Goal: Information Seeking & Learning: Stay updated

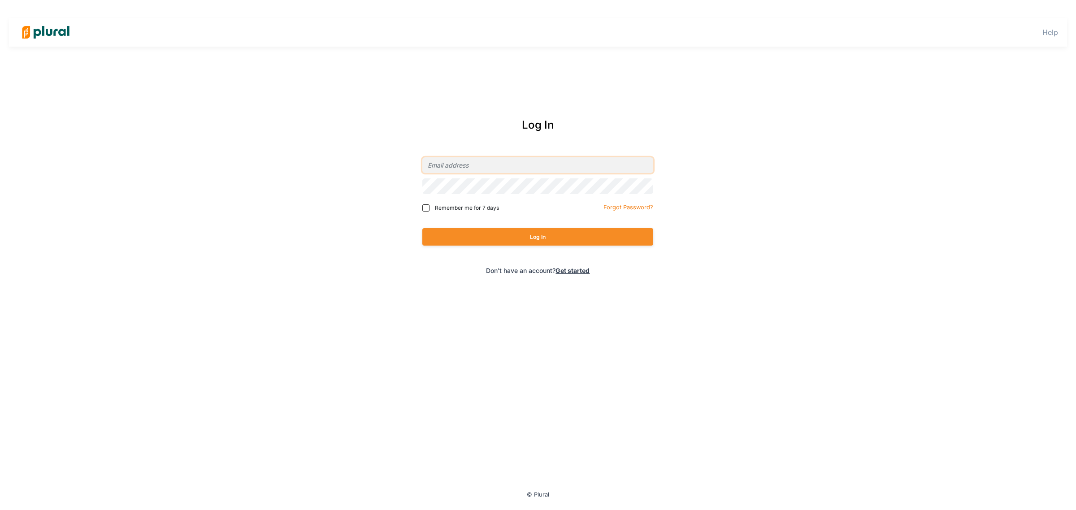
type input "chowland@spp.org"
drag, startPoint x: 620, startPoint y: 233, endPoint x: 599, endPoint y: 234, distance: 20.2
click at [599, 234] on button "Log In" at bounding box center [537, 236] width 231 height 17
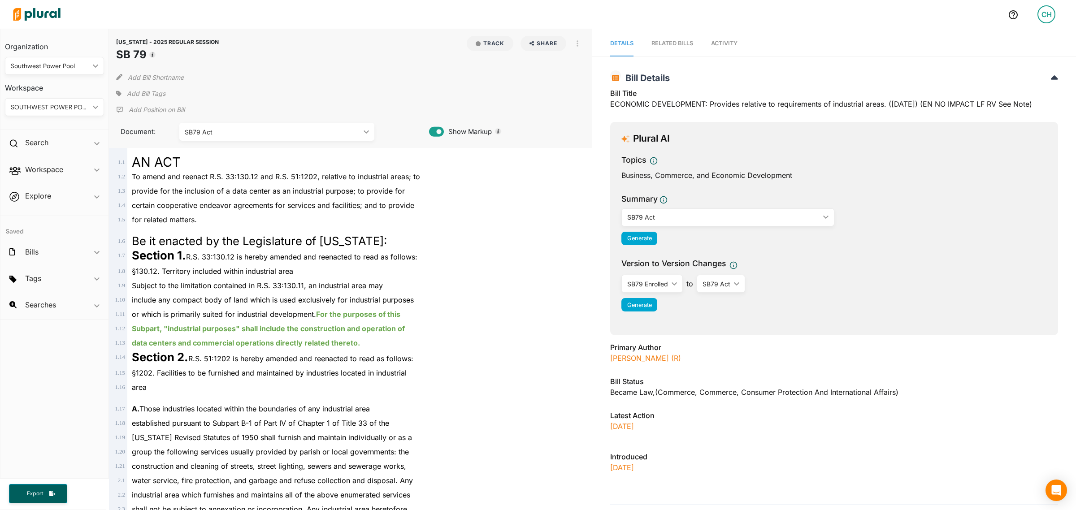
click at [48, 12] on img at bounding box center [36, 14] width 63 height 31
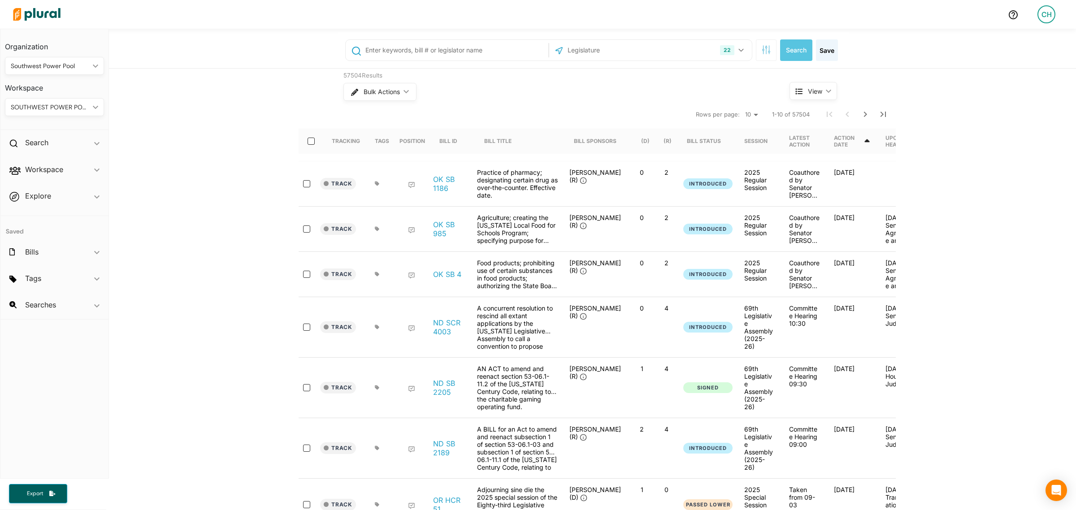
click at [400, 52] on input "text" at bounding box center [456, 50] width 182 height 17
paste input "("cost allocation" OR "large load" OR "large loads" OR "large load customers" O…"
type input "("cost allocation" OR "large load" OR "large loads" OR "large load customers" O…"
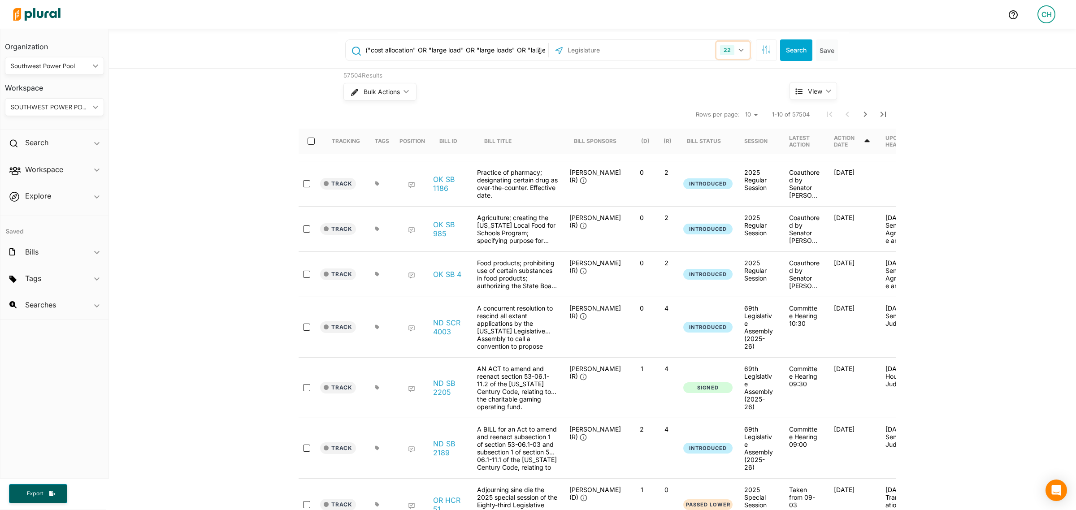
click at [738, 52] on button "22" at bounding box center [733, 50] width 33 height 17
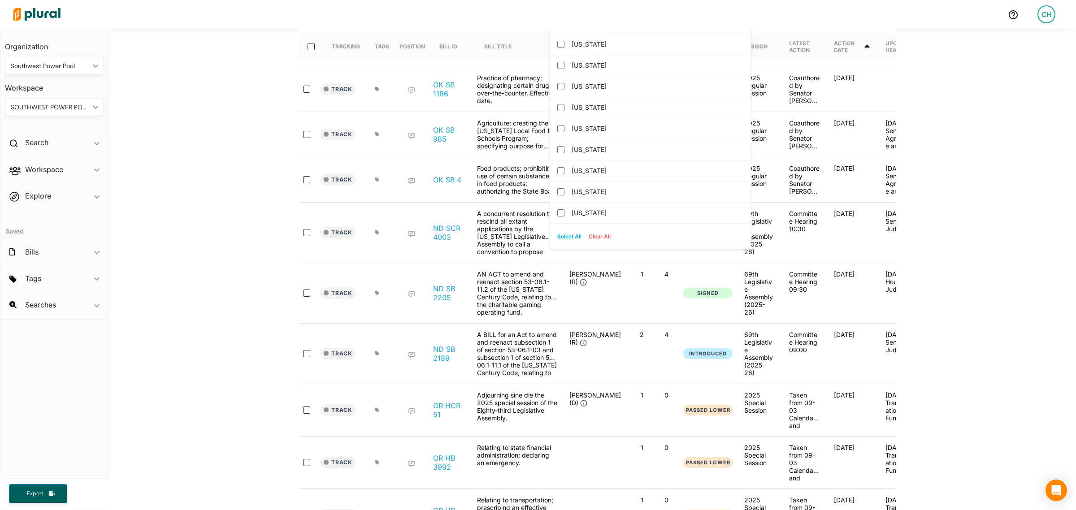
scroll to position [112, 0]
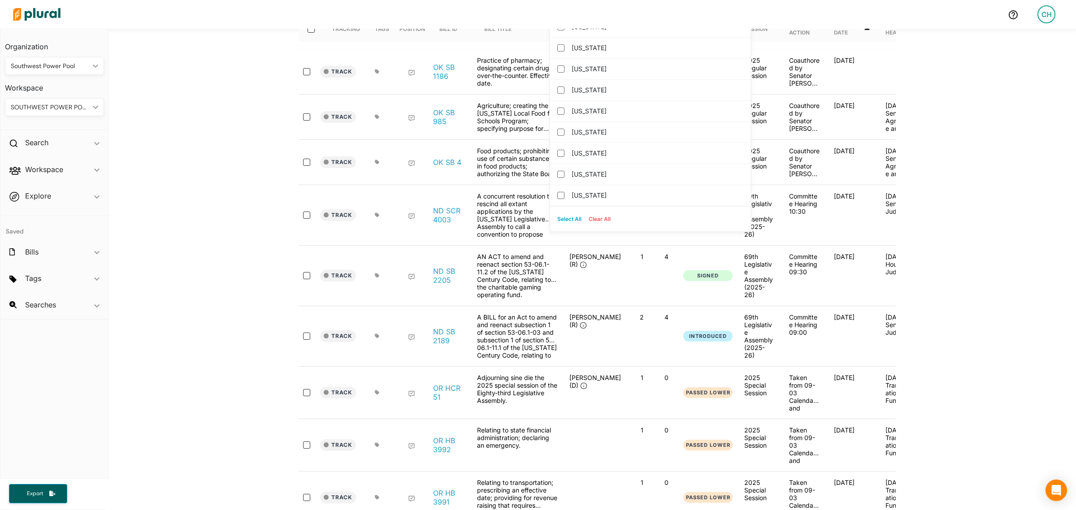
click at [564, 221] on button "Select All" at bounding box center [569, 219] width 31 height 13
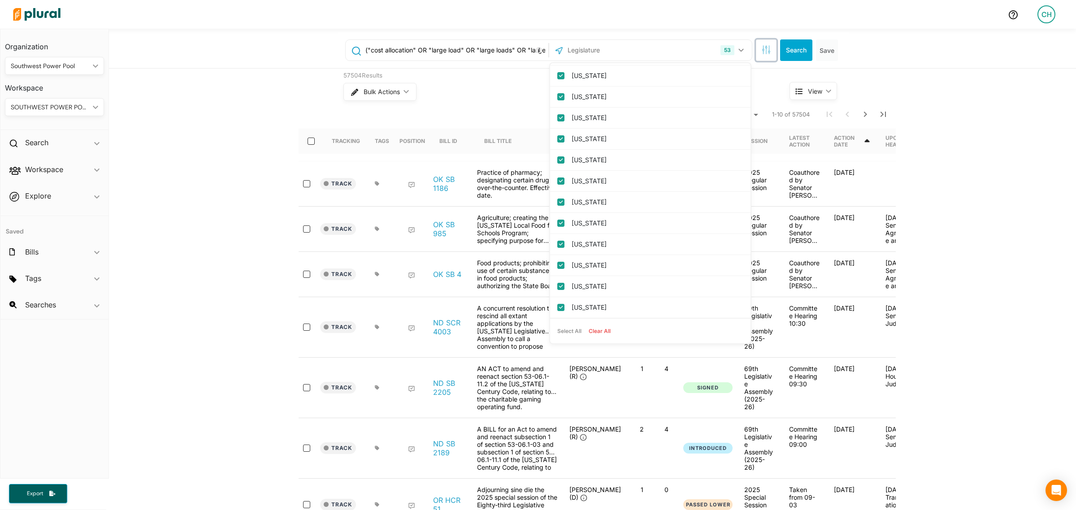
click at [769, 48] on icon "button" at bounding box center [769, 48] width 0 height 6
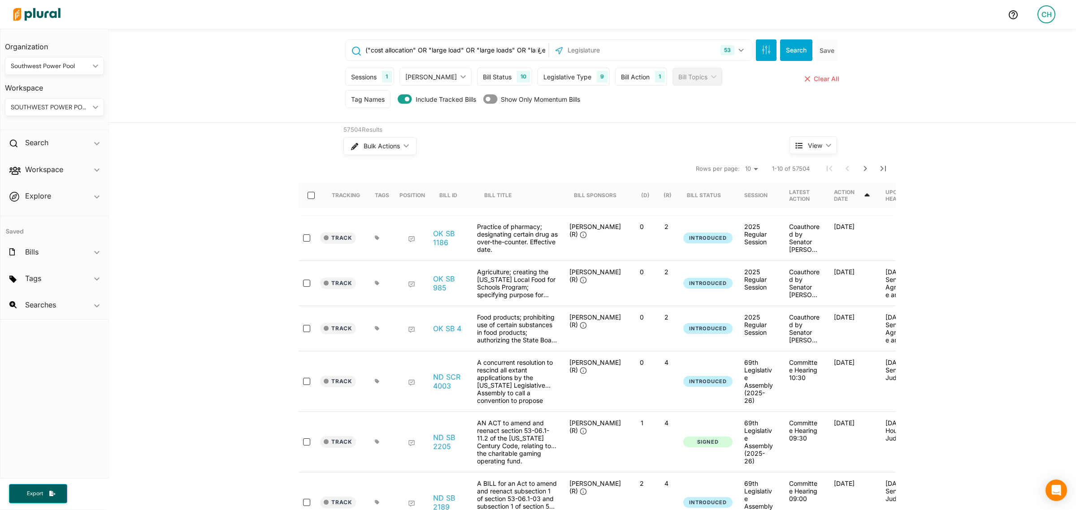
click at [360, 75] on div "Sessions" at bounding box center [364, 76] width 26 height 9
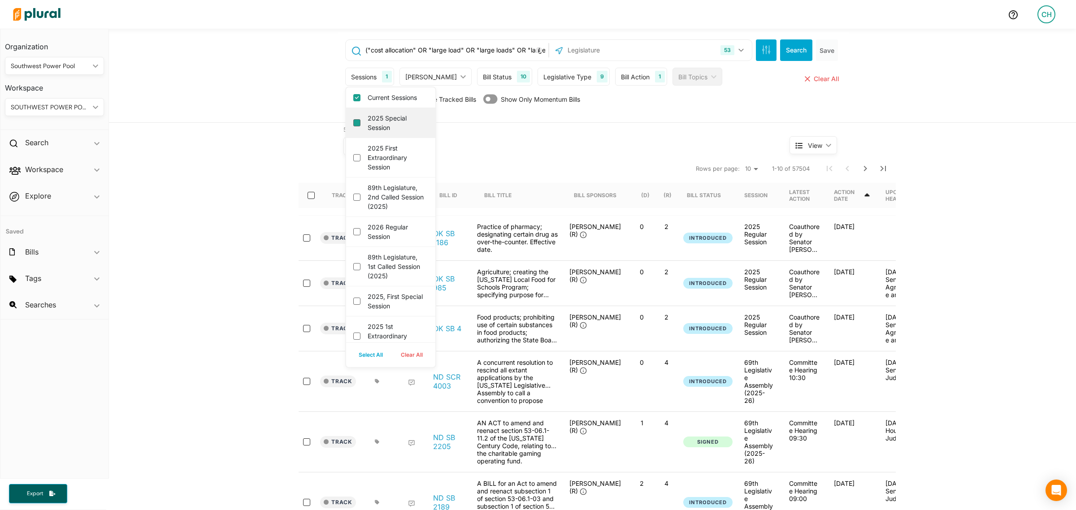
click at [353, 126] on session "2025 Special Session" at bounding box center [356, 122] width 7 height 7
checkbox session "true"
click at [352, 158] on div "2025 First Extraordinary Session" at bounding box center [390, 157] width 89 height 39
click at [353, 161] on session "2025 First Extraordinary Session" at bounding box center [356, 157] width 7 height 7
checkbox session "true"
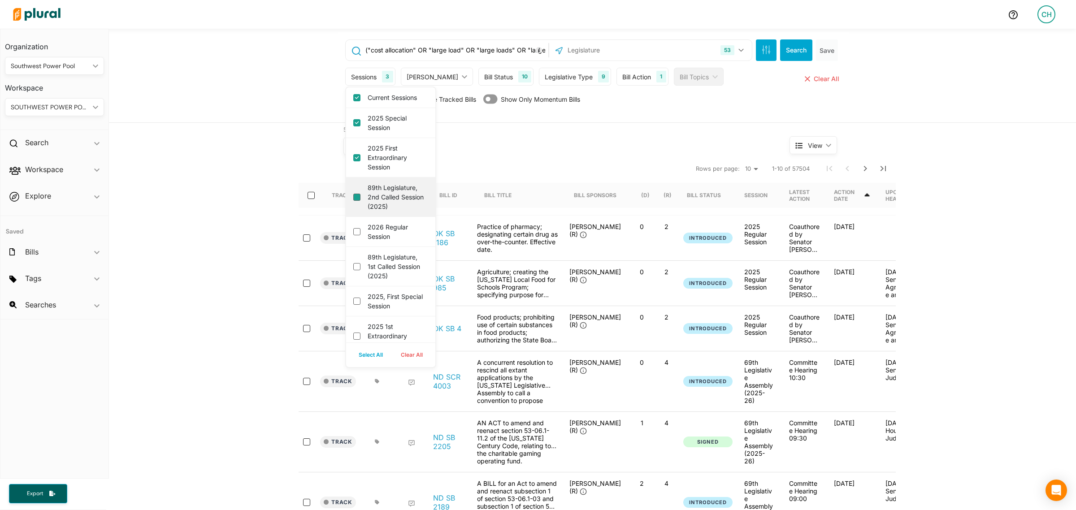
click at [353, 201] on \(2025\) "89th Legislature, 2nd Called Session (2025)" at bounding box center [356, 197] width 7 height 7
checkbox \(2025\) "true"
click at [353, 235] on session "2026 Regular Session" at bounding box center [356, 231] width 7 height 7
checkbox session "true"
click at [351, 287] on div "89th Legislature, 1st Called Session (2025)" at bounding box center [390, 266] width 89 height 39
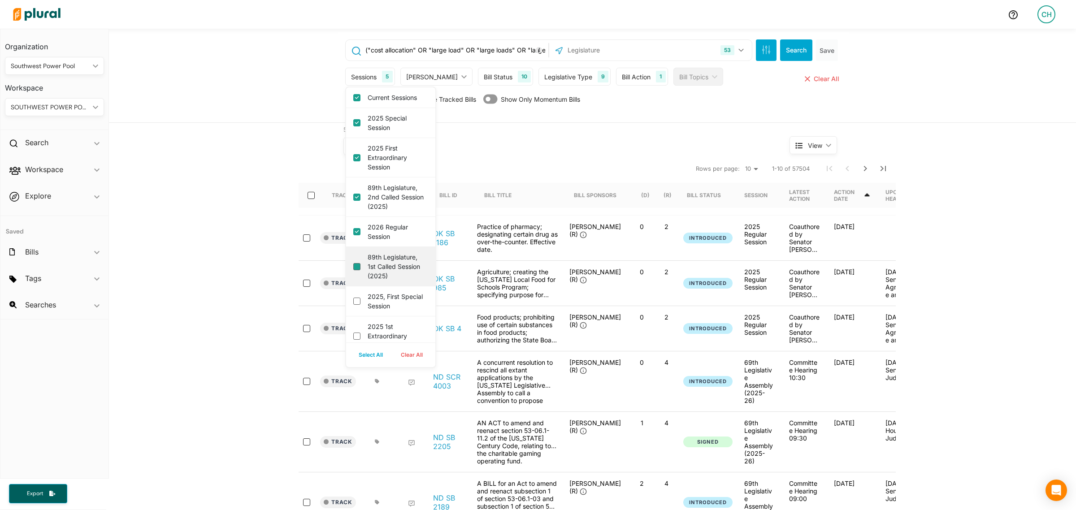
click at [353, 270] on \(2025\) "89th Legislature, 1st Called Session (2025)" at bounding box center [356, 266] width 7 height 7
checkbox \(2025\) "true"
click at [353, 305] on session "2025, First Special Session" at bounding box center [356, 301] width 7 height 7
checkbox session "true"
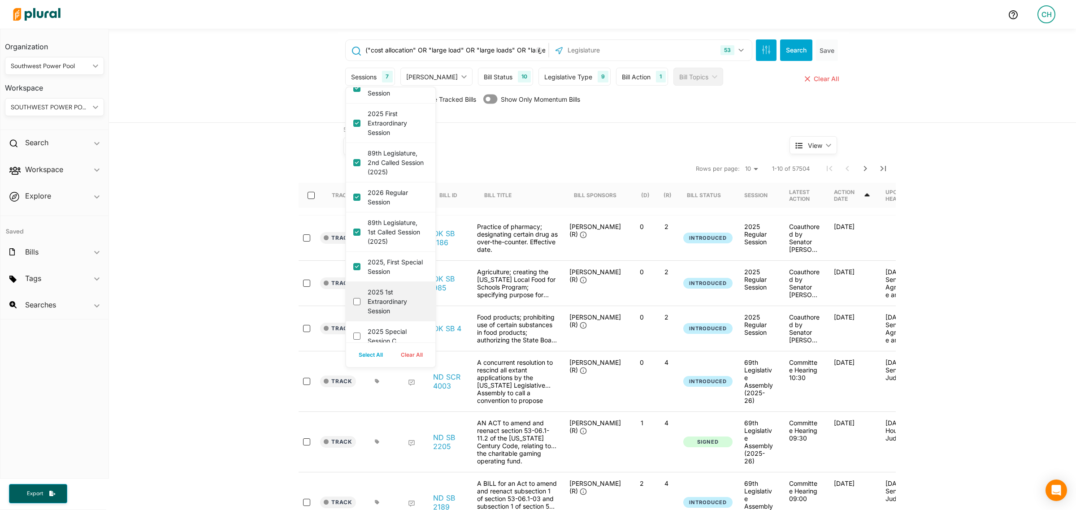
click at [356, 307] on div "2025 1st Extraordinary Session" at bounding box center [390, 301] width 89 height 39
click at [353, 305] on session "2025 1st Extraordinary Session" at bounding box center [356, 301] width 7 height 7
checkbox session "true"
click at [353, 303] on c "2025 Special Session C" at bounding box center [356, 298] width 7 height 7
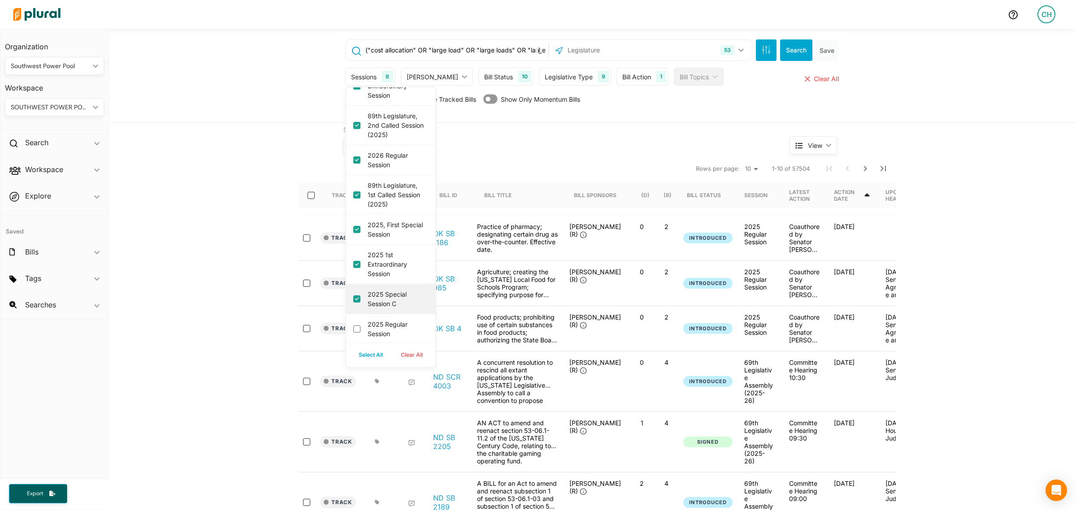
checkbox c "true"
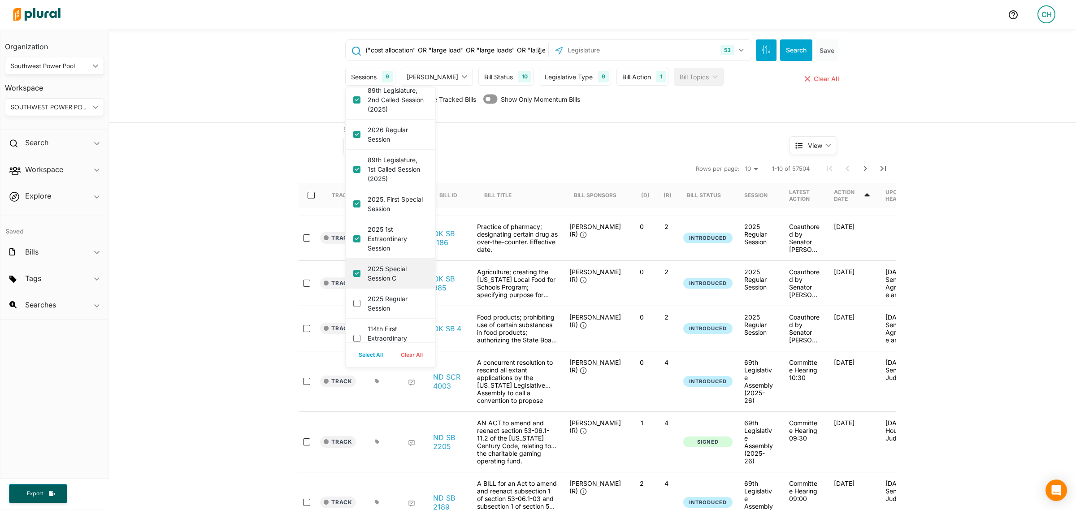
scroll to position [106, 0]
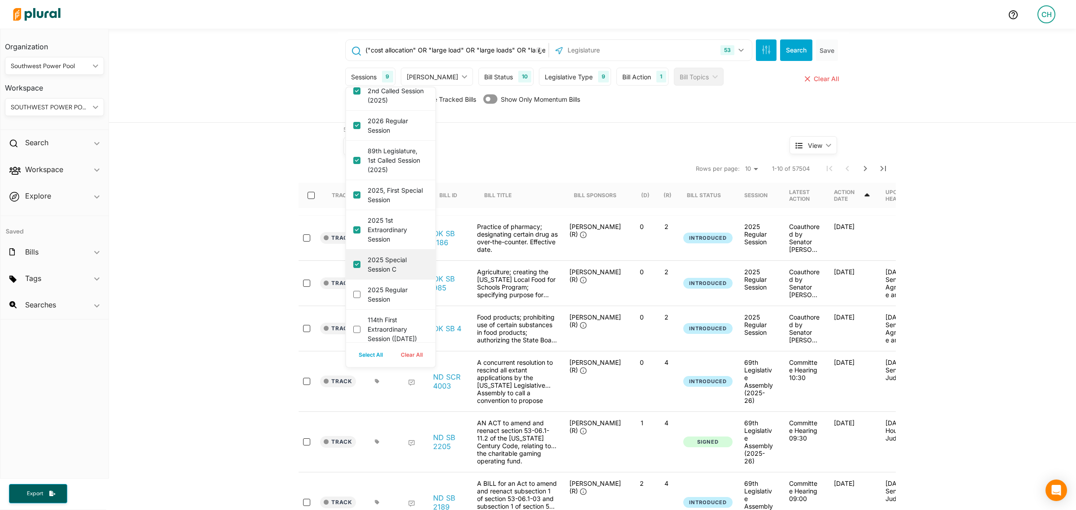
click at [352, 310] on div "2025 Regular Session" at bounding box center [390, 295] width 89 height 30
click at [353, 298] on session "2025 Regular Session" at bounding box center [356, 294] width 7 height 7
checkbox session "true"
click at [353, 297] on 2025\) "114th First Extraordinary Session (January 2025)" at bounding box center [356, 293] width 7 height 7
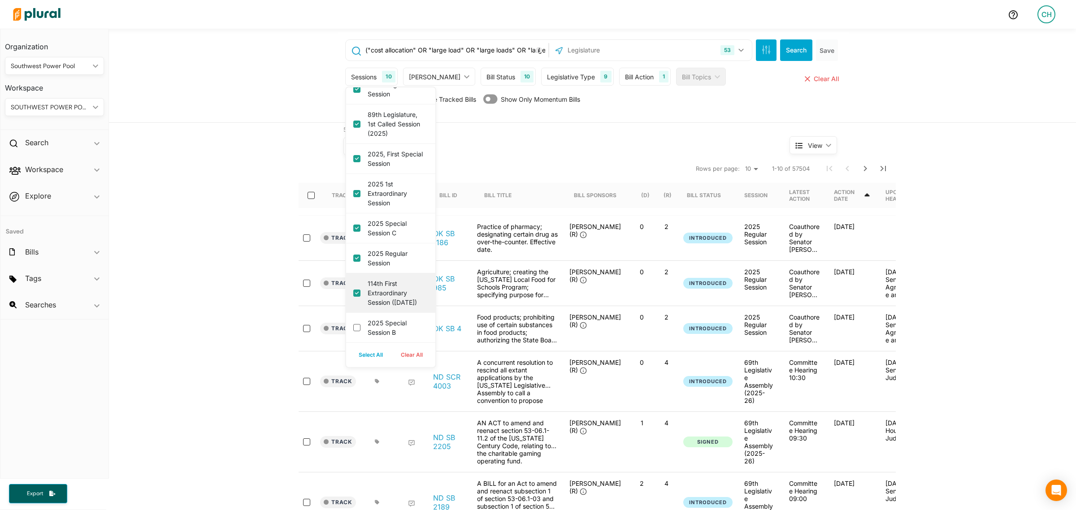
checkbox 2025\) "true"
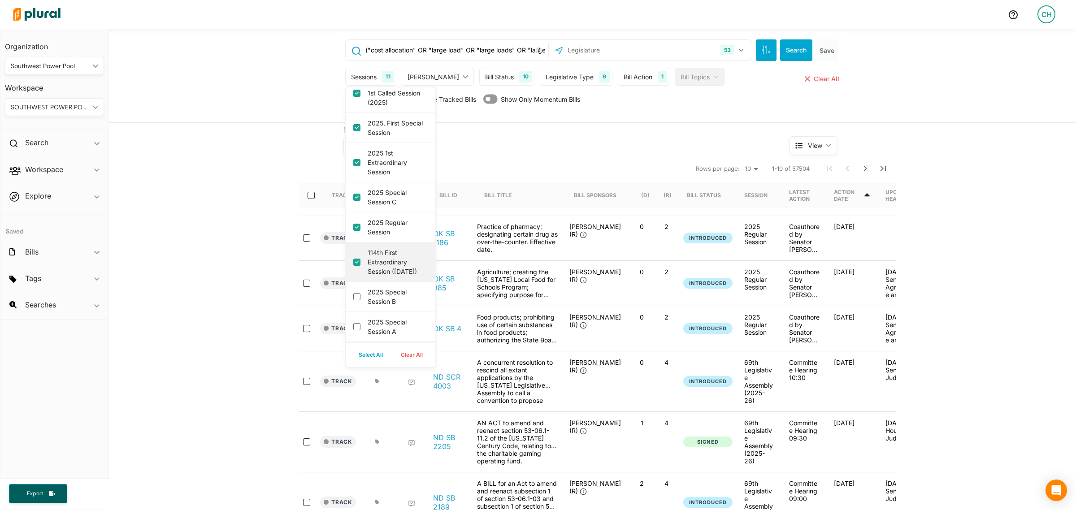
scroll to position [187, 0]
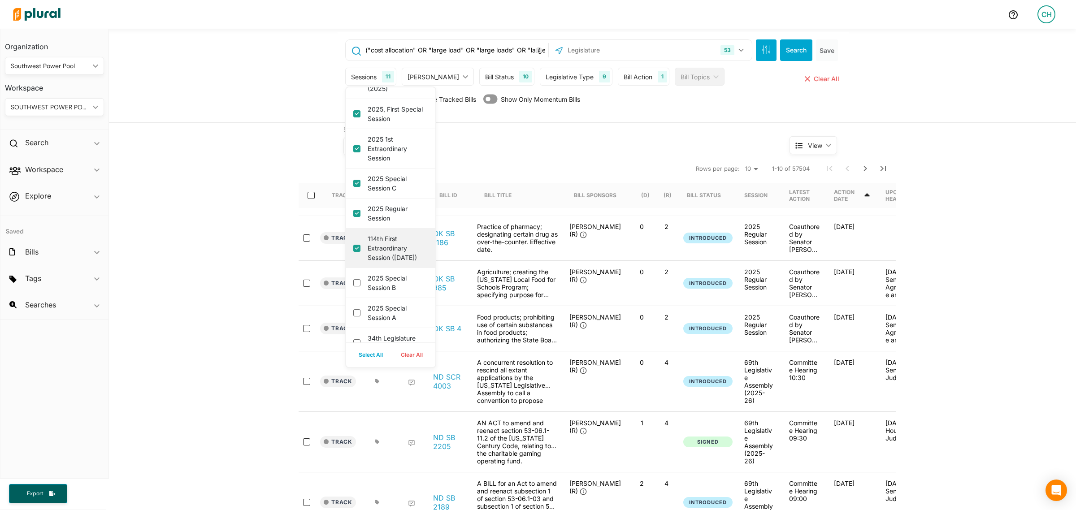
click at [353, 287] on b "2025 Special Session B" at bounding box center [356, 282] width 7 height 7
checkbox b "true"
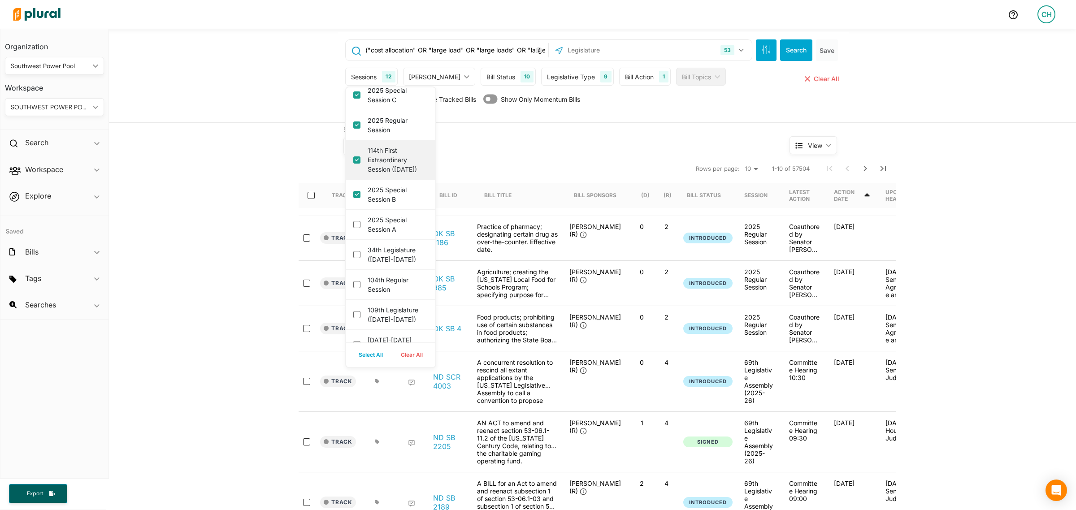
scroll to position [277, 0]
click at [353, 227] on link "2025 Special Session A" at bounding box center [356, 223] width 7 height 7
checkbox link "true"
click at [349, 269] on div "34th Legislature (2025-2026)" at bounding box center [390, 254] width 89 height 30
click at [353, 257] on \(2025-2026\) "34th Legislature (2025-2026)" at bounding box center [356, 253] width 7 height 7
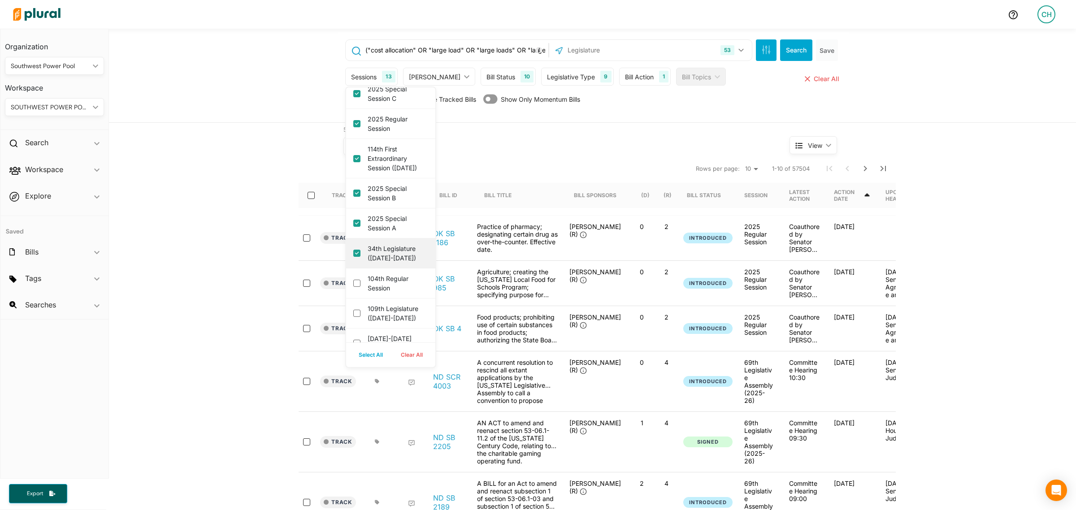
checkbox \(2025-2026\) "true"
click at [353, 287] on session "104th Regular Session" at bounding box center [356, 283] width 7 height 7
checkbox session "true"
drag, startPoint x: 351, startPoint y: 336, endPoint x: 355, endPoint y: 334, distance: 4.6
click at [355, 317] on \(2025-2026\) "109th Legislature (2025-2026)" at bounding box center [356, 313] width 7 height 7
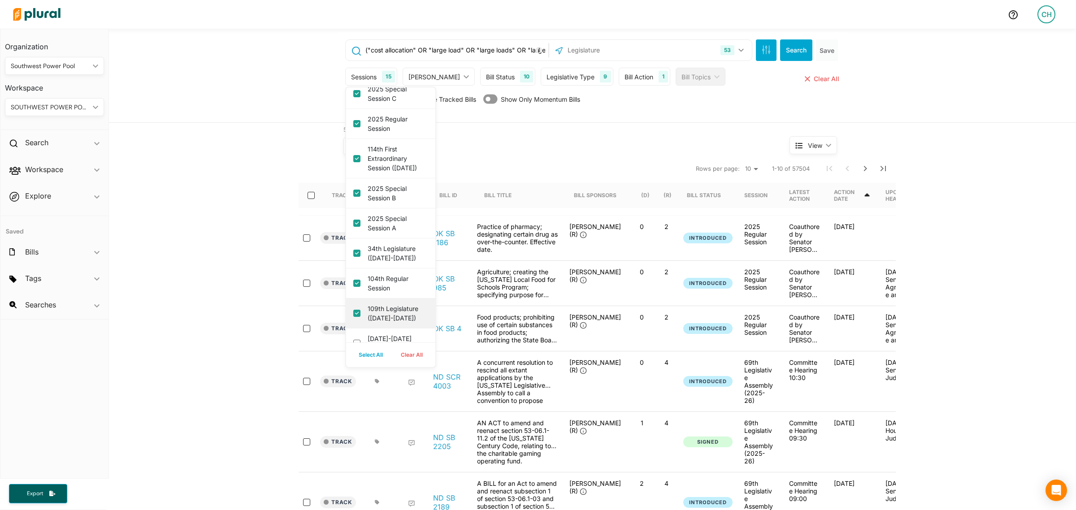
checkbox \(2025-2026\) "true"
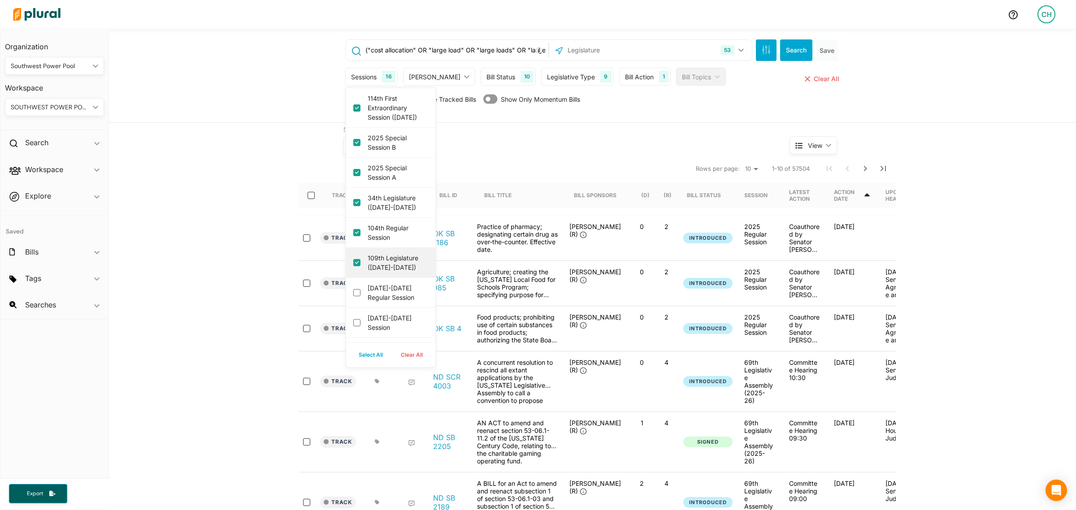
scroll to position [330, 0]
click at [353, 294] on session "[DATE]-[DATE] Regular Session" at bounding box center [356, 290] width 7 height 7
checkbox session "false"
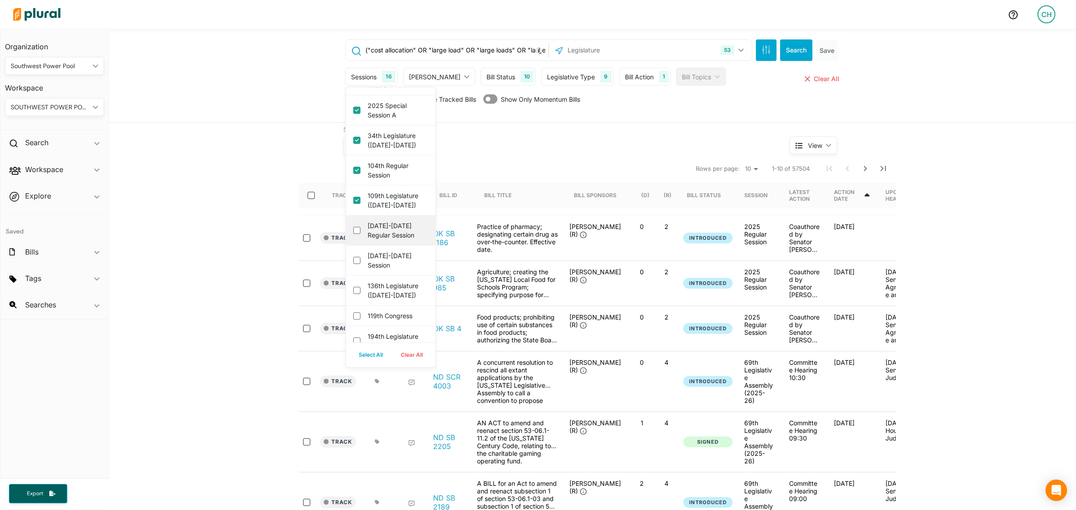
click at [348, 246] on div "[DATE]-[DATE] Regular Session" at bounding box center [390, 231] width 89 height 30
drag, startPoint x: 351, startPoint y: 258, endPoint x: 352, endPoint y: 292, distance: 34.5
click at [353, 264] on input "2025-2028 Session" at bounding box center [356, 260] width 7 height 7
checkbox input "true"
click at [357, 246] on div "[DATE]-[DATE] Regular Session" at bounding box center [390, 231] width 89 height 30
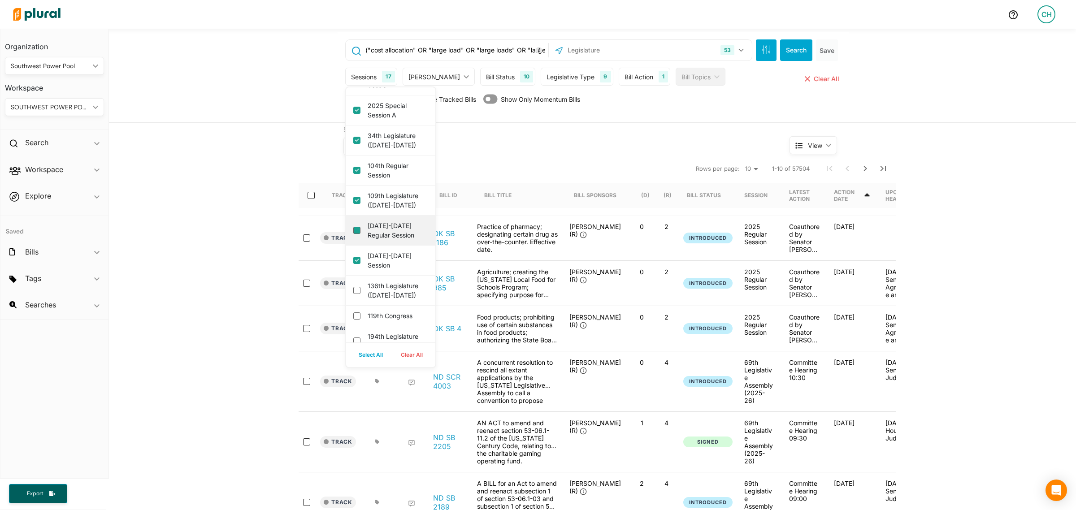
click at [355, 234] on session "[DATE]-[DATE] Regular Session" at bounding box center [356, 230] width 7 height 7
checkbox session "true"
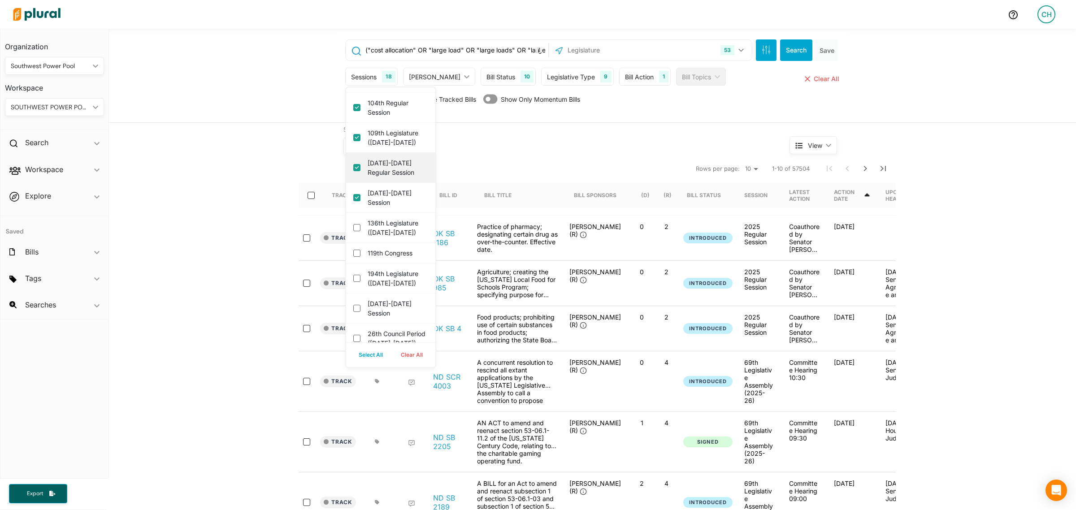
scroll to position [453, 0]
click at [353, 231] on \(2025-2026\) "136th Legislature ([DATE]-[DATE])" at bounding box center [356, 227] width 7 height 7
checkbox \(2025-2026\) "true"
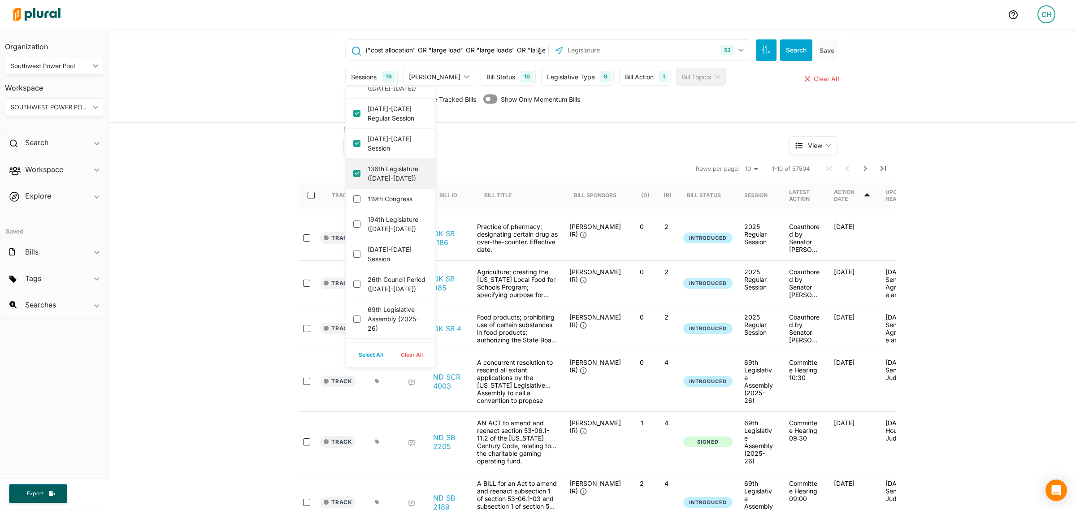
scroll to position [508, 0]
click at [353, 227] on \(2025-2026\) "194th Legislature (2025-2026)" at bounding box center [356, 223] width 7 height 7
checkbox \(2025-2026\) "true"
click at [353, 223] on input "2025-2026 Session" at bounding box center [356, 219] width 7 height 7
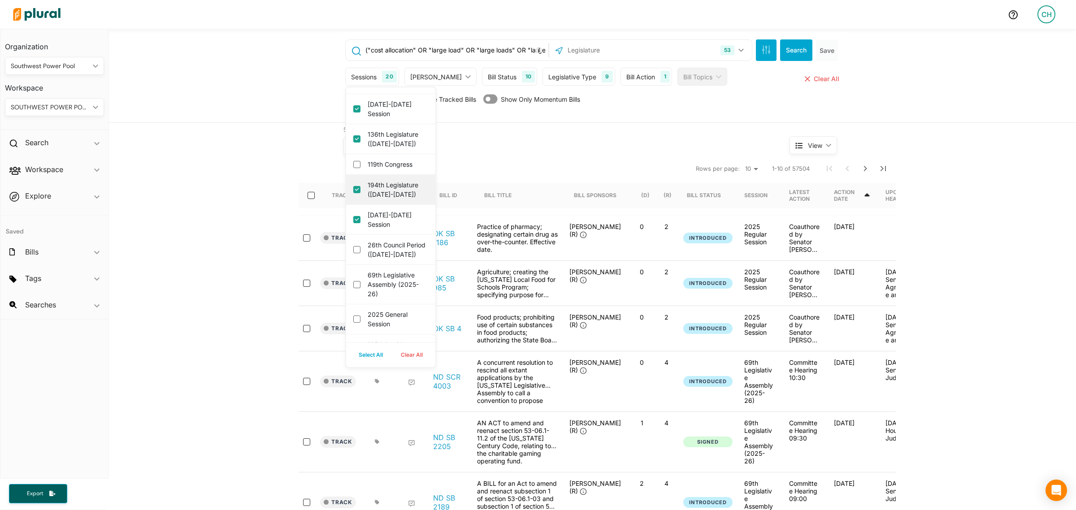
checkbox input "true"
click at [354, 253] on \(2025-2026\) "26th Council Period (2025-2026)" at bounding box center [356, 249] width 7 height 7
checkbox \(2025-2026\) "true"
click at [346, 304] on div "69th Legislative Assembly (2025-26)" at bounding box center [390, 284] width 89 height 39
click at [355, 288] on \(2025-26\) "69th Legislative Assembly (2025-26)" at bounding box center [356, 284] width 7 height 7
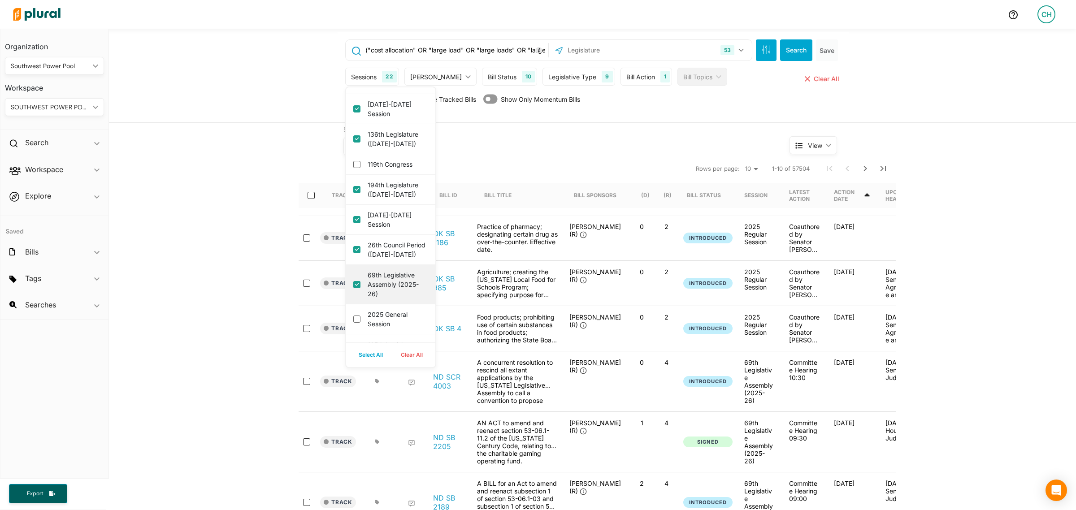
checkbox \(2025-26\) "true"
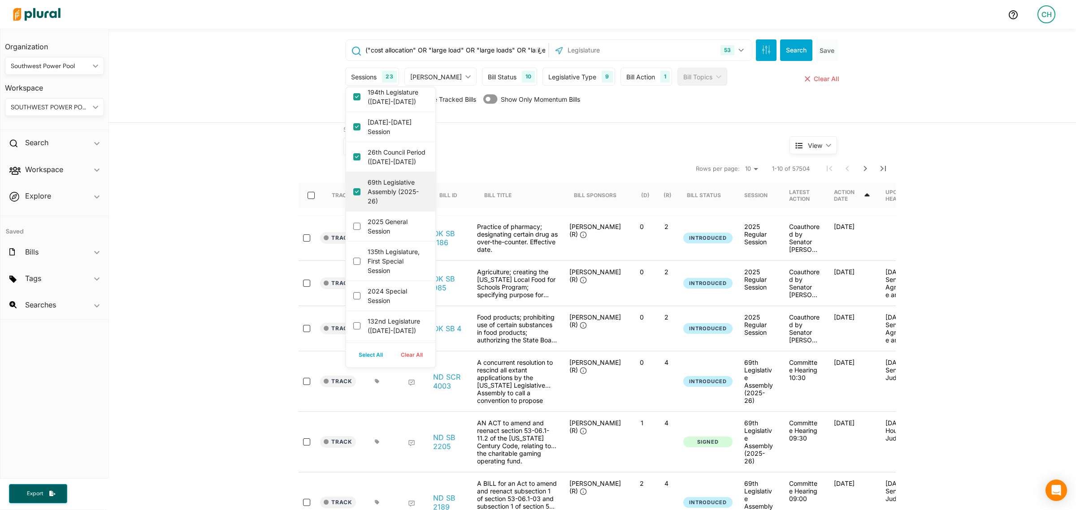
scroll to position [635, 0]
click at [353, 230] on session "2025 General Session" at bounding box center [356, 225] width 7 height 7
checkbox session "true"
click at [353, 265] on session "135th Legislature, First Special Session" at bounding box center [356, 260] width 7 height 7
checkbox session "true"
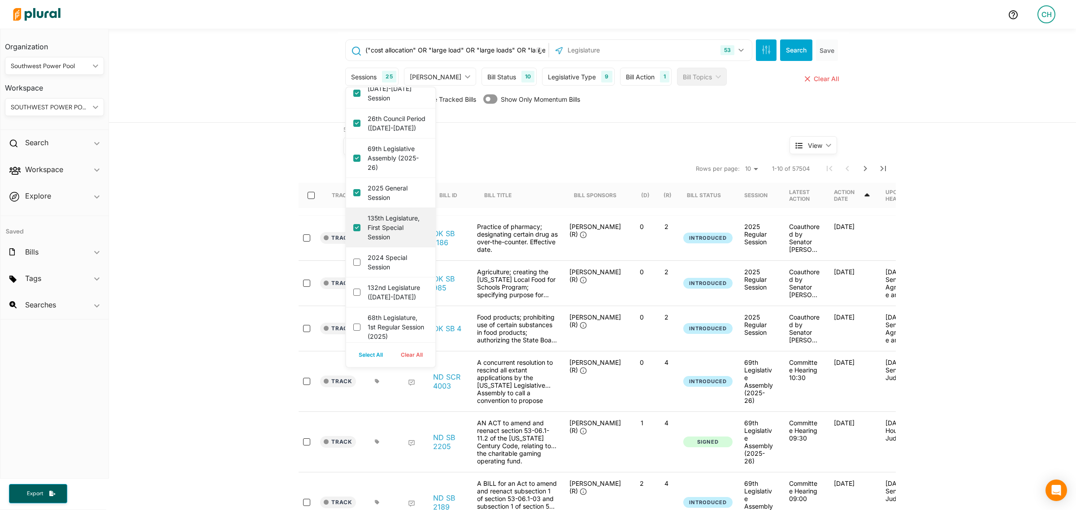
scroll to position [670, 0]
click at [353, 264] on session "2024 Special Session" at bounding box center [356, 259] width 7 height 7
checkbox session "true"
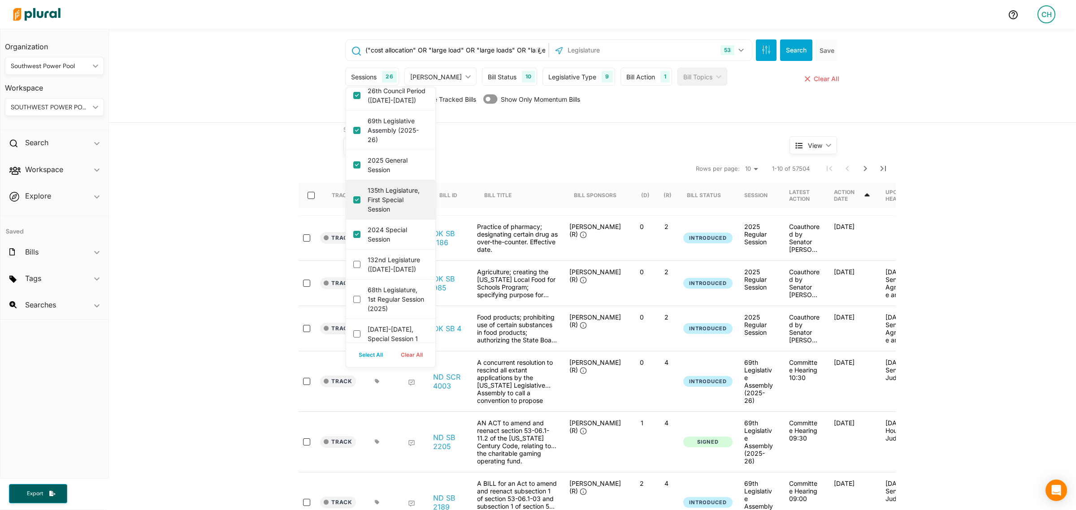
scroll to position [696, 0]
click at [352, 279] on div "132nd Legislature ([DATE]-[DATE])" at bounding box center [390, 264] width 89 height 30
click at [353, 268] on \(2025-2026\) "132nd Legislature ([DATE]-[DATE])" at bounding box center [356, 264] width 7 height 7
checkbox \(2025-2026\) "true"
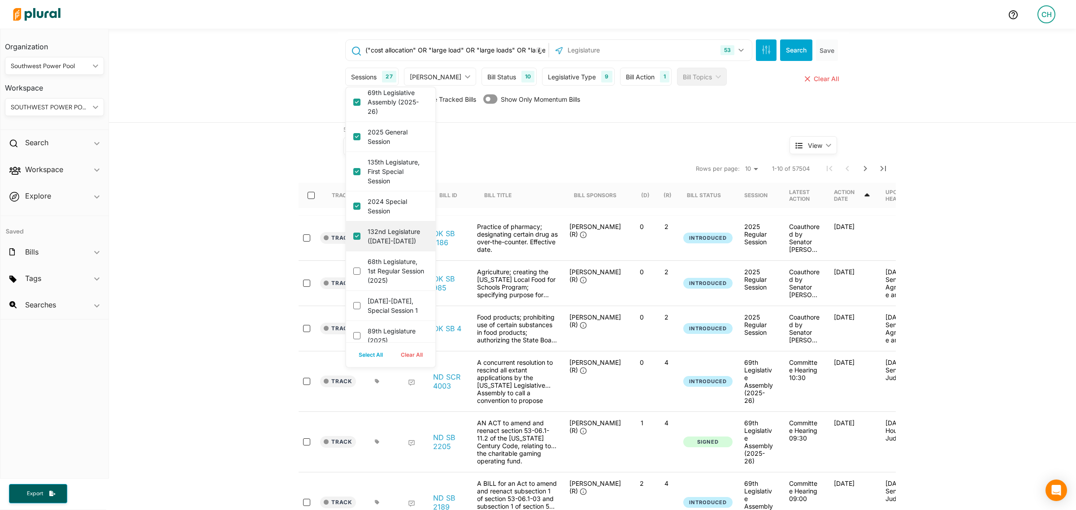
scroll to position [725, 0]
click at [353, 274] on \(2025\) "68th Legislature, 1st Regular Session (2025)" at bounding box center [356, 270] width 7 height 7
checkbox \(2025\) "true"
click at [353, 270] on 1 "2025-2026, Special Session 1" at bounding box center [356, 266] width 7 height 7
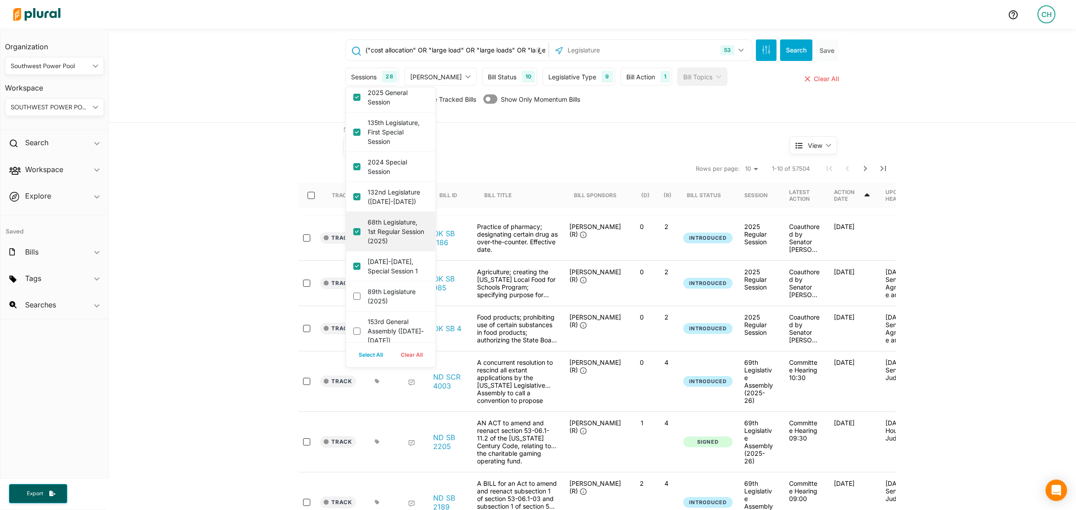
checkbox 1 "true"
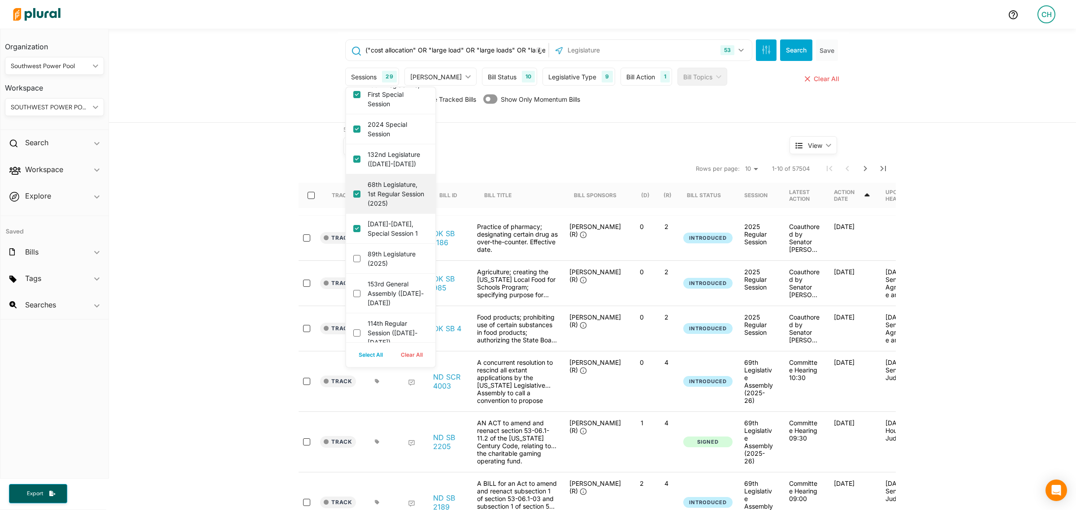
scroll to position [801, 0]
click at [353, 262] on \(2025\) "89th Legislature (2025)" at bounding box center [356, 258] width 7 height 7
checkbox \(2025\) "true"
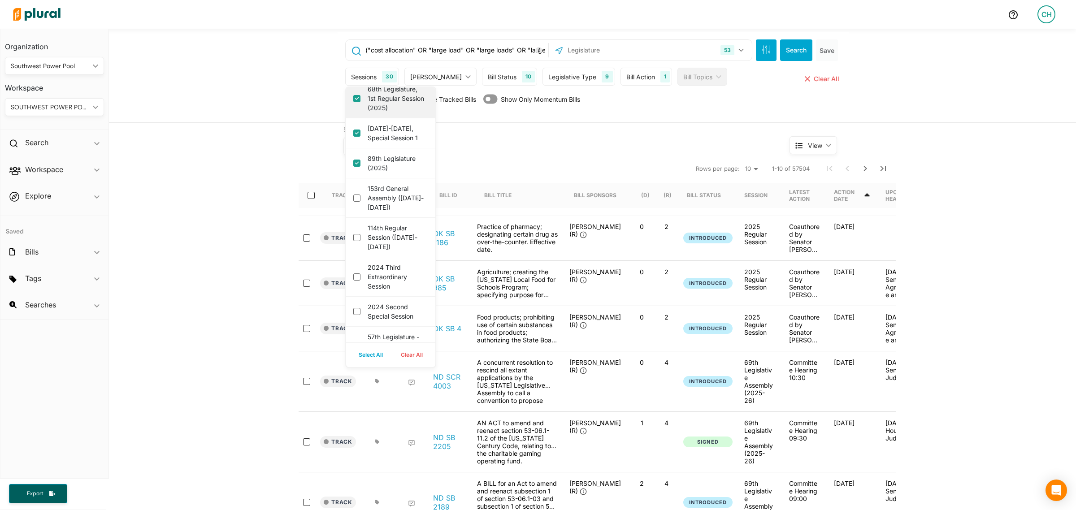
scroll to position [897, 0]
click at [363, 354] on button "Select All" at bounding box center [371, 354] width 42 height 13
checkbox input "true"
checkbox \(2025-2026\) "true"
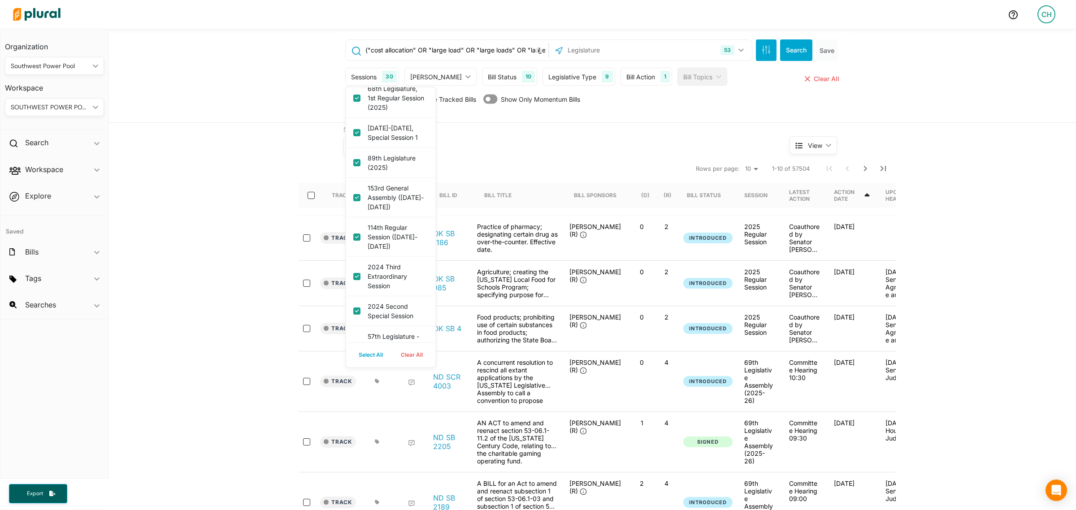
checkbox session "true"
checkbox 2 "true"
checkbox session "true"
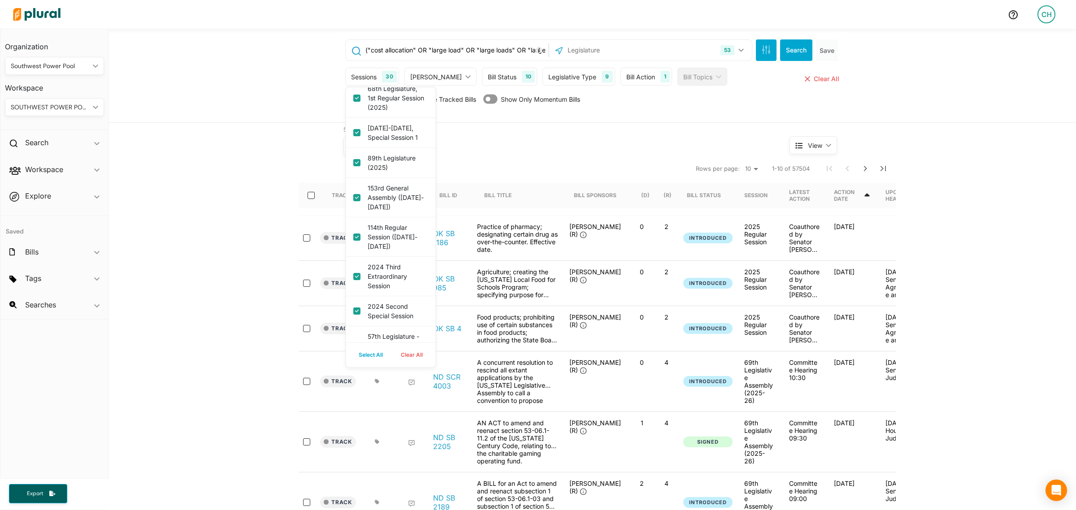
checkbox session "true"
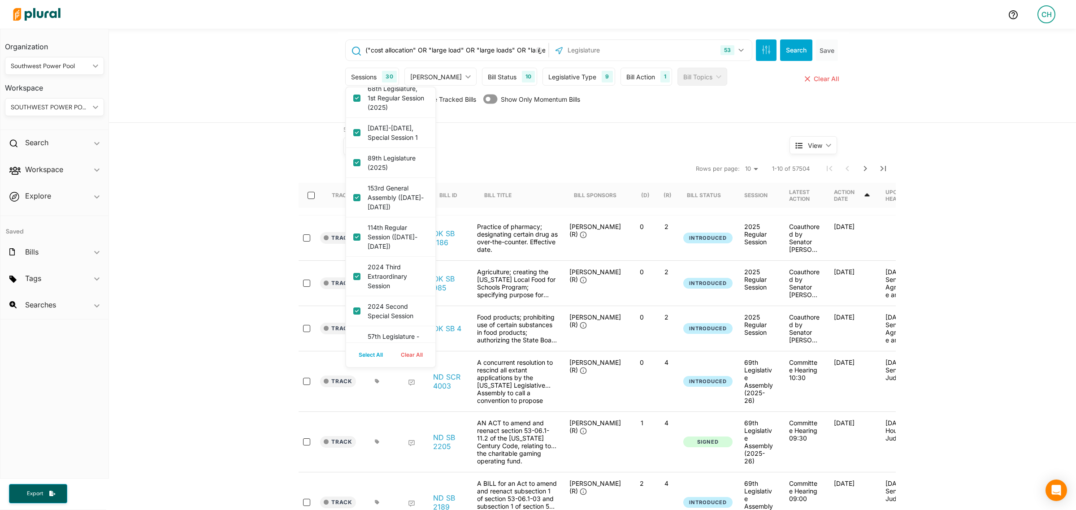
checkbox session "true"
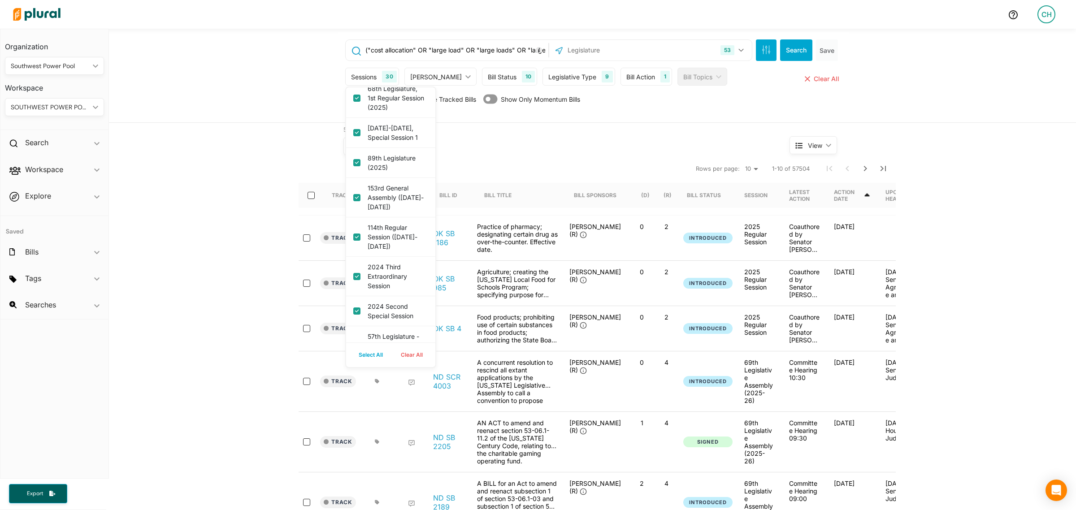
checkbox session "true"
checkbox \(2024\) "true"
checkbox session "true"
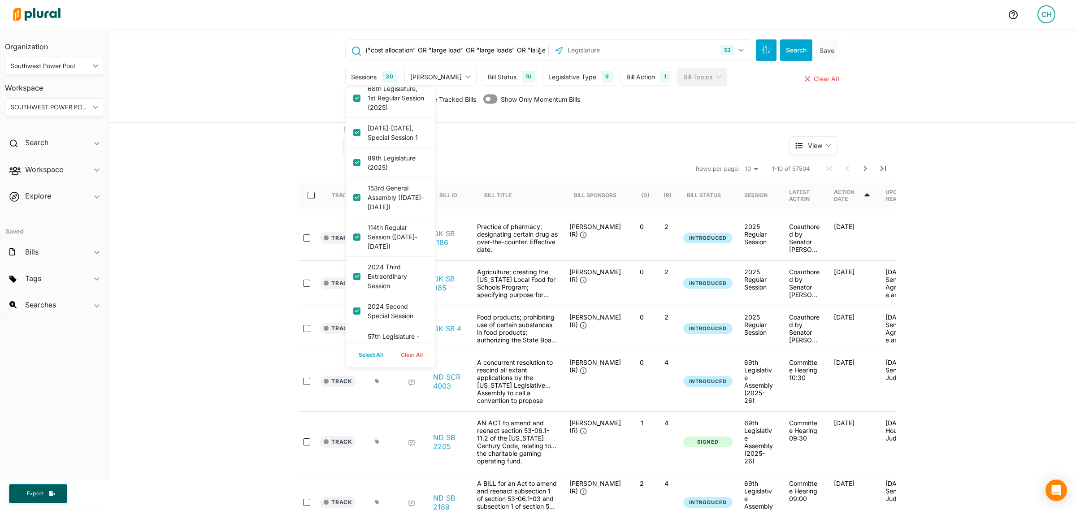
checkbox session "true"
checkbox \(2023\) "true"
checkbox c "true"
checkbox \(2023\) "true"
checkbox session "true"
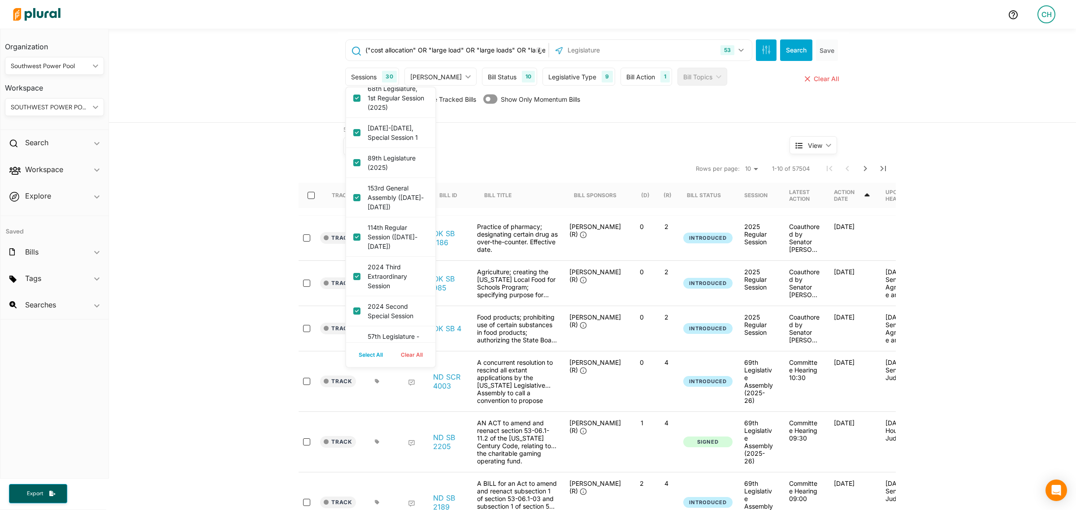
checkbox session "true"
checkbox 2023\) "true"
checkbox session "true"
checkbox \(2009-2010\) "true"
checkbox \(2007-2008\) "true"
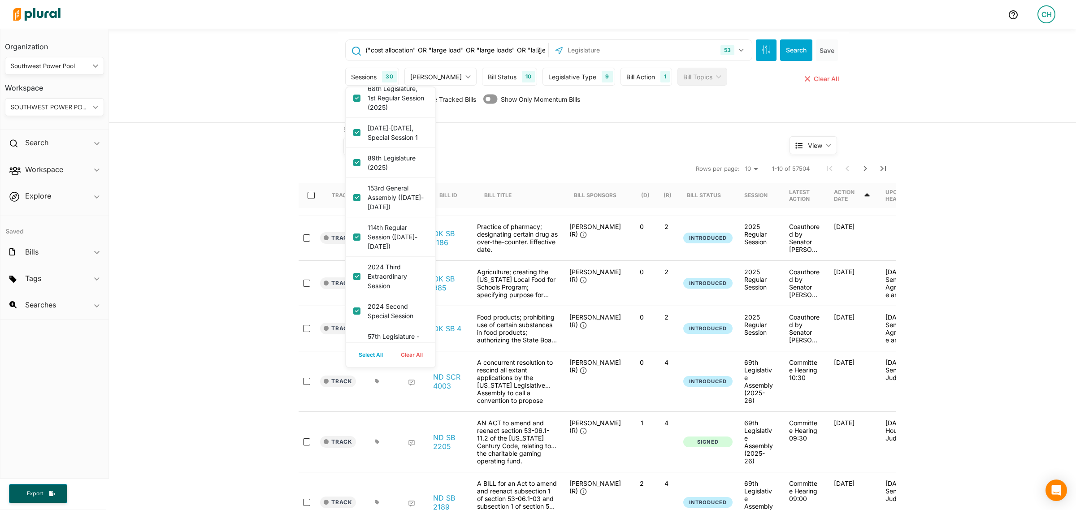
checkbox \(2005-2006\) "true"
checkbox \(2003-2004\) "true"
checkbox \(2001-2002\) "true"
checkbox \(1999-2000\) "true"
checkbox \(1997-1998\) "true"
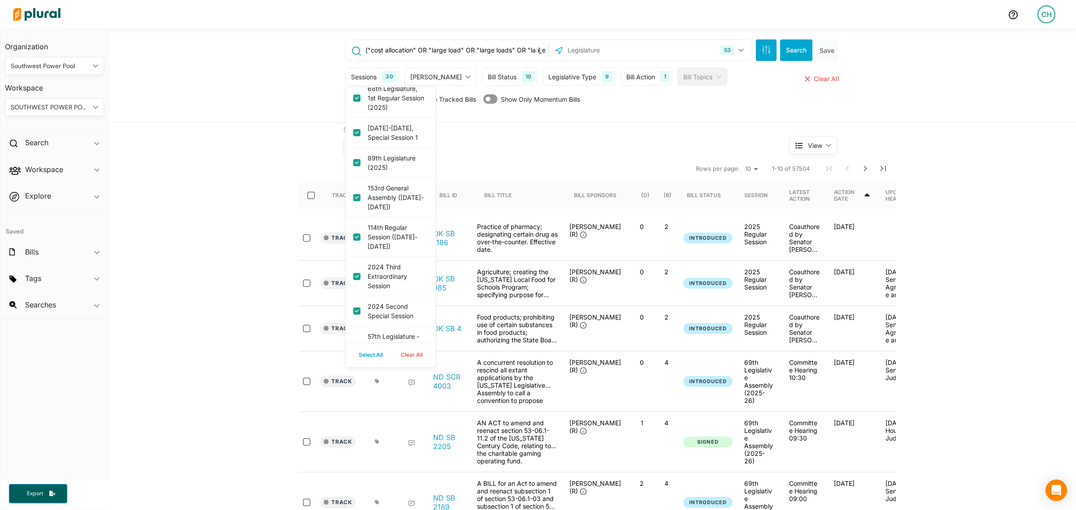
checkbox \(1995-1996\) "true"
checkbox \(1993-1994\) "true"
checkbox \(1991-1992\) "true"
checkbox \(1989-1990\) "true"
checkbox \(2023\) "true"
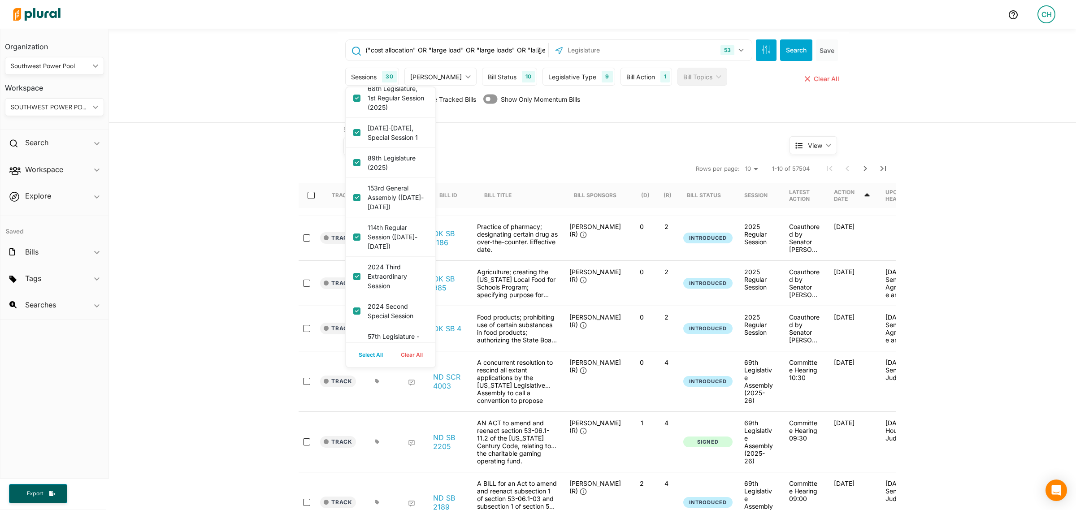
checkbox session "true"
checkbox \(2023\) "true"
checkbox session "true"
checkbox b "true"
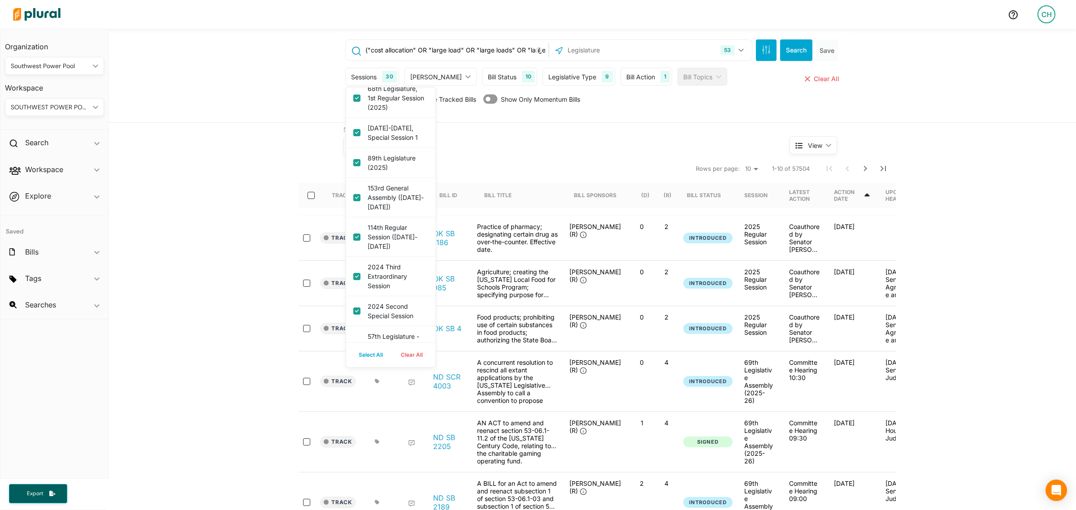
checkbox session "true"
checkbox \ "true"
checkbox \(2023-2024\) "true"
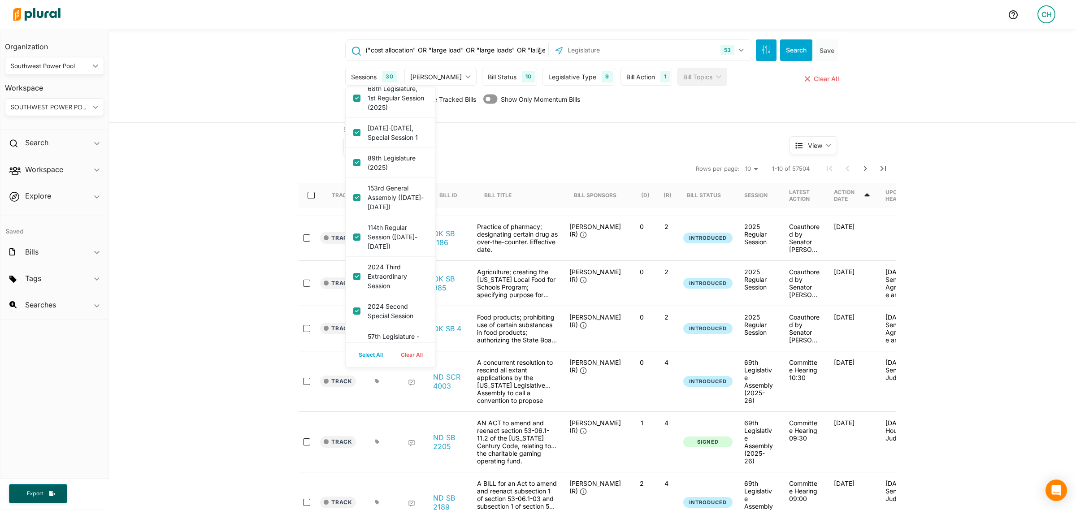
checkbox input "true"
checkbox \(2023-2024\) "true"
checkbox session "true"
checkbox \(2023-24\) "true"
checkbox input "true"
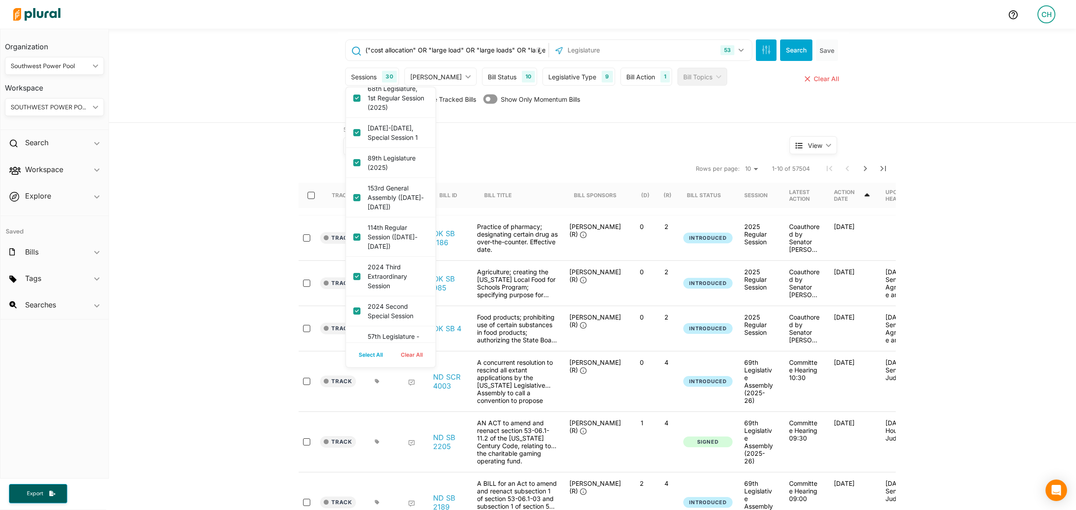
checkbox \(2023-2024\) "true"
checkbox session "true"
checkbox link "true"
checkbox 1 "true"
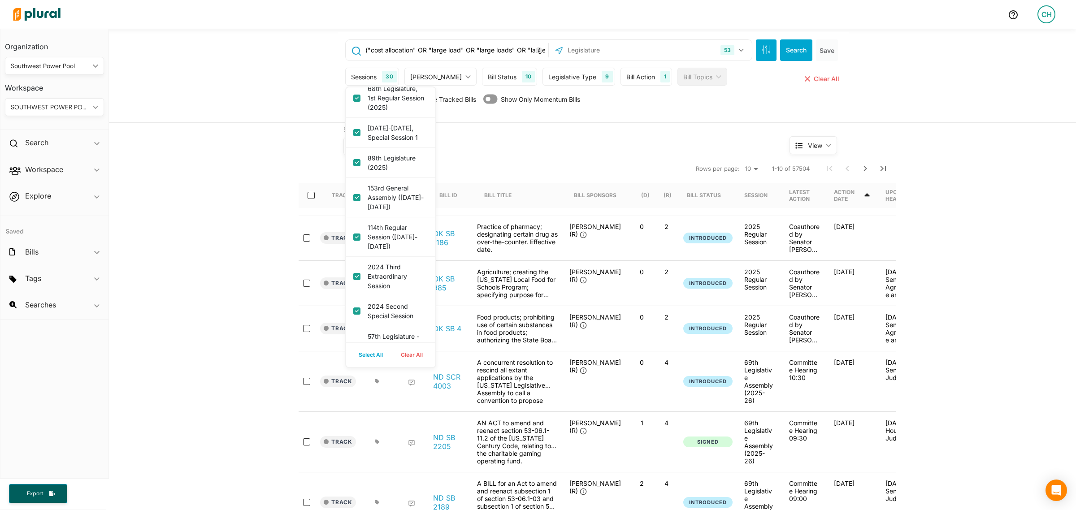
checkbox \(2023-2024\) "true"
checkbox \(2023\) "true"
checkbox session "true"
checkbox \(2023-2024\) "true"
checkbox \(2023\) "true"
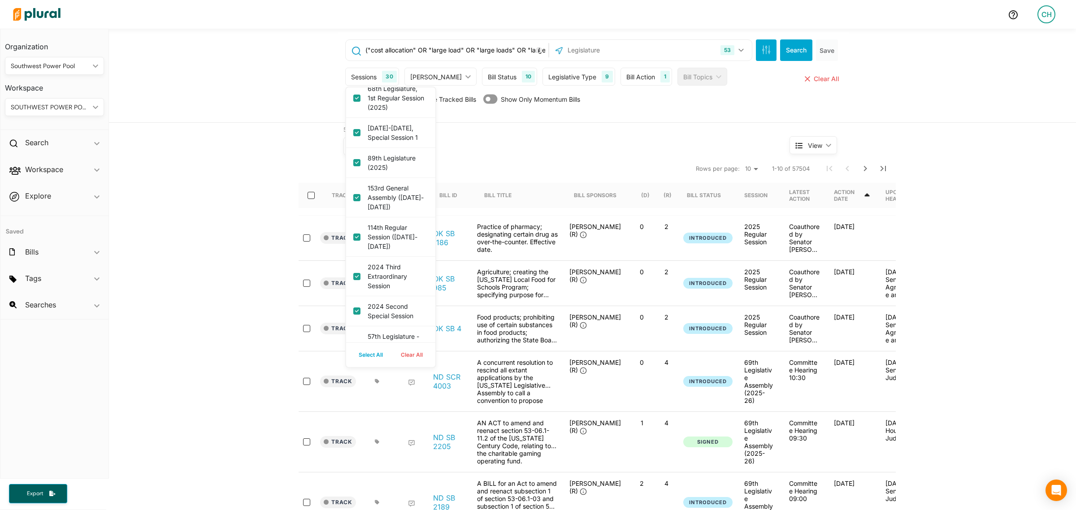
checkbox \(2023-2024\) "true"
checkbox session "true"
checkbox \(2022\) "true"
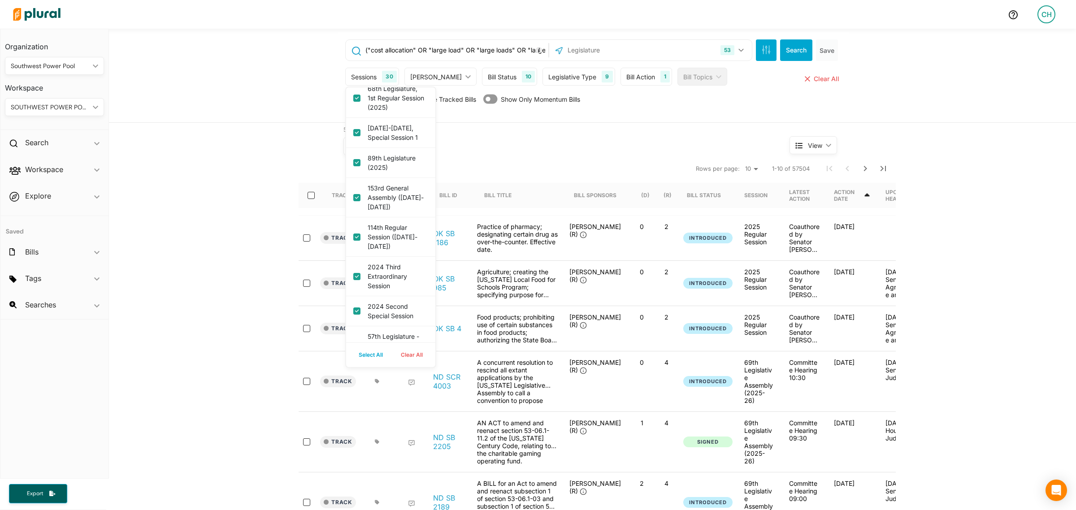
checkbox session "true"
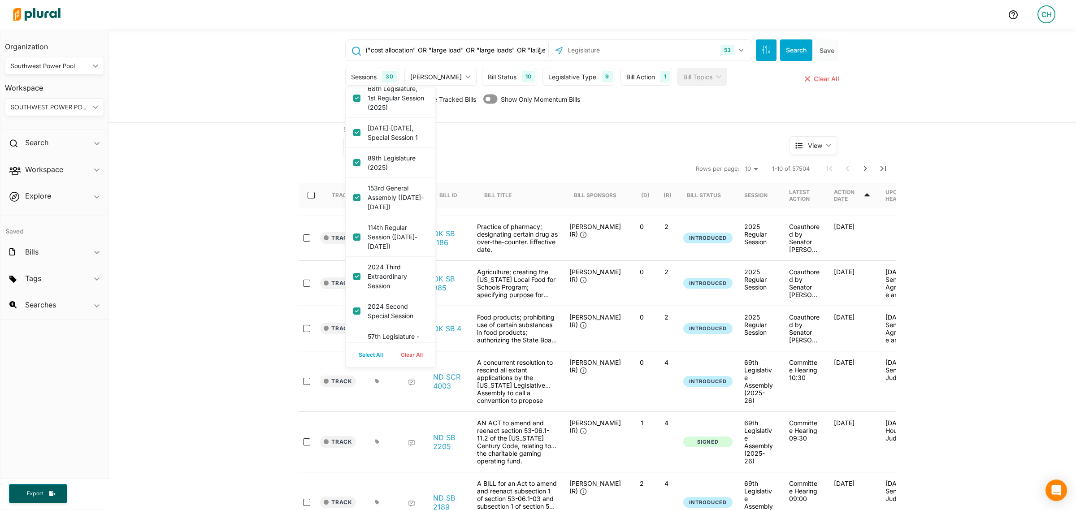
checkbox d "true"
checkbox c "true"
checkbox session "true"
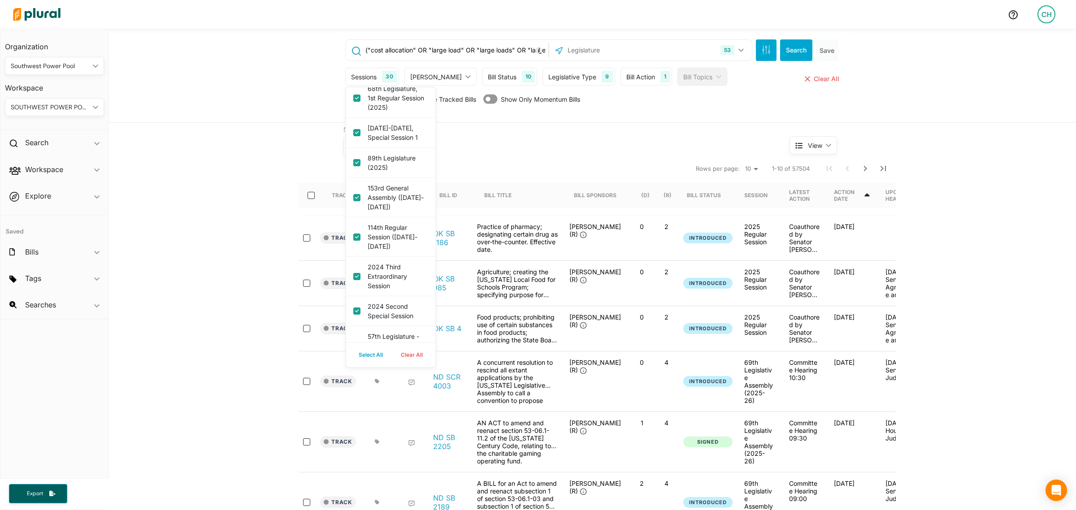
checkbox session "true"
checkbox 2022 "true"
checkbox session "true"
checkbox \(2022\) "true"
checkbox session "true"
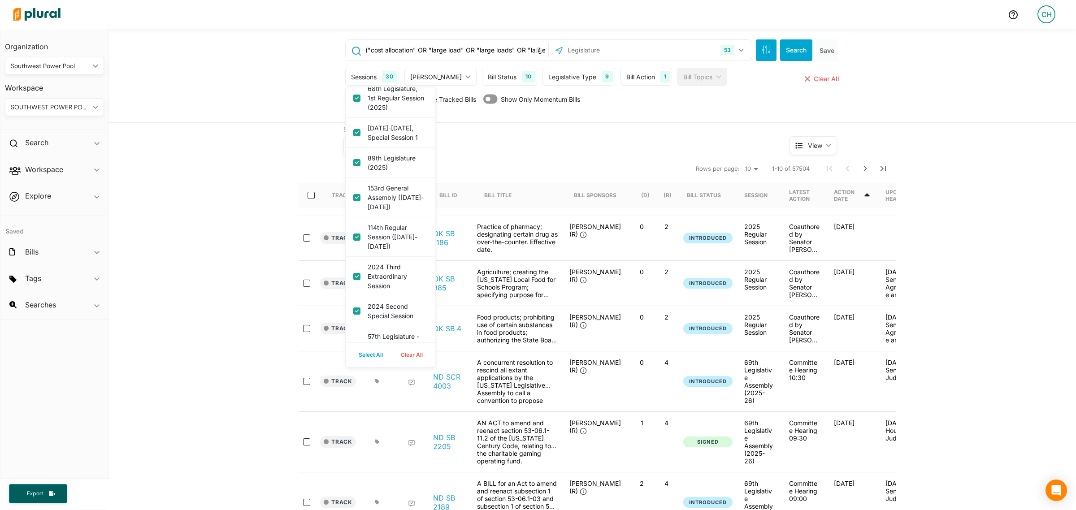
checkbox session "true"
checkbox 2 "true"
checkbox session "true"
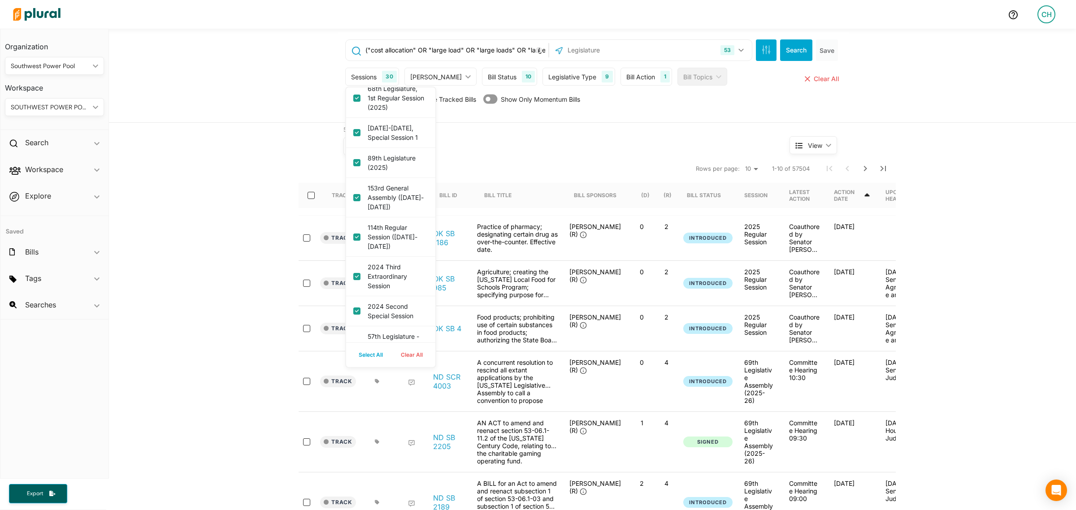
checkbox session "true"
checkbox b "true"
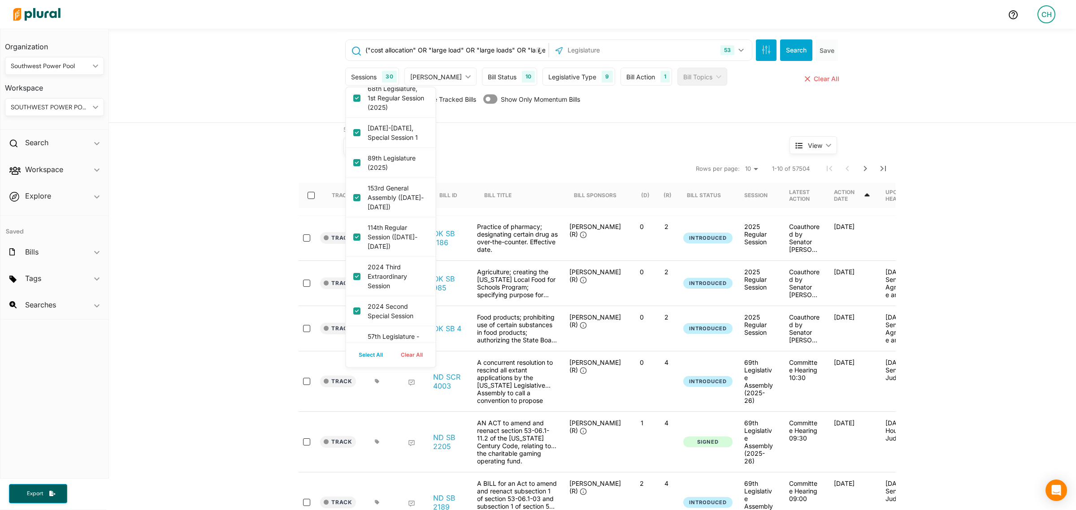
checkbox session "true"
checkbox 2021\) "true"
checkbox session "true"
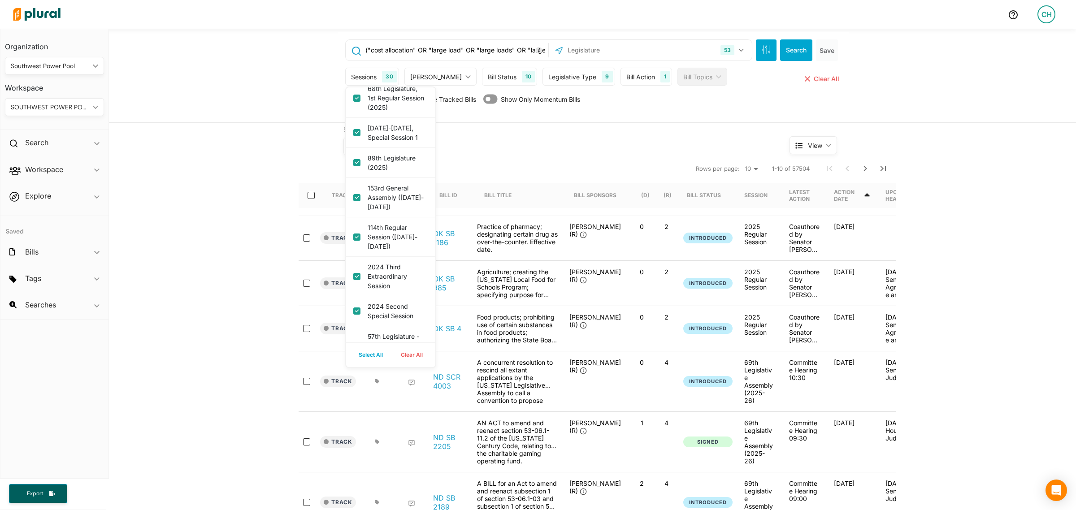
checkbox 2021 "true"
checkbox session "true"
checkbox \(2021\) "true"
checkbox session "true"
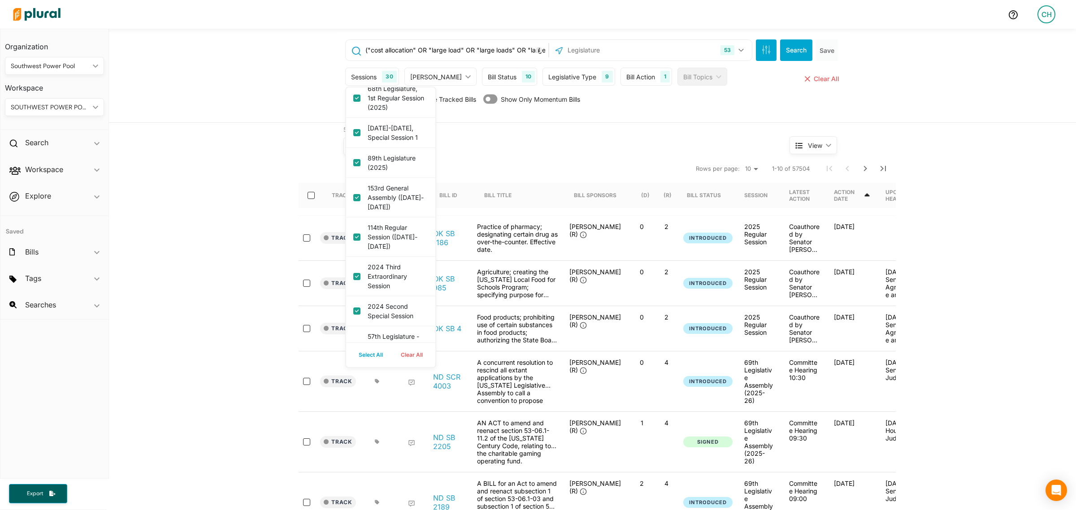
checkbox session "true"
checkbox \(2021\) "true"
checkbox session "true"
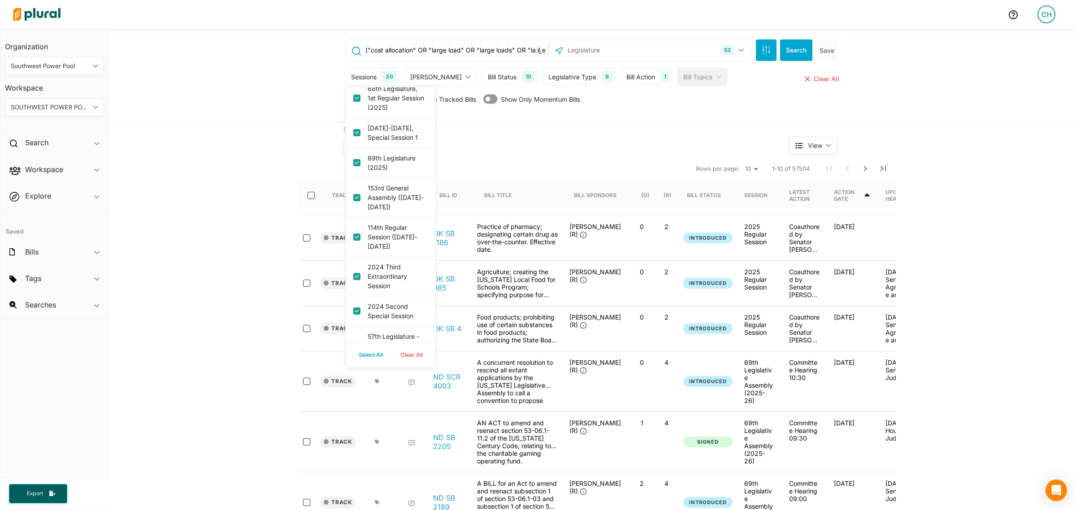
checkbox session "true"
checkbox link "true"
checkbox session "true"
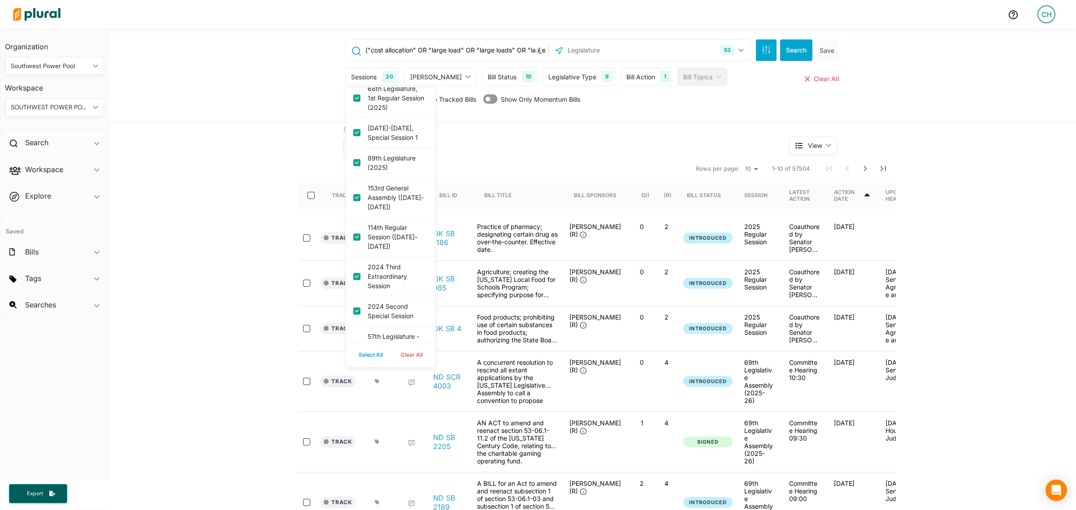
checkbox session "true"
checkbox \(2021\) "true"
checkbox input "true"
checkbox session "true"
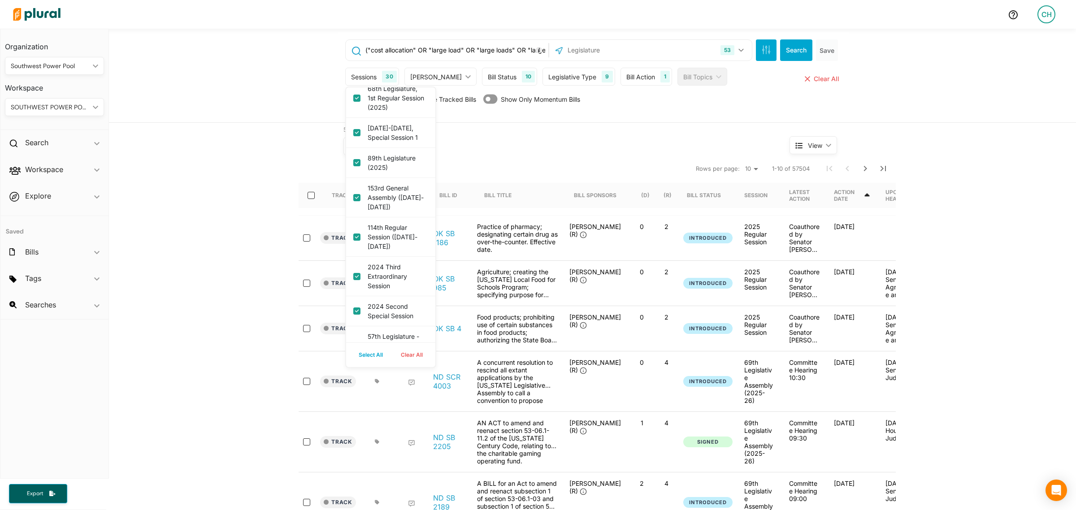
checkbox \(2021-2022\) "true"
checkbox input "true"
checkbox \(2021-2022\) "true"
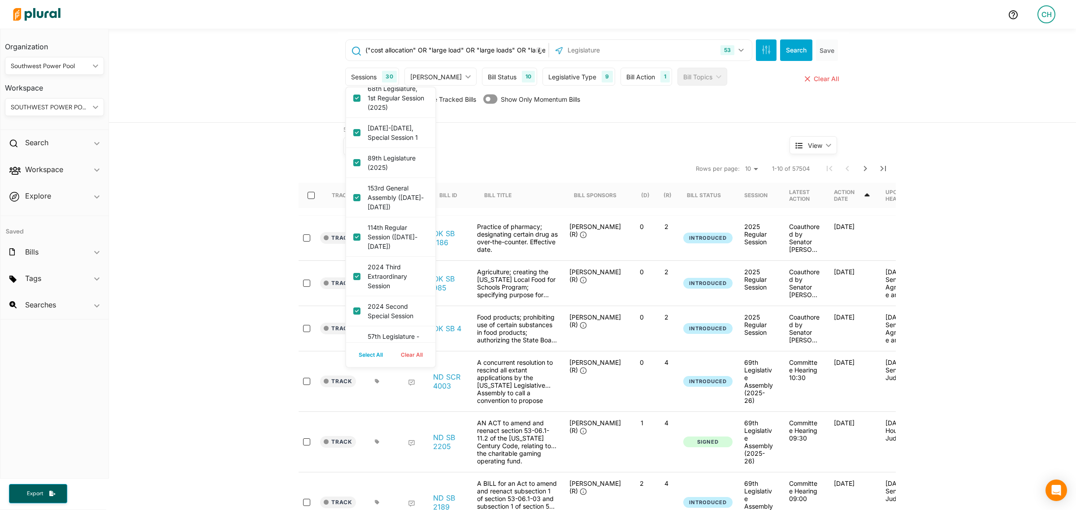
checkbox input "true"
checkbox \(2021-2022\) "true"
checkbox 3 "true"
checkbox session "true"
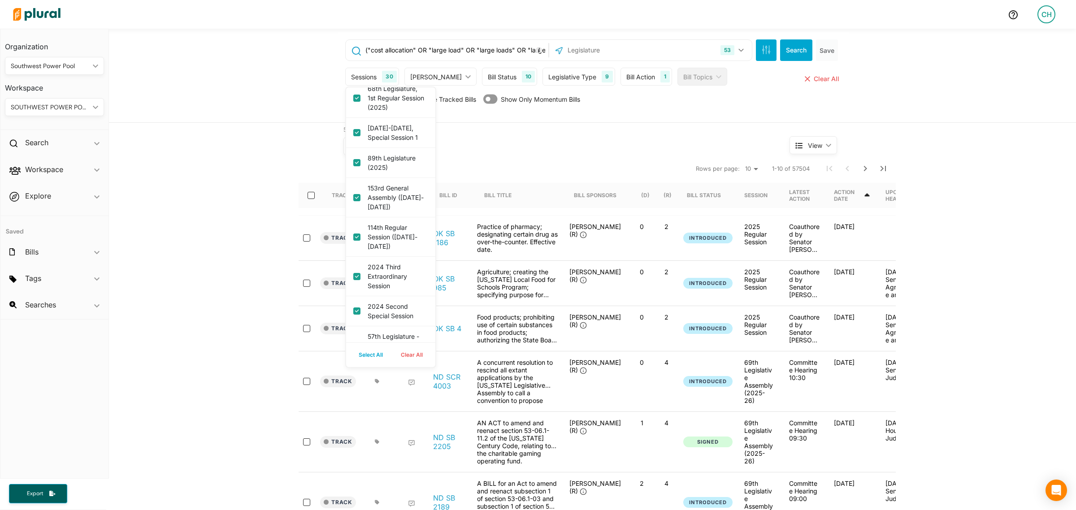
checkbox session "true"
checkbox \(2021-2022\) "true"
checkbox \(2021\) "true"
checkbox \(2021-2022\) "true"
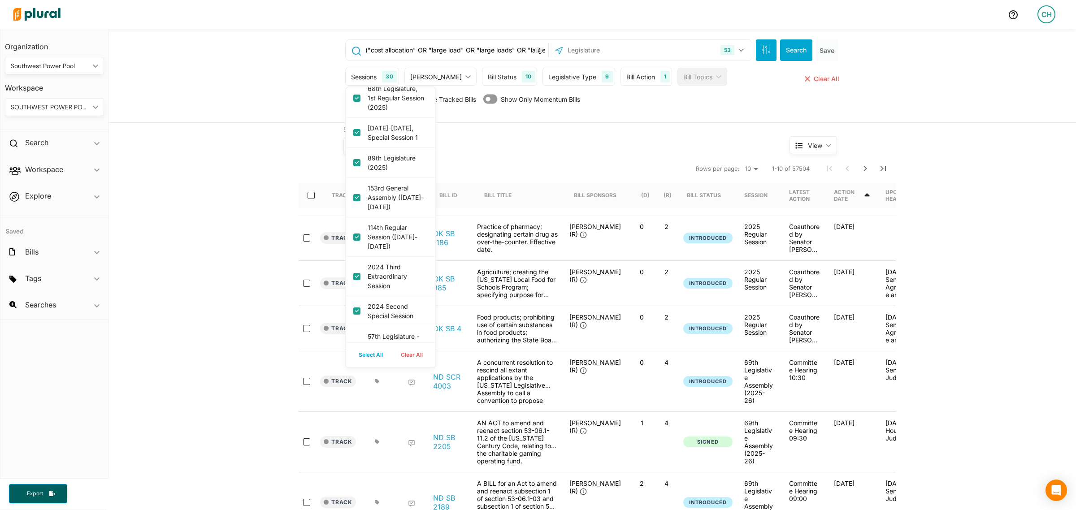
checkbox session "true"
checkbox \(2021-2022\) "true"
checkbox session "true"
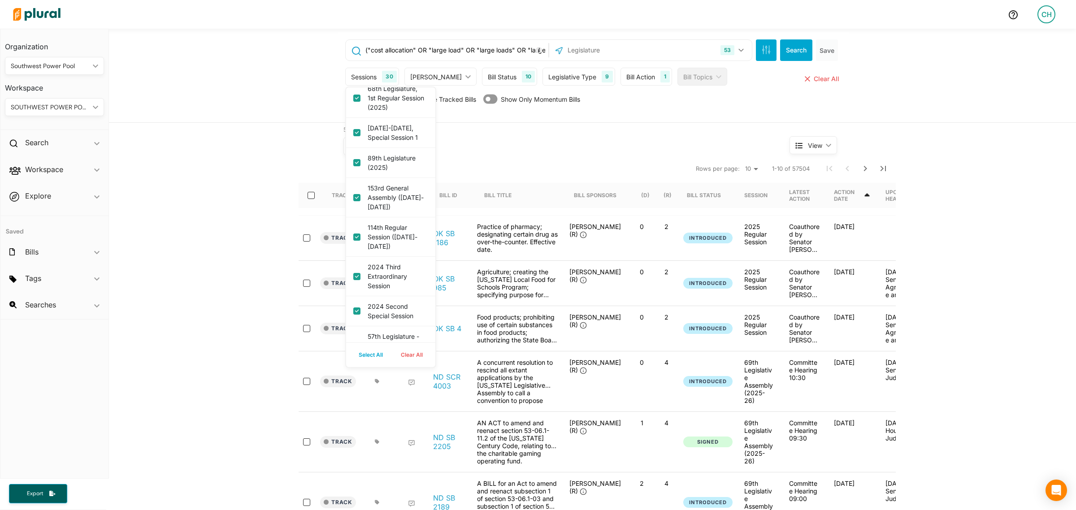
checkbox session "true"
checkbox \(2020\) "true"
checkbox 2020\) "true"
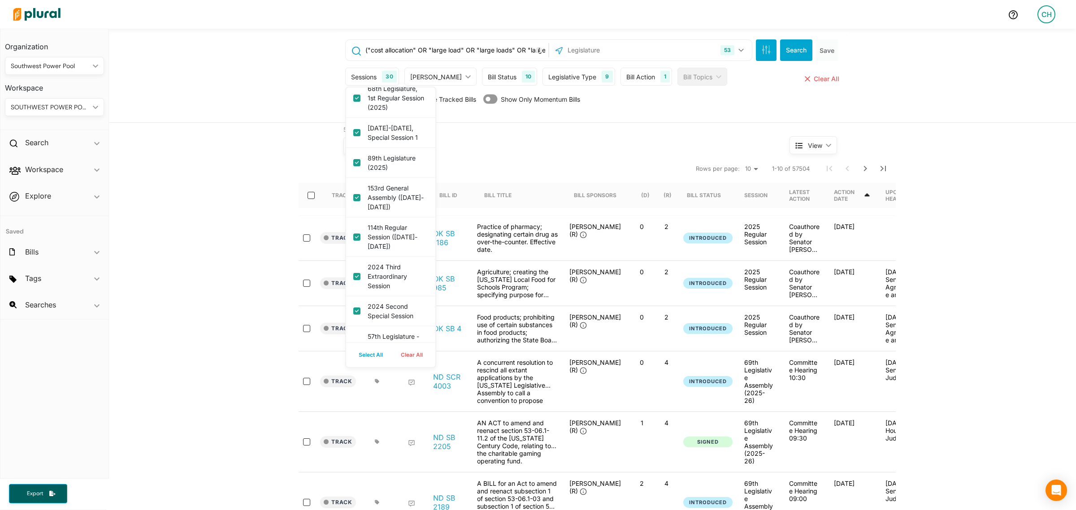
checkbox 2019\) "true"
checkbox session "true"
checkbox 2 "true"
checkbox session "true"
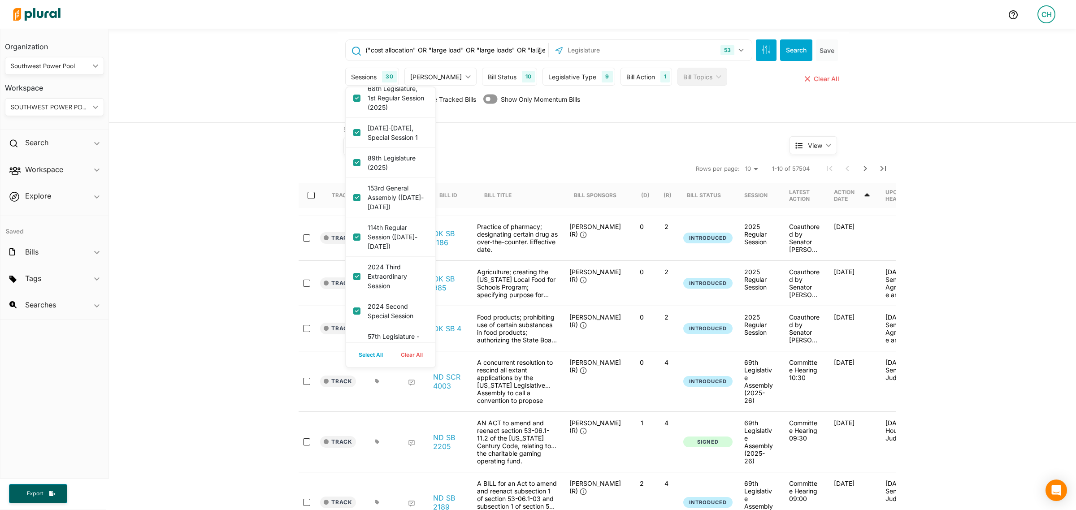
checkbox session "true"
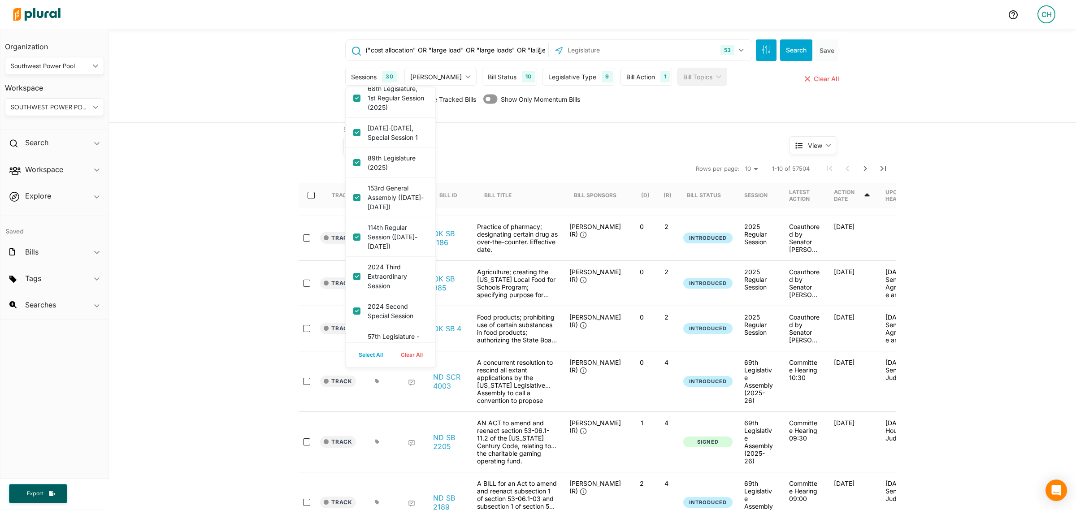
checkbox session "true"
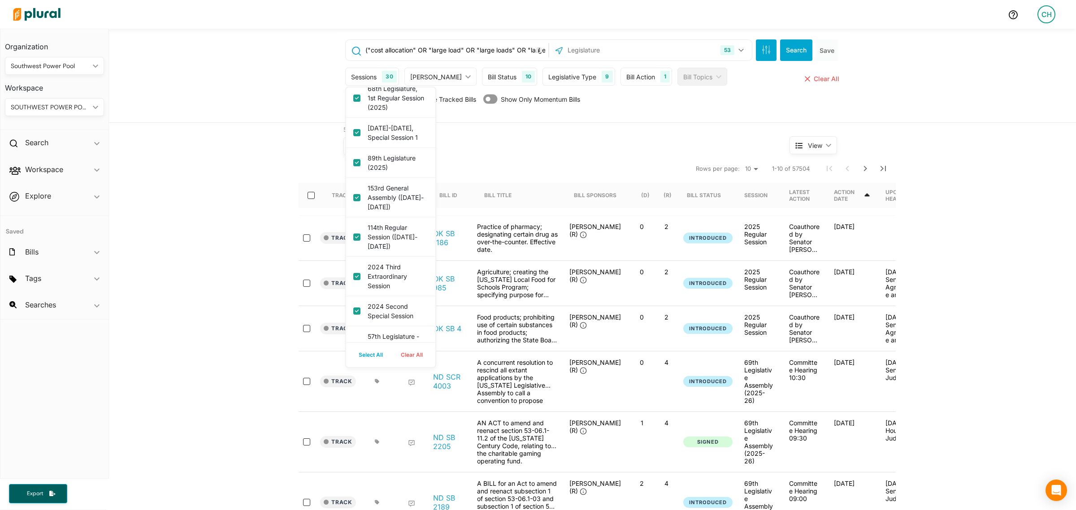
checkbox session "true"
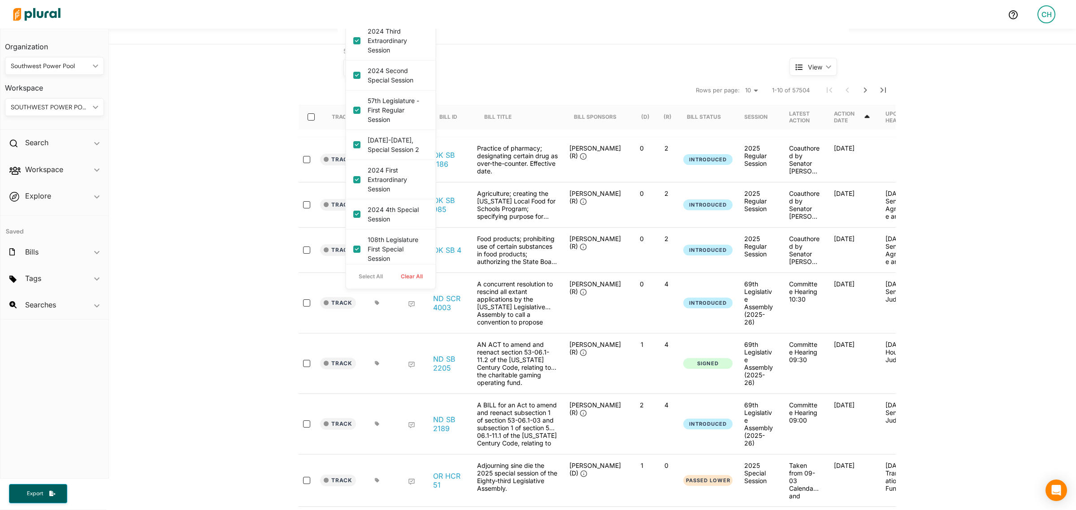
scroll to position [0, 0]
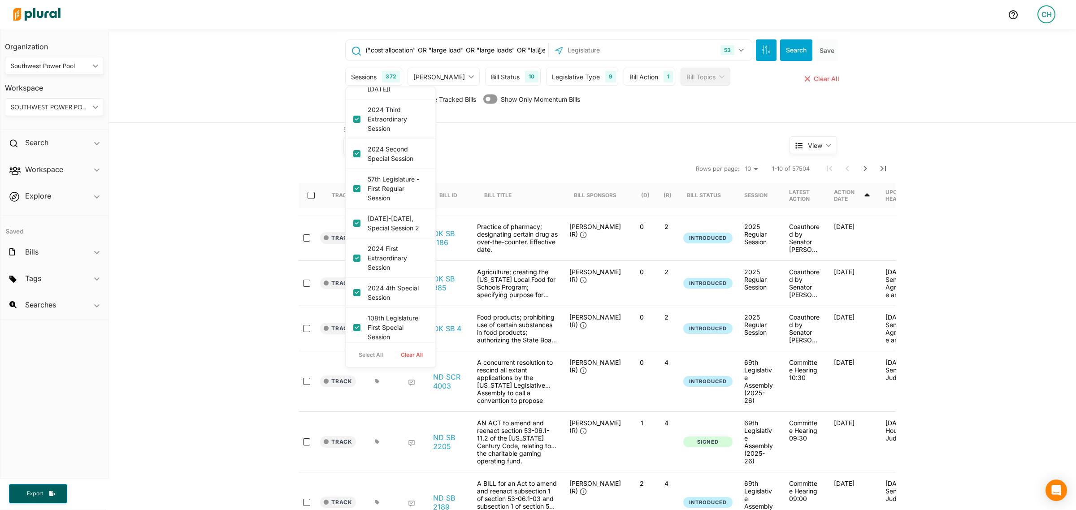
click at [525, 73] on div "10" at bounding box center [531, 77] width 13 height 12
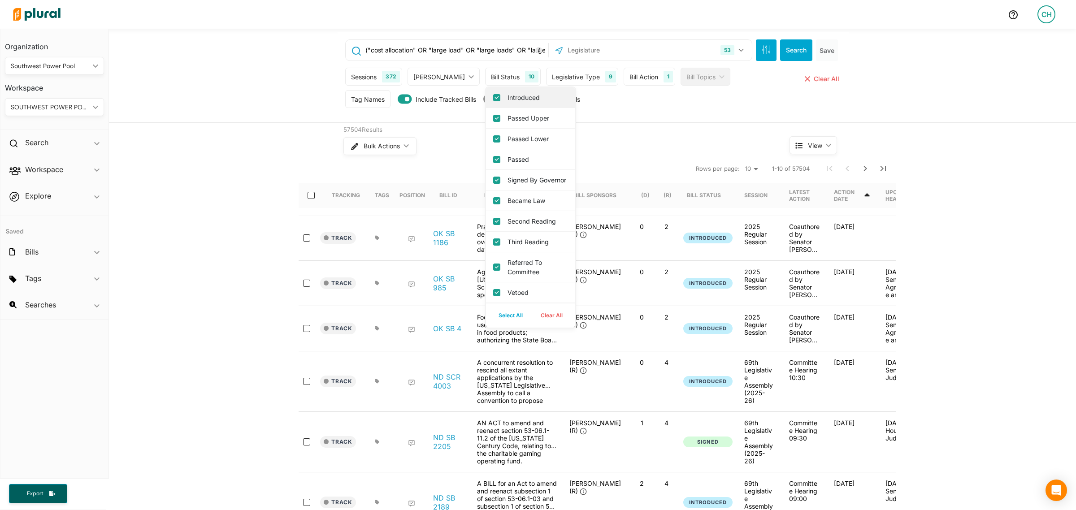
click at [486, 92] on div "Introduced" at bounding box center [530, 97] width 89 height 21
click at [532, 322] on button "Clear All" at bounding box center [552, 315] width 40 height 13
click at [493, 204] on input "Became Law" at bounding box center [496, 200] width 7 height 7
click at [493, 184] on governor "Signed by Governor" at bounding box center [496, 180] width 7 height 7
click at [493, 161] on input "Passed" at bounding box center [496, 159] width 7 height 7
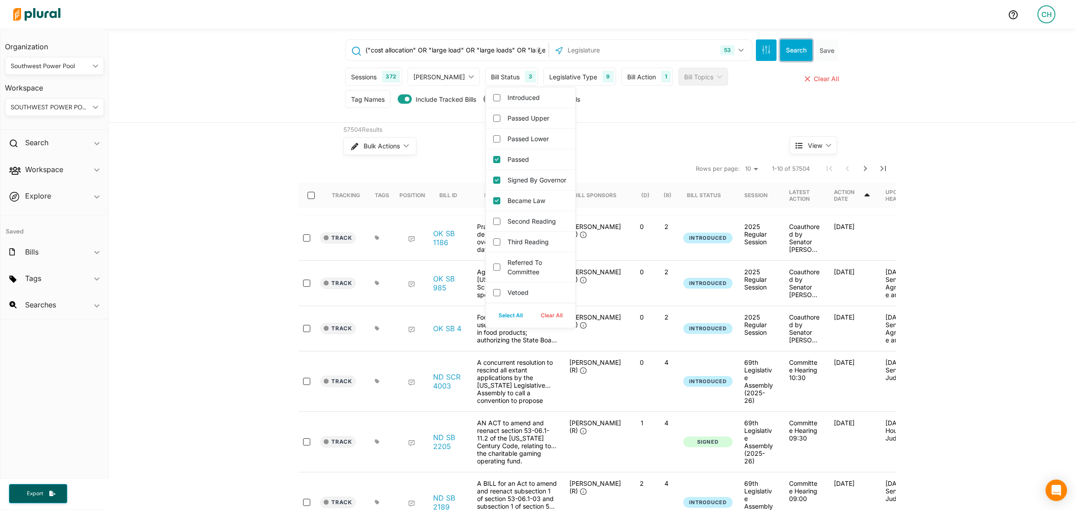
click at [786, 48] on button "Search" at bounding box center [796, 50] width 32 height 22
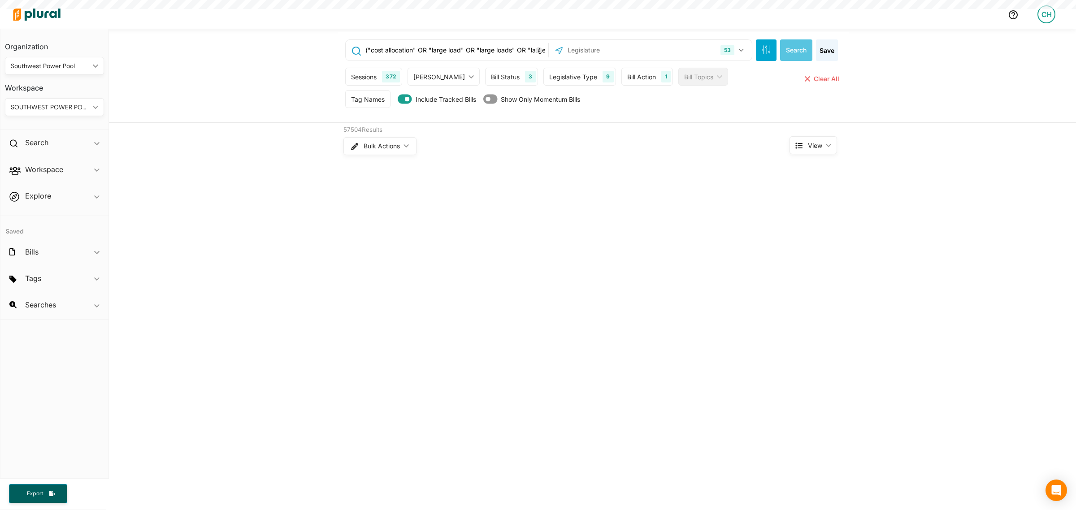
click at [627, 74] on div "Bill Action" at bounding box center [641, 76] width 29 height 9
click at [635, 119] on div "Bill Action" at bounding box center [685, 118] width 100 height 9
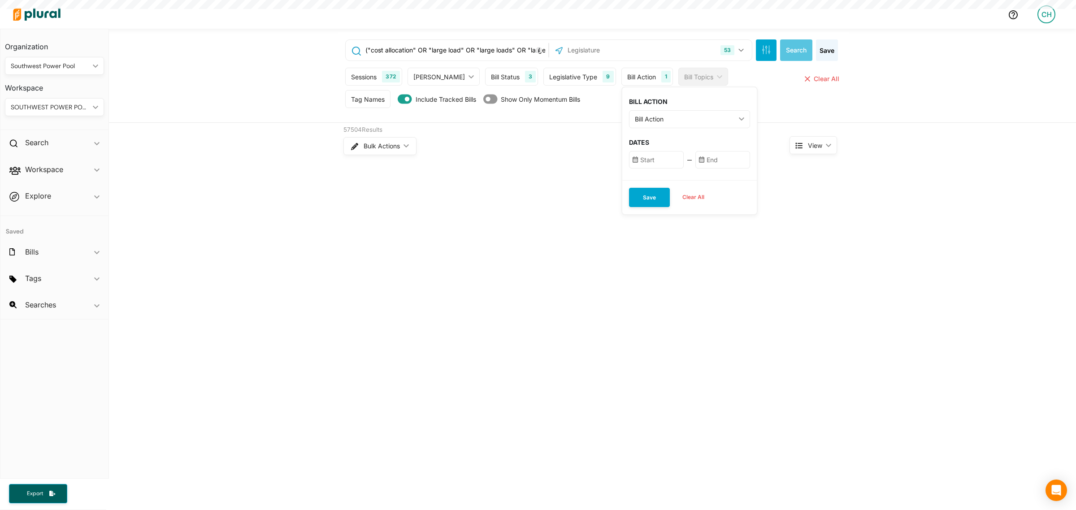
click at [629, 157] on input "text" at bounding box center [656, 159] width 55 height 17
click at [731, 187] on icon "Go to previous month" at bounding box center [734, 186] width 7 height 7
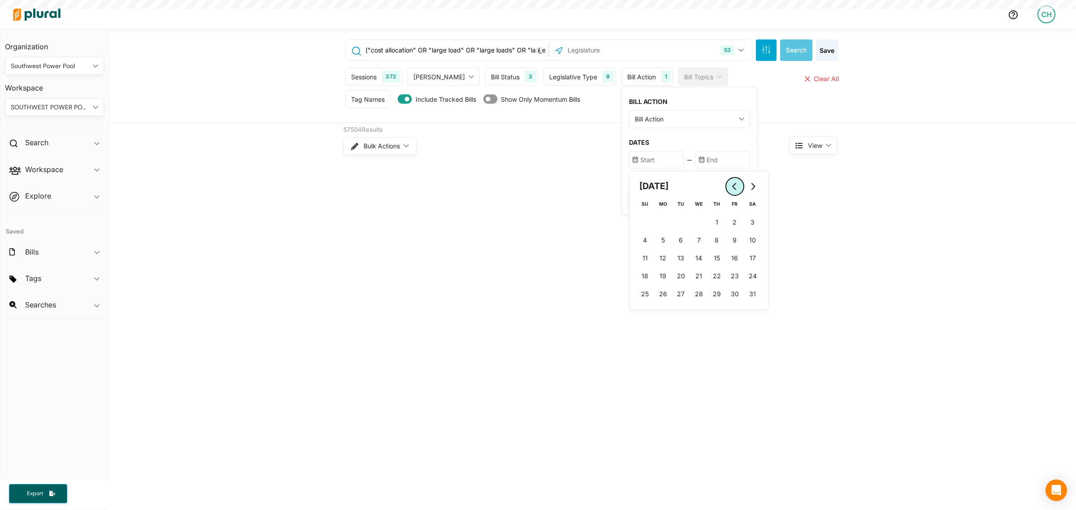
click at [731, 187] on icon "Go to previous month" at bounding box center [734, 186] width 7 height 7
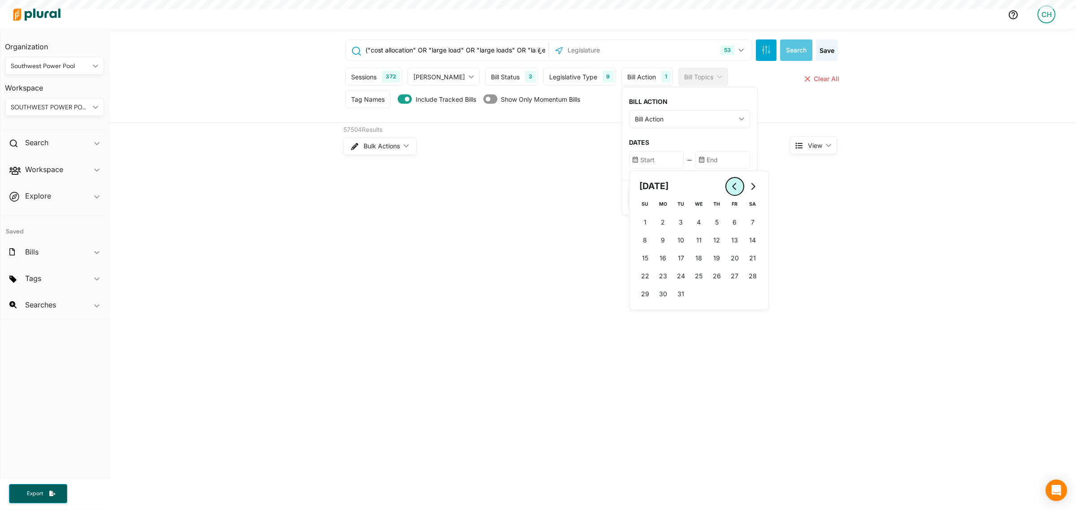
click at [731, 187] on icon "Go to previous month" at bounding box center [734, 186] width 7 height 7
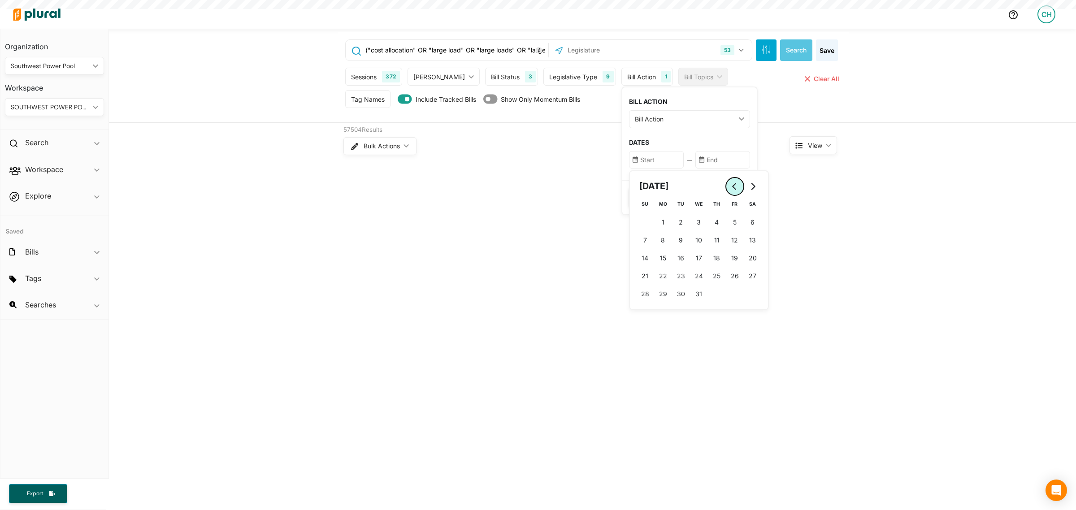
click at [731, 187] on icon "Go to previous month" at bounding box center [734, 186] width 7 height 7
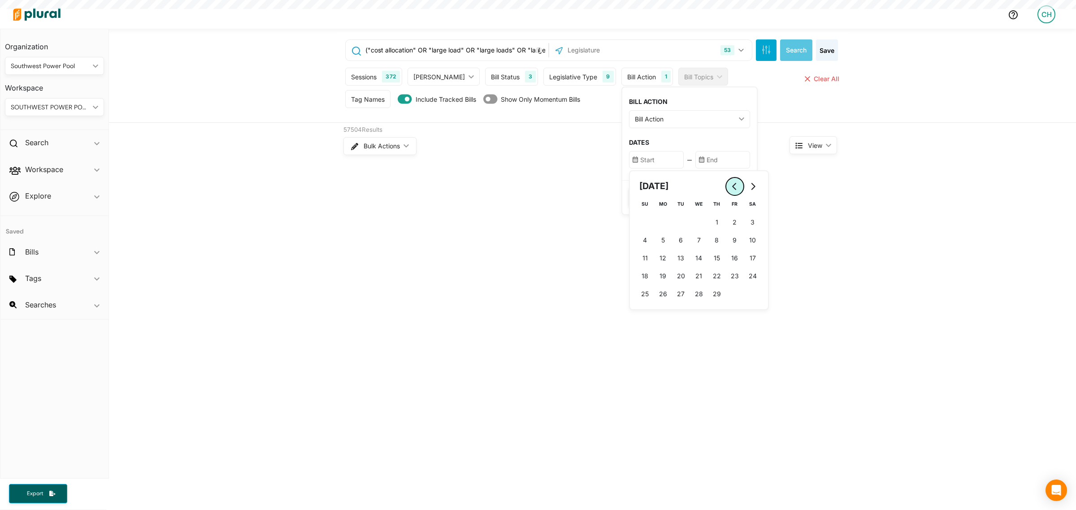
click at [731, 187] on icon "Go to previous month" at bounding box center [734, 186] width 7 height 7
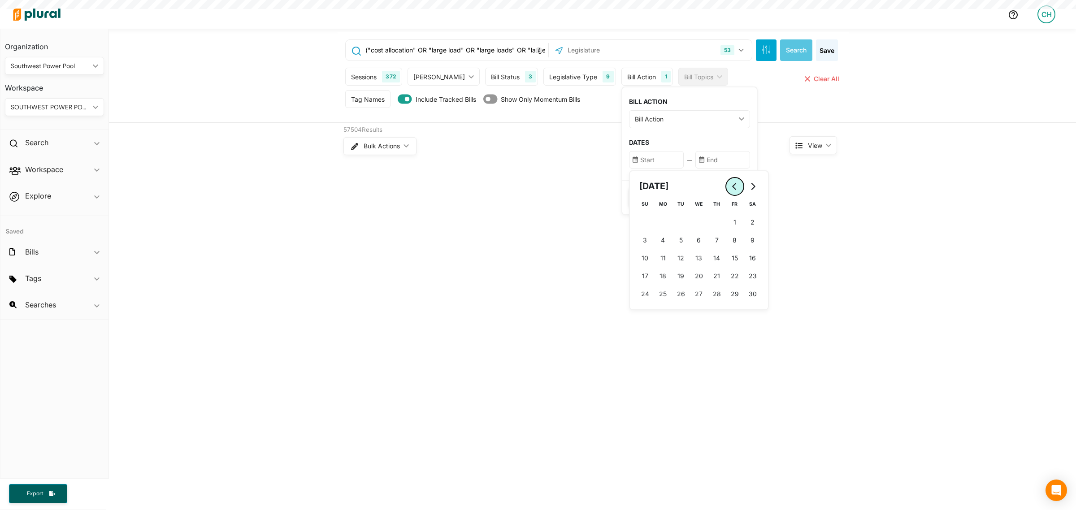
click at [731, 187] on icon "Go to previous month" at bounding box center [734, 186] width 7 height 7
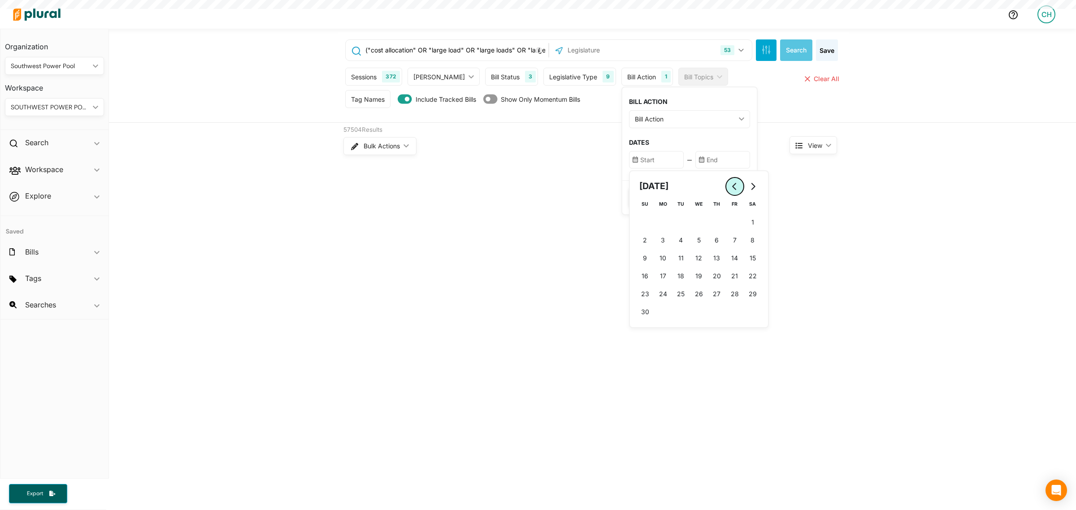
click at [731, 187] on icon "Go to previous month" at bounding box center [734, 186] width 7 height 7
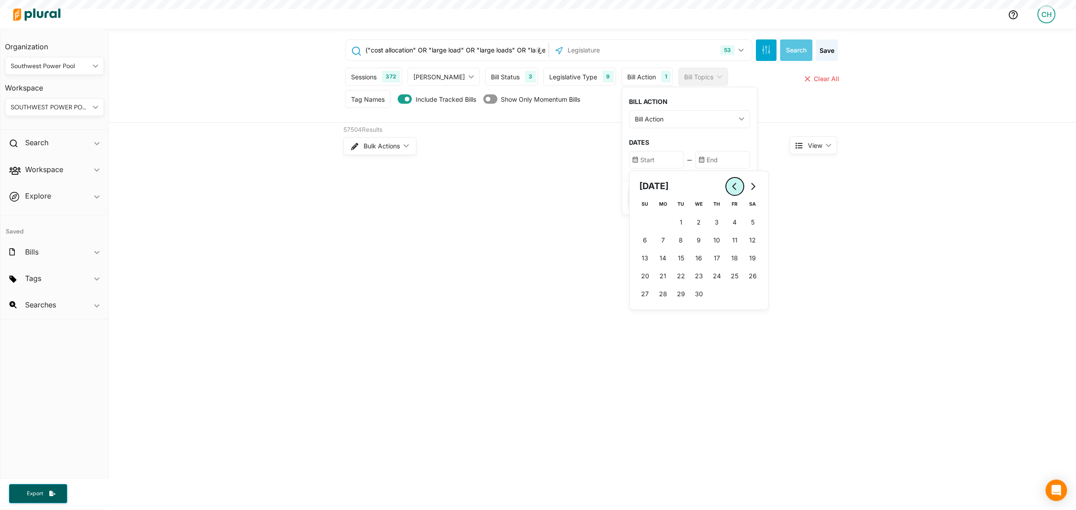
click at [731, 187] on icon "Go to previous month" at bounding box center [734, 186] width 7 height 7
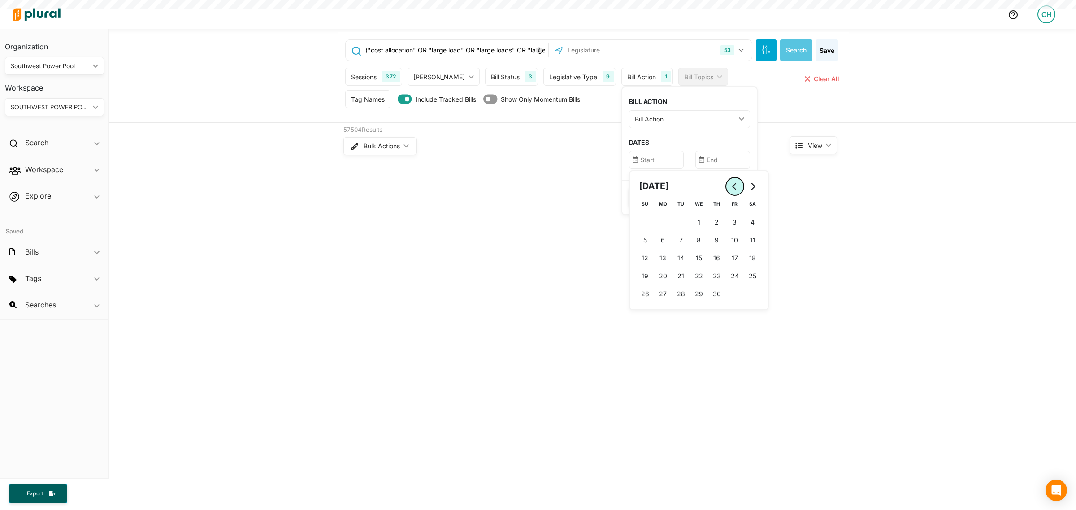
click at [731, 187] on icon "Go to previous month" at bounding box center [734, 186] width 7 height 7
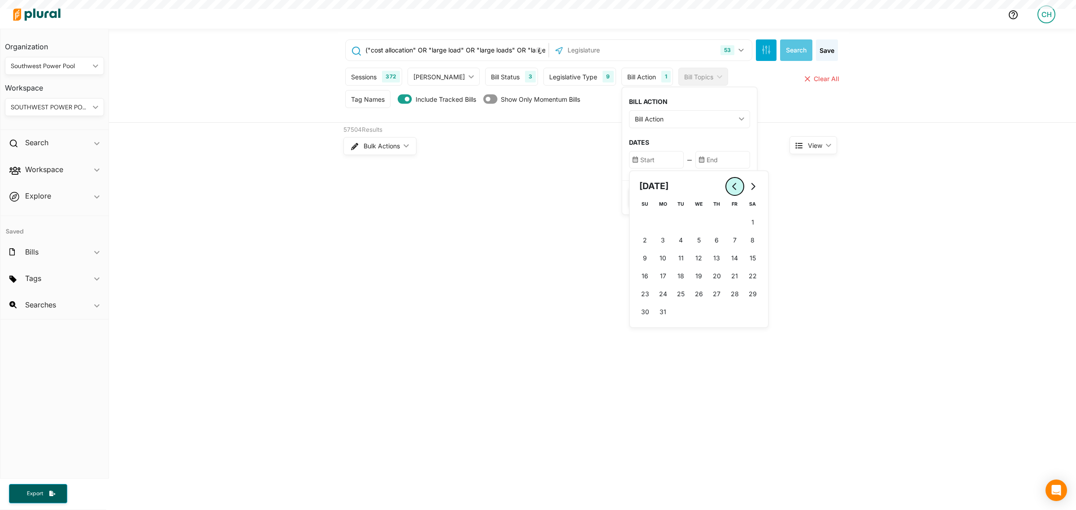
click at [731, 187] on icon "Go to previous month" at bounding box center [734, 186] width 7 height 7
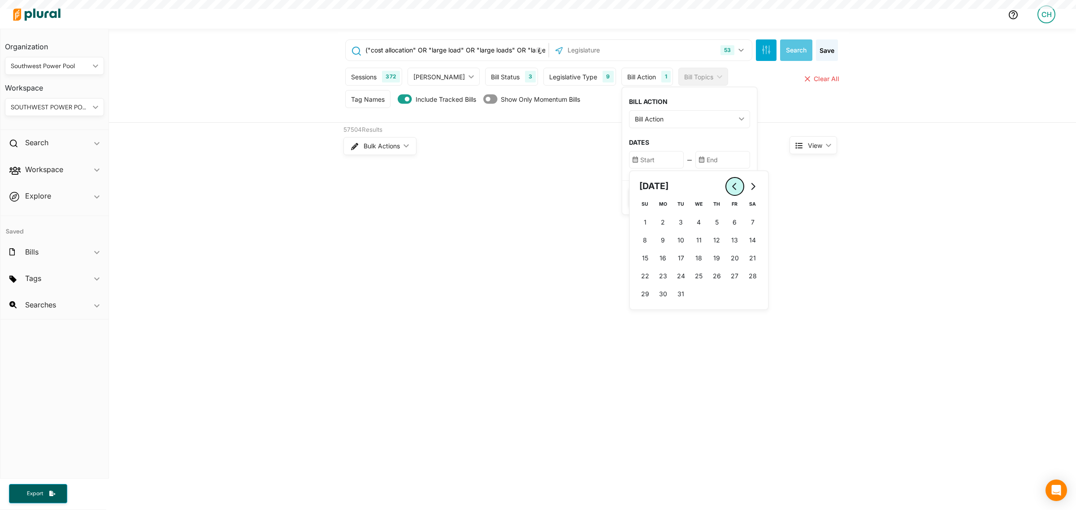
click at [731, 187] on icon "Go to previous month" at bounding box center [734, 186] width 7 height 7
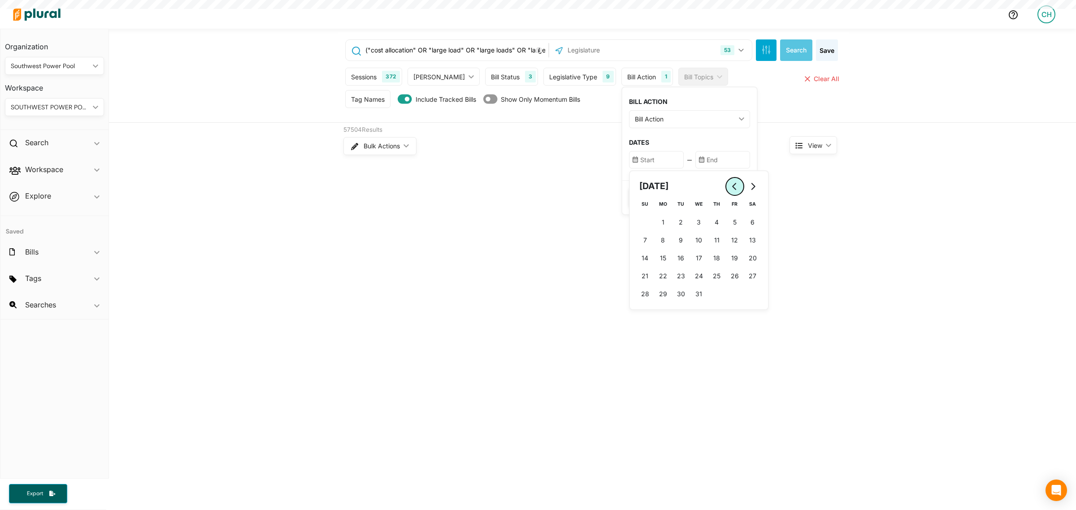
click at [731, 187] on icon "Go to previous month" at bounding box center [734, 186] width 7 height 7
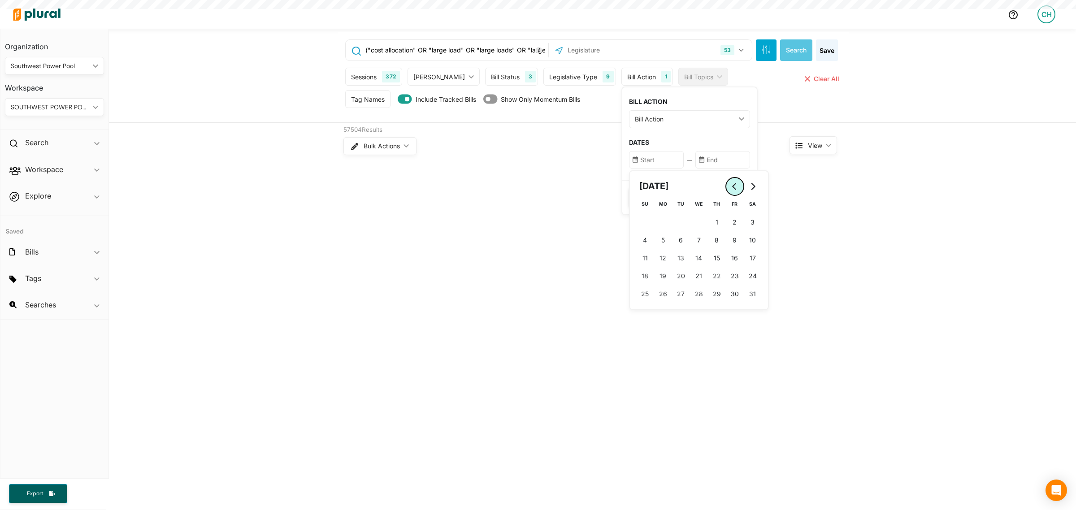
click at [731, 187] on icon "Go to previous month" at bounding box center [734, 186] width 7 height 7
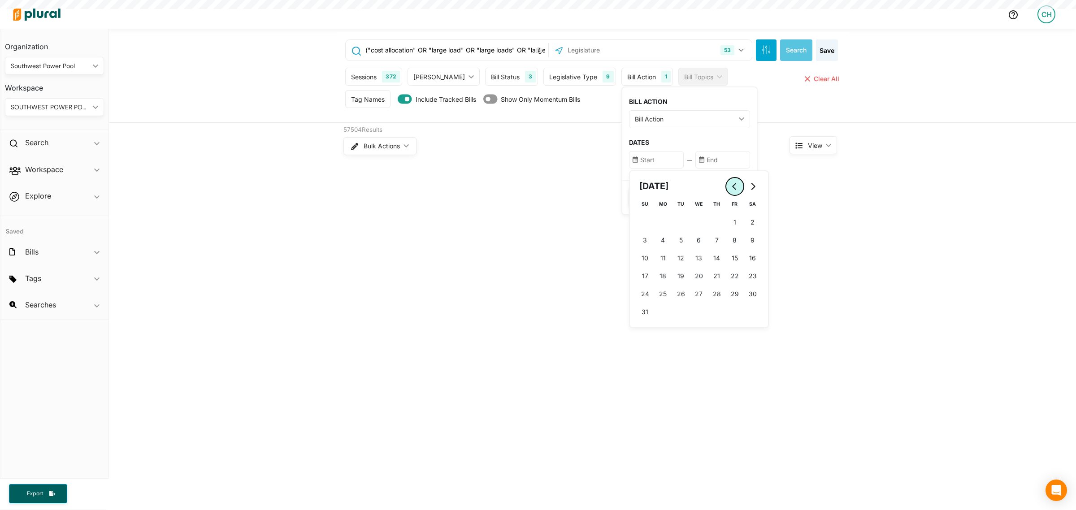
click at [731, 187] on icon "Go to previous month" at bounding box center [734, 186] width 7 height 7
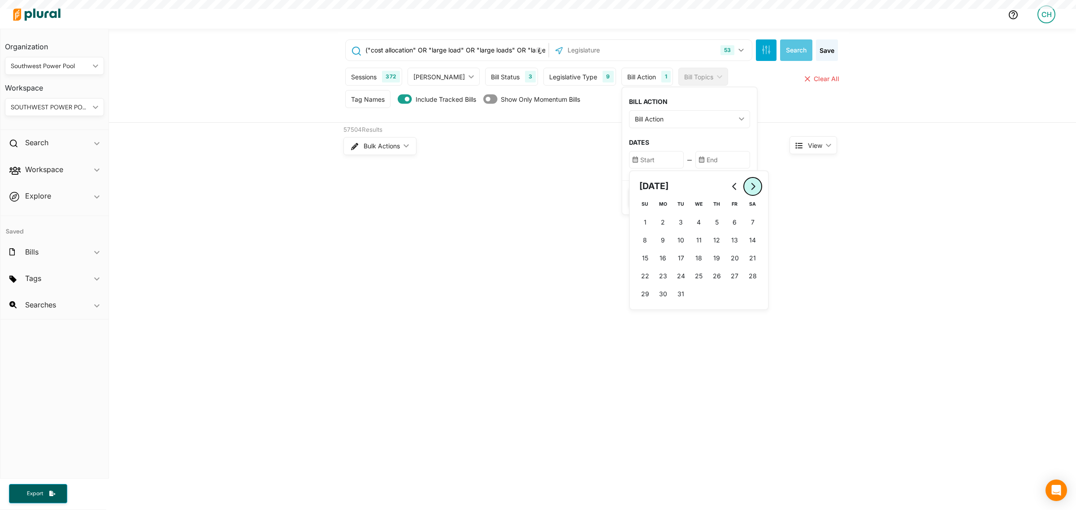
click at [744, 180] on button "Go to next month" at bounding box center [753, 187] width 18 height 18
click at [690, 215] on button "1 1st January (Wednesday)" at bounding box center [699, 222] width 18 height 18
click at [699, 160] on input "text" at bounding box center [722, 159] width 55 height 17
click at [763, 222] on span "3" at bounding box center [765, 221] width 4 height 9
click at [629, 191] on button "Save" at bounding box center [649, 197] width 41 height 19
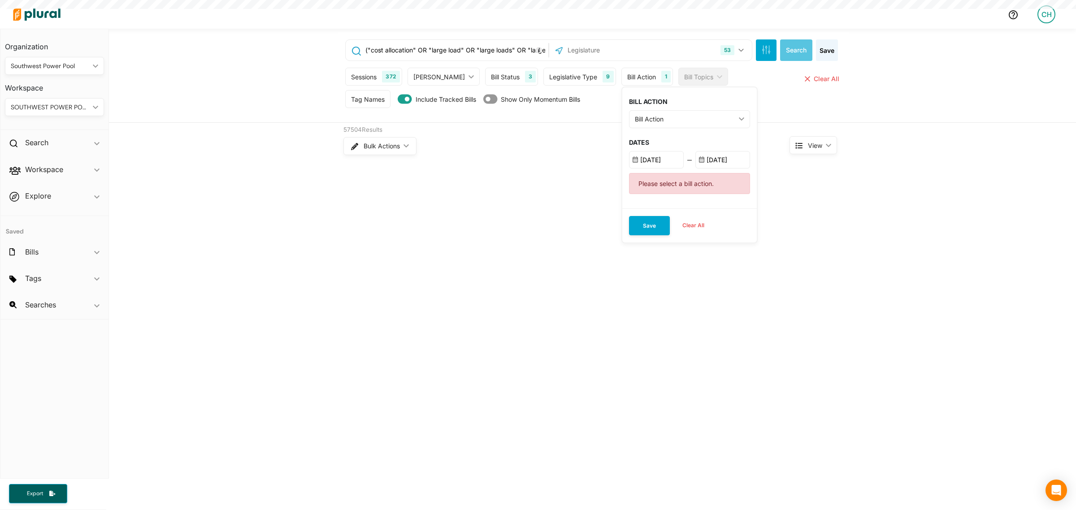
click at [647, 119] on div "Bill Action" at bounding box center [685, 118] width 100 height 9
click at [637, 222] on input "Passage" at bounding box center [640, 222] width 7 height 7
click at [629, 228] on button "Save" at bounding box center [649, 225] width 41 height 19
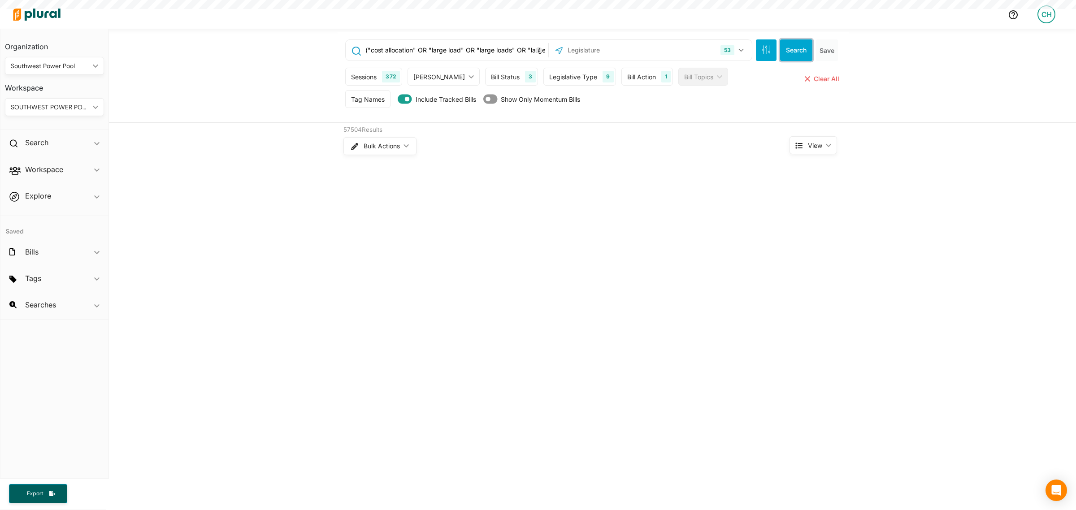
click at [782, 48] on button "Search" at bounding box center [796, 50] width 32 height 22
click at [661, 73] on div "1" at bounding box center [665, 77] width 9 height 12
click at [629, 193] on button "Save" at bounding box center [649, 197] width 41 height 19
click at [562, 70] on div "Legislative Type 9" at bounding box center [579, 77] width 72 height 18
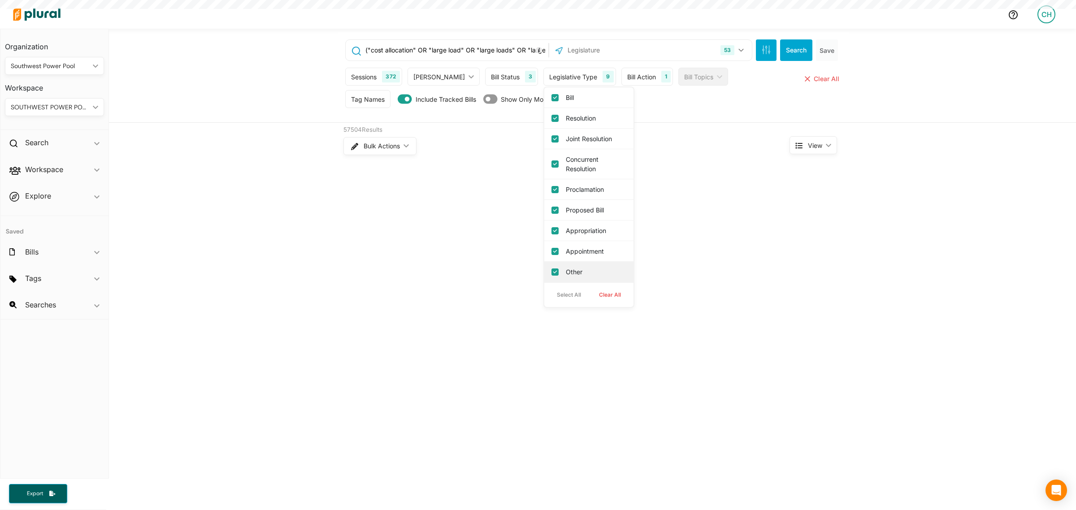
click at [552, 273] on input "Other" at bounding box center [555, 272] width 7 height 7
click at [552, 250] on input "Appointment" at bounding box center [555, 251] width 7 height 7
click at [544, 236] on div "Appropriation" at bounding box center [588, 231] width 89 height 21
click at [544, 232] on div "Appropriation" at bounding box center [588, 231] width 89 height 21
click at [552, 228] on input "Appropriation" at bounding box center [555, 230] width 7 height 7
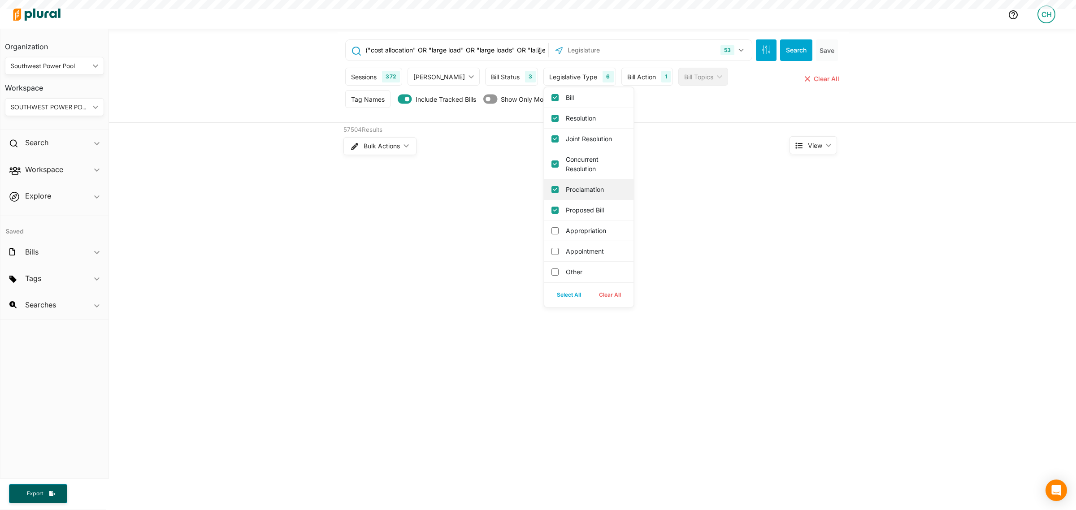
click at [552, 189] on input "Proclamation" at bounding box center [555, 189] width 7 height 7
click at [544, 169] on div "Concurrent Resolution" at bounding box center [588, 164] width 89 height 30
click at [552, 166] on input "Concurrent Resolution" at bounding box center [555, 164] width 7 height 7
click at [552, 142] on input "Joint Resolution" at bounding box center [555, 138] width 7 height 7
click at [552, 120] on input "Resolution" at bounding box center [555, 118] width 7 height 7
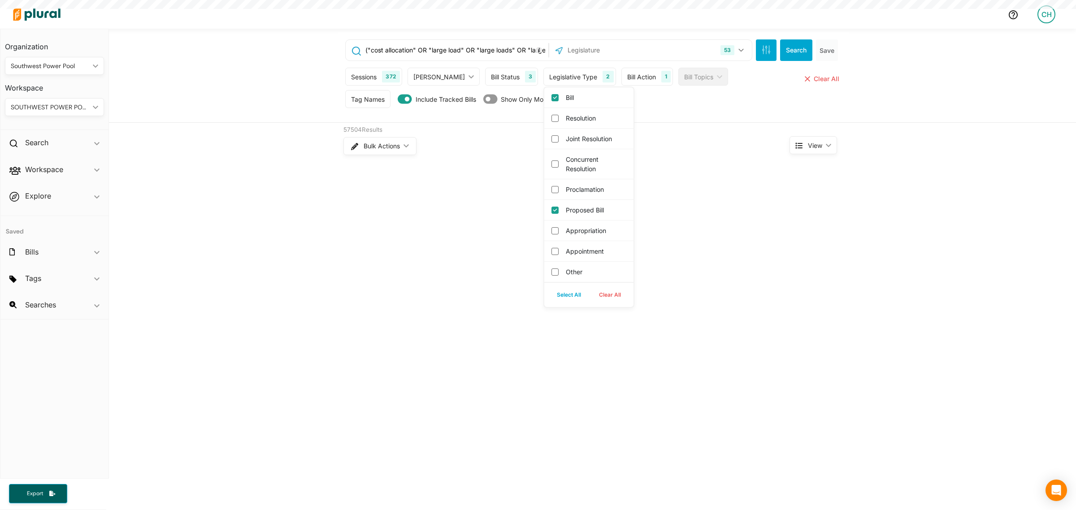
click at [668, 233] on div "("cost allocation" OR "large load" OR "large loads" OR "large load customers" O…" at bounding box center [592, 298] width 967 height 538
click at [727, 53] on div "53" at bounding box center [728, 50] width 14 height 10
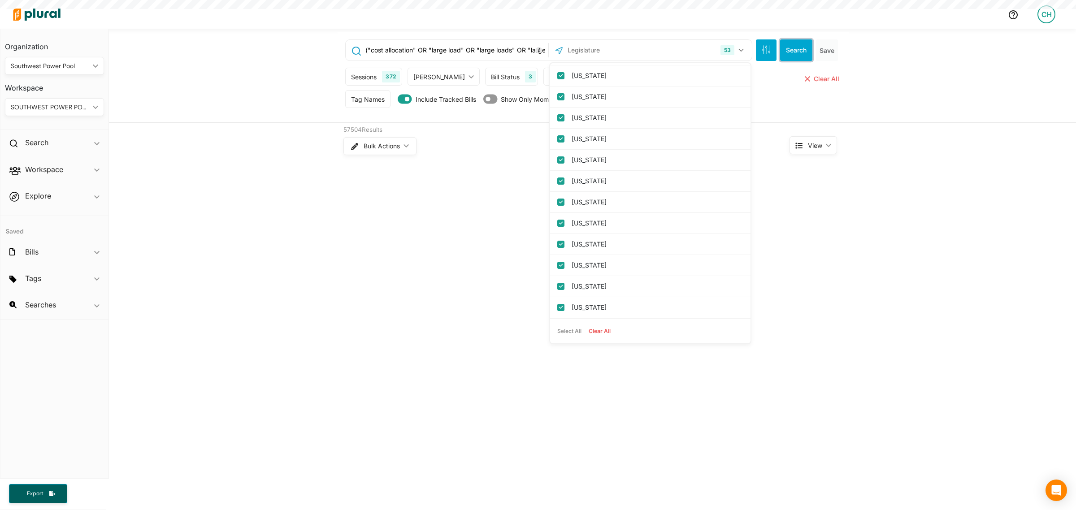
click at [797, 52] on button "Search" at bounding box center [796, 50] width 32 height 22
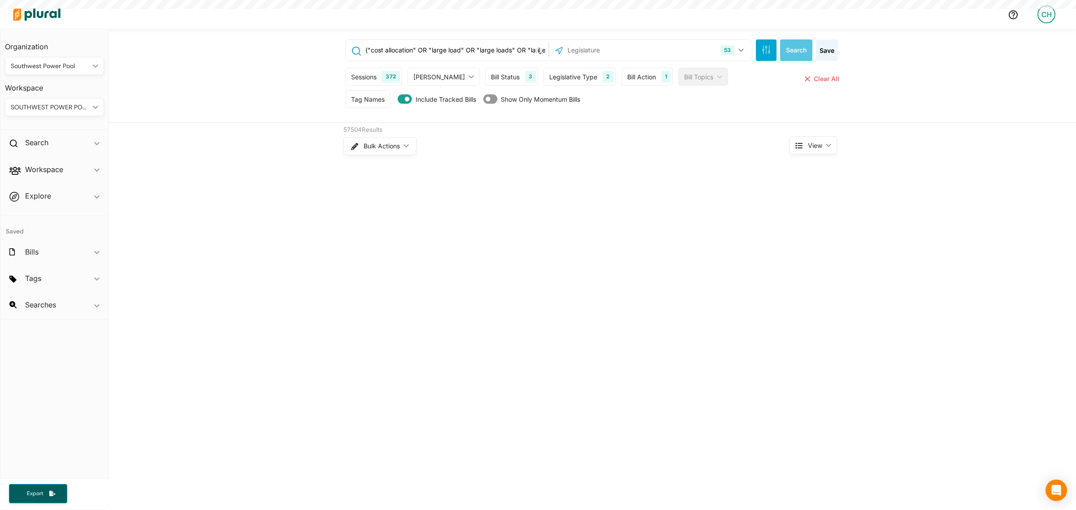
click at [389, 76] on div "372" at bounding box center [391, 77] width 18 height 12
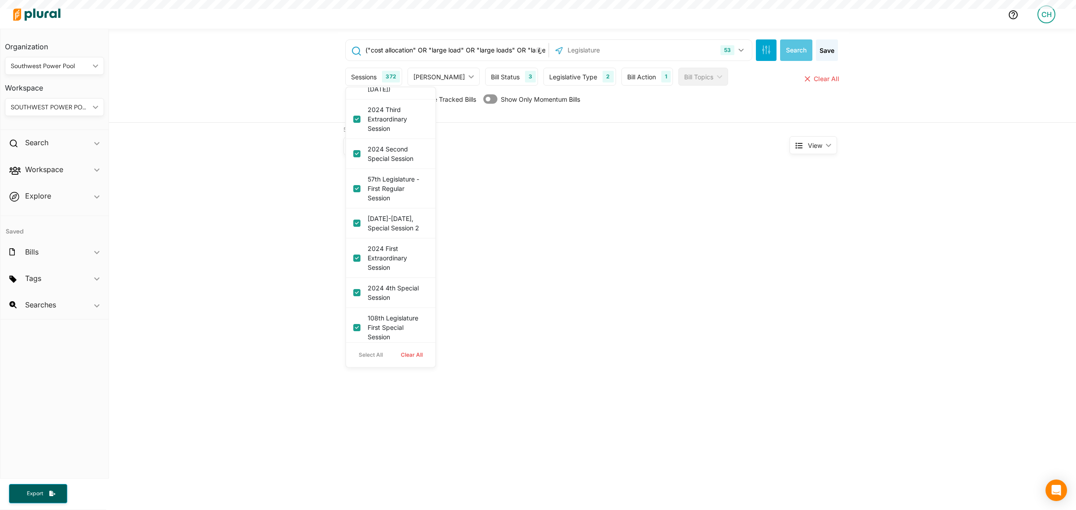
click at [417, 353] on button "Clear All" at bounding box center [412, 354] width 40 height 13
click at [516, 249] on div "("cost allocation" OR "large load" OR "large loads" OR "large load customers" O…" at bounding box center [592, 298] width 967 height 538
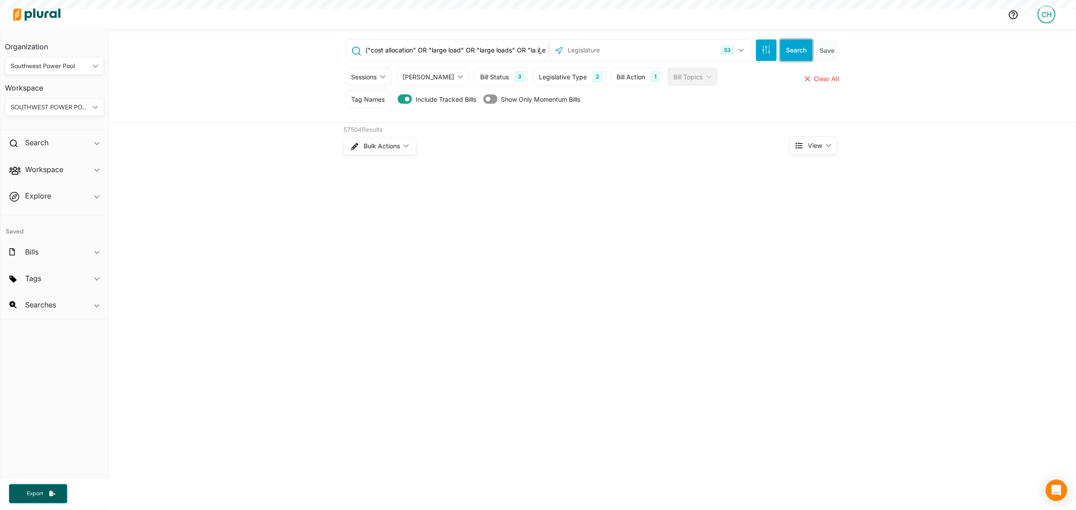
click at [793, 50] on button "Search" at bounding box center [796, 50] width 32 height 22
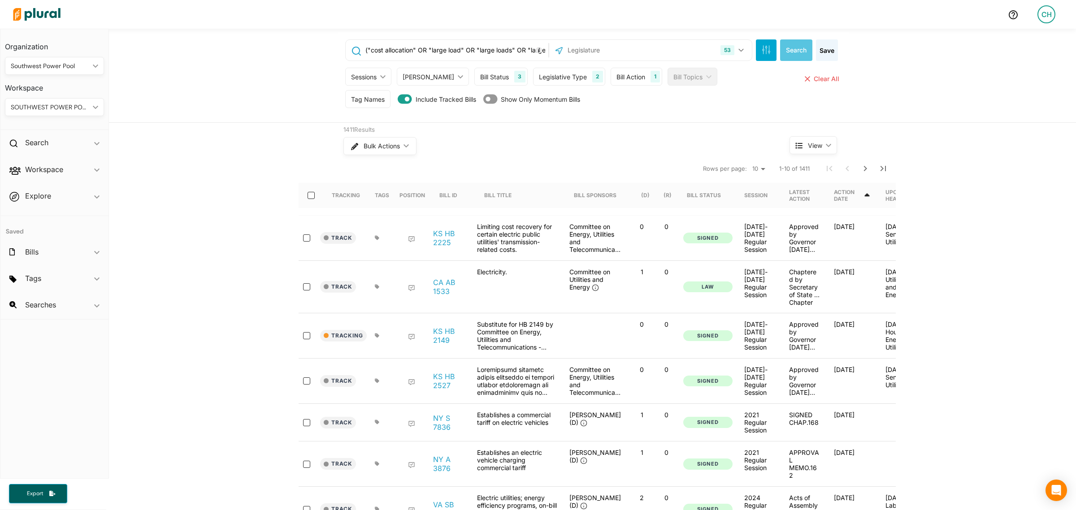
drag, startPoint x: 384, startPoint y: 50, endPoint x: 470, endPoint y: 46, distance: 85.8
drag, startPoint x: 470, startPoint y: 46, endPoint x: 440, endPoint y: 48, distance: 29.6
drag, startPoint x: 440, startPoint y: 48, endPoint x: 405, endPoint y: 44, distance: 35.6
click at [405, 44] on input "("cost allocation" OR "large load" OR "large loads" OR "large load customers" O…" at bounding box center [456, 50] width 182 height 17
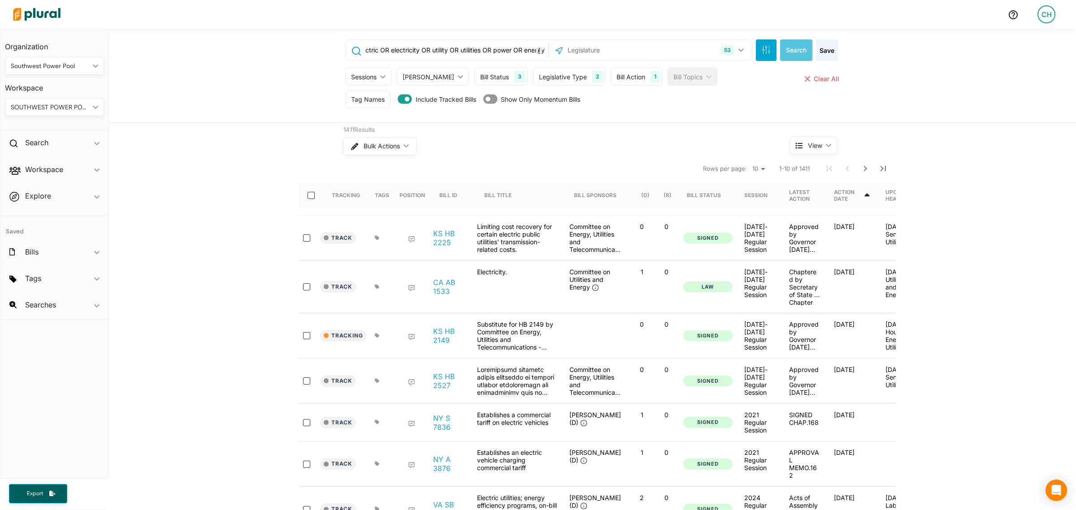
drag, startPoint x: 429, startPoint y: 50, endPoint x: 608, endPoint y: 57, distance: 179.0
click at [608, 57] on div "("cost allocation" OR "large load" OR "large loads" OR "large load customers" O…" at bounding box center [548, 50] width 407 height 22
drag, startPoint x: 511, startPoint y: 39, endPoint x: 500, endPoint y: 51, distance: 16.2
click at [500, 51] on div "("cost allocation" OR "large load" OR "large loads" OR "large load customers" O…" at bounding box center [593, 77] width 511 height 90
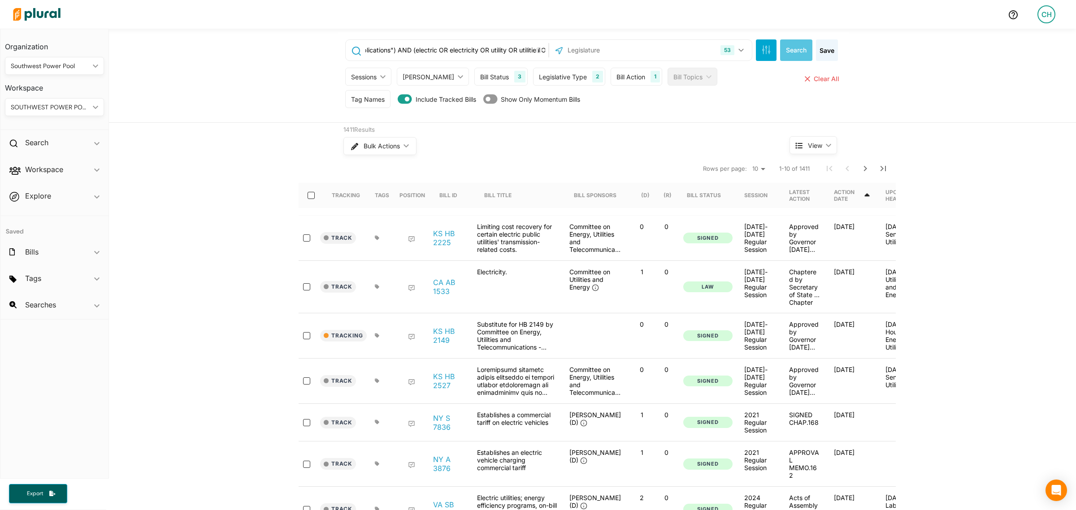
scroll to position [0, 664]
drag, startPoint x: 500, startPoint y: 51, endPoint x: 533, endPoint y: 49, distance: 32.3
click at [533, 49] on div "("cost allocation" OR "large load" OR "large loads" OR "large load customers" O…" at bounding box center [447, 50] width 198 height 17
click at [467, 41] on div "("cost allocation" OR "large load" OR "large loads" OR "large load customers" O…" at bounding box center [447, 50] width 203 height 21
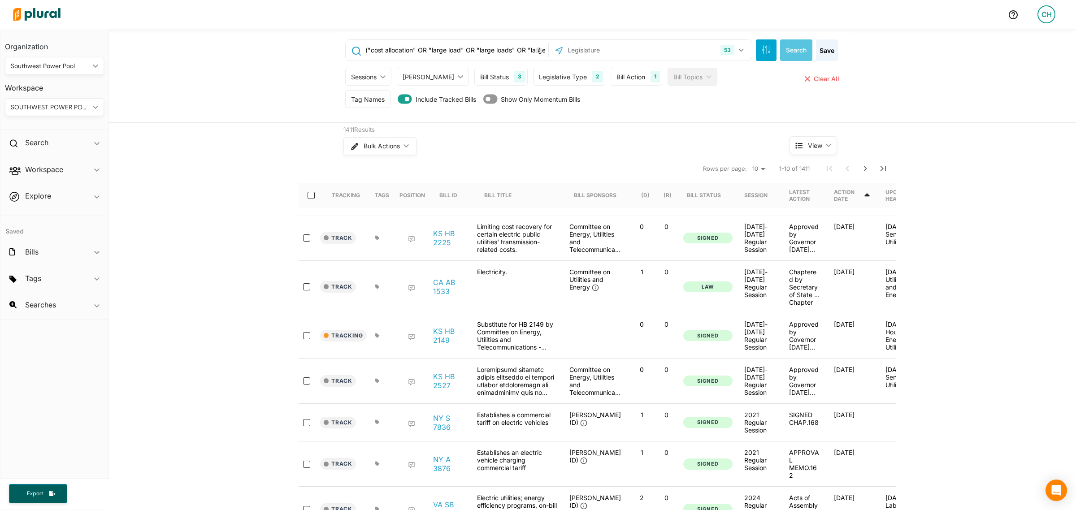
drag, startPoint x: 375, startPoint y: 77, endPoint x: 629, endPoint y: 79, distance: 254.2
click at [651, 79] on div "1" at bounding box center [655, 77] width 9 height 12
click at [618, 159] on input "1/1/2020" at bounding box center [645, 159] width 55 height 17
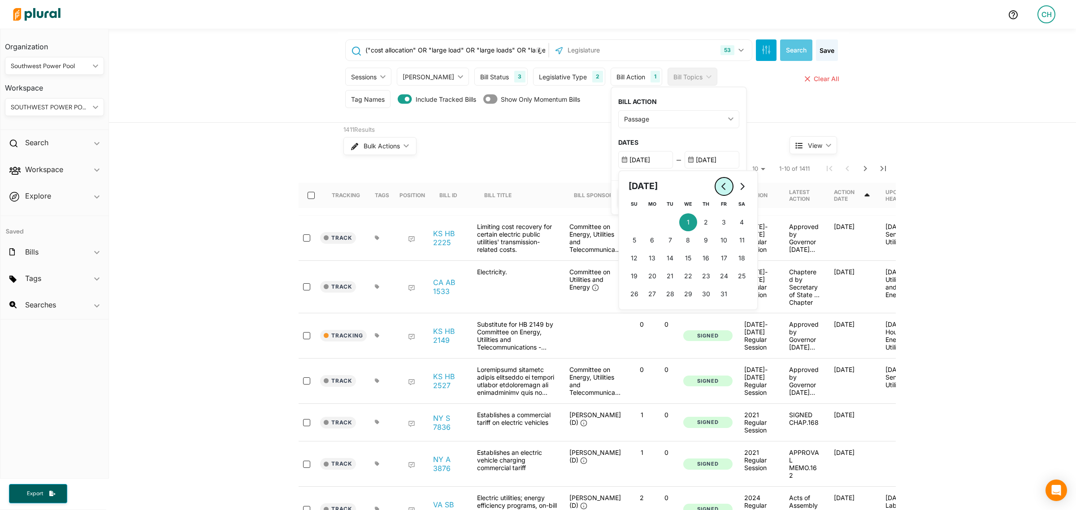
click at [715, 182] on button "Go to previous month" at bounding box center [724, 187] width 18 height 18
click at [721, 184] on icon "Go to previous month" at bounding box center [724, 186] width 7 height 7
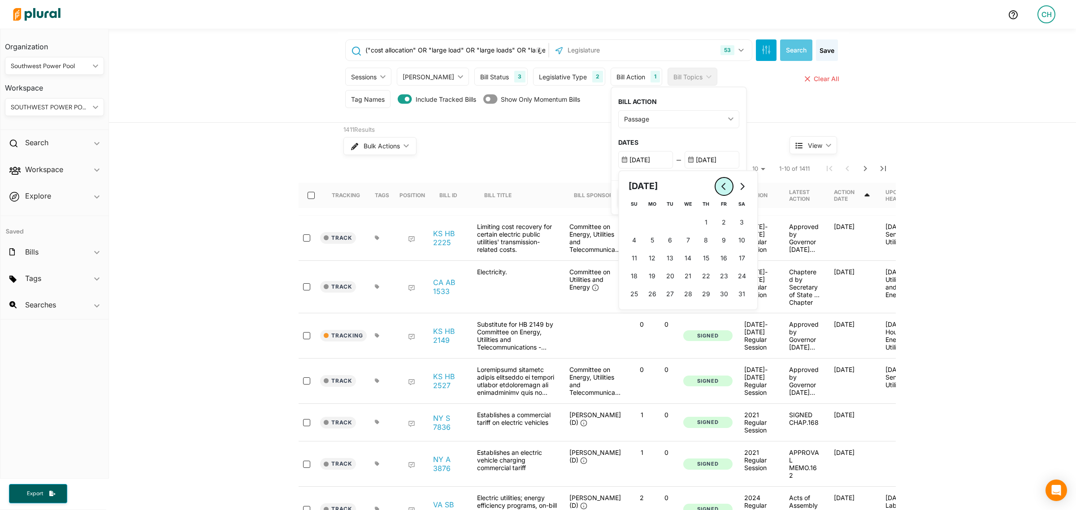
click at [721, 184] on icon "Go to previous month" at bounding box center [724, 186] width 7 height 7
drag, startPoint x: 623, startPoint y: 159, endPoint x: 619, endPoint y: 157, distance: 4.8
drag, startPoint x: 619, startPoint y: 157, endPoint x: 613, endPoint y: 157, distance: 5.4
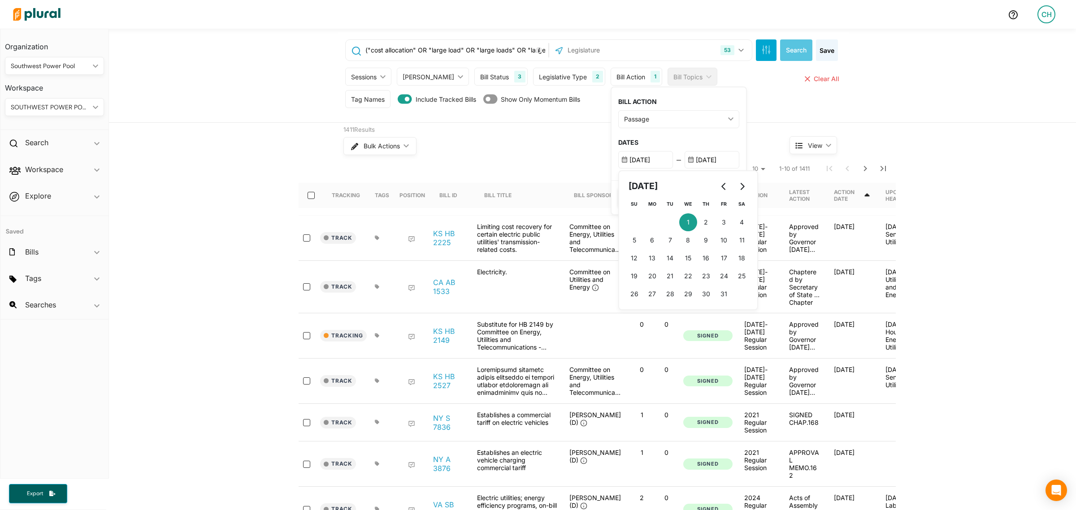
drag, startPoint x: 613, startPoint y: 157, endPoint x: 633, endPoint y: 153, distance: 19.8
click at [633, 153] on input "1/1/2020" at bounding box center [645, 159] width 55 height 17
click at [618, 195] on button "Save" at bounding box center [638, 197] width 41 height 19
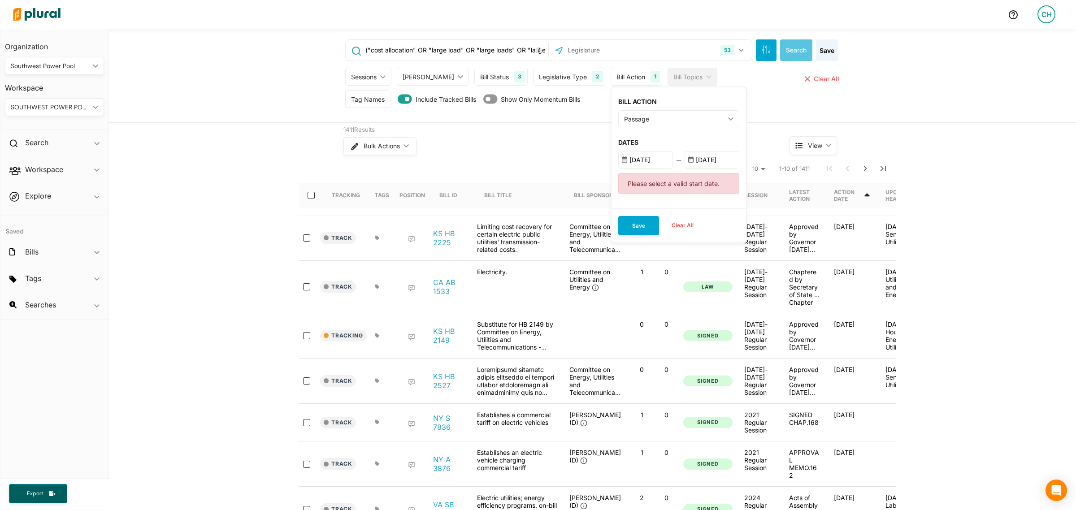
click at [618, 163] on input "1/1/2015" at bounding box center [645, 159] width 55 height 17
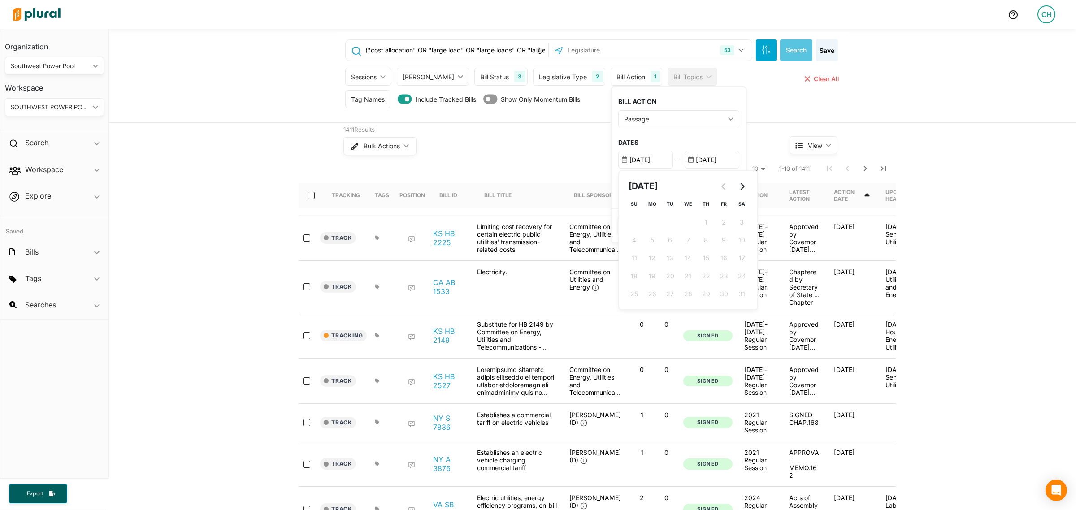
click at [641, 147] on div "BILL ACTION Passage ic_keyboard_arrow_down First Action Latest Action Any Actio…" at bounding box center [679, 147] width 135 height 121
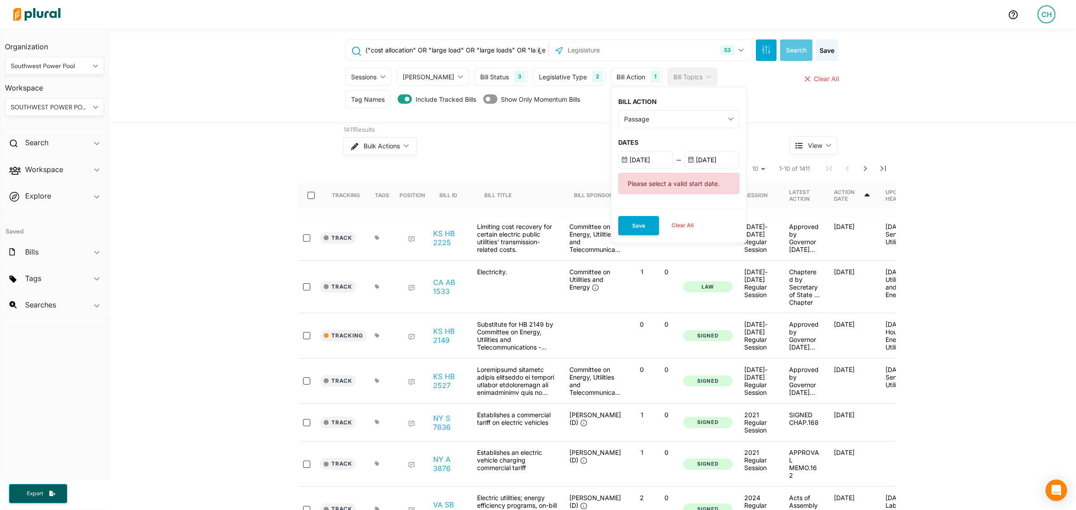
click at [629, 160] on input "01/01/2015" at bounding box center [645, 159] width 55 height 17
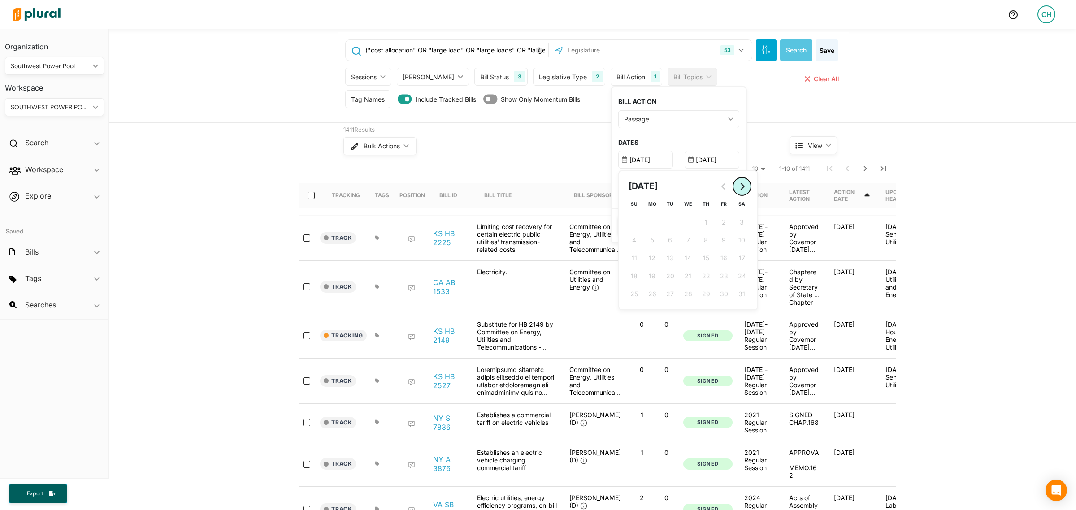
click at [738, 185] on icon "Go to next month" at bounding box center [741, 186] width 7 height 7
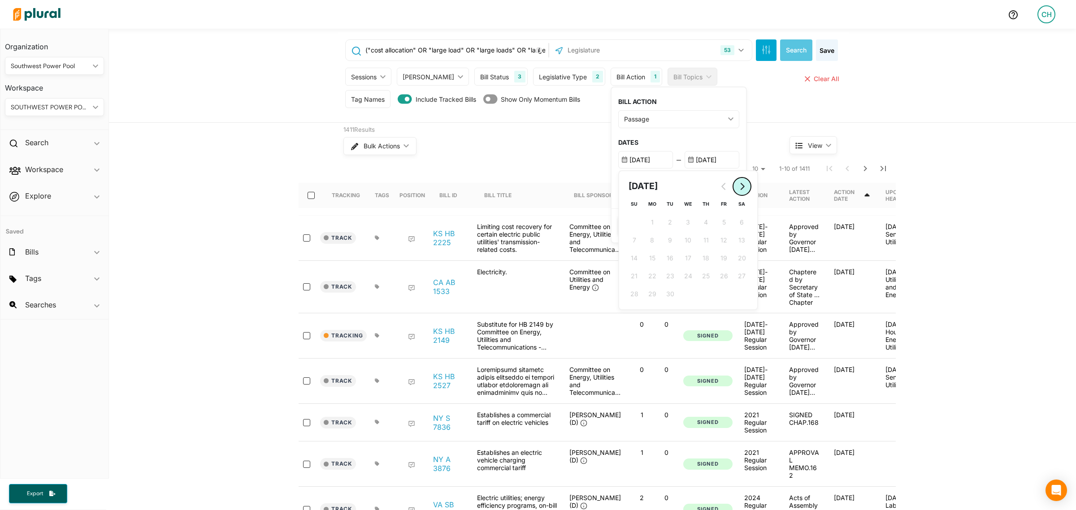
click at [738, 185] on icon "Go to next month" at bounding box center [741, 186] width 7 height 7
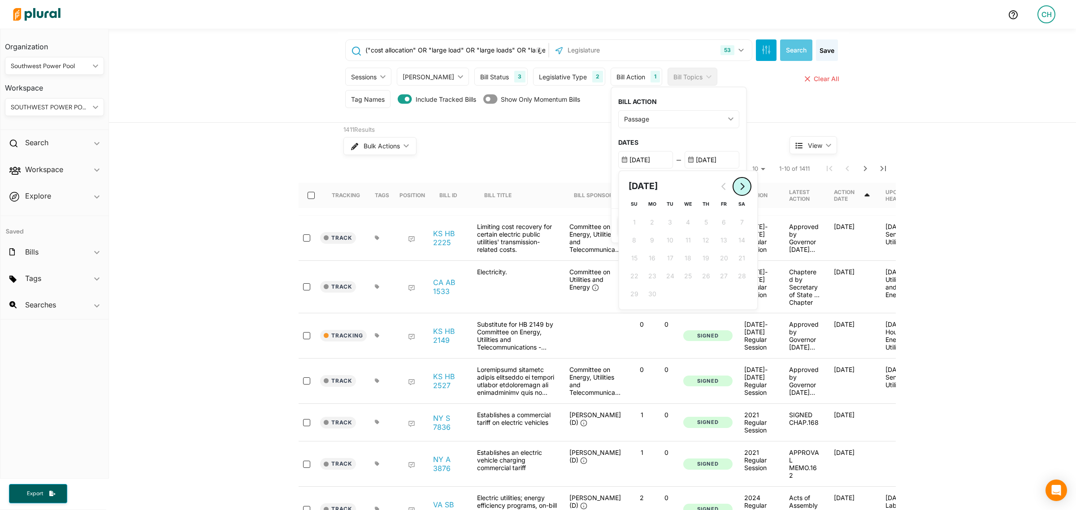
click at [738, 185] on icon "Go to next month" at bounding box center [741, 186] width 7 height 7
click at [721, 189] on icon "Go to previous month" at bounding box center [724, 186] width 7 height 7
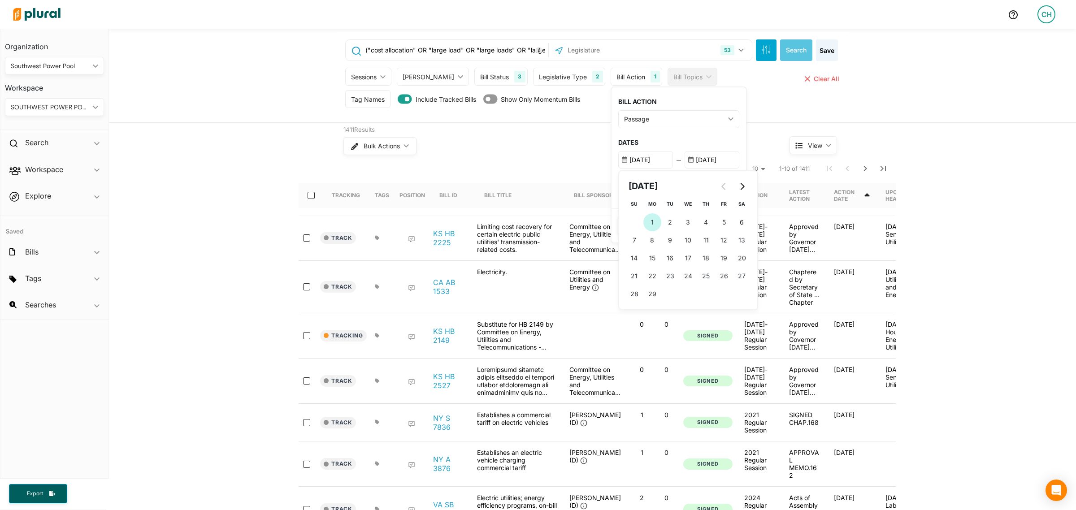
click at [643, 221] on button "1 1st February (Monday)" at bounding box center [652, 222] width 18 height 18
click at [642, 139] on h3 "DATES" at bounding box center [678, 143] width 121 height 8
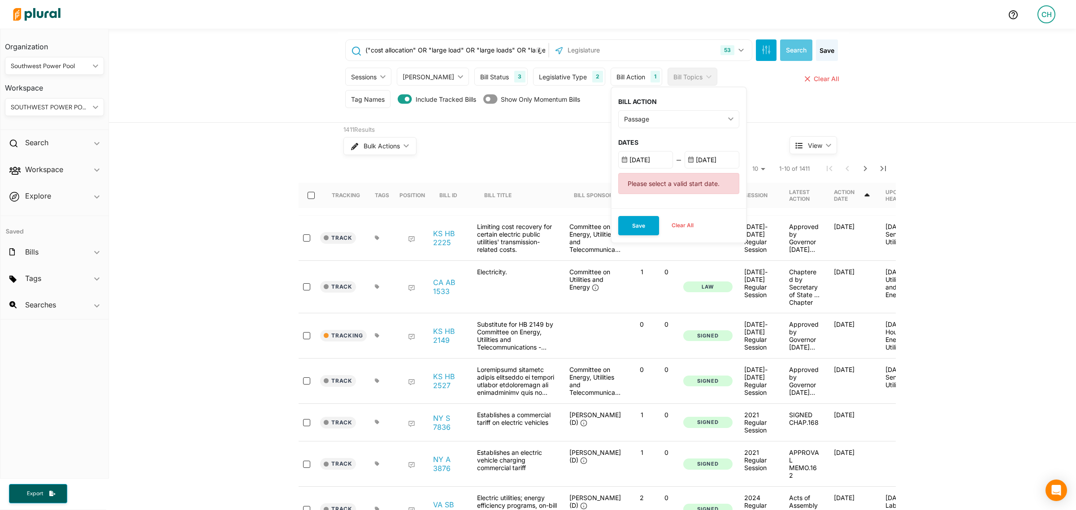
click at [618, 166] on input "2/1/2016" at bounding box center [645, 159] width 55 height 17
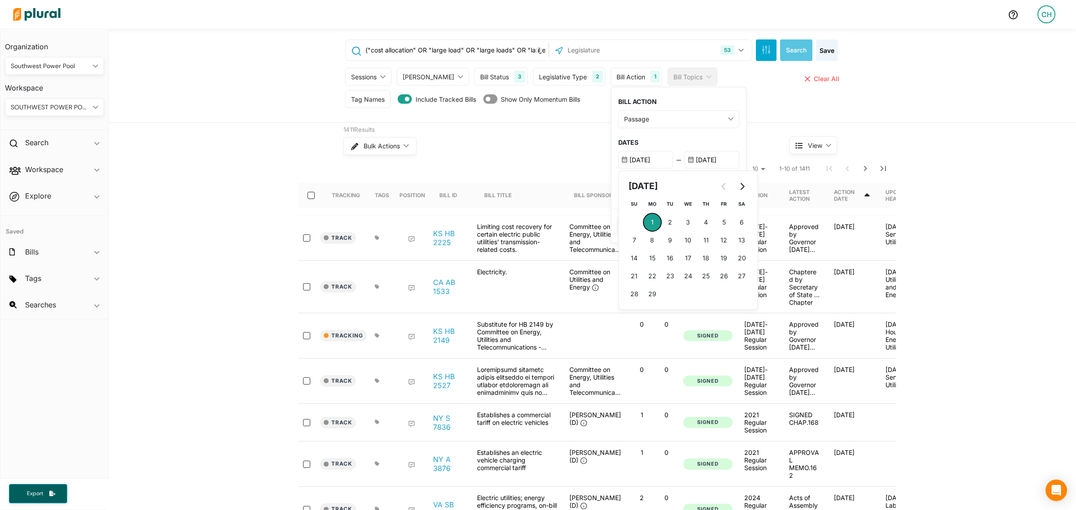
click at [643, 215] on button "1 1st February (Monday)" at bounding box center [652, 222] width 18 height 18
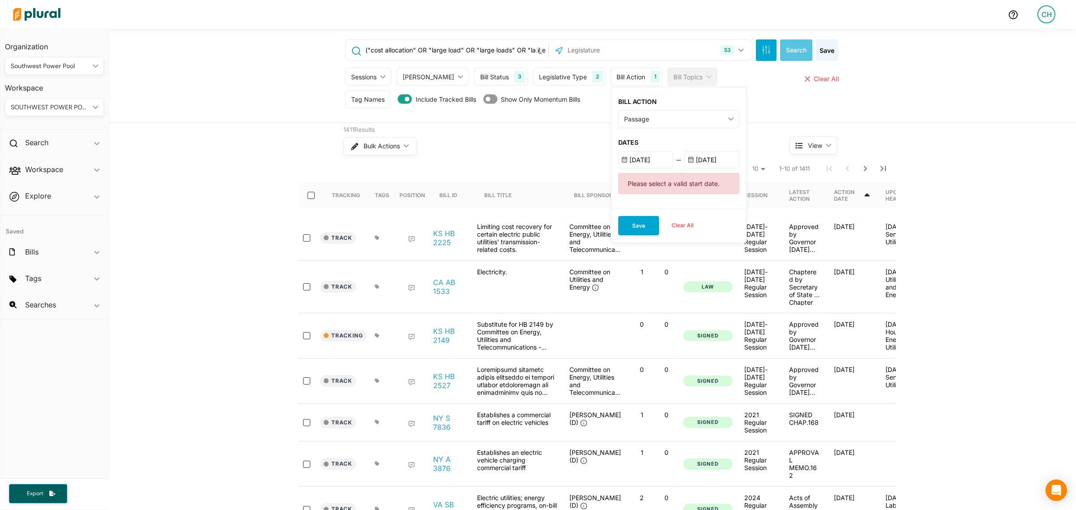
click at [646, 138] on div "BILL ACTION Passage ic_keyboard_arrow_down First Action Latest Action Any Actio…" at bounding box center [679, 147] width 135 height 121
click at [618, 226] on button "Save" at bounding box center [638, 225] width 41 height 19
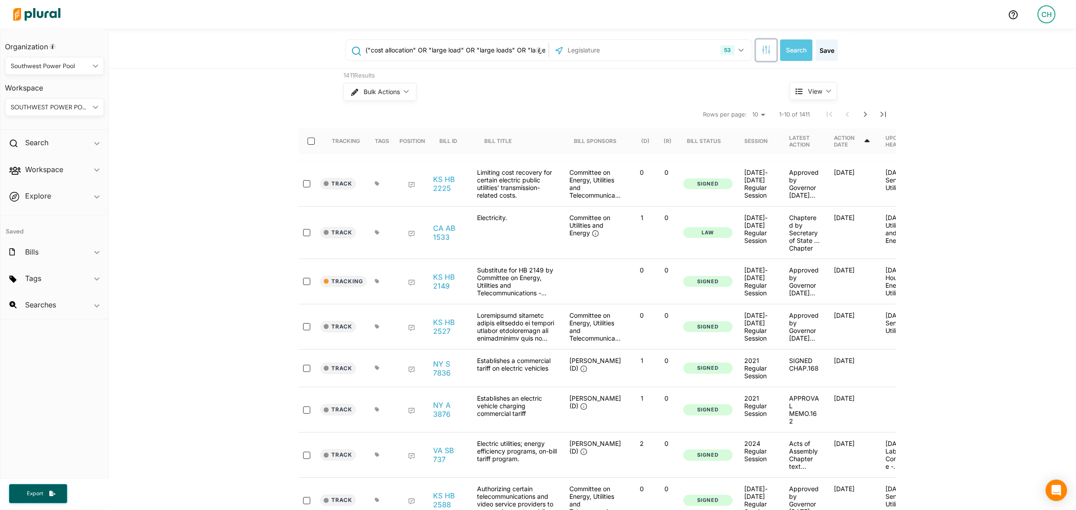
click at [762, 48] on icon "button" at bounding box center [766, 49] width 9 height 9
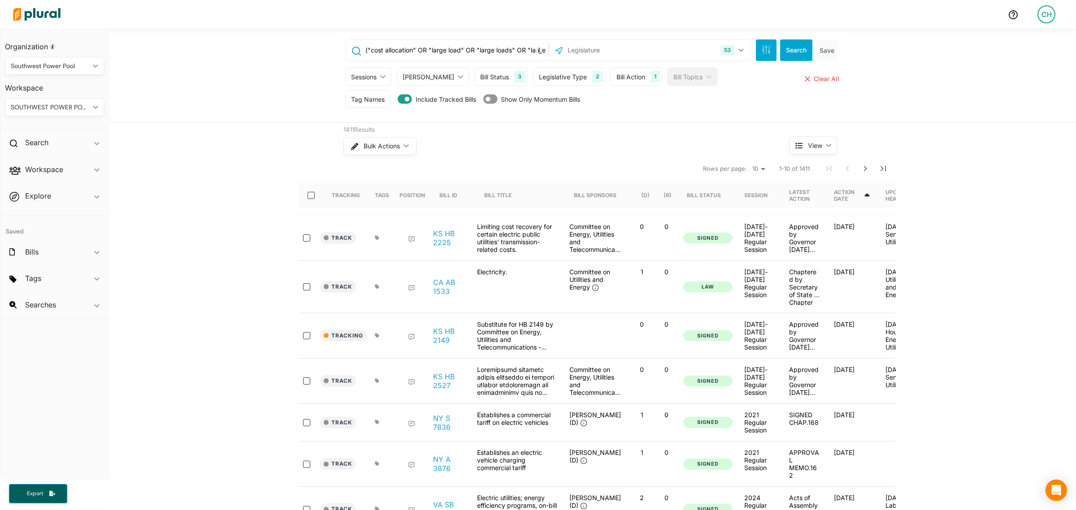
click at [622, 81] on div "Bill Action" at bounding box center [631, 76] width 29 height 9
click at [618, 163] on input "1/1/2020" at bounding box center [645, 159] width 55 height 17
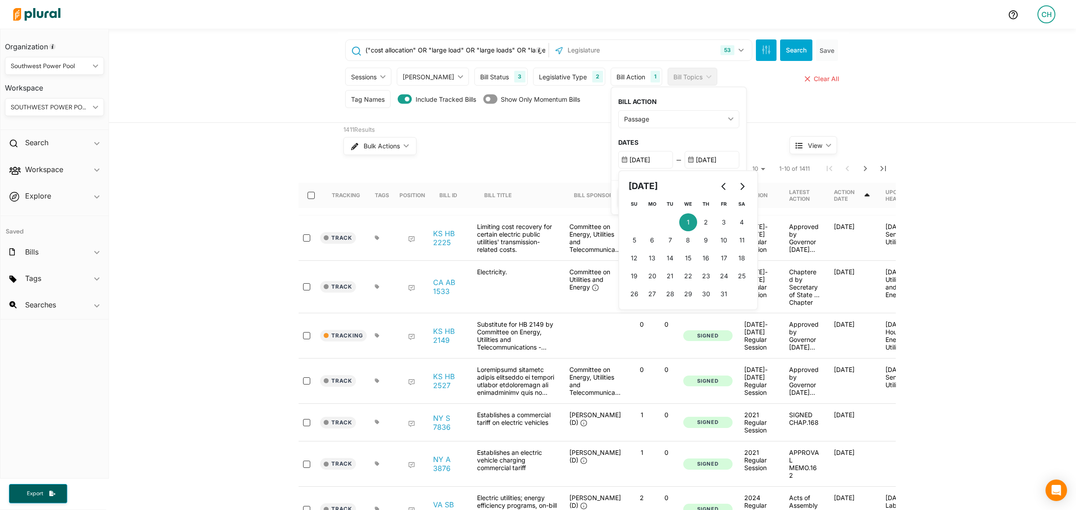
click at [637, 160] on input "1/1/2020" at bounding box center [645, 159] width 55 height 17
click at [721, 187] on icon "Go to previous month" at bounding box center [724, 186] width 7 height 7
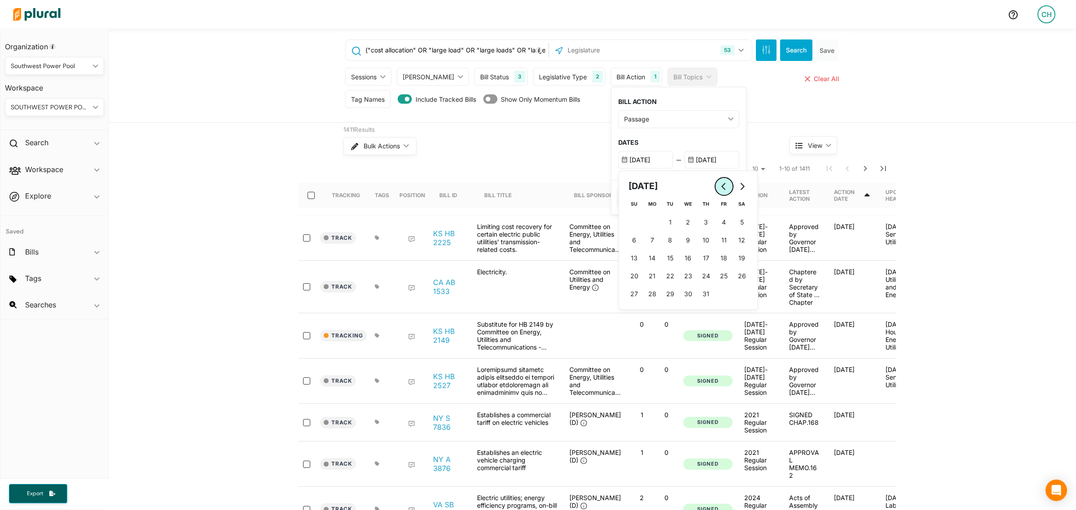
click at [721, 187] on icon "Go to previous month" at bounding box center [724, 186] width 7 height 7
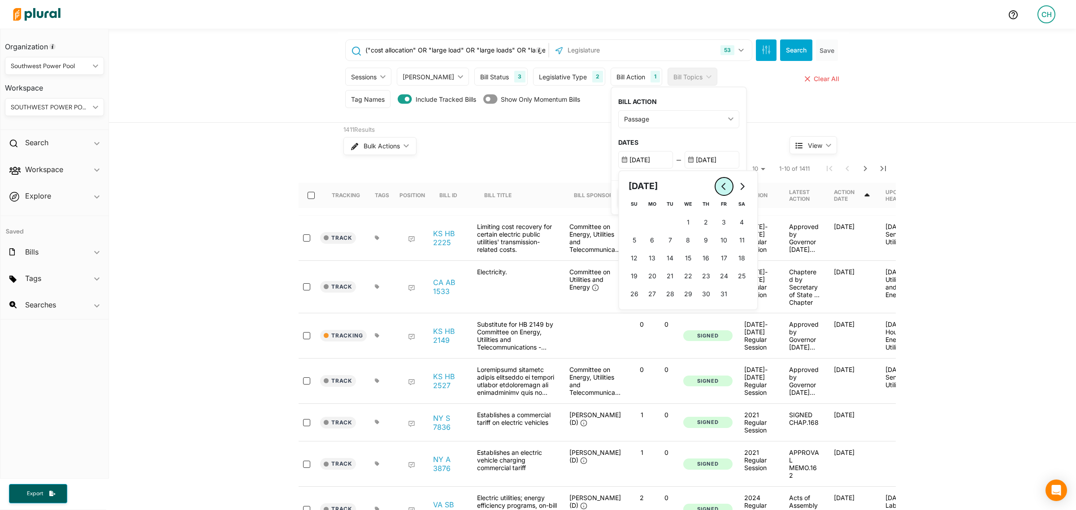
click at [721, 187] on icon "Go to previous month" at bounding box center [724, 186] width 7 height 7
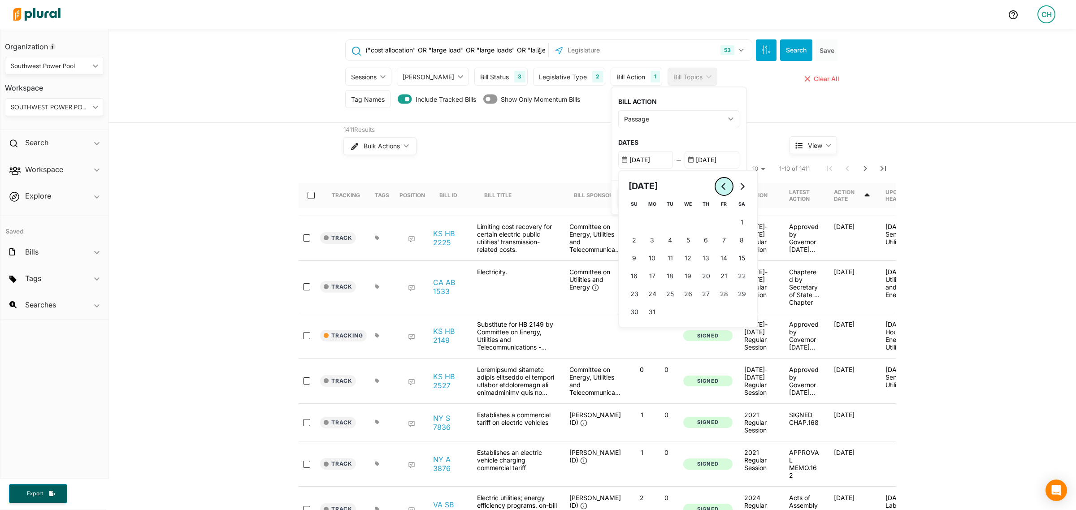
click at [721, 187] on icon "Go to previous month" at bounding box center [724, 186] width 7 height 7
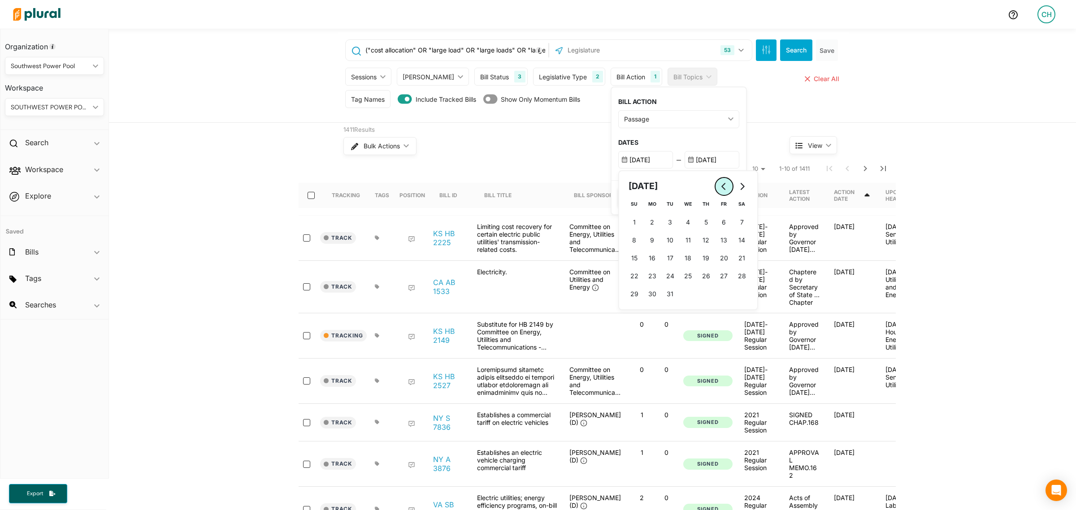
click at [721, 187] on icon "Go to previous month" at bounding box center [724, 186] width 7 height 7
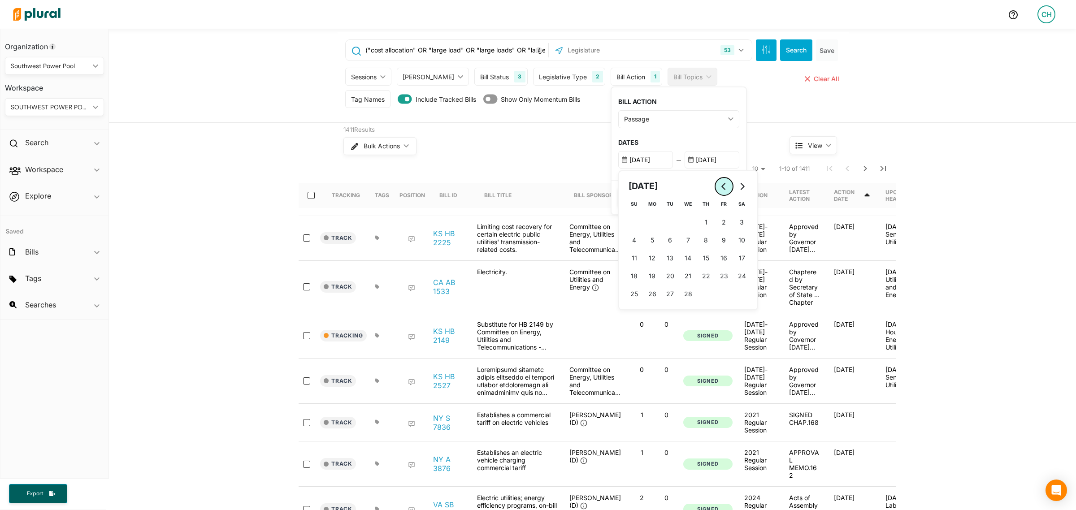
click at [721, 187] on icon "Go to previous month" at bounding box center [724, 186] width 7 height 7
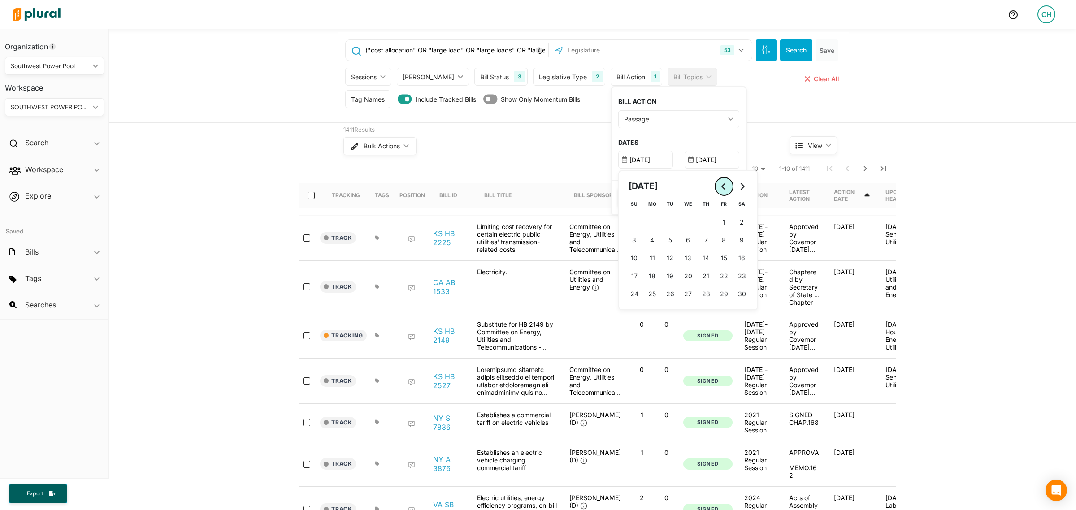
click at [721, 187] on icon "Go to previous month" at bounding box center [724, 186] width 7 height 7
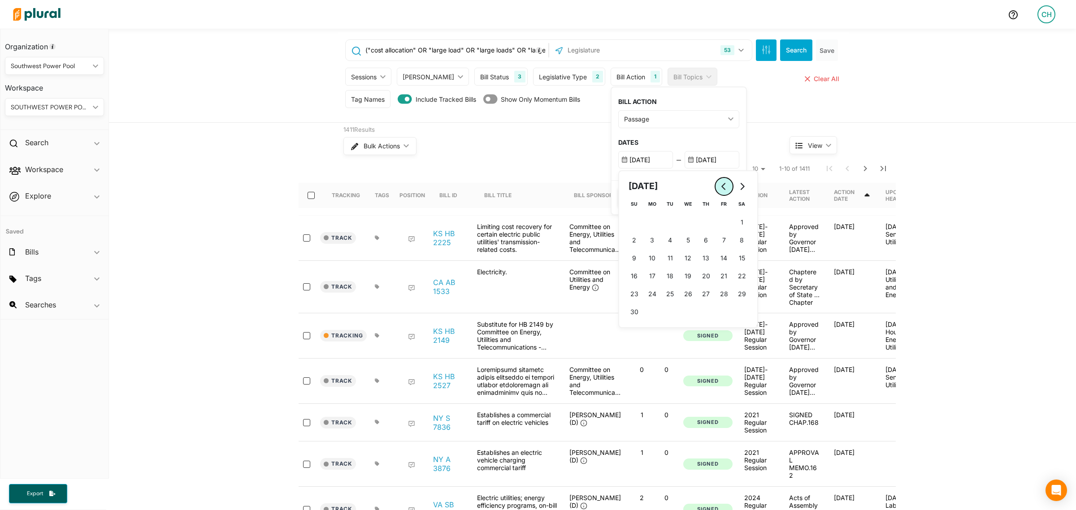
click at [721, 187] on icon "Go to previous month" at bounding box center [724, 186] width 7 height 7
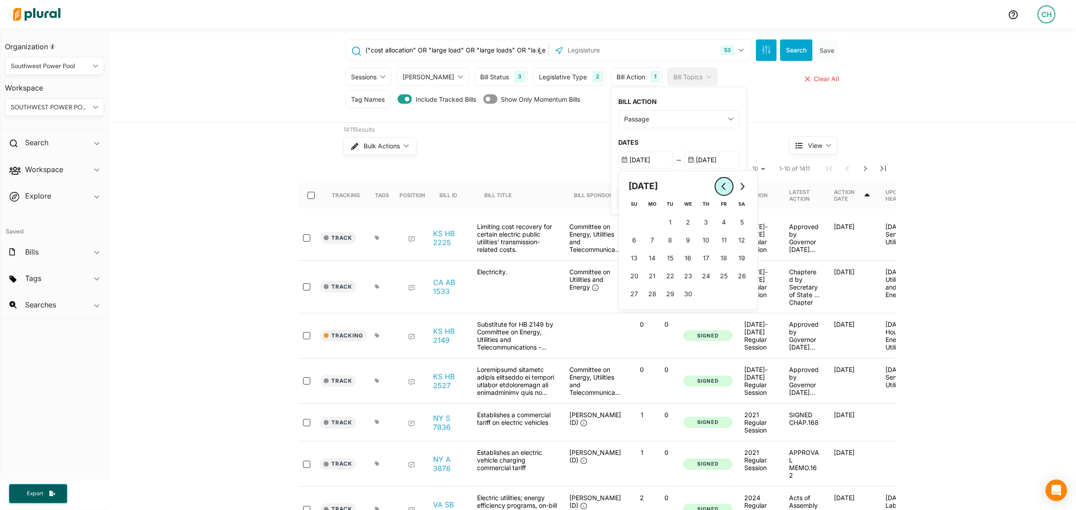
click at [721, 187] on icon "Go to previous month" at bounding box center [724, 186] width 7 height 7
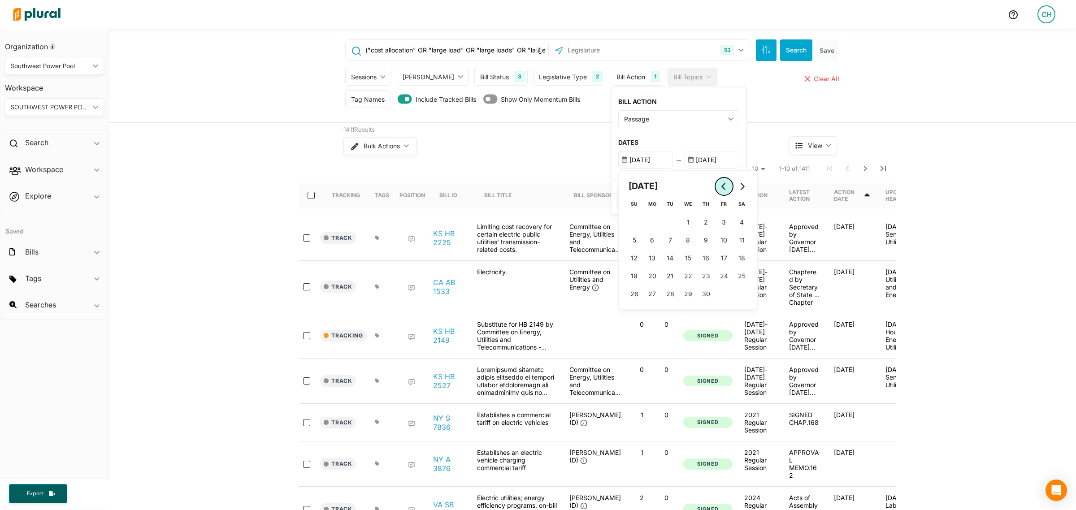
click at [721, 187] on icon "Go to previous month" at bounding box center [724, 186] width 7 height 7
click at [651, 219] on span "1" at bounding box center [652, 221] width 3 height 9
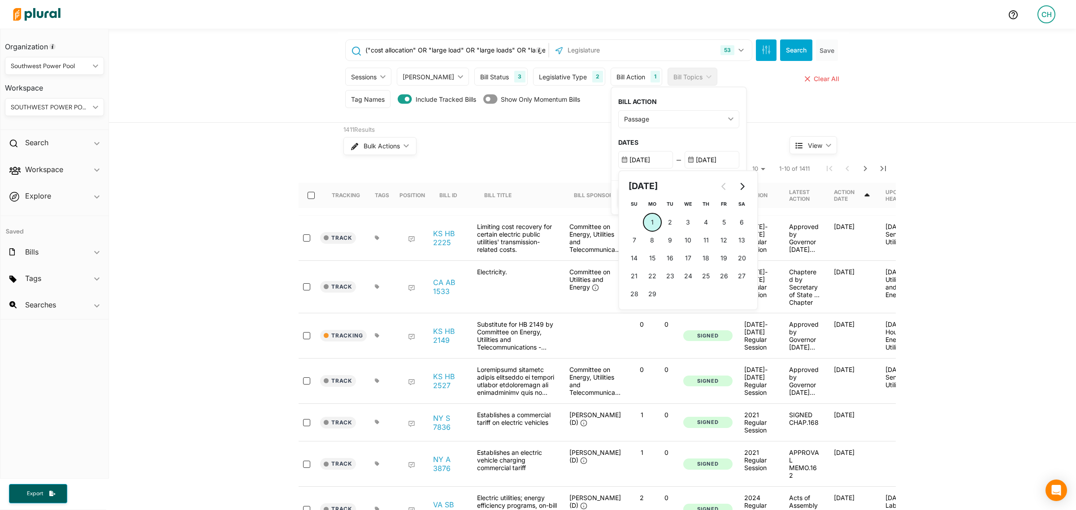
type input "2/1/2016"
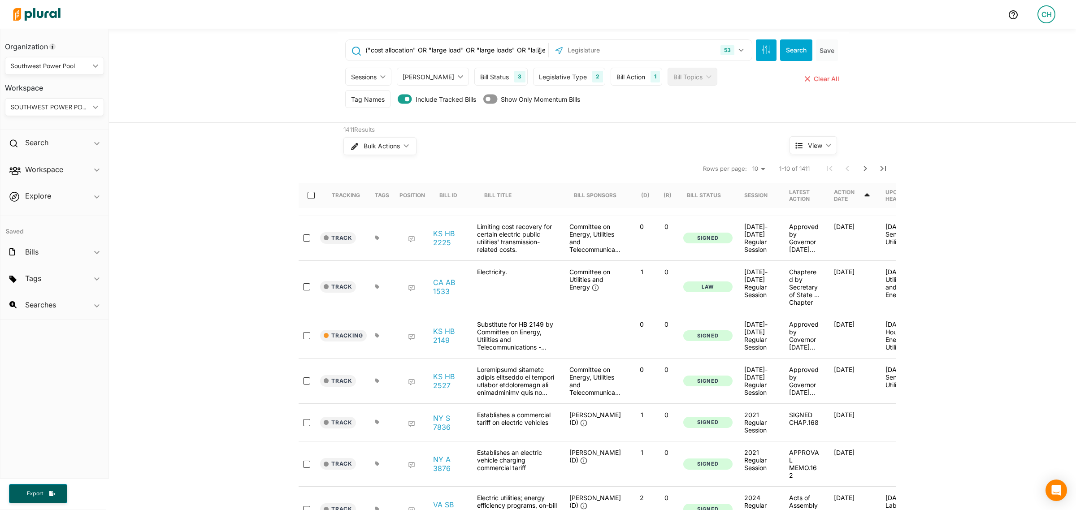
drag, startPoint x: 548, startPoint y: 135, endPoint x: 510, endPoint y: 127, distance: 38.6
click at [510, 127] on div "1411 Results" at bounding box center [549, 130] width 413 height 9
click at [623, 79] on div "Bill Action 1" at bounding box center [637, 77] width 52 height 18
drag, startPoint x: 612, startPoint y: 203, endPoint x: 602, endPoint y: 198, distance: 11.6
click at [618, 198] on button "Save" at bounding box center [638, 197] width 41 height 19
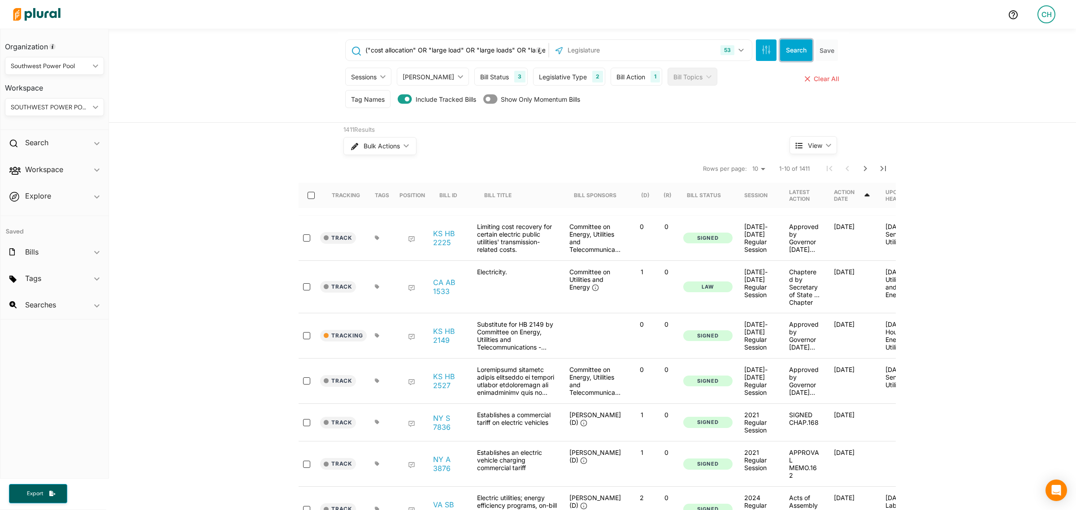
click at [785, 48] on button "Search" at bounding box center [796, 50] width 32 height 22
click at [308, 195] on input "select-all-rows" at bounding box center [311, 195] width 7 height 7
checkbox input "true"
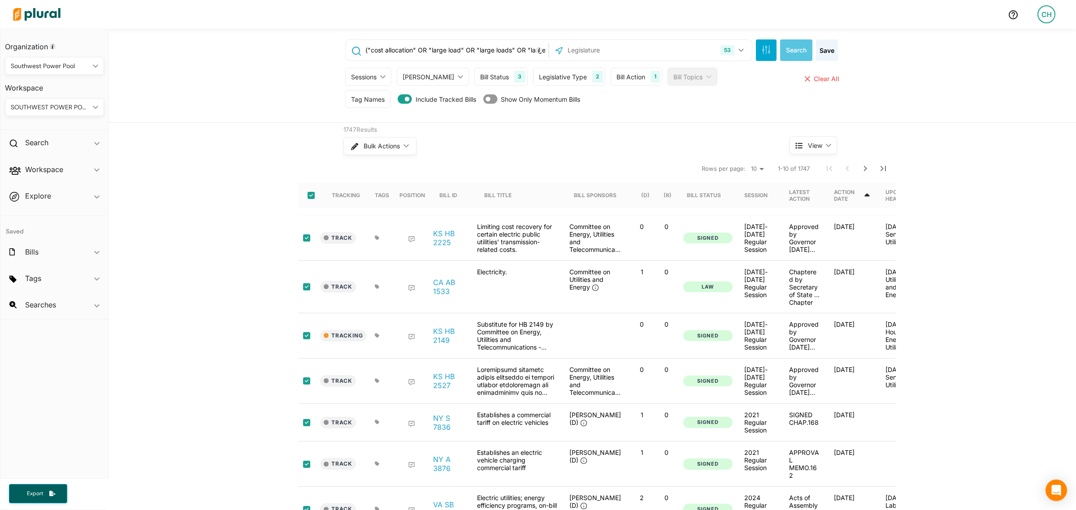
checkbox input "true"
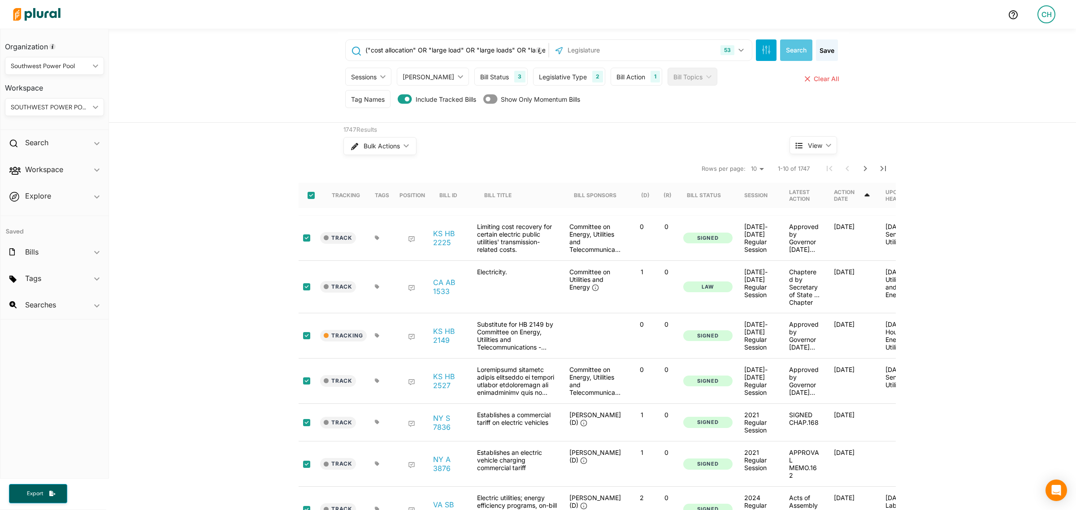
checkbox input "true"
click at [377, 153] on button "Bulk Actions ic_keyboard_arrow_down" at bounding box center [379, 146] width 72 height 18
drag, startPoint x: 245, startPoint y: 250, endPoint x: 206, endPoint y: 323, distance: 82.2
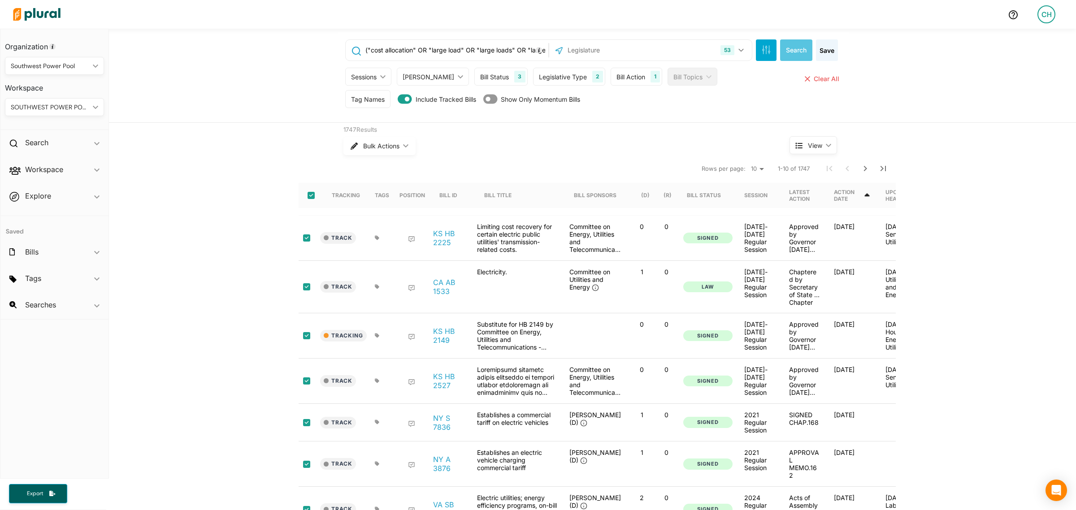
drag, startPoint x: 206, startPoint y: 323, endPoint x: 189, endPoint y: 381, distance: 60.9
click at [189, 381] on div "1747 Results Bulk Actions ic_keyboard_arrow_down View ic_keyboard_arrow_down Tr…" at bounding box center [592, 395] width 967 height 545
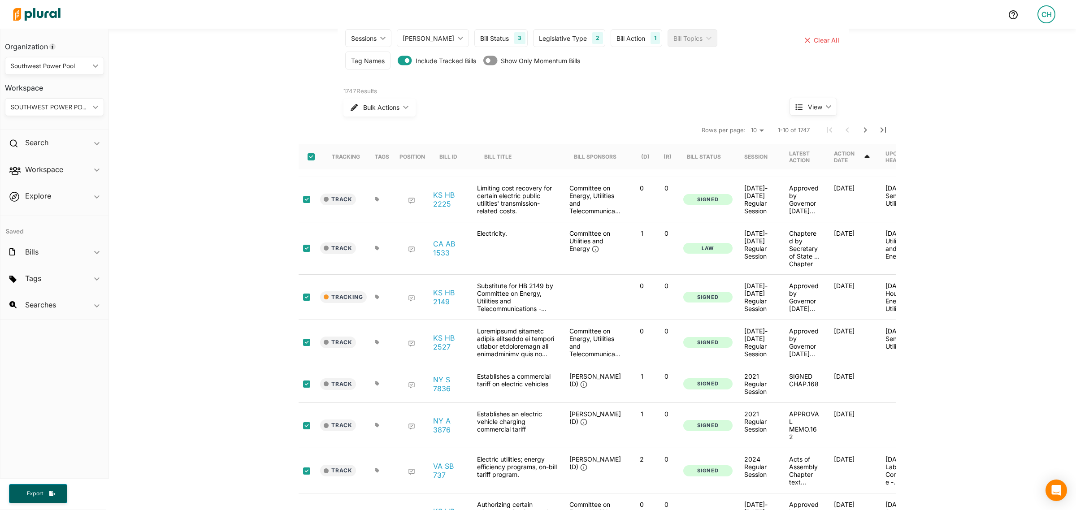
scroll to position [38, 0]
click at [808, 109] on span "View" at bounding box center [815, 107] width 14 height 9
click at [803, 145] on button "Cards" at bounding box center [829, 149] width 78 height 21
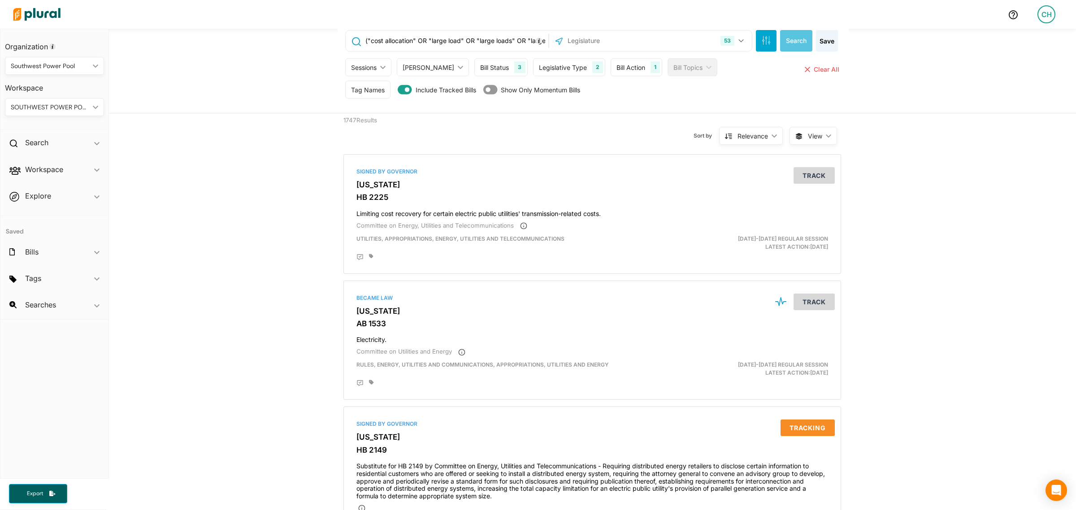
scroll to position [0, 0]
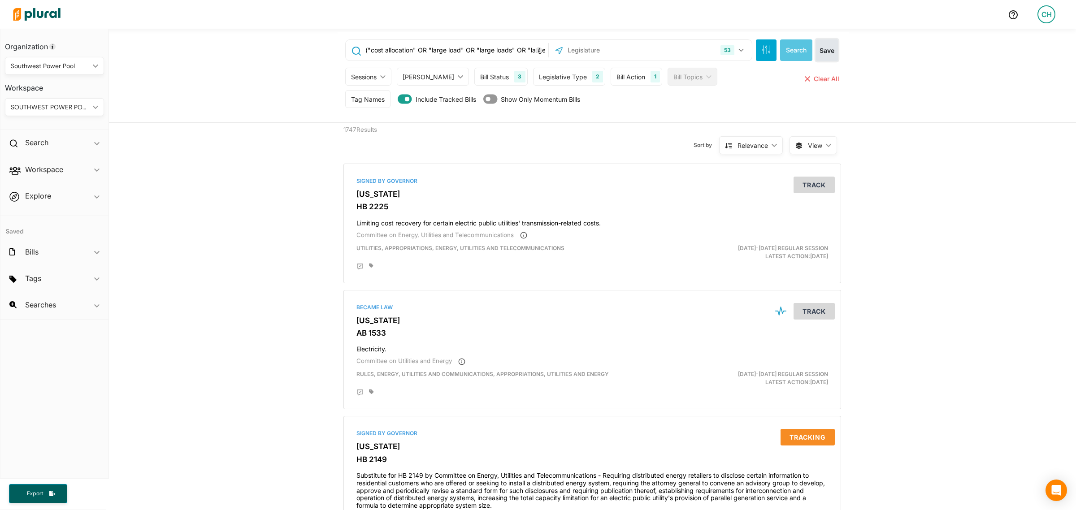
click at [833, 47] on button "Save" at bounding box center [827, 50] width 22 height 22
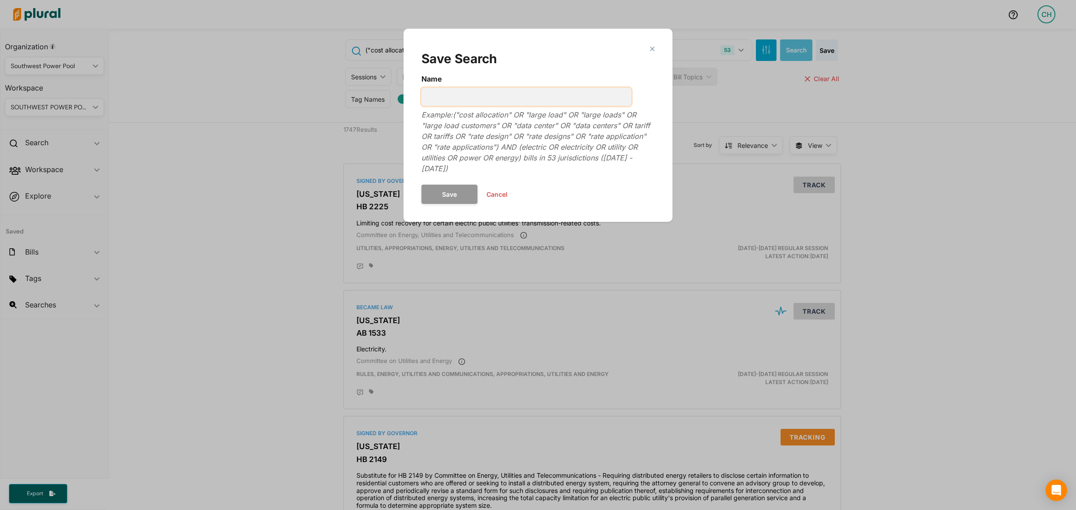
click at [557, 104] on input "Name" at bounding box center [526, 97] width 210 height 18
type input "Decade of Large Load Legislation"
click at [456, 185] on button "Save" at bounding box center [449, 194] width 56 height 19
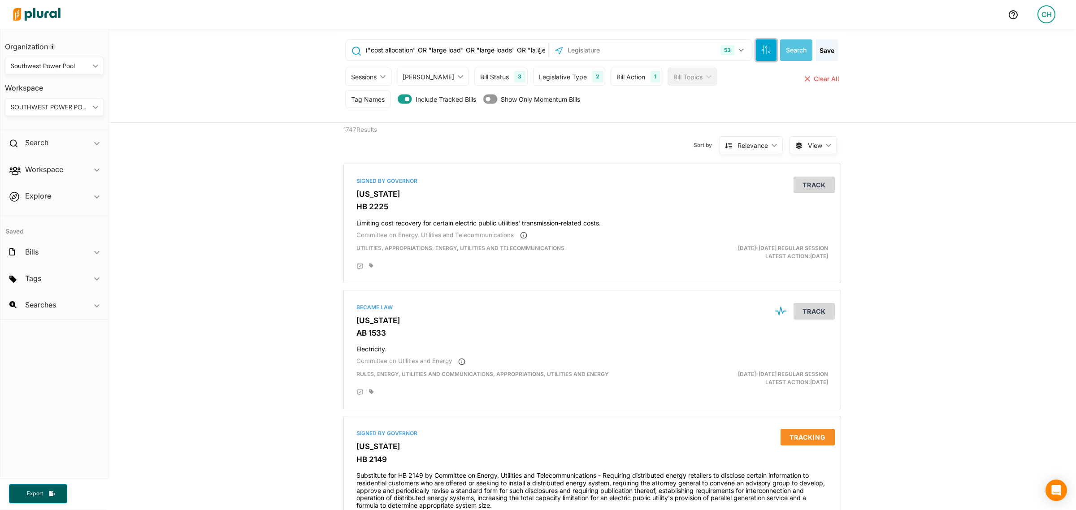
click at [760, 57] on button "button" at bounding box center [766, 50] width 21 height 22
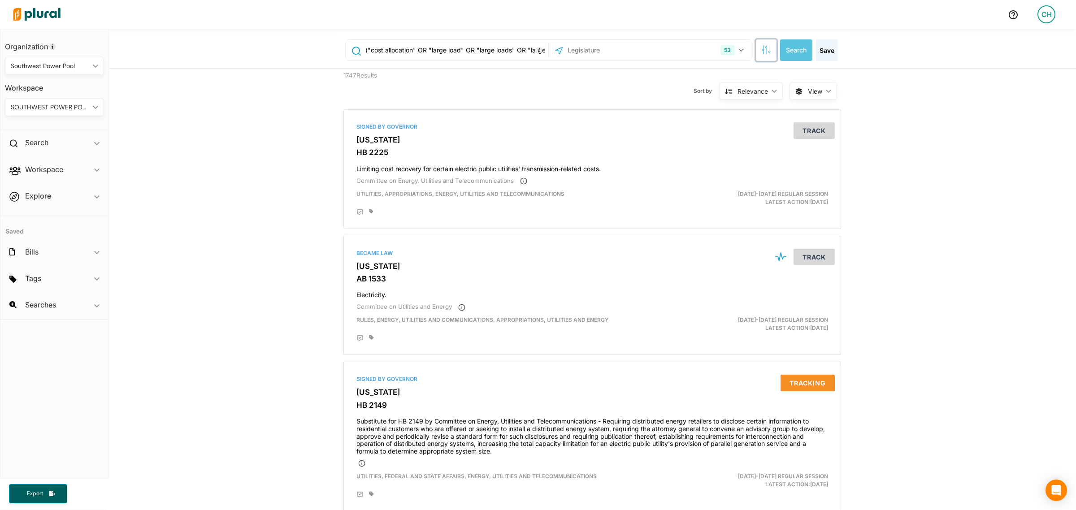
click at [760, 57] on button "button" at bounding box center [766, 50] width 21 height 22
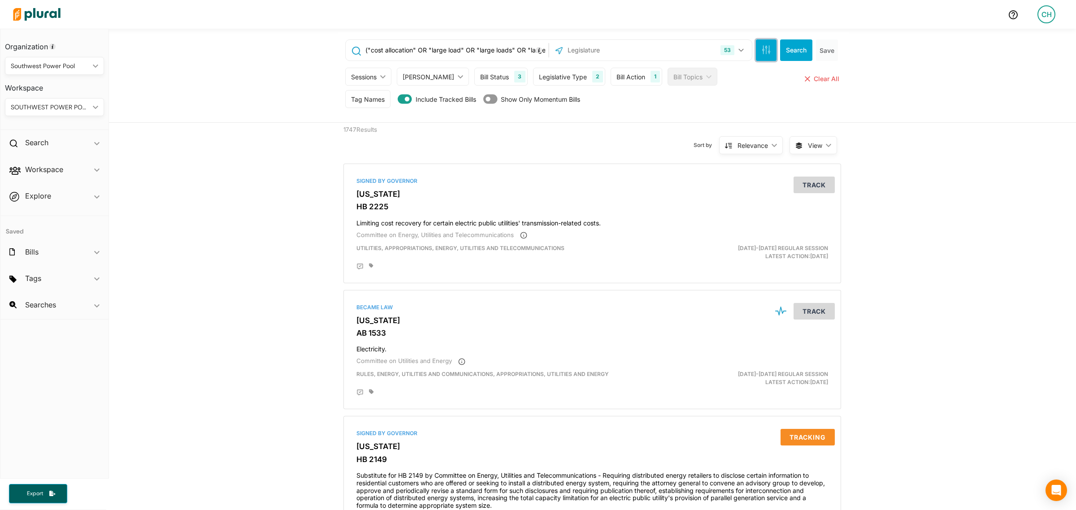
click at [760, 57] on button "button" at bounding box center [766, 50] width 21 height 22
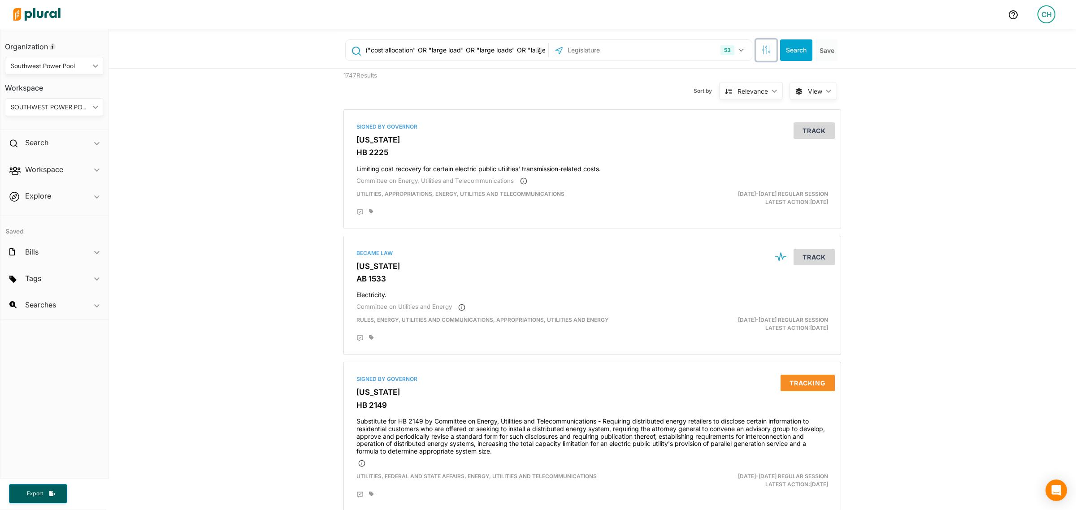
click at [760, 57] on button "button" at bounding box center [766, 50] width 21 height 22
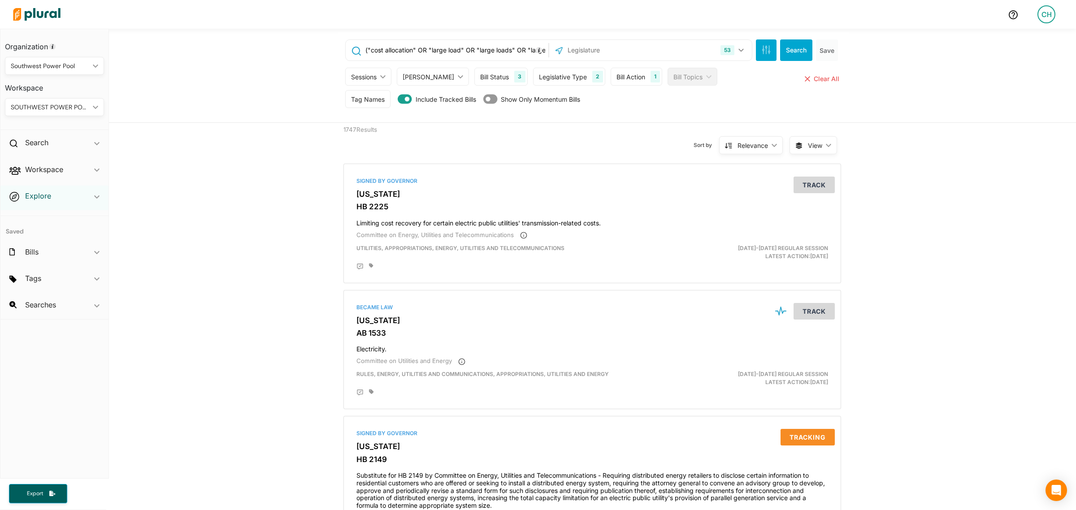
click at [38, 193] on h2 "Explore" at bounding box center [38, 196] width 26 height 10
click at [50, 175] on div "Workspace ic_keyboard_arrow_down" at bounding box center [54, 171] width 108 height 24
click at [56, 175] on div "Workspace ic_keyboard_arrow_down" at bounding box center [54, 171] width 108 height 24
click at [808, 146] on span "View" at bounding box center [815, 145] width 14 height 9
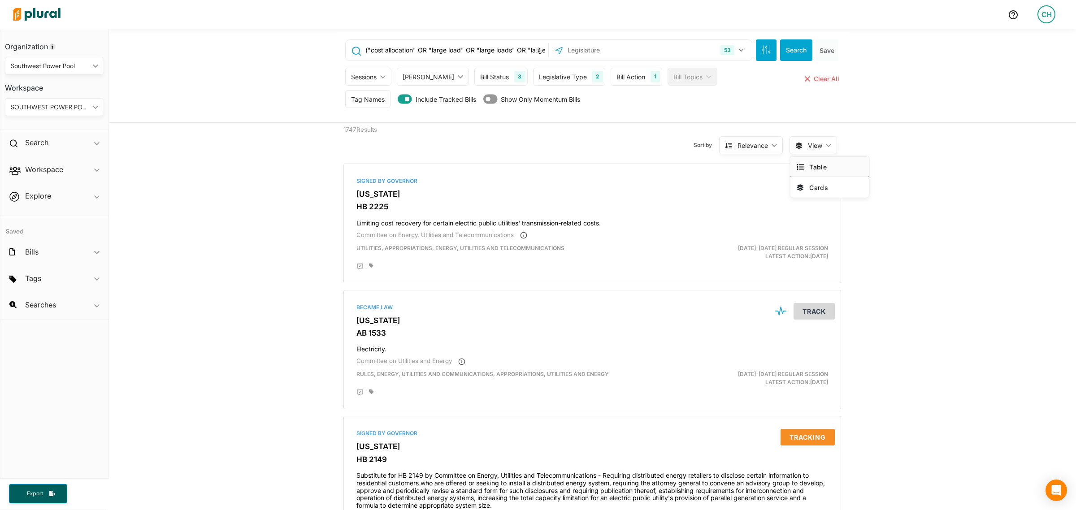
click at [817, 169] on span "Table" at bounding box center [835, 167] width 53 height 8
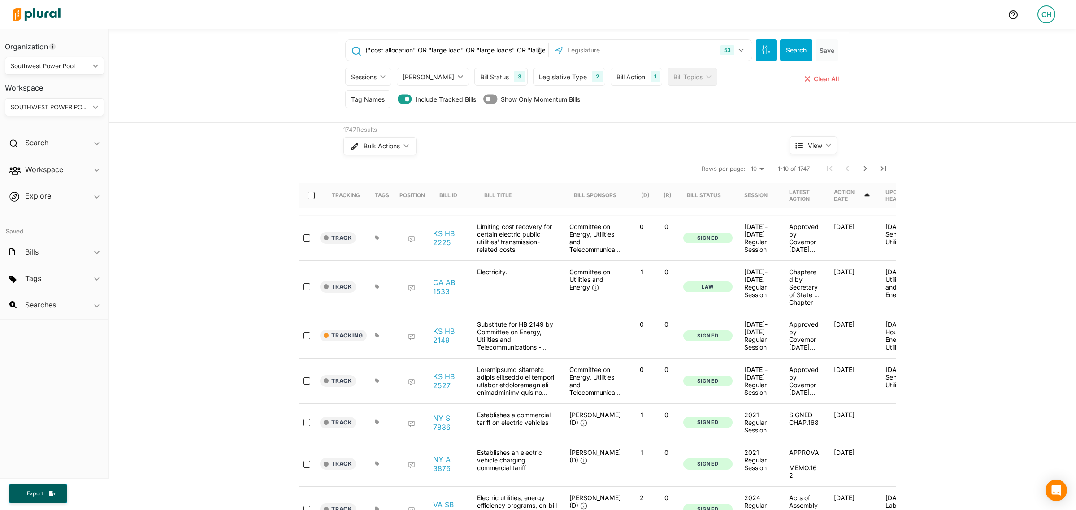
click at [751, 170] on select "10 20 50" at bounding box center [757, 169] width 20 height 11
click at [310, 203] on div at bounding box center [314, 195] width 22 height 25
click at [308, 195] on input "select-all-rows" at bounding box center [311, 195] width 7 height 7
checkbox input "true"
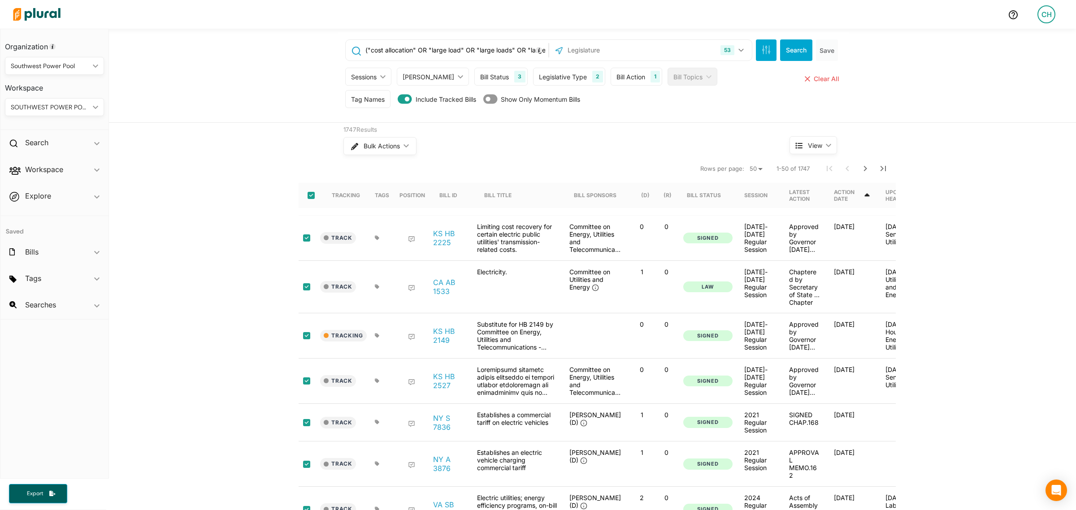
checkbox input "true"
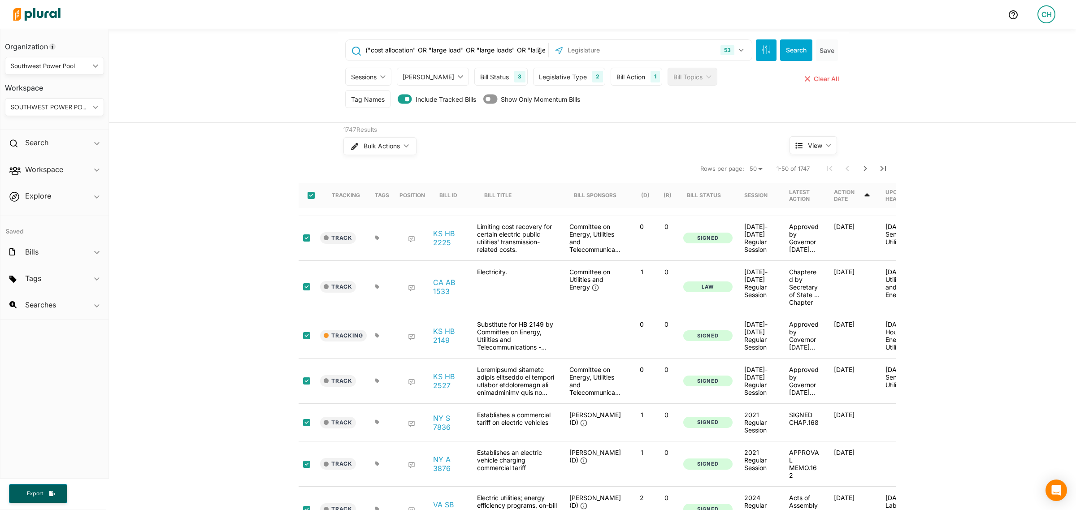
checkbox input "true"
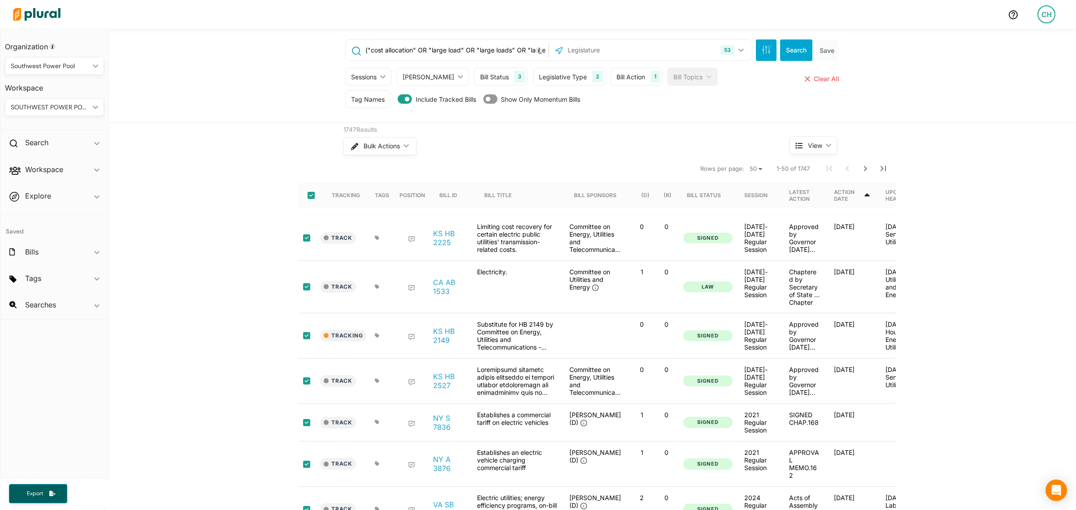
checkbox input "true"
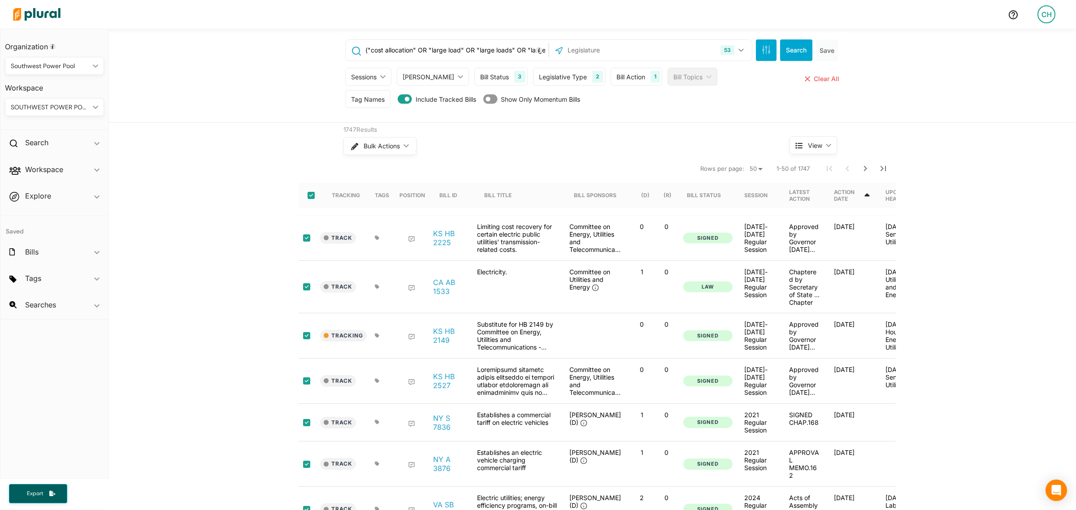
checkbox input "true"
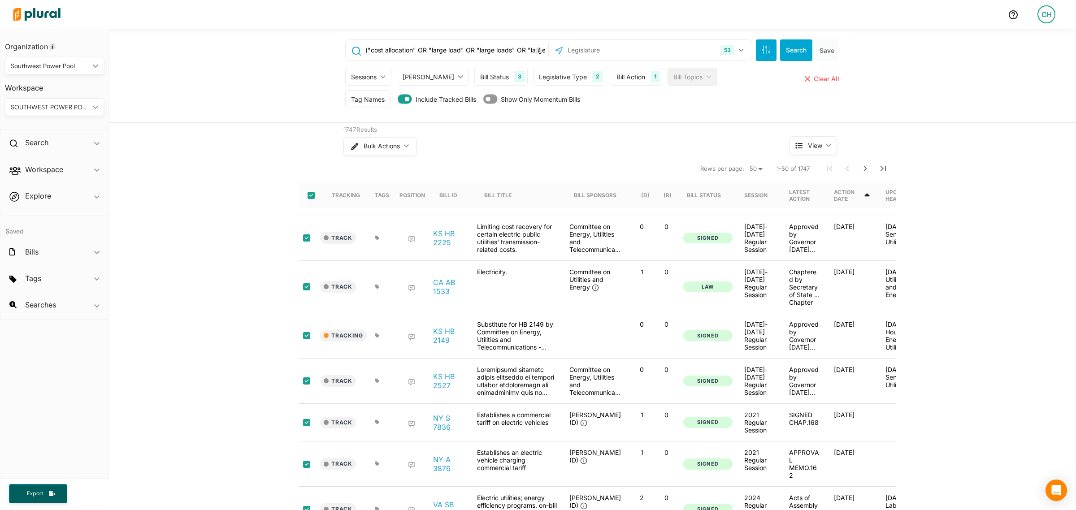
checkbox input "true"
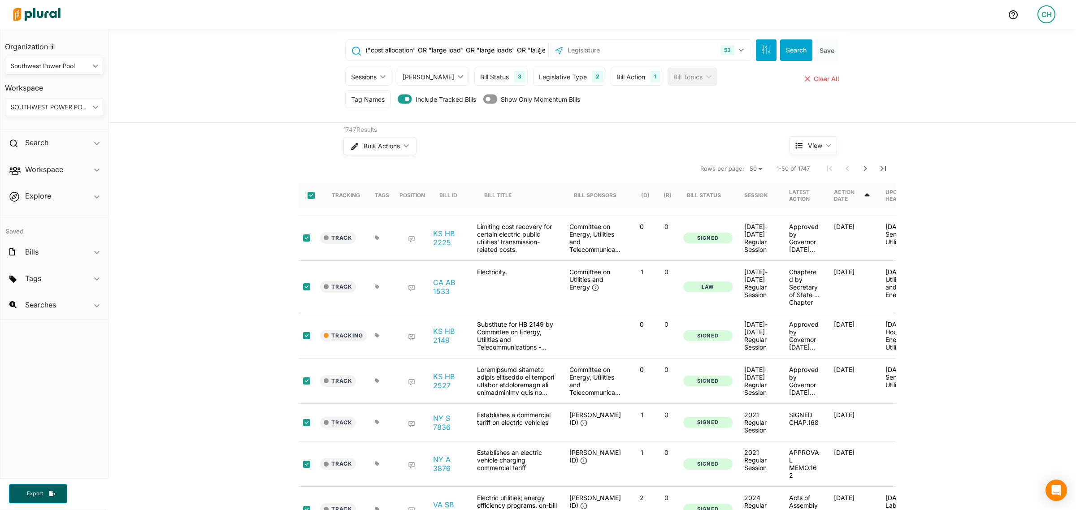
checkbox input "true"
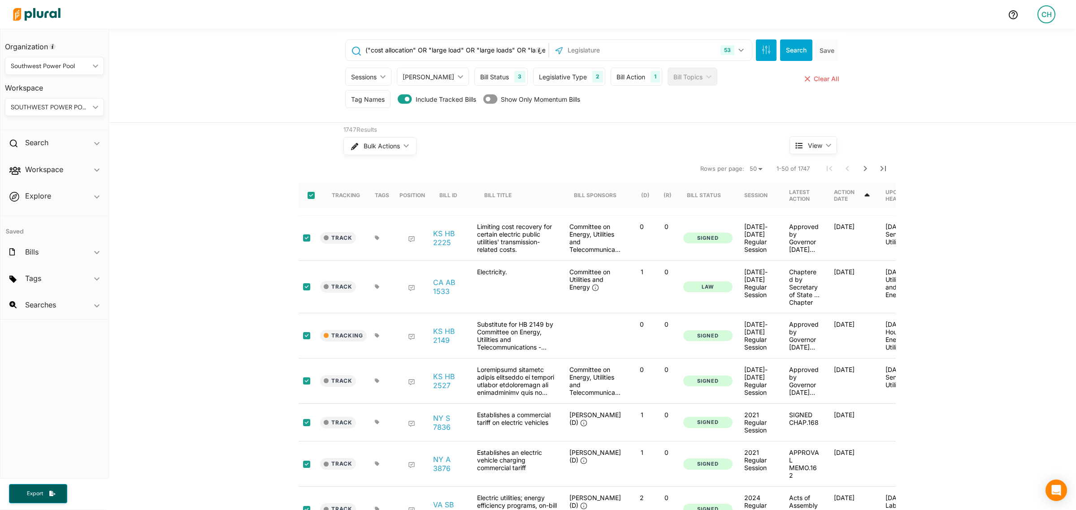
checkbox input "true"
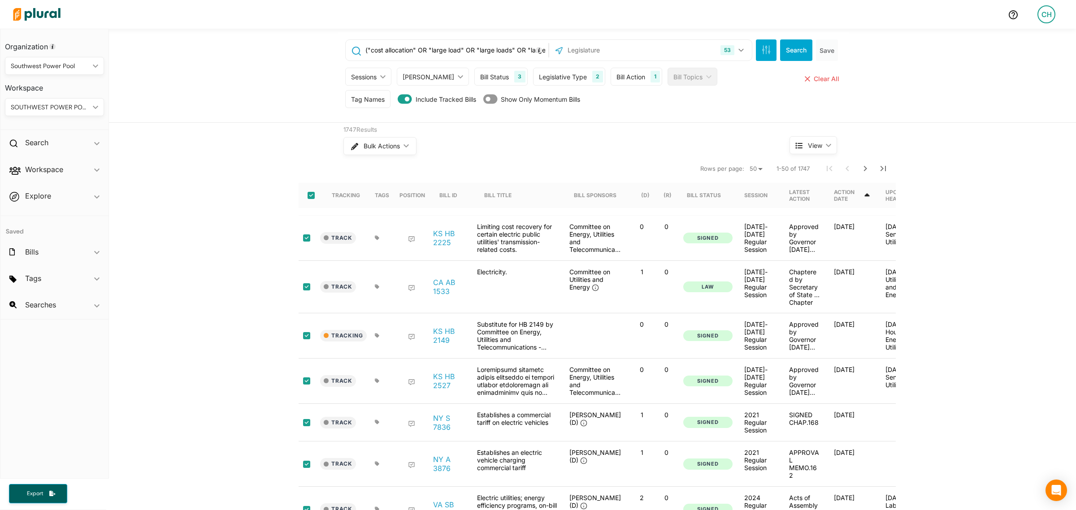
checkbox input "true"
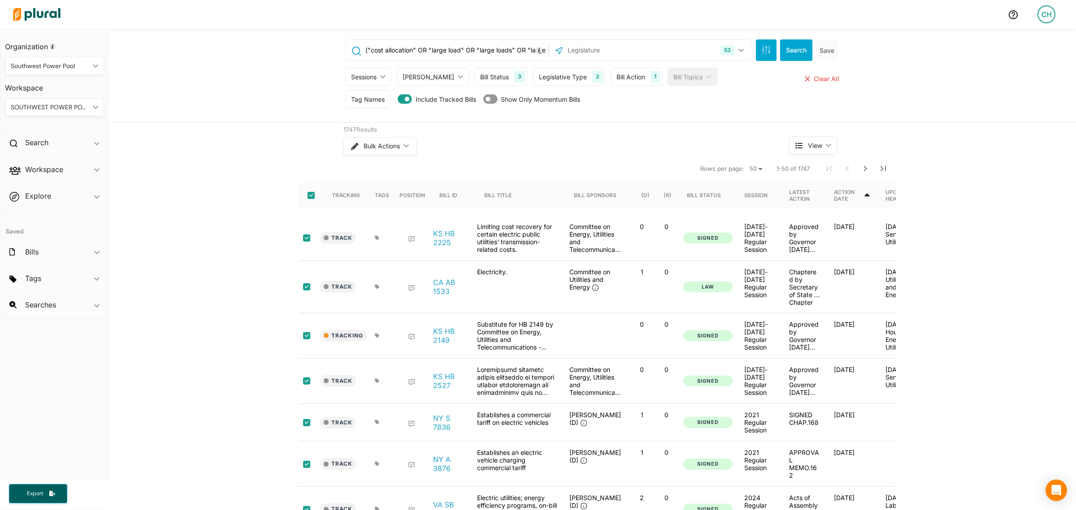
checkbox input "true"
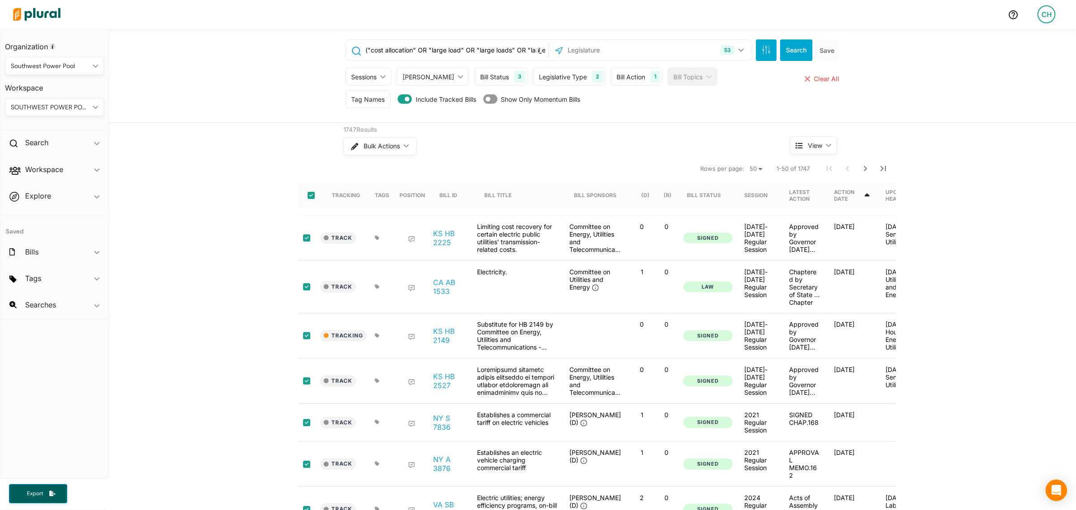
checkbox input "true"
click at [387, 152] on button "Bulk Actions ic_keyboard_arrow_down" at bounding box center [379, 146] width 72 height 18
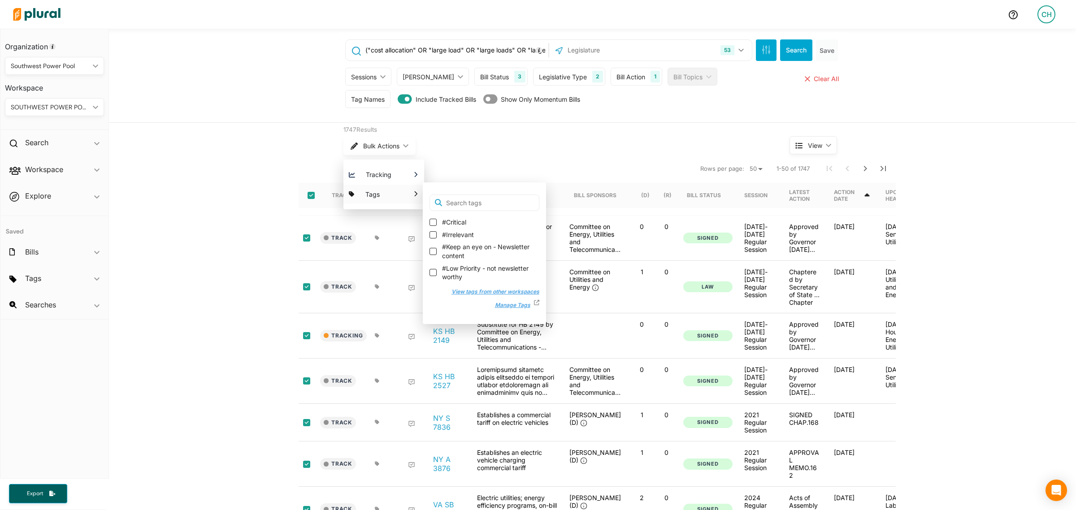
click at [526, 308] on button "Manage Tags" at bounding box center [510, 305] width 48 height 13
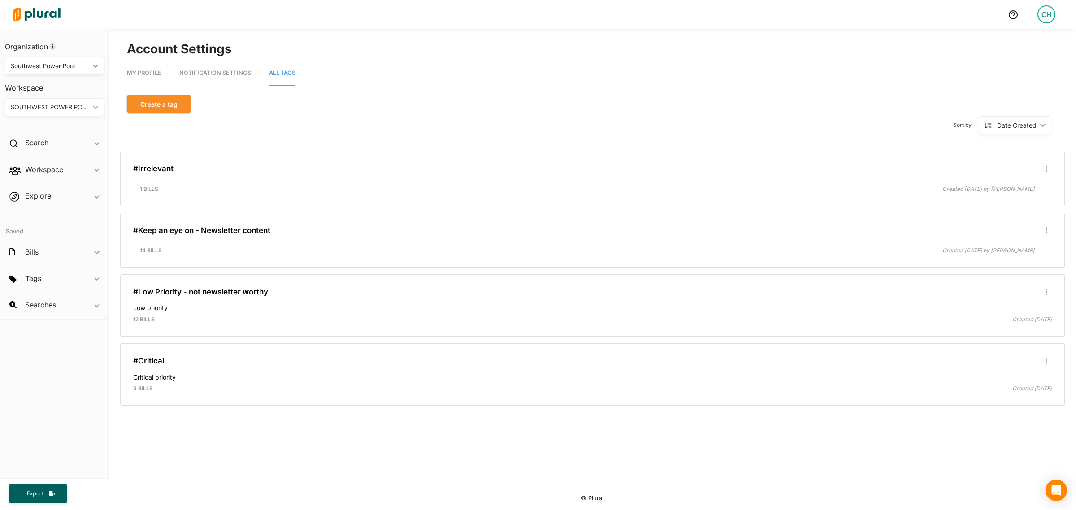
click at [169, 104] on button "Create a tag" at bounding box center [159, 104] width 64 height 18
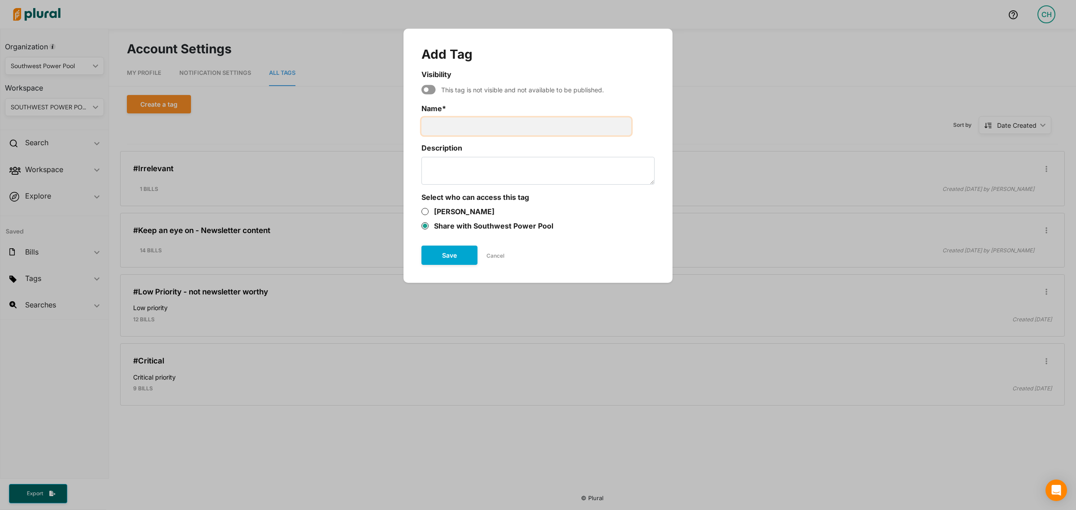
click at [468, 134] on input "Name *" at bounding box center [526, 126] width 210 height 18
type input "Large Load Legislation -2016 to Present"
click at [445, 259] on button "Save" at bounding box center [449, 255] width 56 height 19
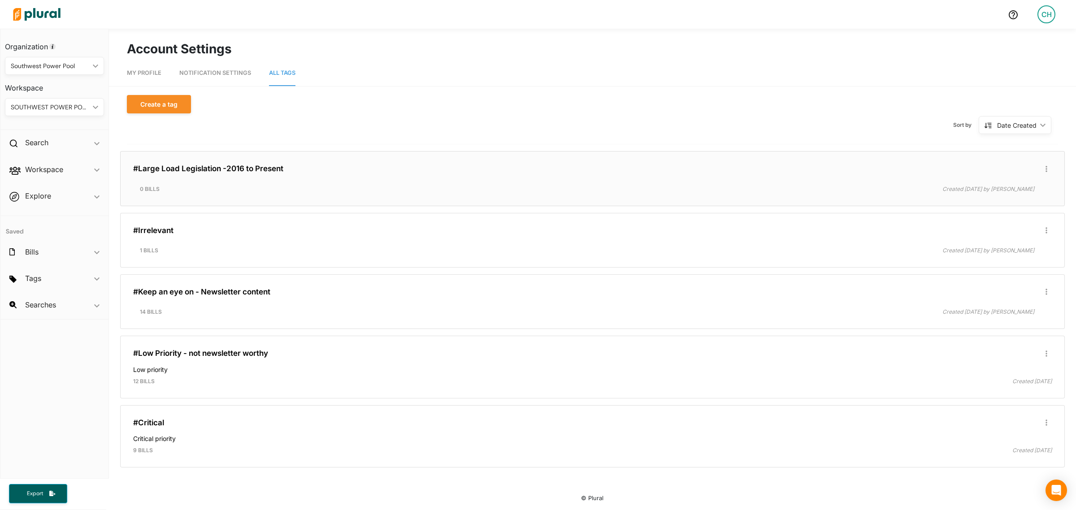
click at [541, 180] on h4 at bounding box center [592, 179] width 919 height 4
click at [545, 178] on h4 at bounding box center [592, 179] width 919 height 4
click at [373, 452] on div "9 bills" at bounding box center [359, 451] width 466 height 8
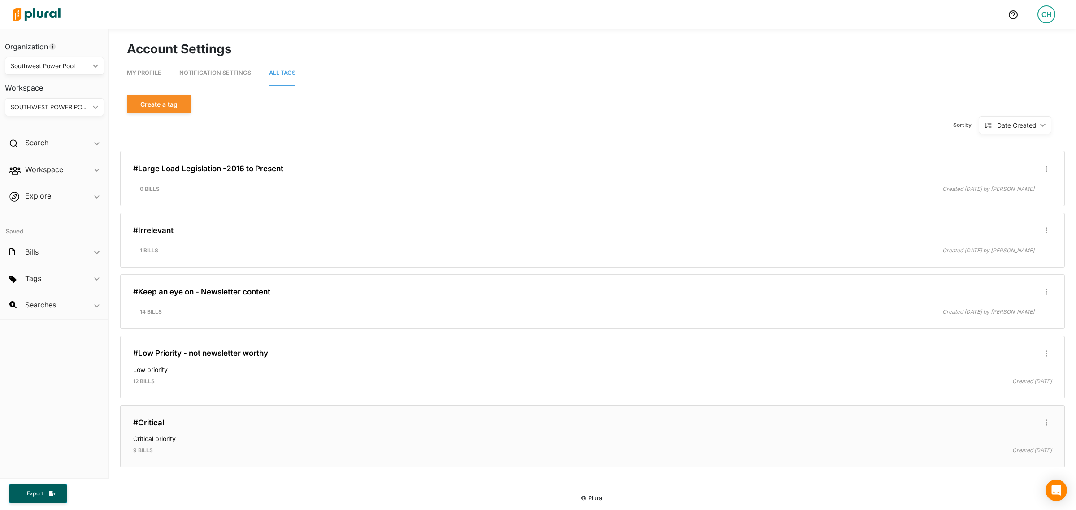
click at [283, 434] on h4 "Critical priority" at bounding box center [592, 437] width 919 height 12
click at [204, 424] on h3 "#Critical" at bounding box center [592, 422] width 919 height 9
click at [204, 425] on h3 "#Critical" at bounding box center [592, 422] width 919 height 9
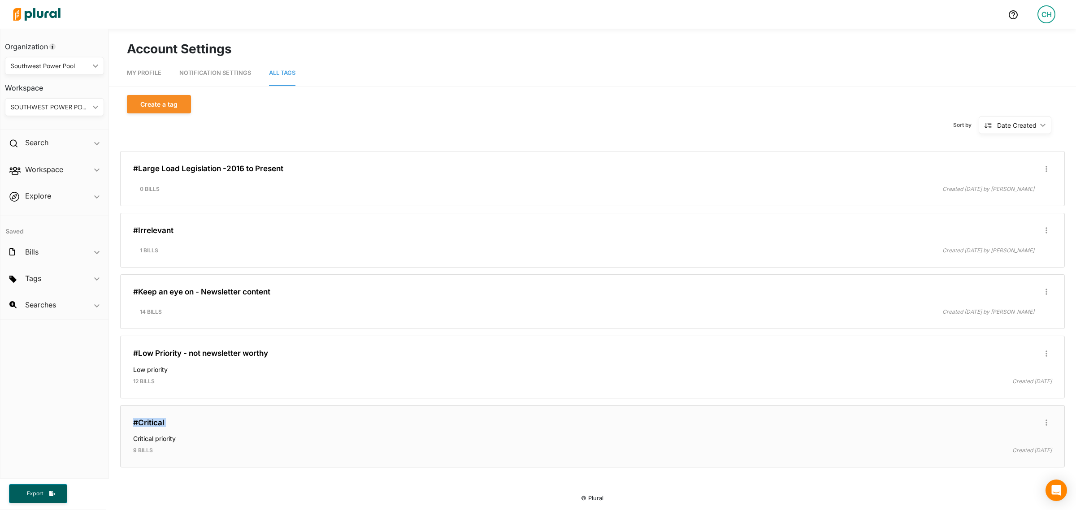
click at [204, 425] on h3 "#Critical" at bounding box center [592, 422] width 919 height 9
click at [201, 387] on div "#Low Priority - not newsletter worthy Edit/Share Tag Delete Tag ic_group_add Cr…" at bounding box center [592, 367] width 937 height 54
click at [208, 194] on div "#Large Load Legislation -2016 to Present Edit/Share Tag Delete Tag ic_group_add…" at bounding box center [592, 178] width 937 height 47
click at [61, 148] on div "Search ic_keyboard_arrow_down" at bounding box center [54, 144] width 108 height 24
click at [39, 165] on h4 "Bills" at bounding box center [57, 163] width 86 height 9
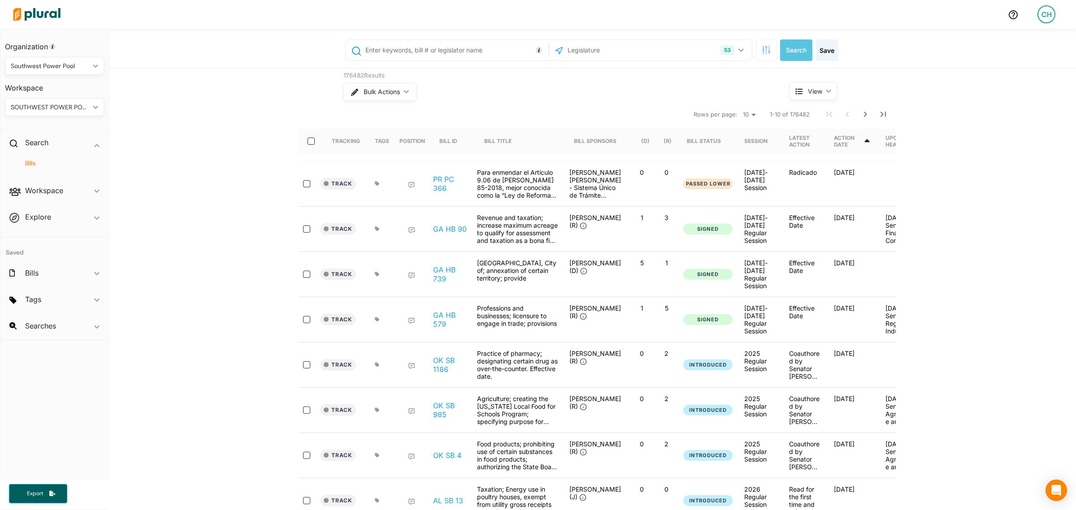
click at [431, 50] on input "text" at bounding box center [456, 50] width 182 height 17
click at [227, 122] on div "176482 Results Bulk Actions ic_keyboard_arrow_down View ic_keyboard_arrow_down …" at bounding box center [592, 342] width 967 height 546
click at [58, 272] on div "Bills ic_keyboard_arrow_down" at bounding box center [54, 275] width 108 height 24
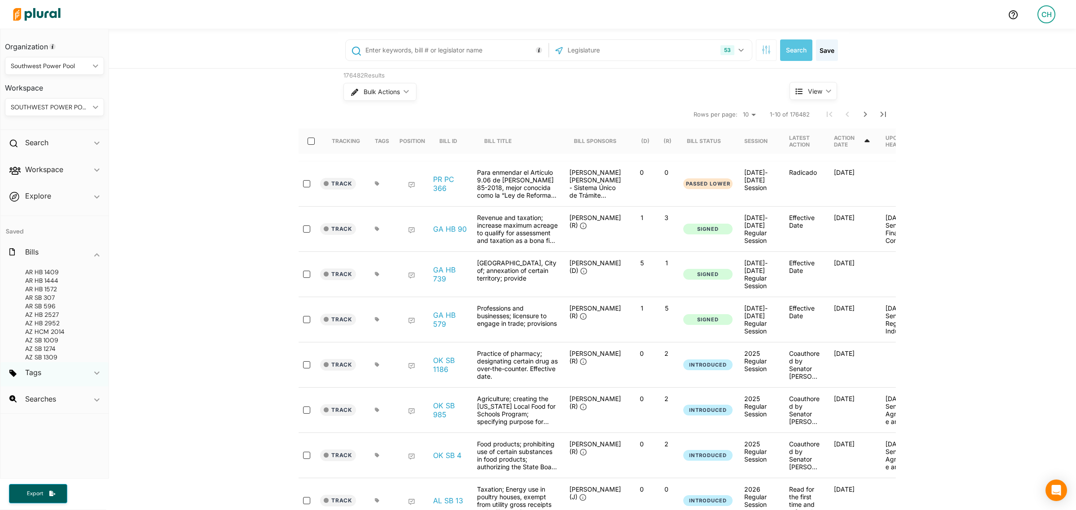
click at [56, 368] on div "Tags ic_keyboard_arrow_down" at bounding box center [54, 374] width 108 height 24
click at [49, 393] on div "Searches ic_keyboard_arrow_down" at bounding box center [54, 401] width 108 height 24
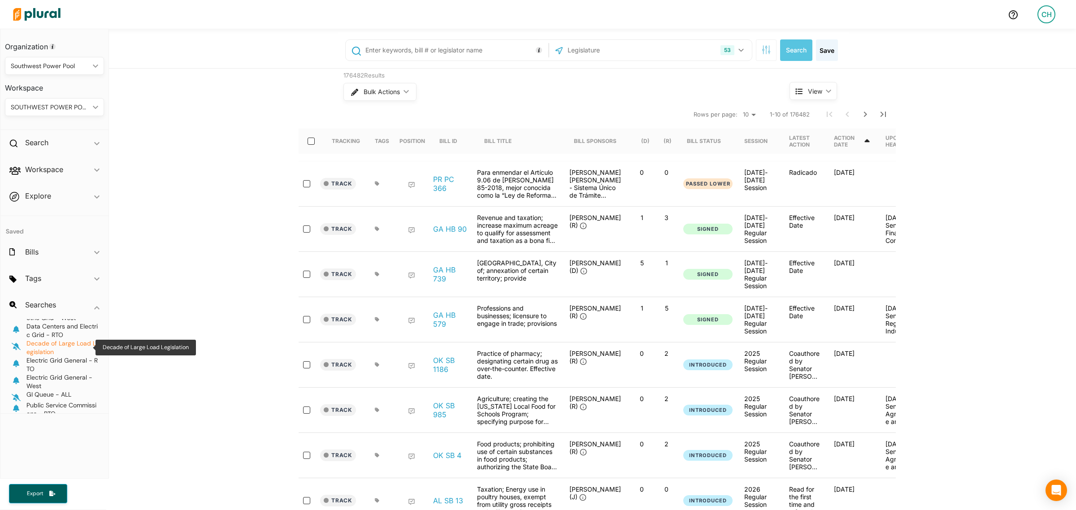
click at [43, 351] on span "Decade of Large Load Legislation" at bounding box center [60, 347] width 69 height 17
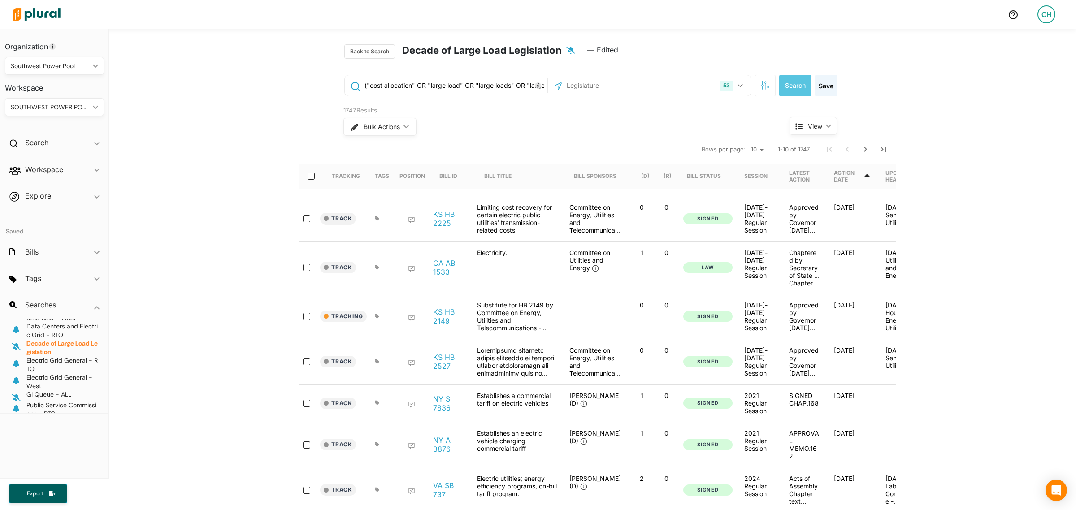
click at [749, 149] on select "10 20 50" at bounding box center [757, 149] width 20 height 11
select select "50"
click at [747, 144] on select "10 20 50" at bounding box center [757, 149] width 20 height 11
click at [308, 177] on input "select-all-rows" at bounding box center [311, 176] width 7 height 7
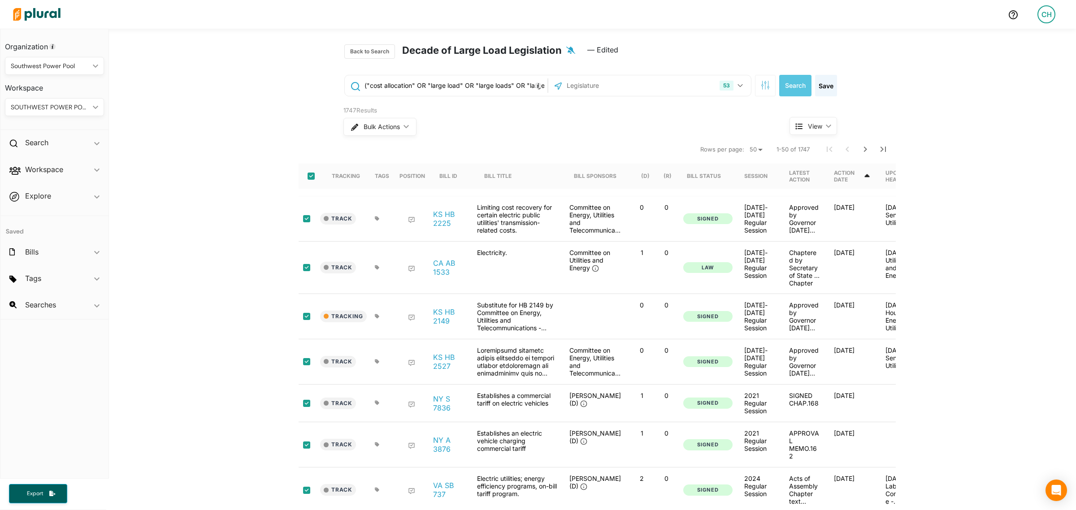
checkbox input "true"
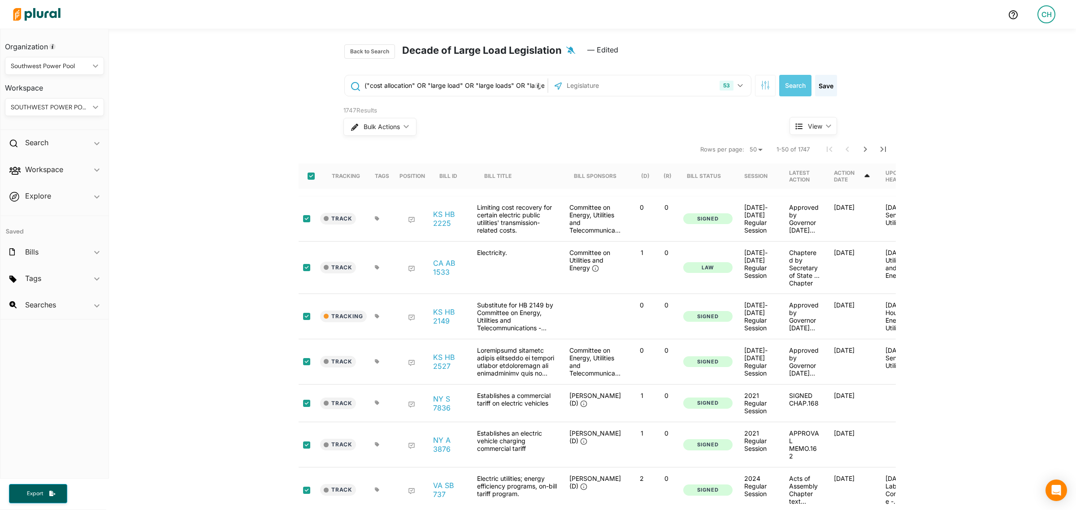
checkbox input "true"
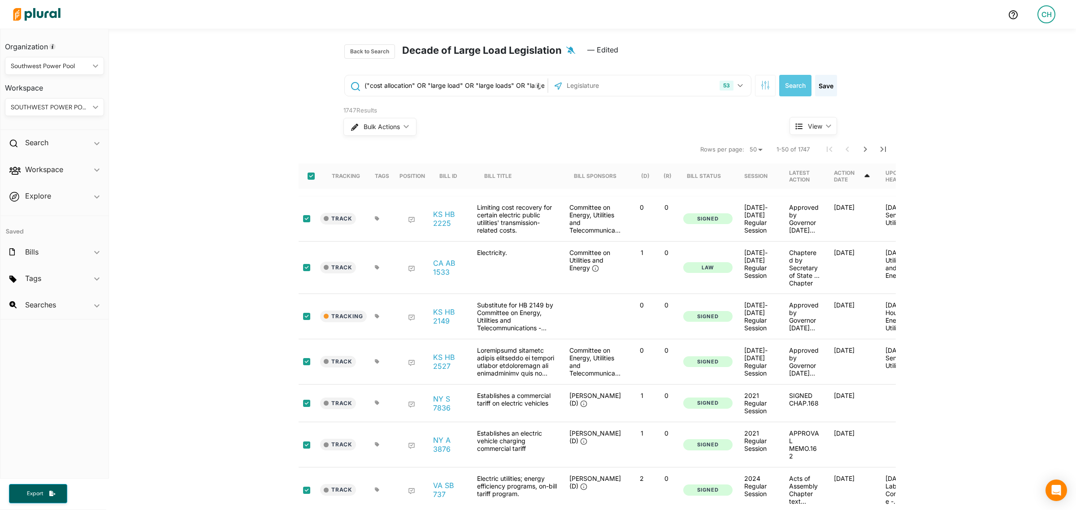
checkbox input "true"
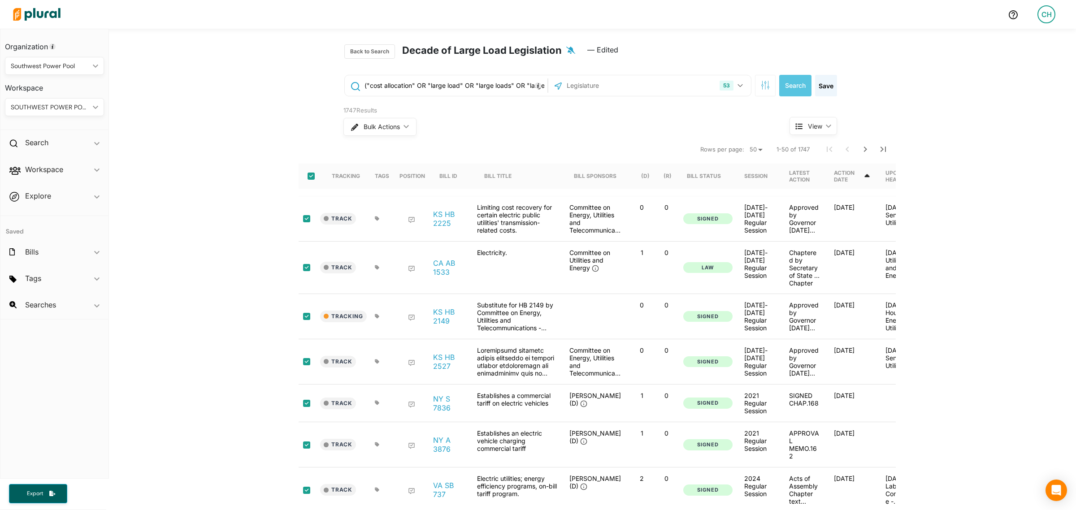
checkbox input "true"
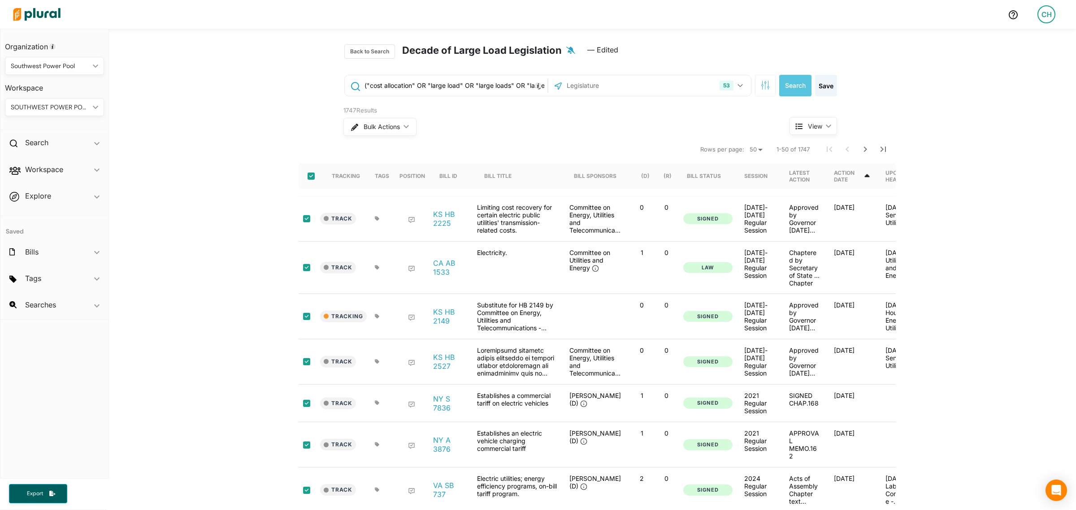
checkbox input "true"
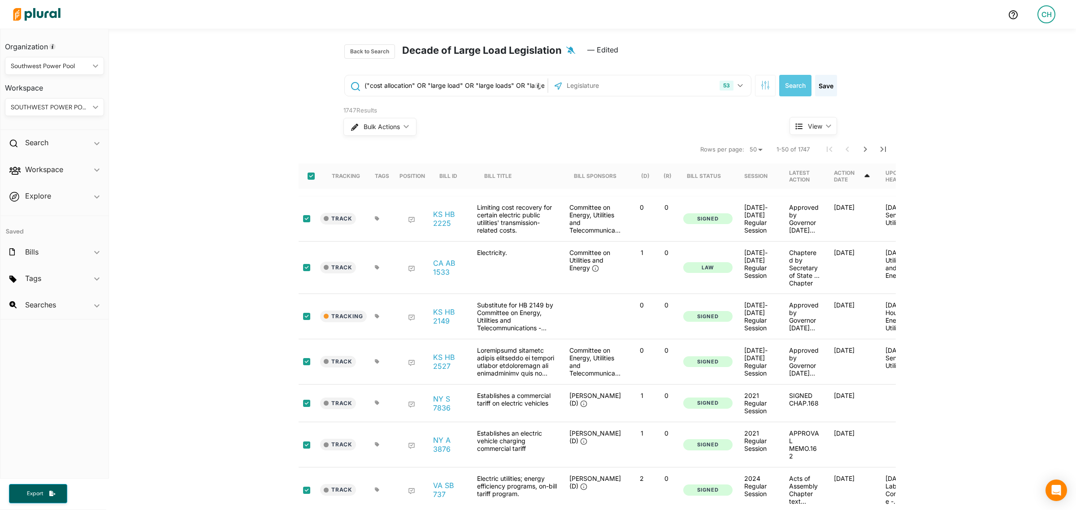
checkbox input "true"
click at [375, 126] on span "Bulk Actions" at bounding box center [381, 127] width 36 height 6
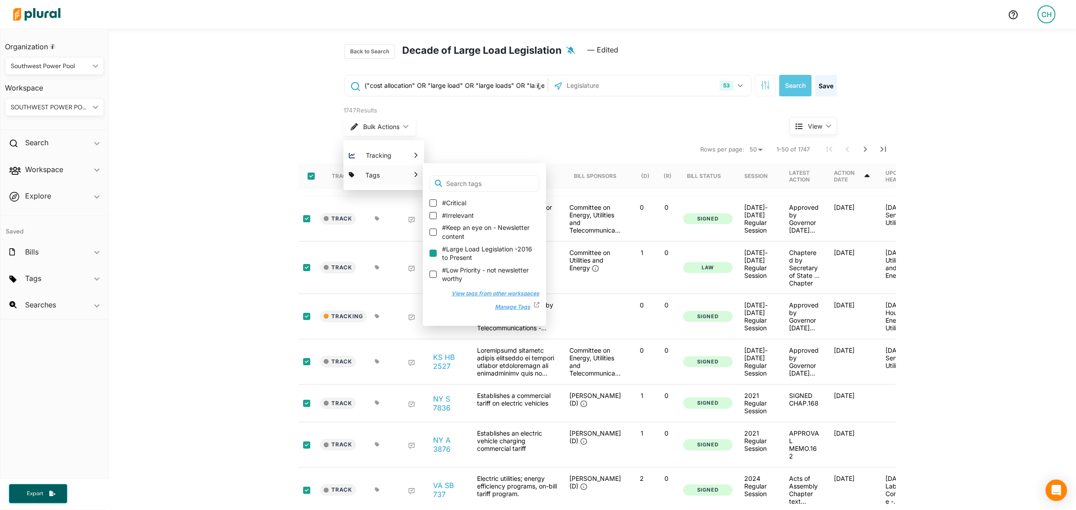
click at [430, 253] on input "#Large Load Legislation -2016 to Present" at bounding box center [433, 253] width 7 height 7
checkbox input "true"
checkbox input "false"
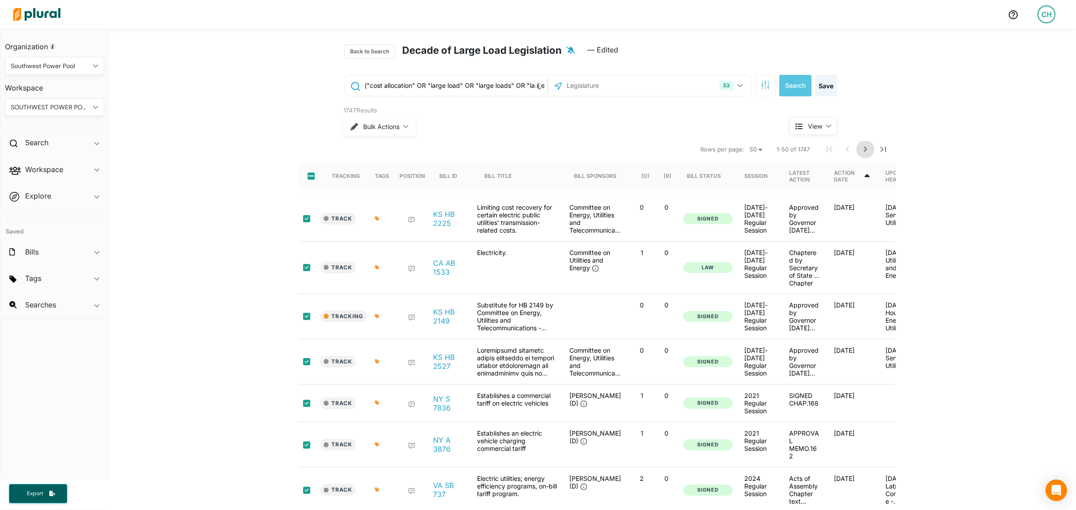
click at [863, 153] on icon "Next Page" at bounding box center [865, 149] width 11 height 11
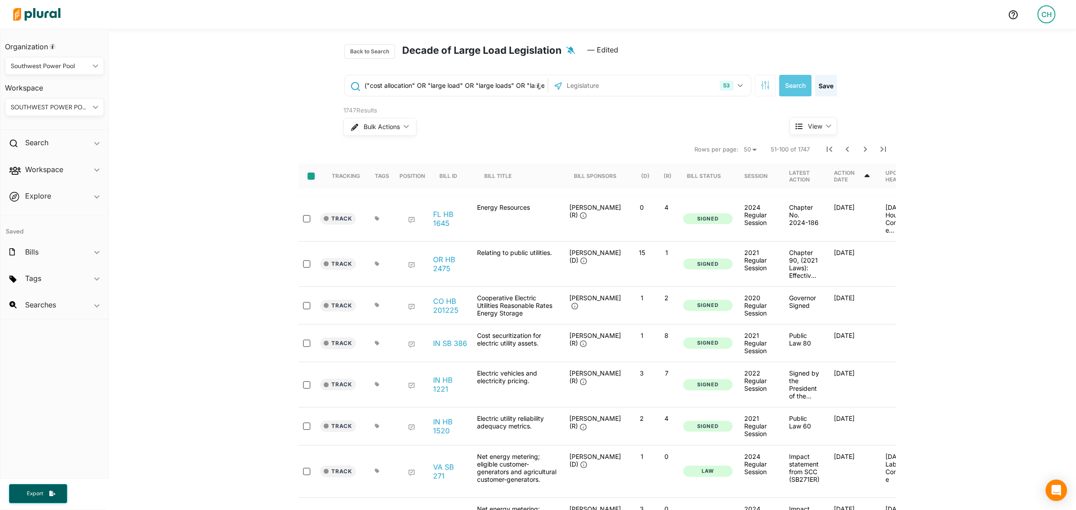
click at [308, 180] on input "select-all-rows" at bounding box center [311, 176] width 7 height 7
checkbox input "true"
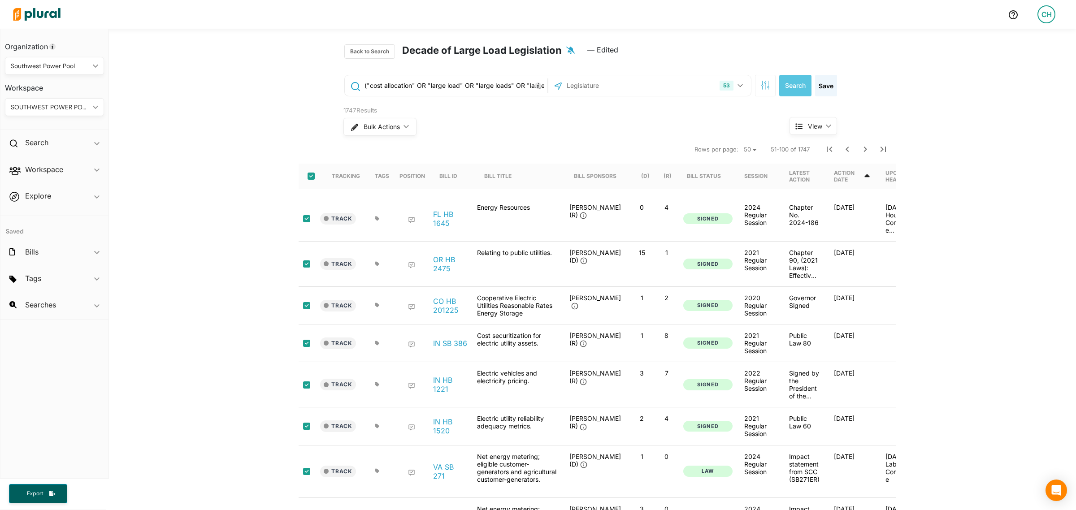
checkbox input "true"
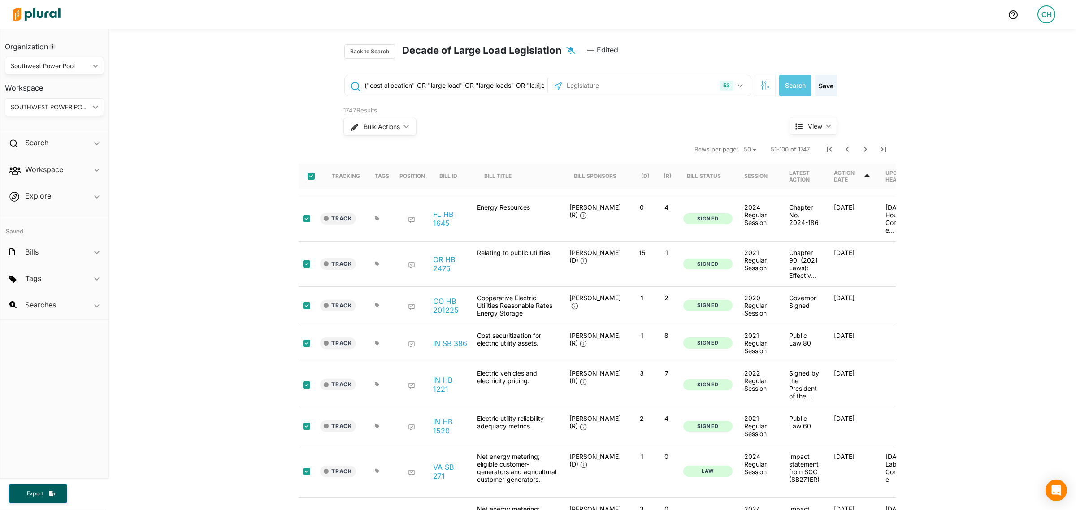
checkbox input "true"
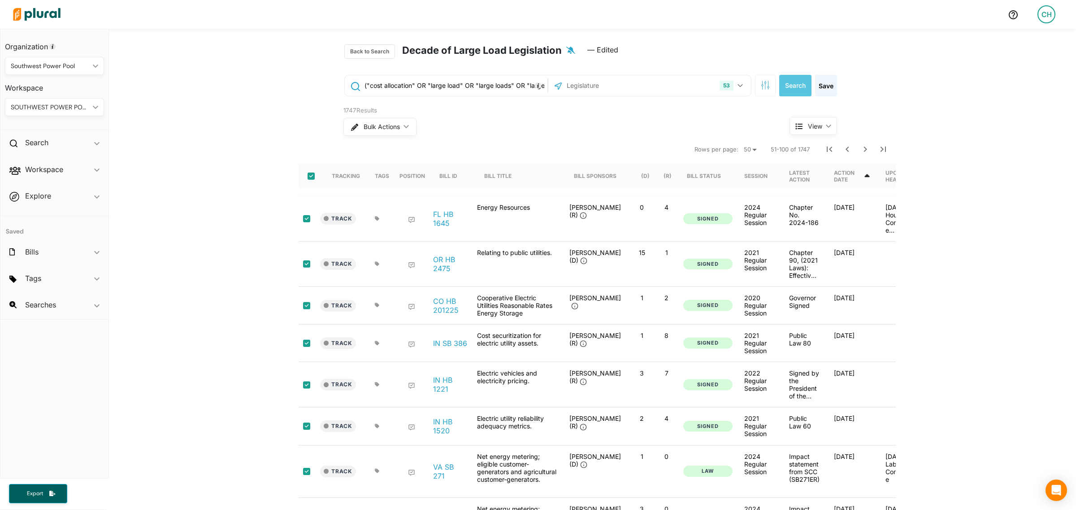
checkbox input "true"
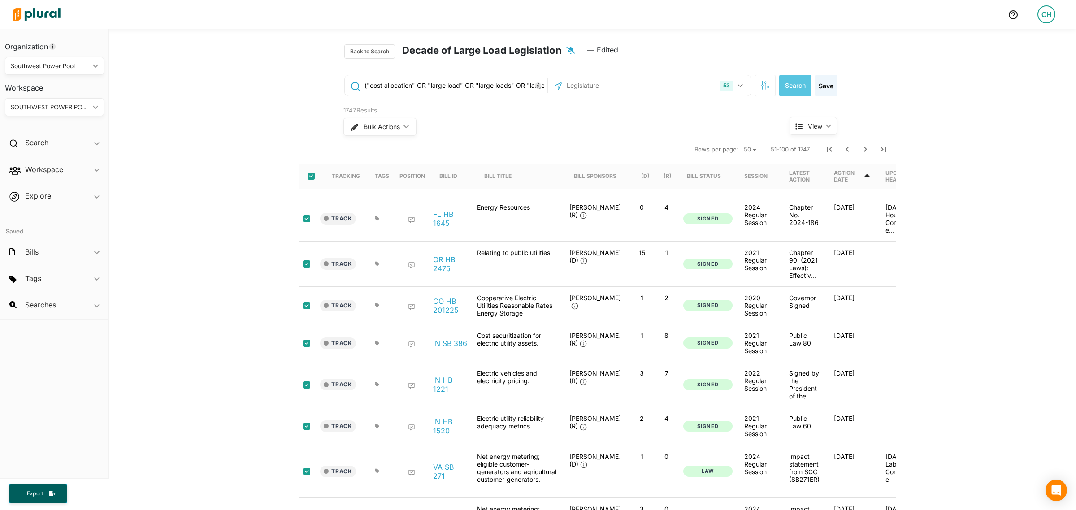
checkbox input "true"
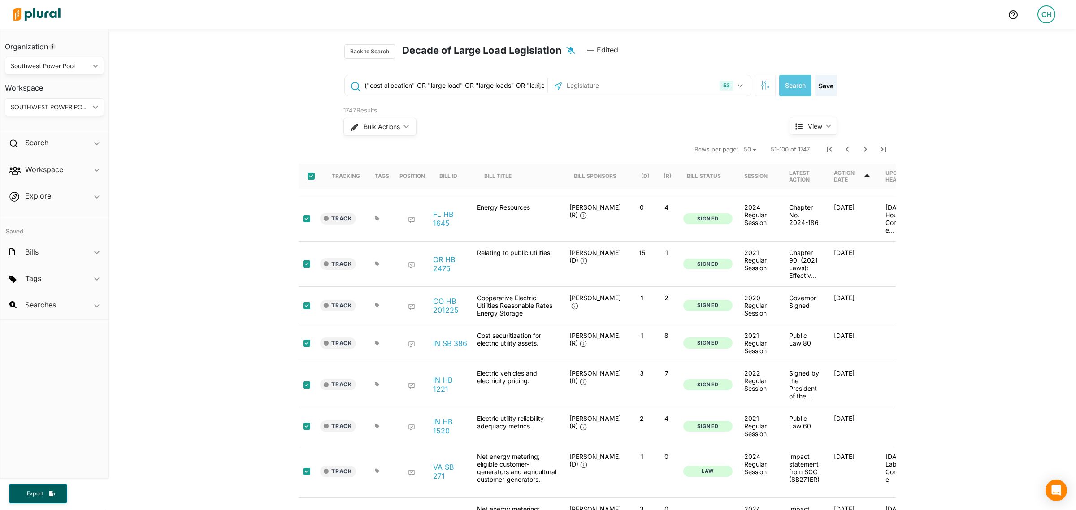
checkbox input "true"
click at [373, 124] on span "Bulk Actions" at bounding box center [381, 127] width 36 height 6
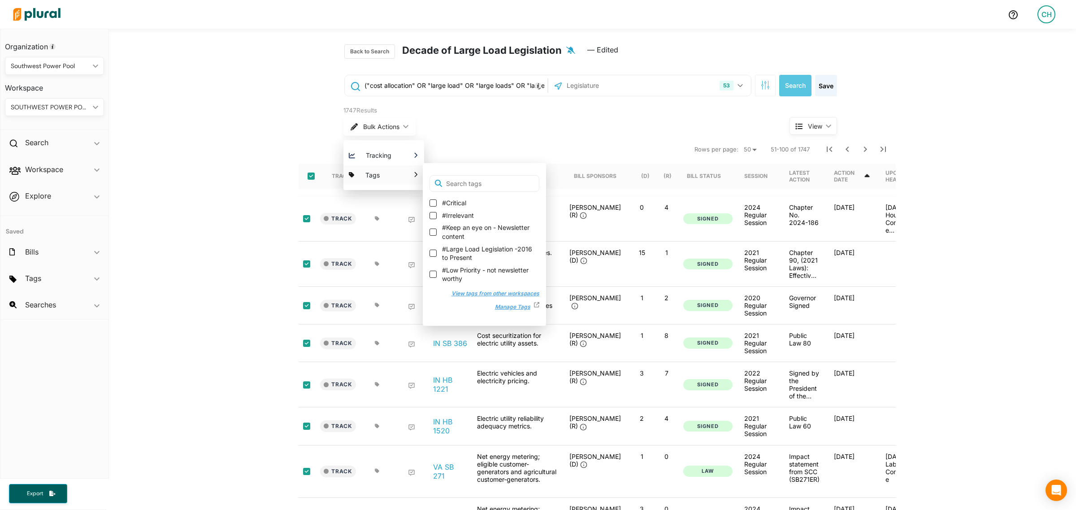
click at [431, 249] on label "#Large Load Legislation -2016 to Present" at bounding box center [485, 253] width 110 height 17
click at [431, 250] on input "#Large Load Legislation -2016 to Present" at bounding box center [433, 253] width 7 height 7
checkbox input "true"
checkbox input "false"
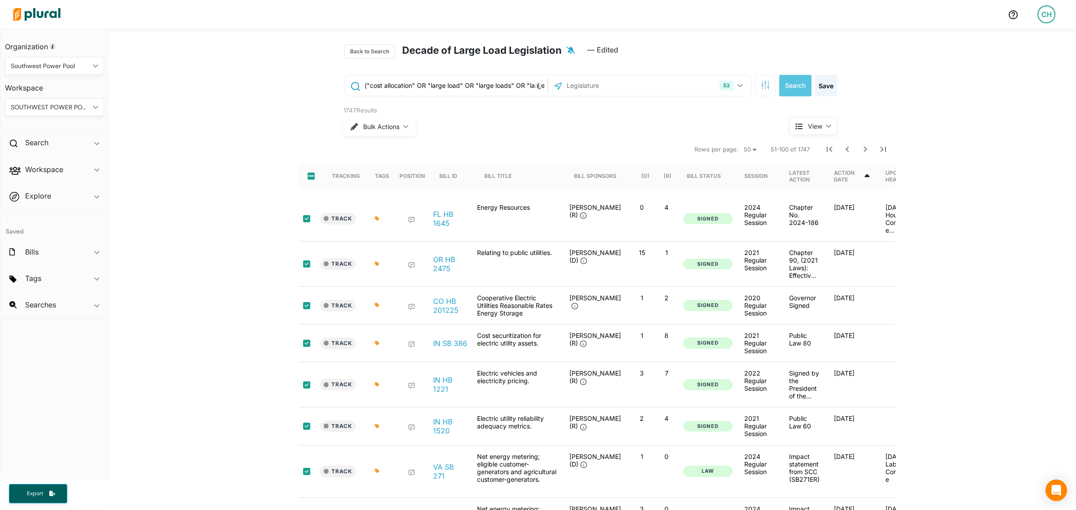
click at [568, 113] on div "1747 Results" at bounding box center [549, 110] width 413 height 9
click at [864, 148] on icon "Next Page" at bounding box center [865, 149] width 3 height 5
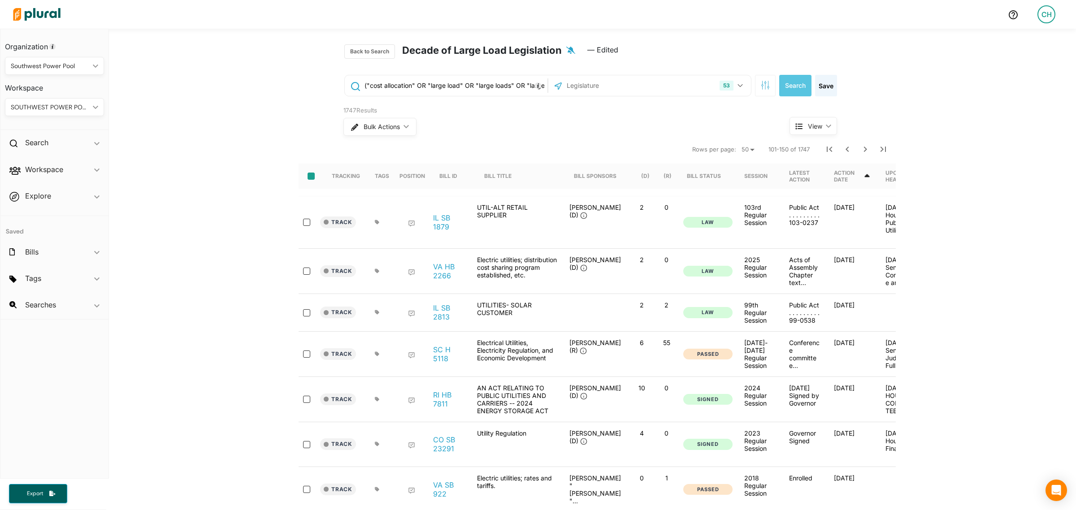
click at [308, 176] on input "select-all-rows" at bounding box center [311, 176] width 7 height 7
checkbox input "true"
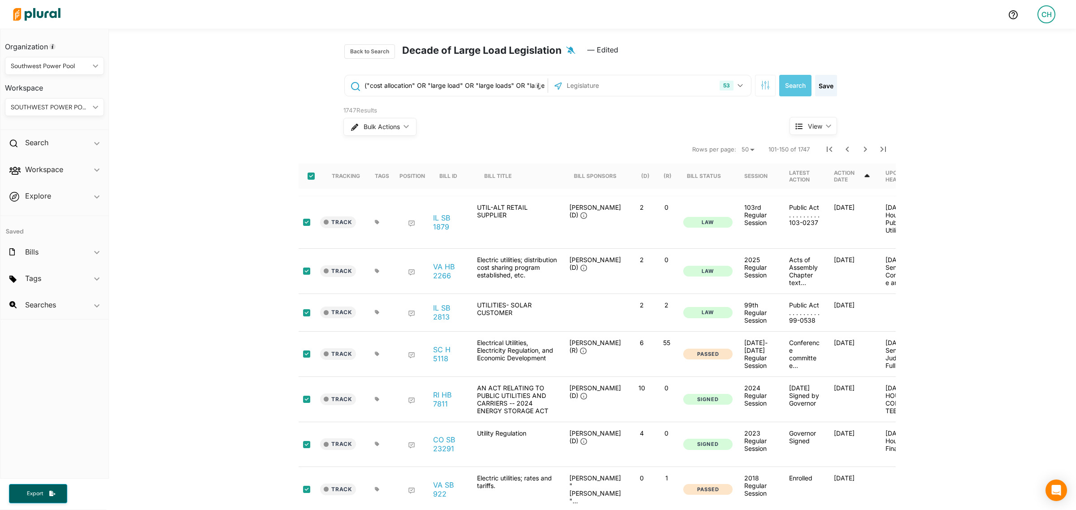
checkbox input "true"
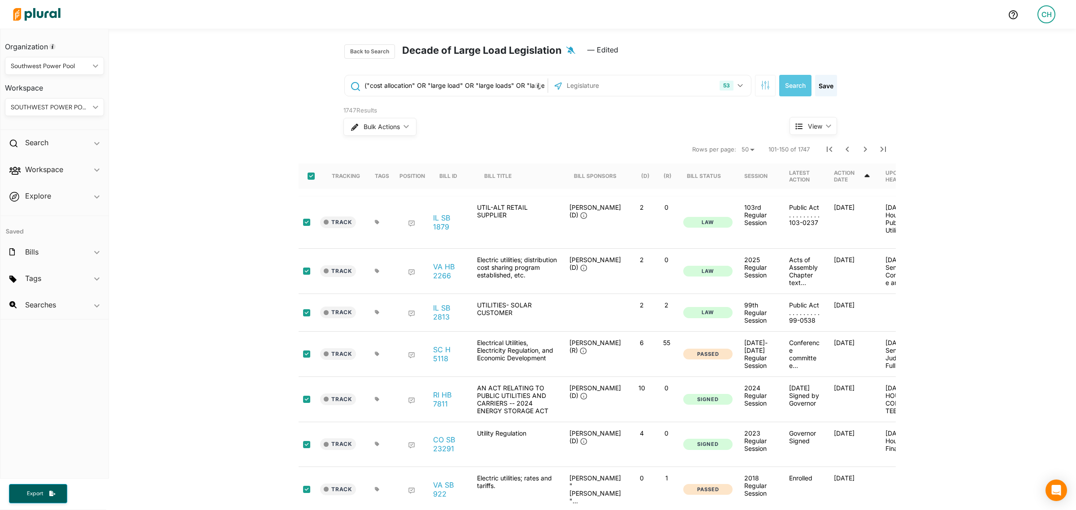
checkbox input "true"
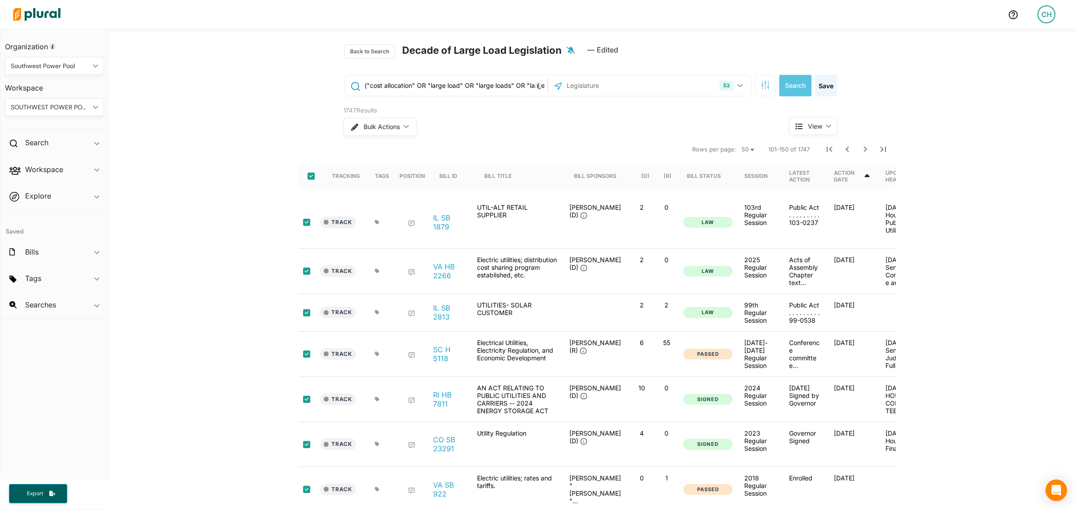
checkbox input "true"
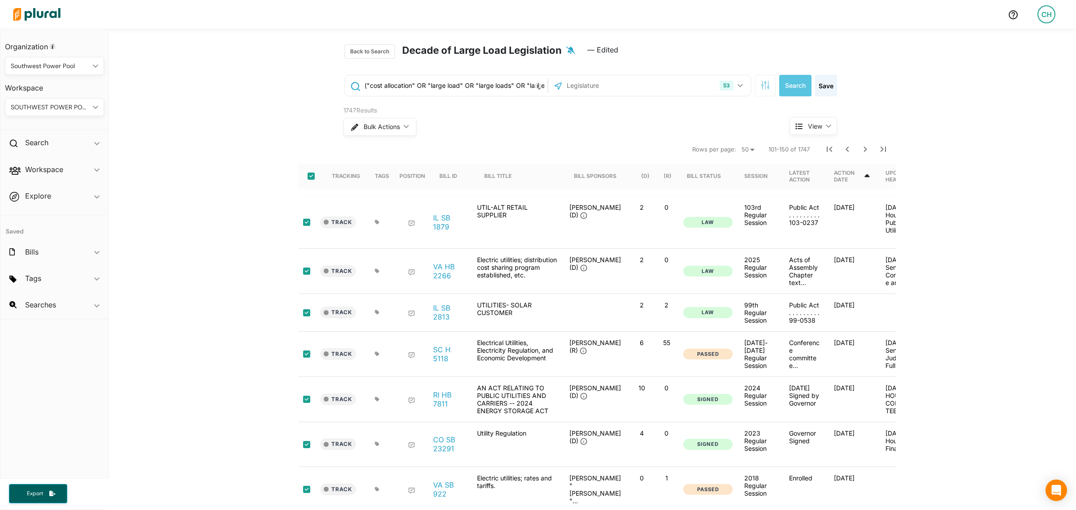
checkbox input "true"
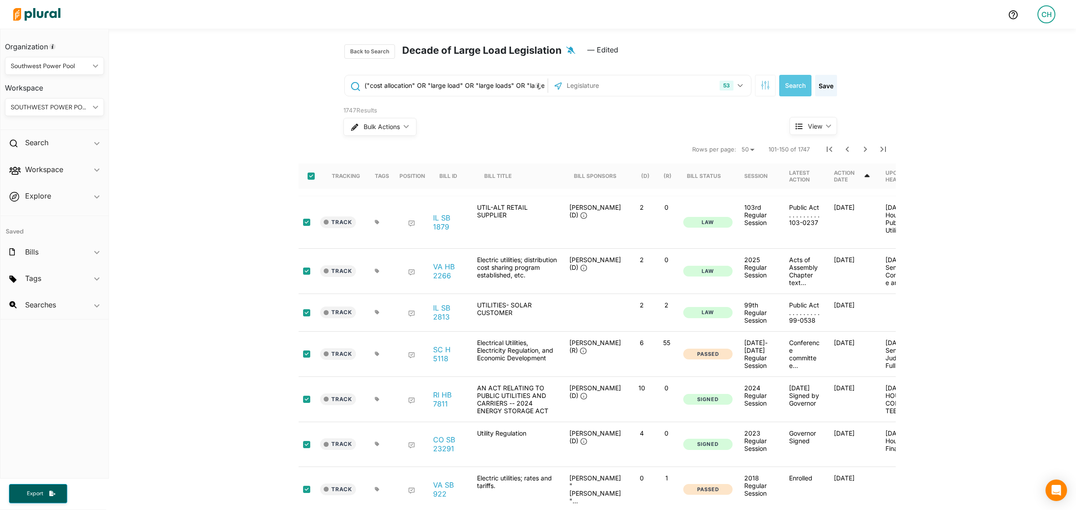
checkbox input "true"
click at [388, 124] on span "Bulk Actions" at bounding box center [381, 127] width 36 height 6
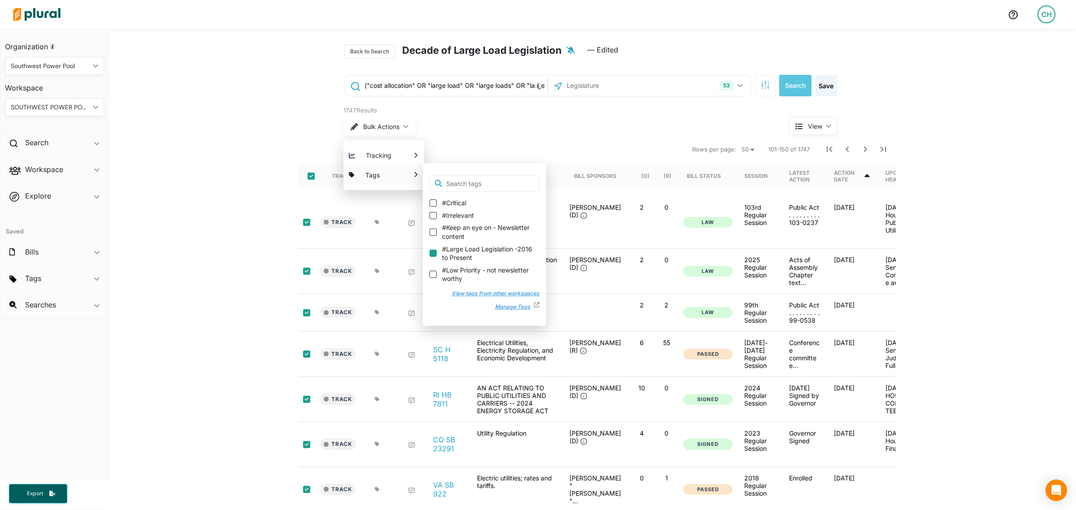
click at [431, 254] on input "#Large Load Legislation -2016 to Present" at bounding box center [433, 253] width 7 height 7
checkbox input "true"
checkbox input "false"
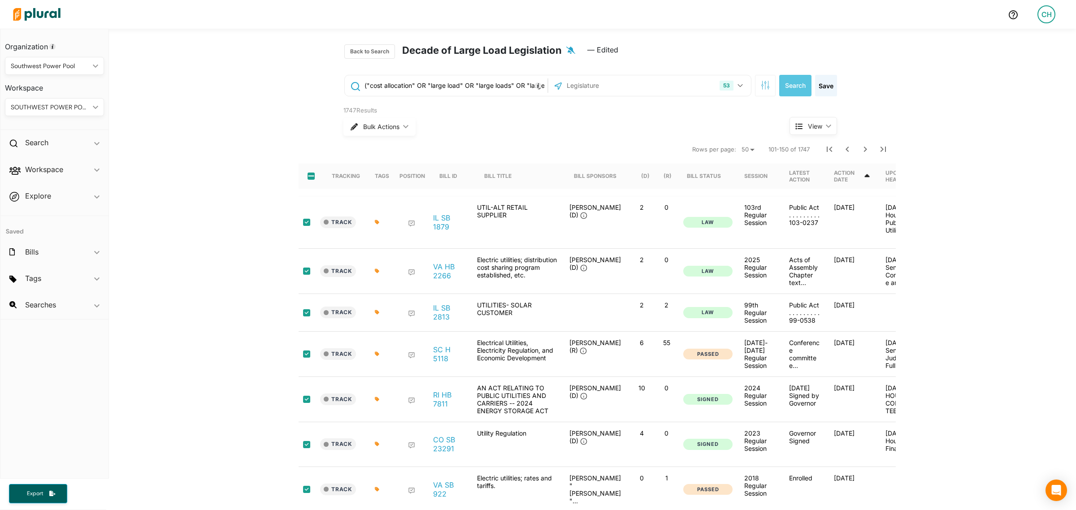
click at [568, 148] on nav "Rows per page: 10 20 50 101-150 of 1747" at bounding box center [597, 149] width 597 height 25
click at [567, 146] on nav "Rows per page: 10 20 50 101-150 of 1747" at bounding box center [597, 149] width 597 height 25
click at [388, 124] on span "Bulk Actions" at bounding box center [381, 127] width 36 height 6
click at [610, 135] on div "Bulk Actions ic_keyboard_arrow_down Tracking Which Workspace(s) should be notif…" at bounding box center [549, 126] width 413 height 23
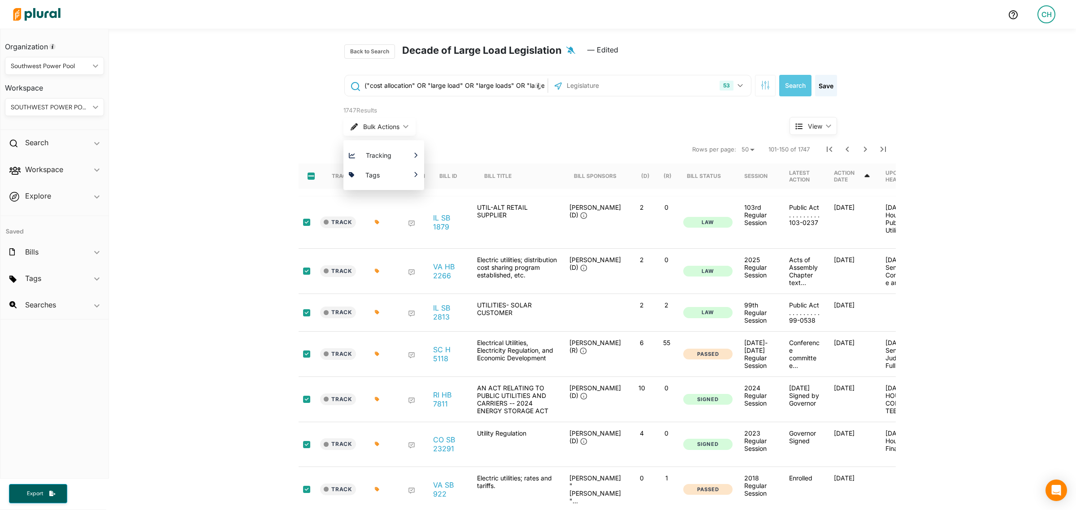
click at [610, 135] on div "Bulk Actions ic_keyboard_arrow_down Tracking Which Workspace(s) should be notif…" at bounding box center [549, 126] width 413 height 23
click at [864, 153] on icon "Next Page" at bounding box center [865, 149] width 11 height 11
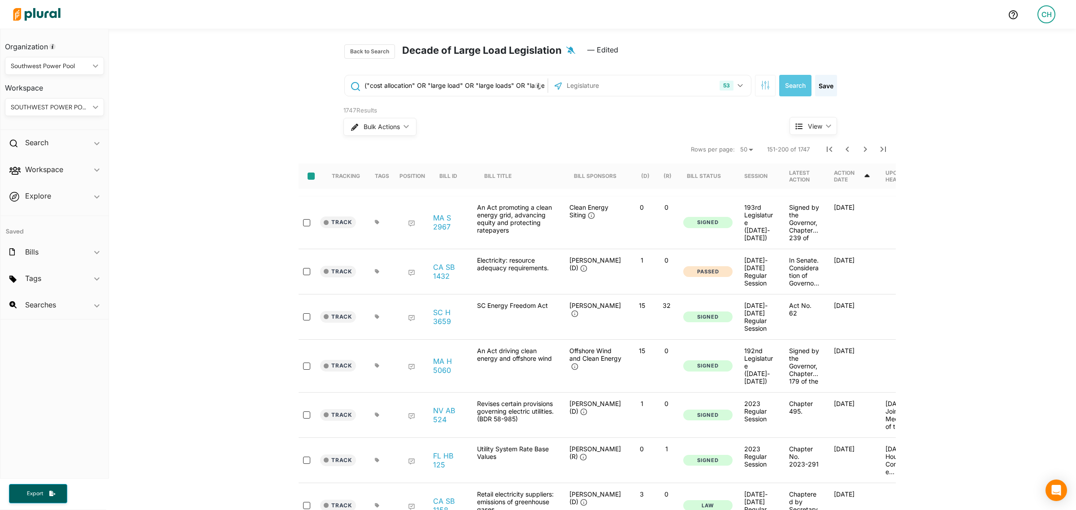
click at [308, 174] on input "select-all-rows" at bounding box center [311, 176] width 7 height 7
checkbox input "true"
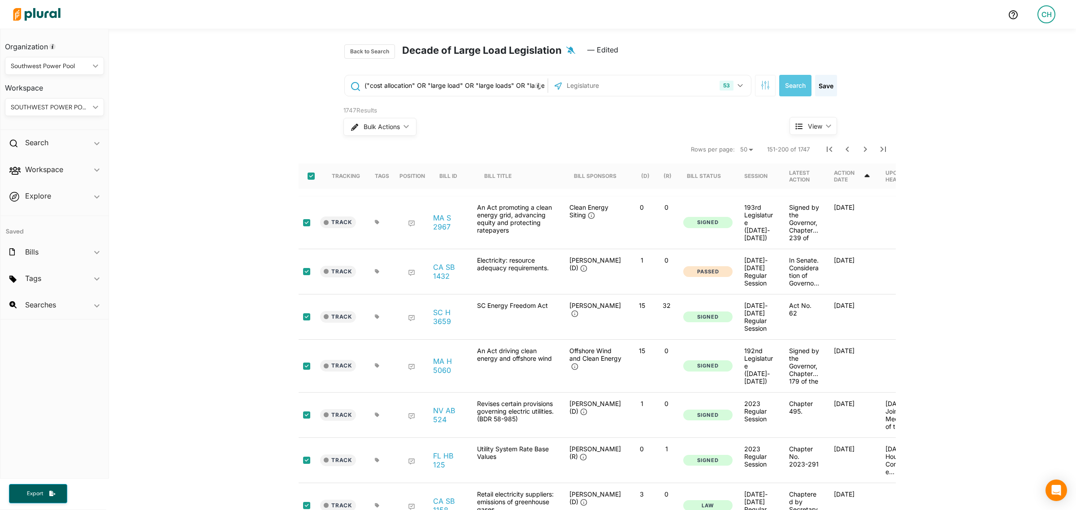
checkbox input "true"
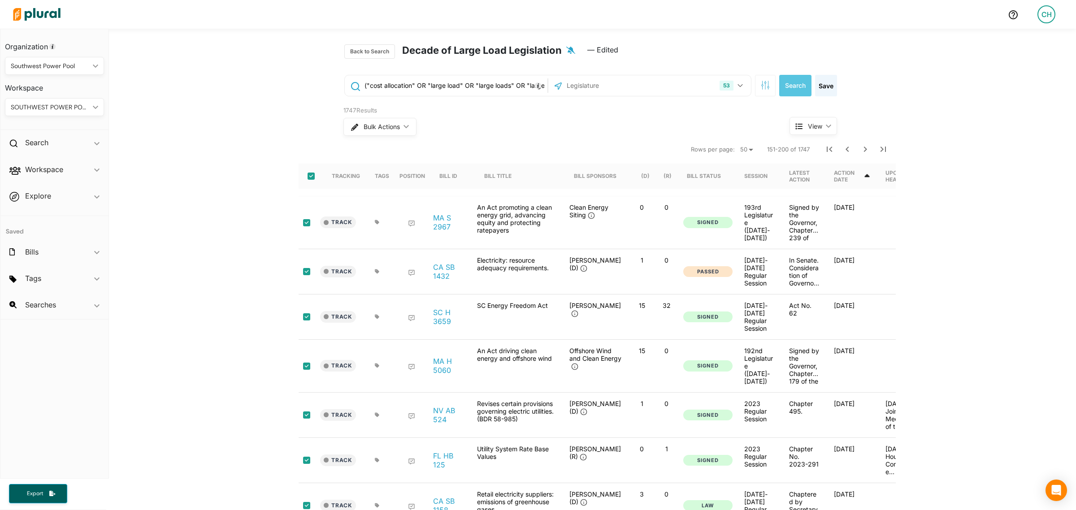
checkbox input "true"
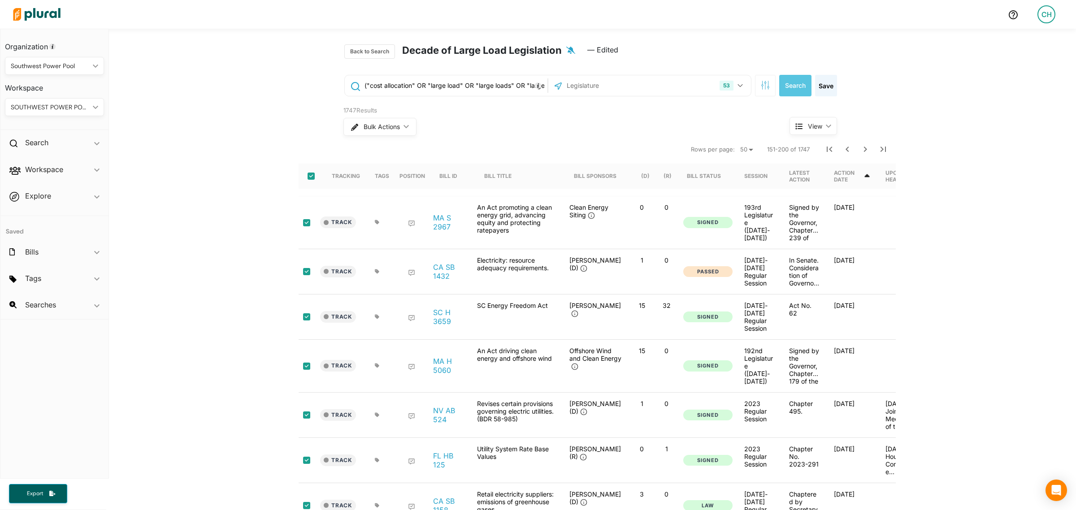
checkbox input "true"
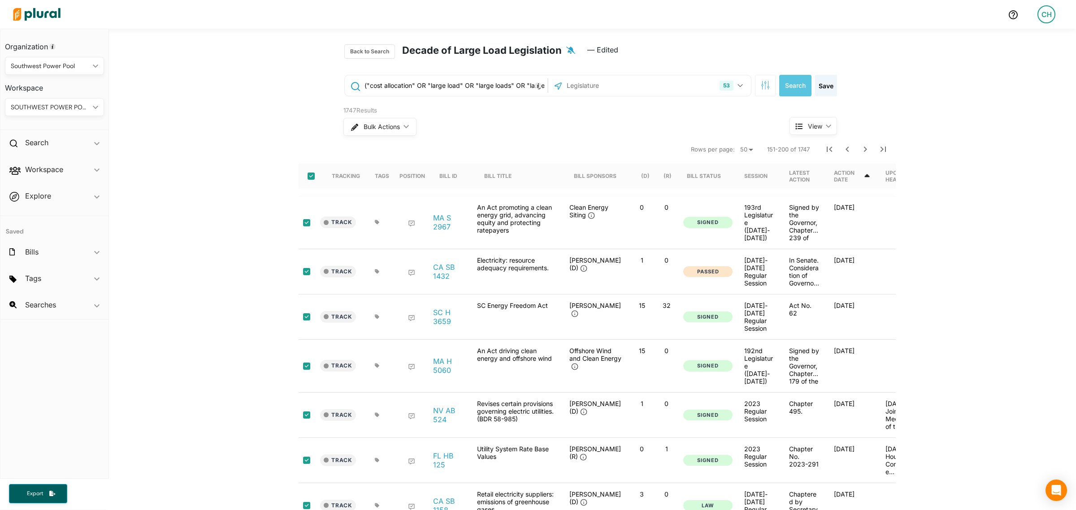
checkbox input "true"
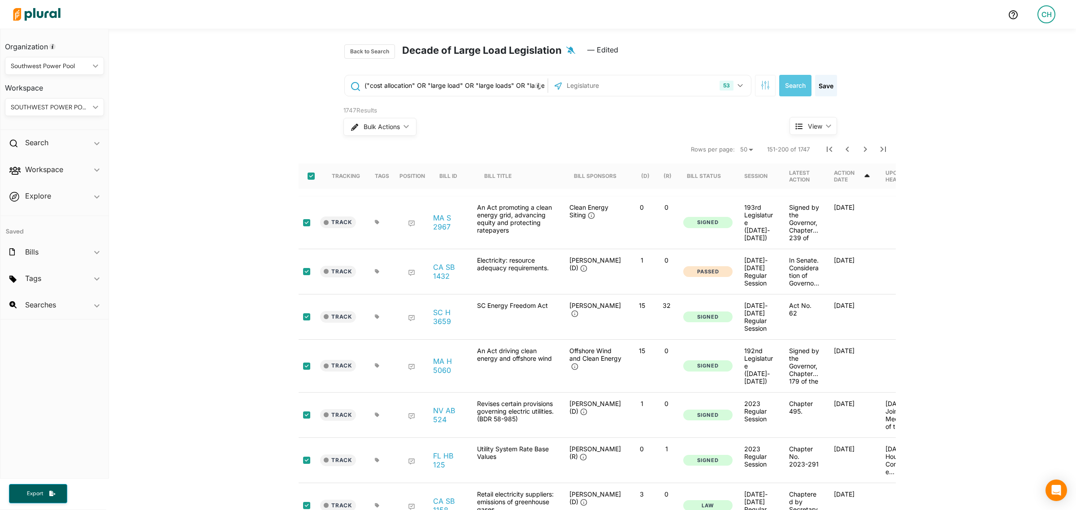
checkbox input "true"
click at [405, 133] on button "Bulk Actions ic_keyboard_arrow_down" at bounding box center [379, 127] width 72 height 18
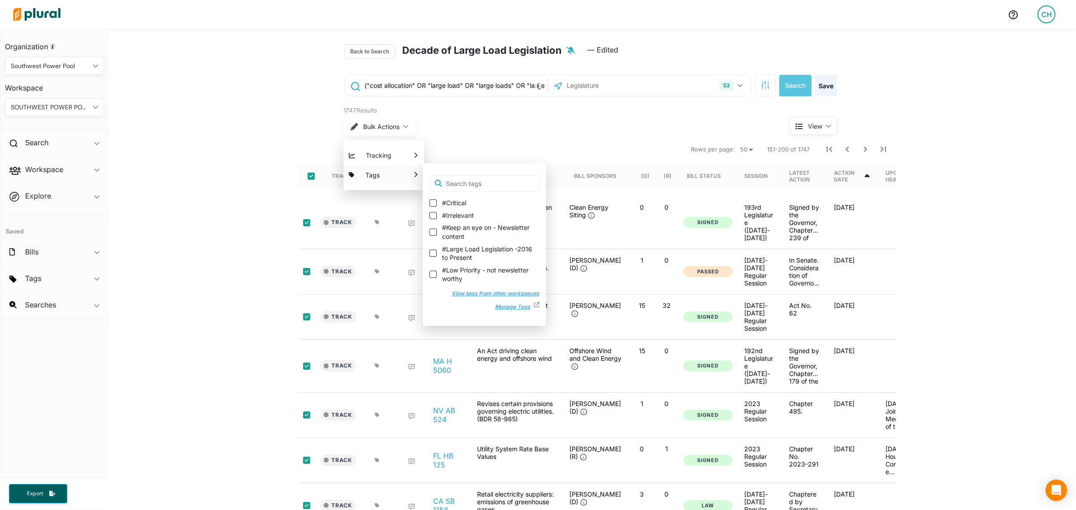
click at [434, 252] on label "#Large Load Legislation -2016 to Present" at bounding box center [485, 253] width 110 height 17
click at [434, 252] on input "#Large Load Legislation -2016 to Present" at bounding box center [433, 253] width 7 height 7
checkbox input "true"
checkbox input "false"
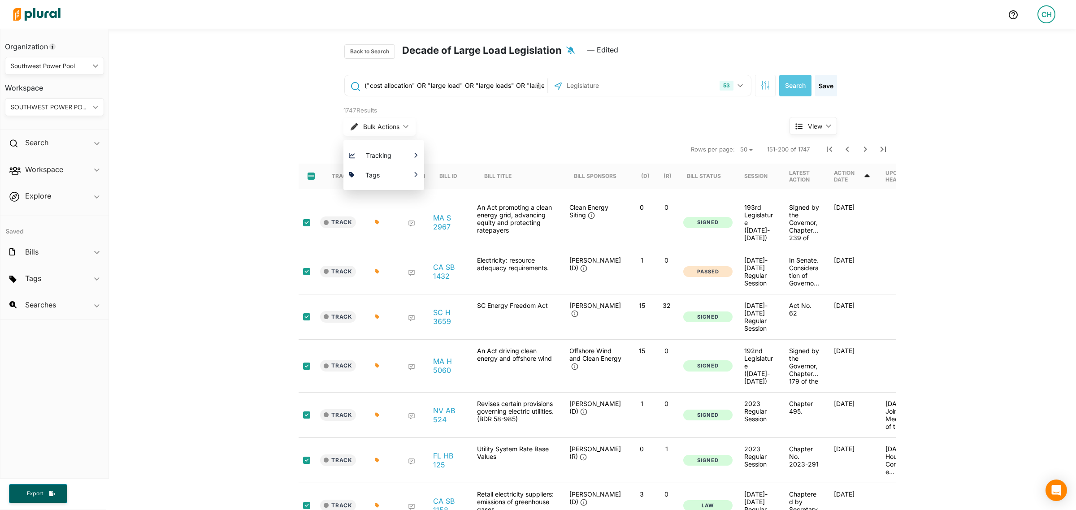
click at [523, 130] on div "Bulk Actions ic_keyboard_arrow_down Tracking Which Workspace(s) should be notif…" at bounding box center [549, 126] width 413 height 23
click at [864, 145] on icon "Next Page" at bounding box center [865, 149] width 11 height 11
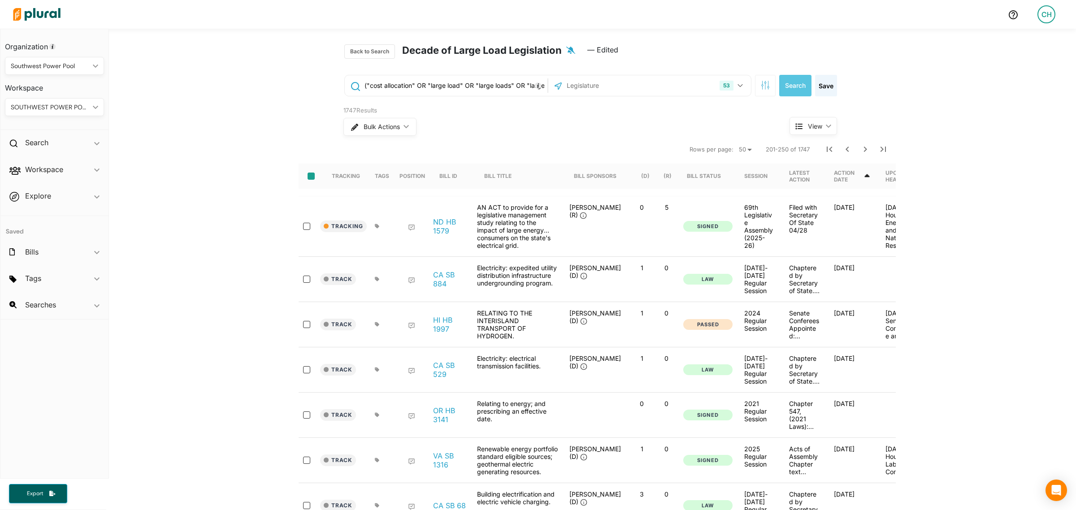
click at [308, 175] on input "select-all-rows" at bounding box center [311, 176] width 7 height 7
checkbox input "true"
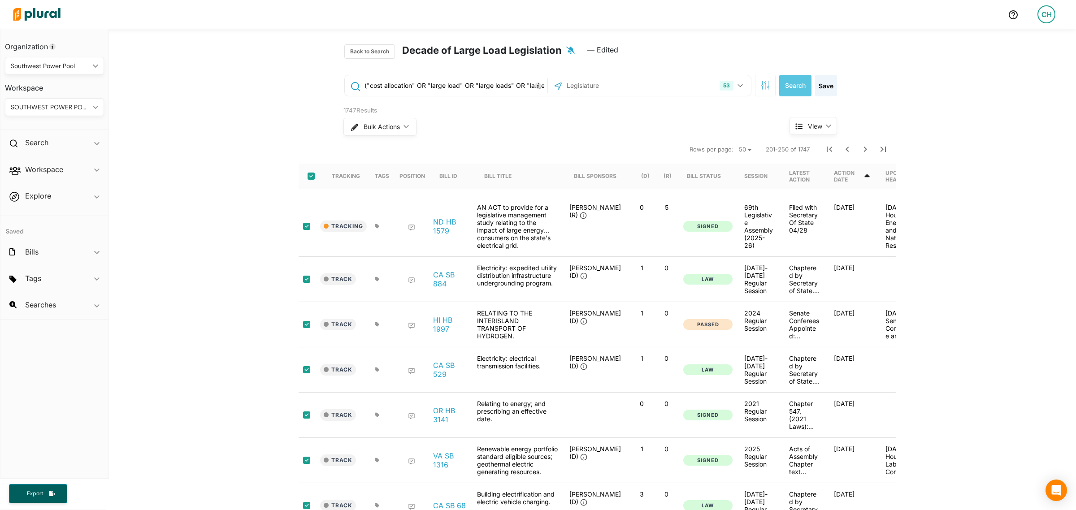
checkbox input "true"
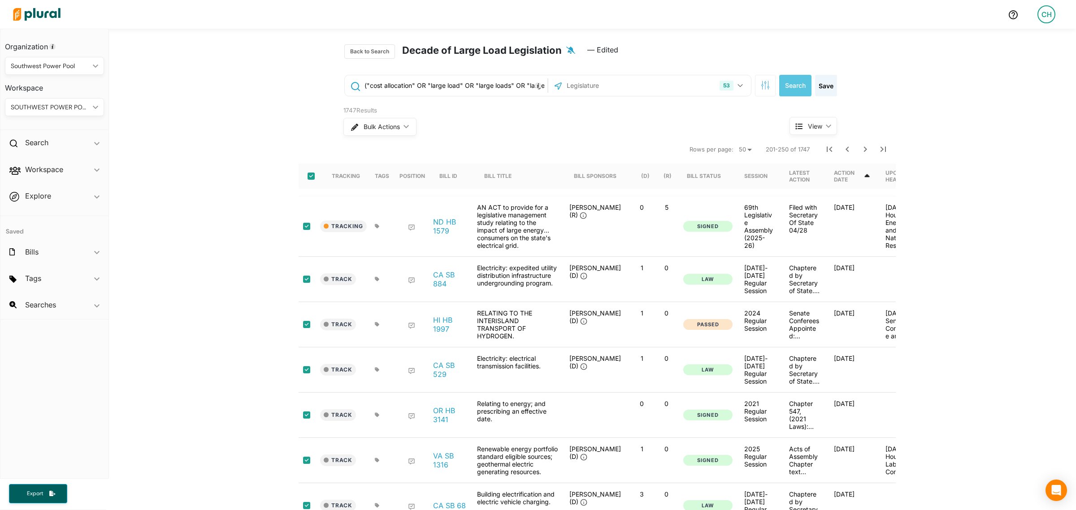
checkbox input "true"
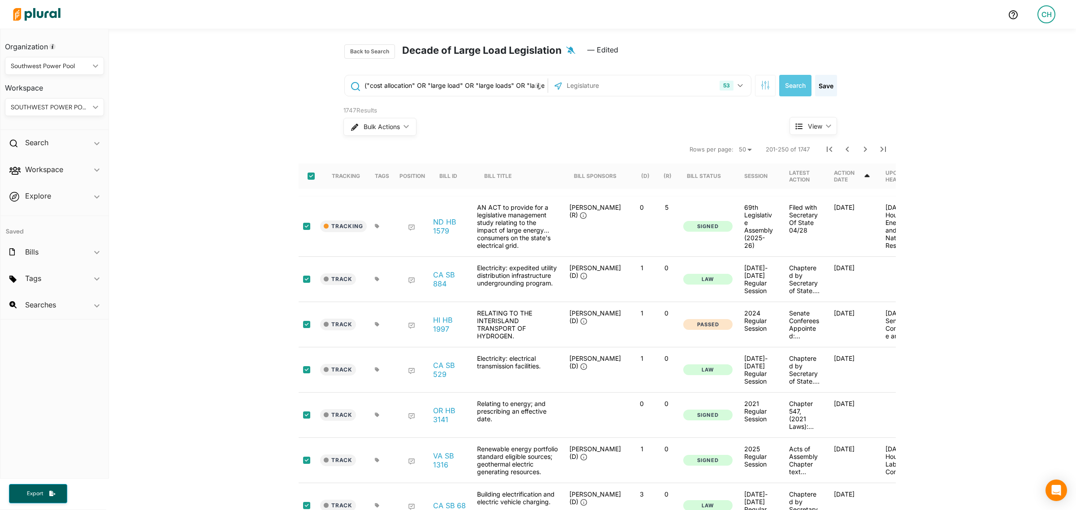
checkbox input "true"
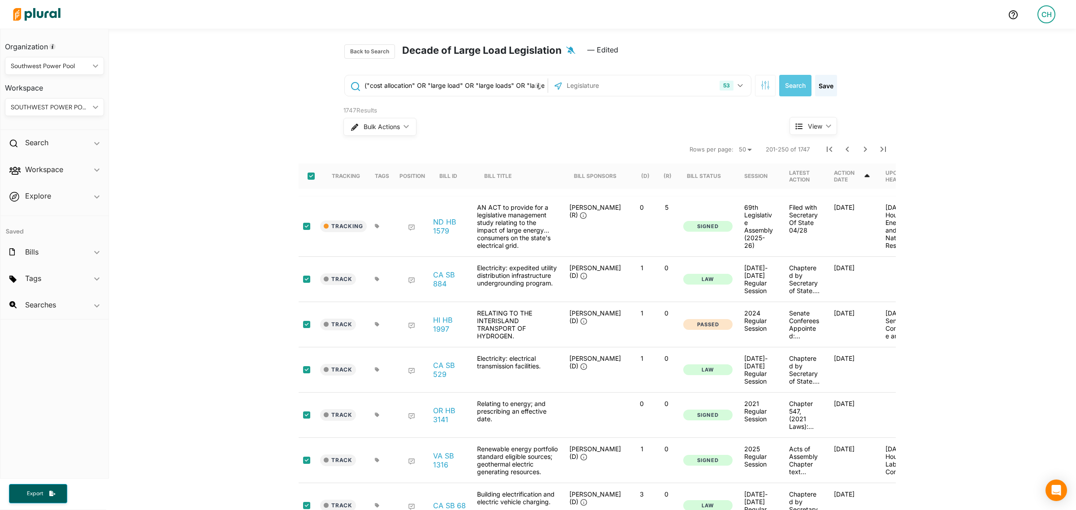
checkbox input "true"
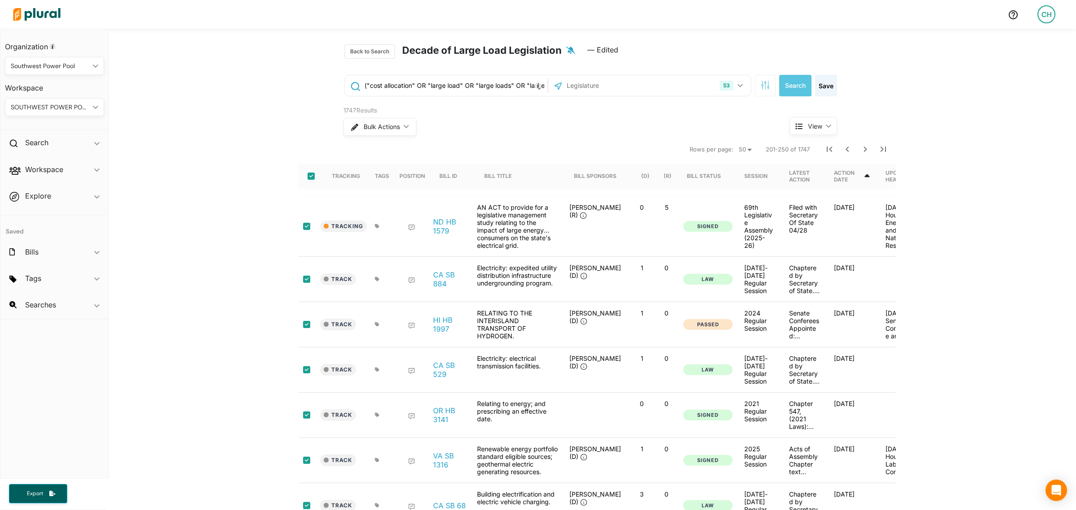
checkbox input "true"
click at [386, 126] on span "Bulk Actions" at bounding box center [381, 127] width 36 height 6
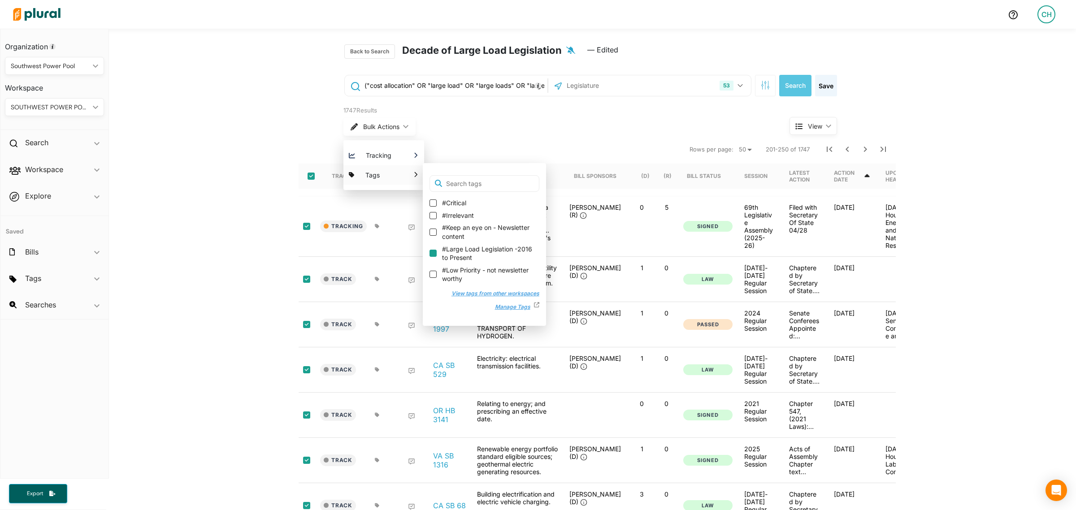
click at [431, 252] on input "#Large Load Legislation -2016 to Present" at bounding box center [433, 253] width 7 height 7
checkbox input "true"
checkbox input "false"
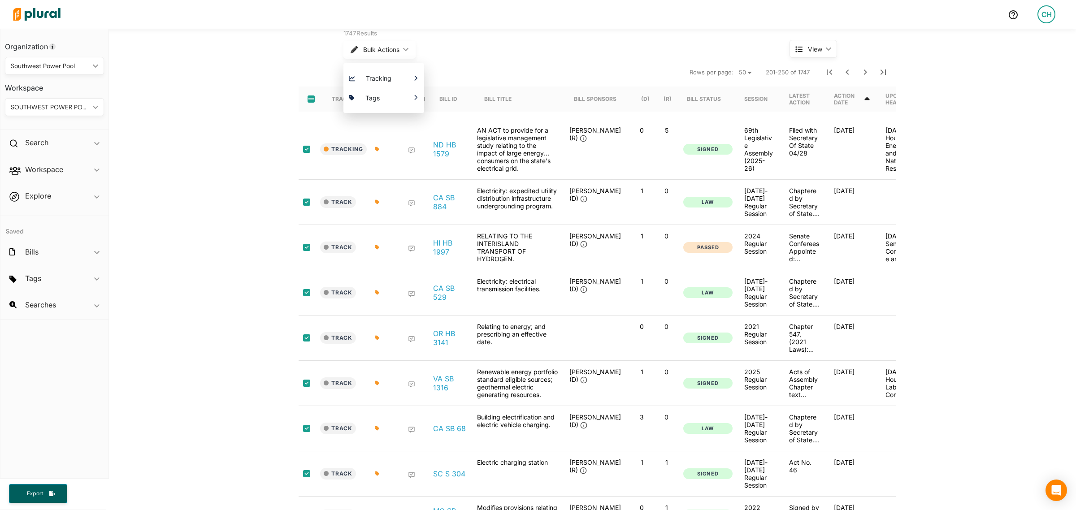
scroll to position [43, 0]
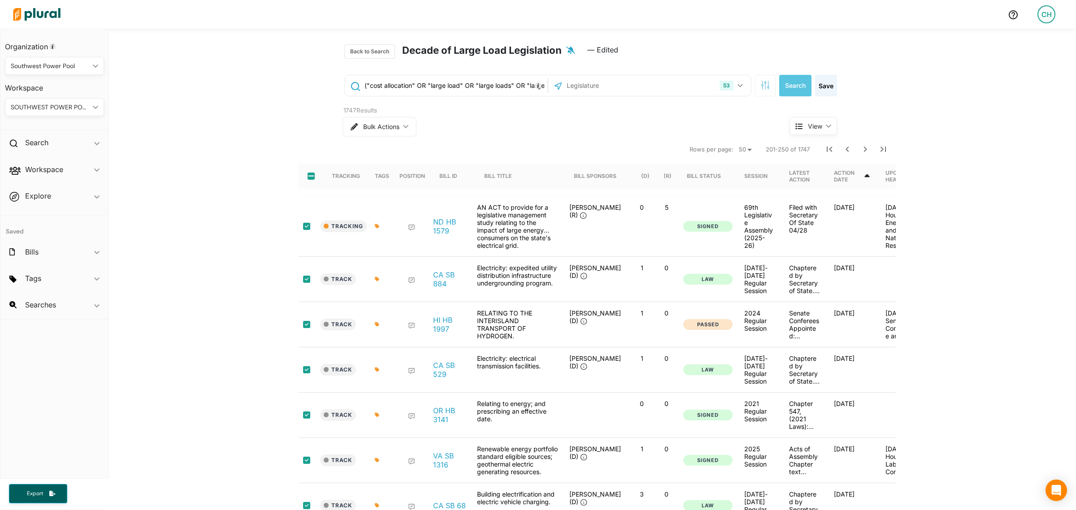
click at [379, 134] on button "Bulk Actions ic_keyboard_arrow_down" at bounding box center [379, 127] width 72 height 18
click at [864, 151] on icon "Next Page" at bounding box center [865, 149] width 3 height 5
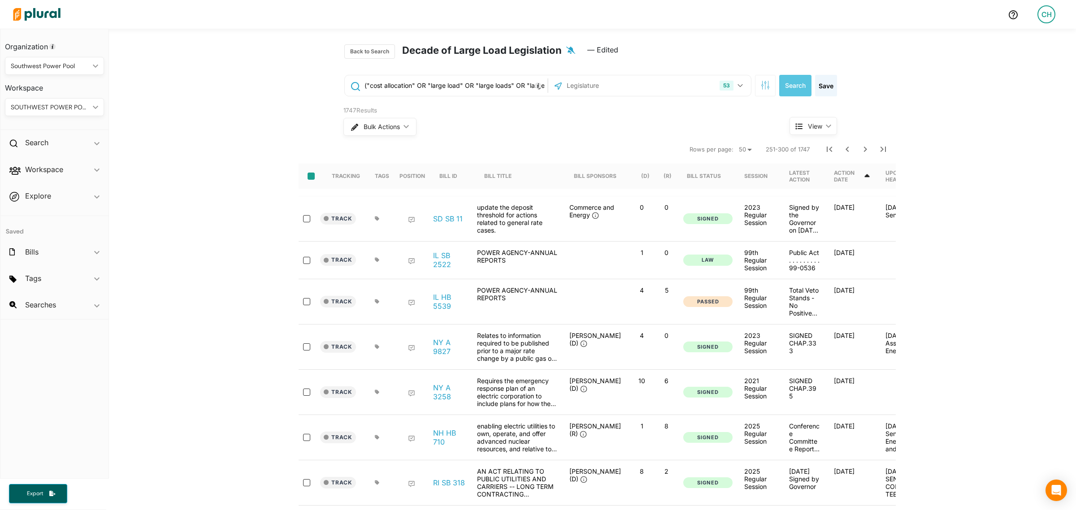
click at [308, 180] on input "select-all-rows" at bounding box center [311, 176] width 7 height 7
checkbox input "true"
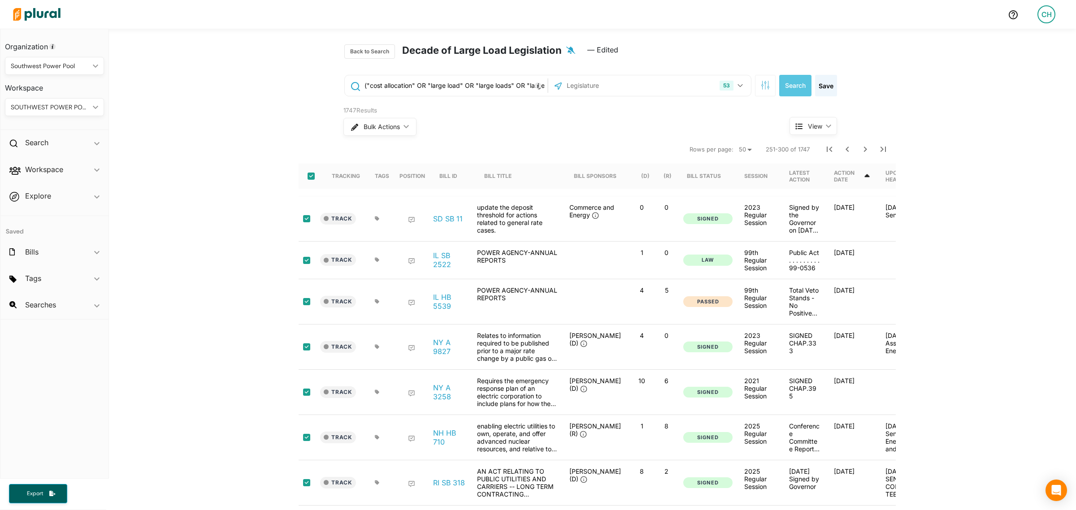
checkbox input "true"
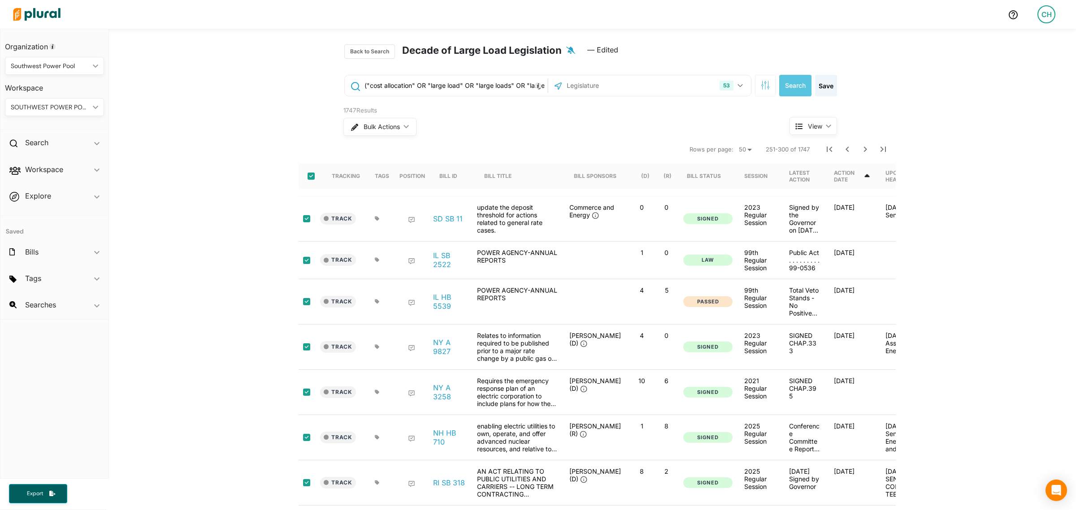
checkbox input "true"
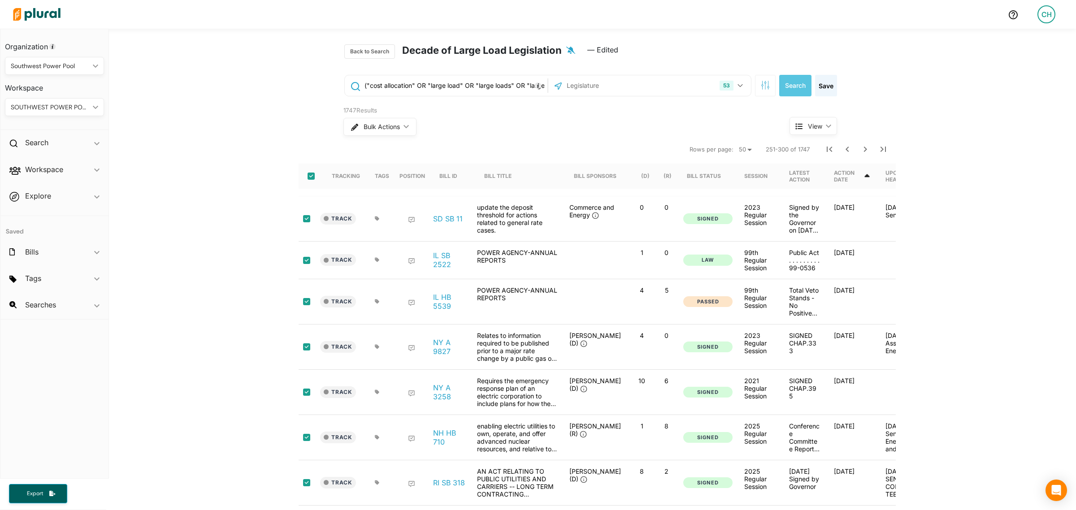
checkbox input "true"
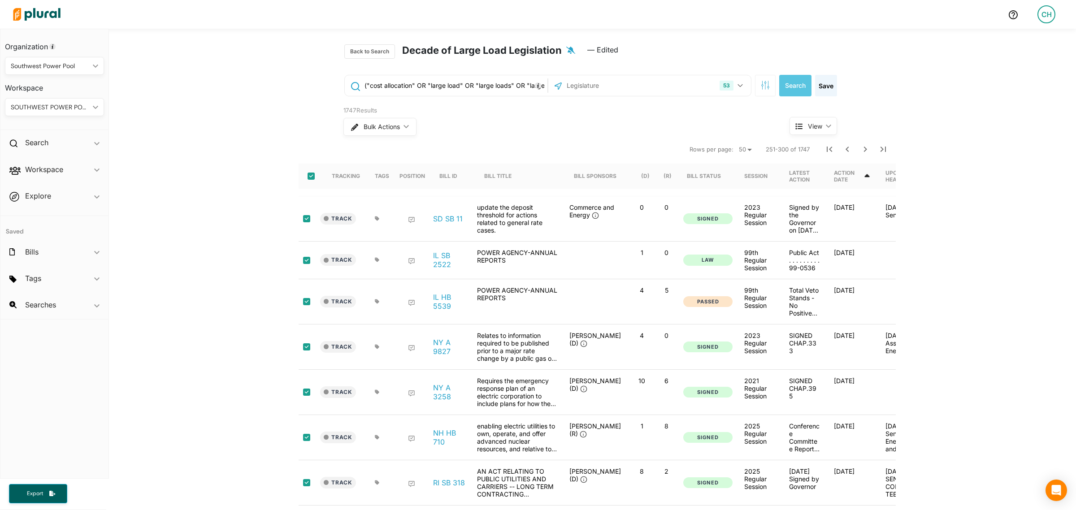
checkbox input "true"
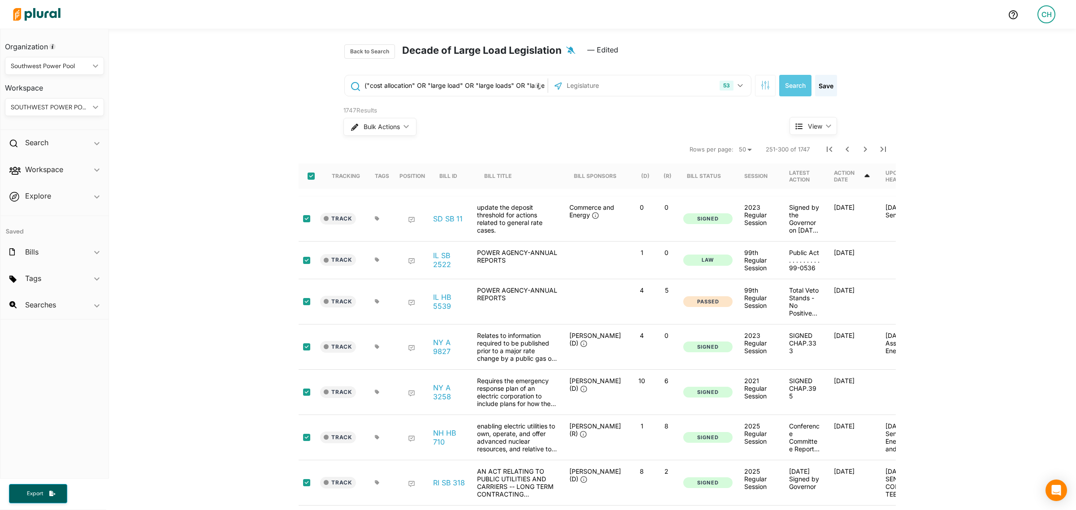
checkbox input "true"
click at [369, 124] on span "Bulk Actions" at bounding box center [381, 127] width 36 height 6
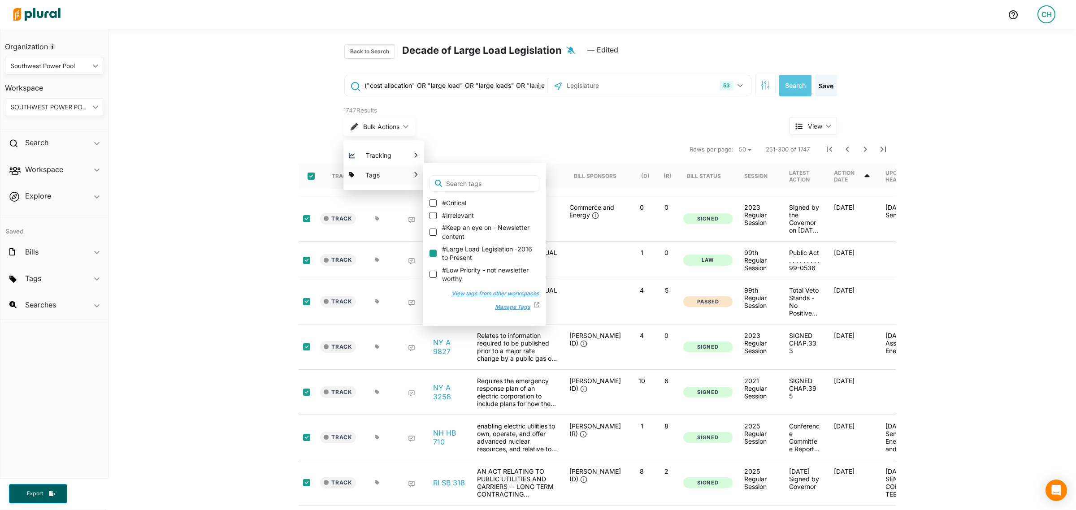
click at [430, 256] on input "#Large Load Legislation -2016 to Present" at bounding box center [433, 253] width 7 height 7
checkbox input "true"
checkbox input "false"
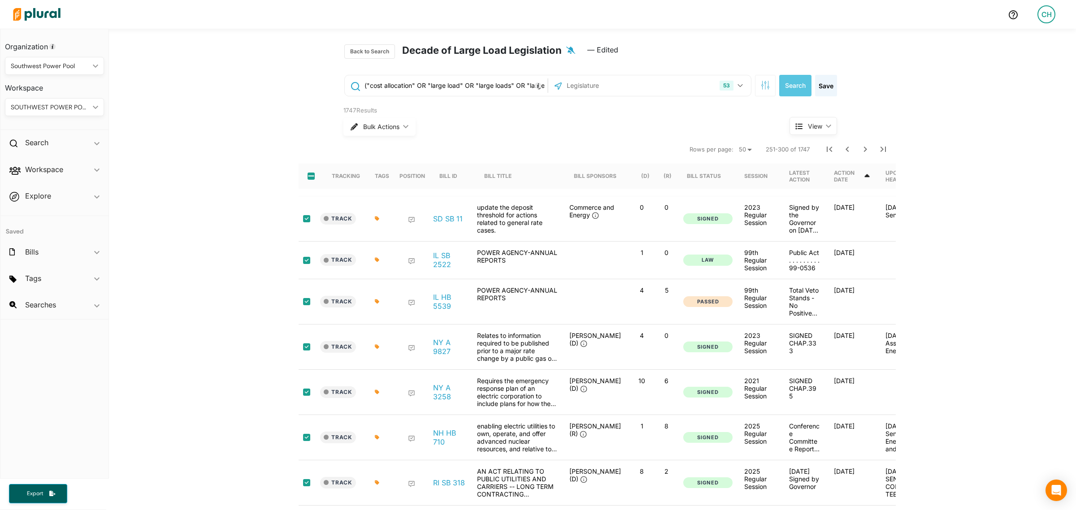
click at [460, 141] on nav "Rows per page: 10 20 50 251-300 of 1747" at bounding box center [597, 149] width 597 height 25
click at [387, 128] on span "Bulk Actions" at bounding box center [381, 127] width 36 height 6
click at [595, 140] on div "1747 Results Bulk Actions ic_keyboard_arrow_down" at bounding box center [550, 123] width 426 height 38
click at [862, 149] on icon "Next Page" at bounding box center [865, 149] width 11 height 11
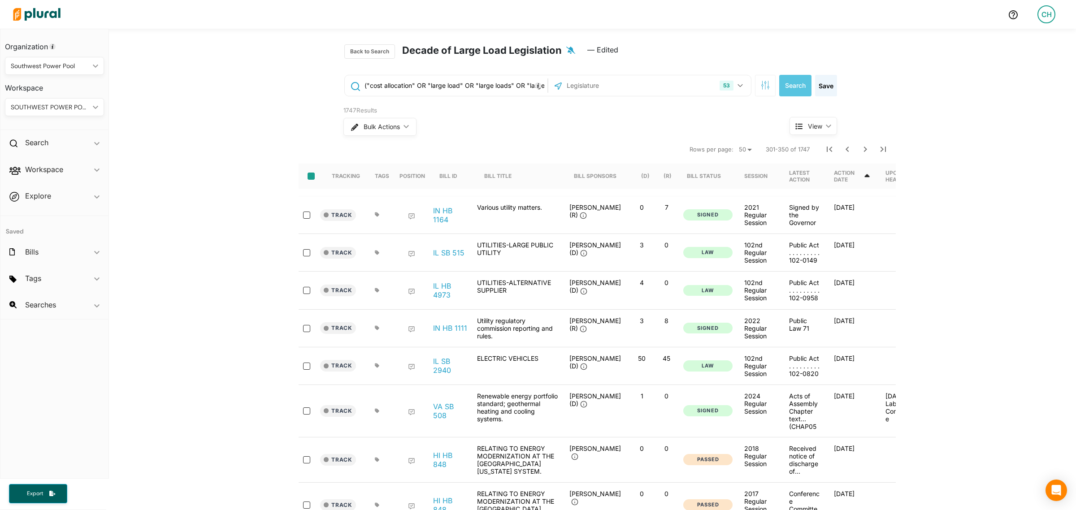
click at [310, 179] on input "select-all-rows" at bounding box center [311, 176] width 7 height 7
checkbox input "true"
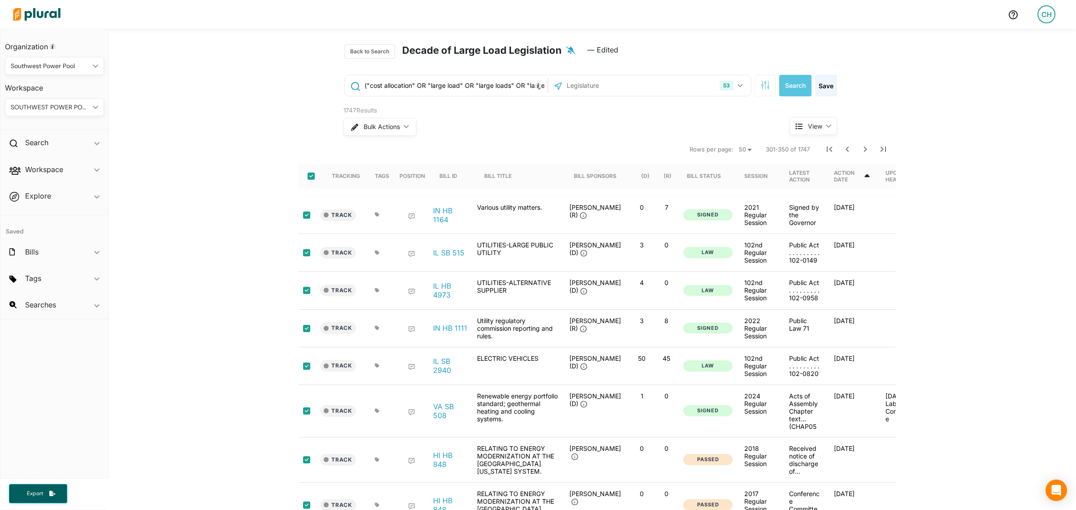
checkbox input "true"
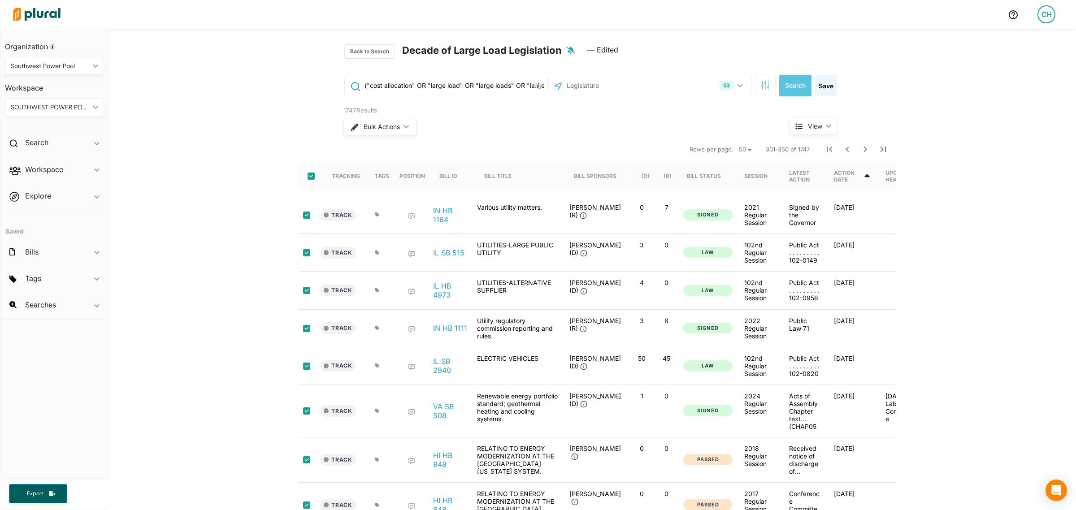
checkbox input "true"
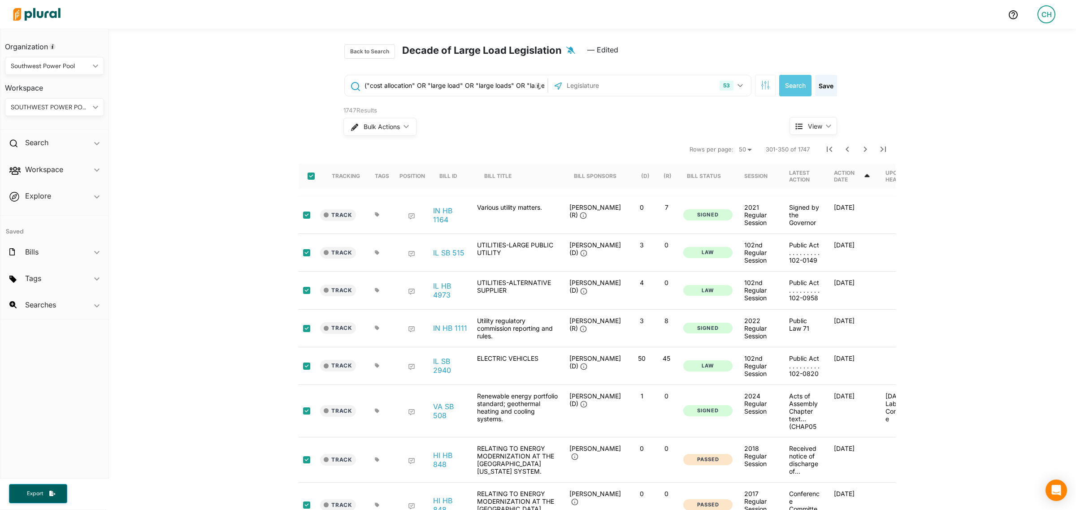
checkbox input "true"
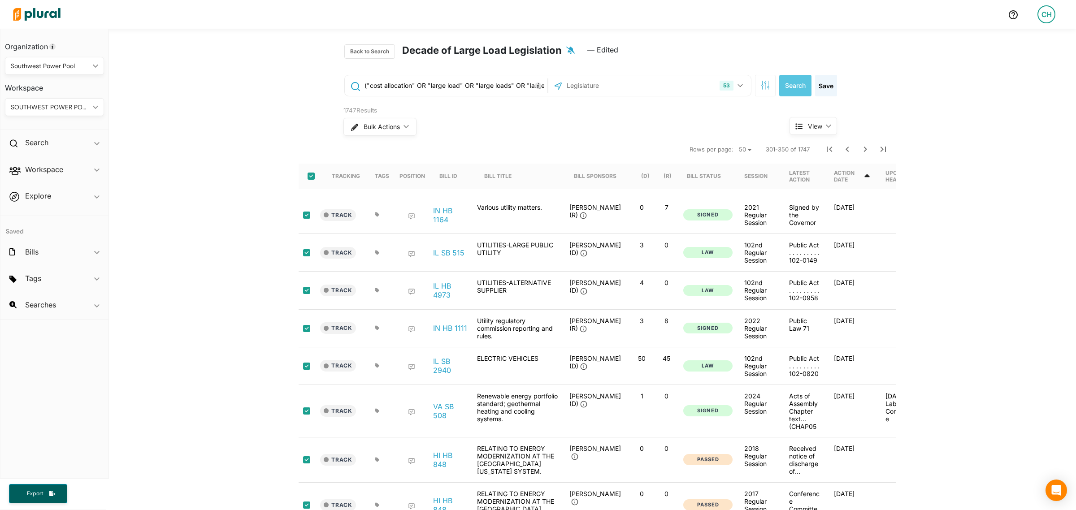
checkbox input "true"
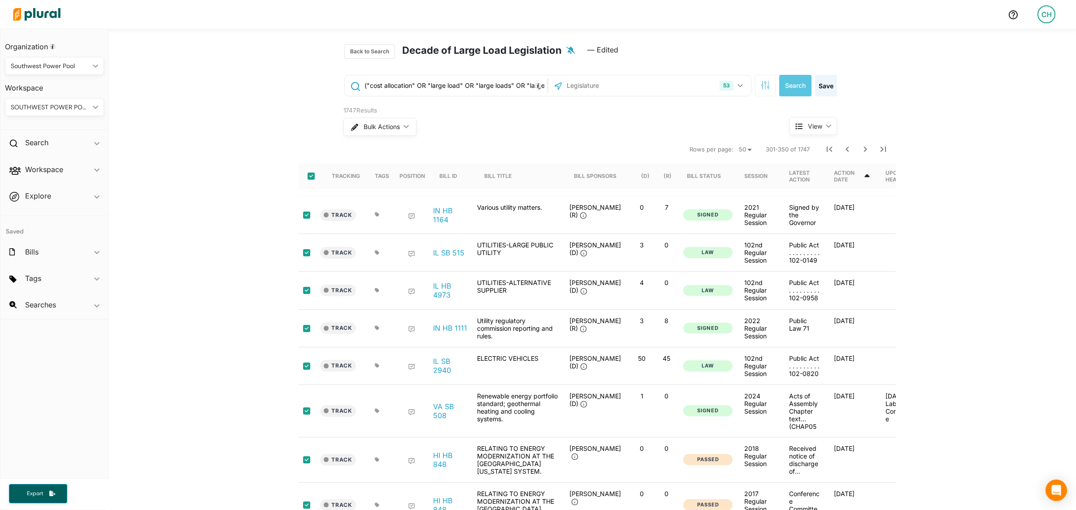
checkbox input "true"
click at [388, 133] on button "Bulk Actions ic_keyboard_arrow_down" at bounding box center [379, 127] width 72 height 18
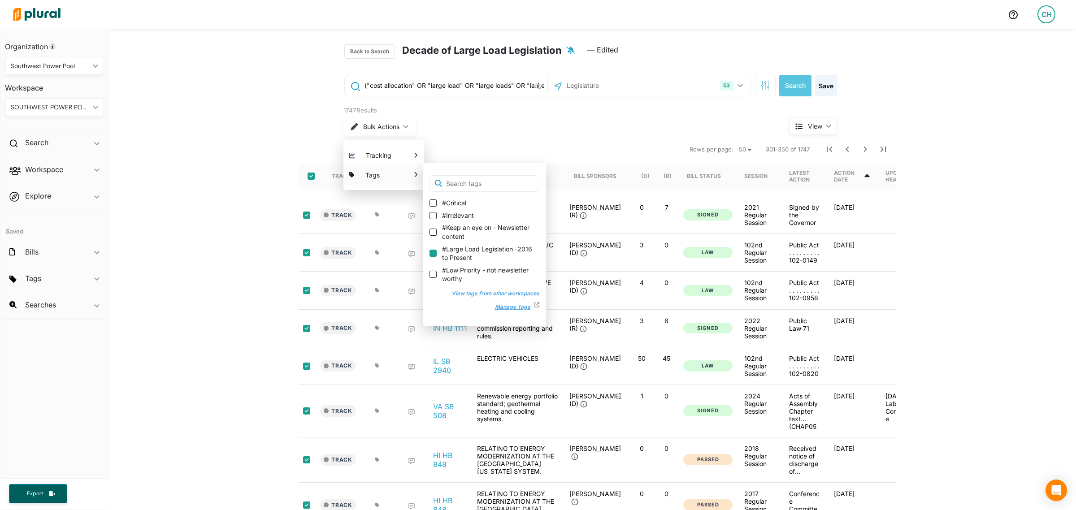
click at [431, 251] on input "#Large Load Legislation -2016 to Present" at bounding box center [433, 253] width 7 height 7
checkbox input "true"
checkbox input "false"
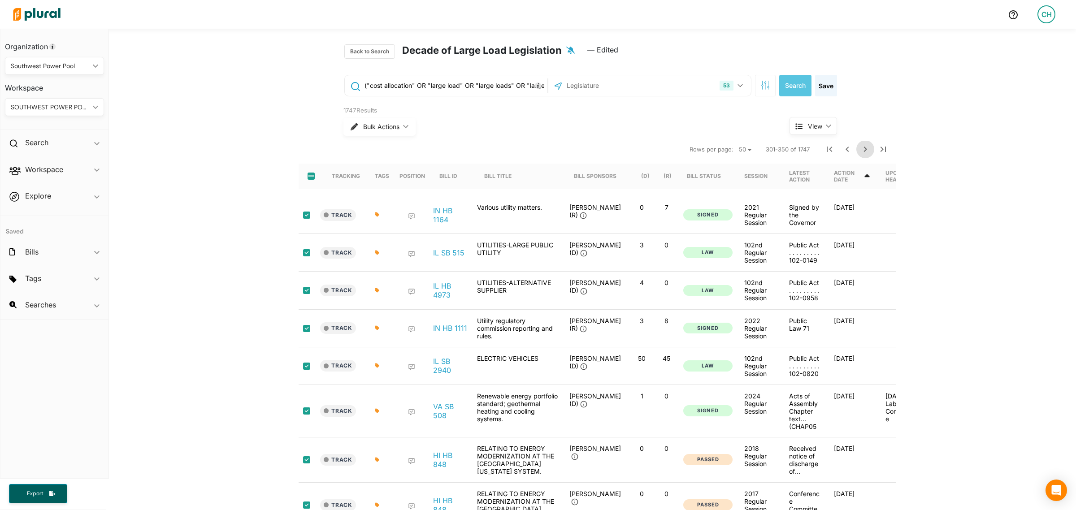
click at [860, 145] on icon "Next Page" at bounding box center [865, 149] width 11 height 11
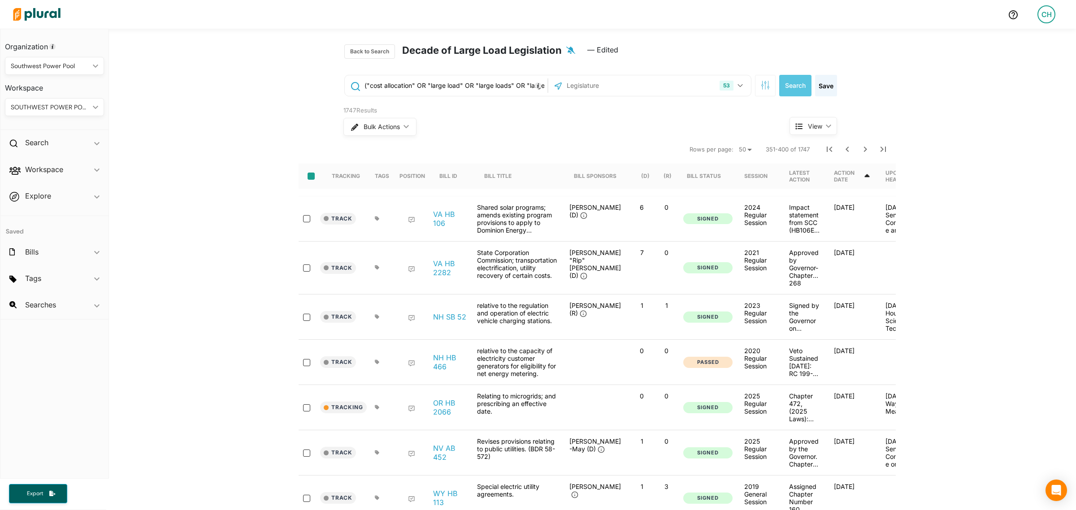
click at [308, 176] on input "select-all-rows" at bounding box center [311, 176] width 7 height 7
checkbox input "true"
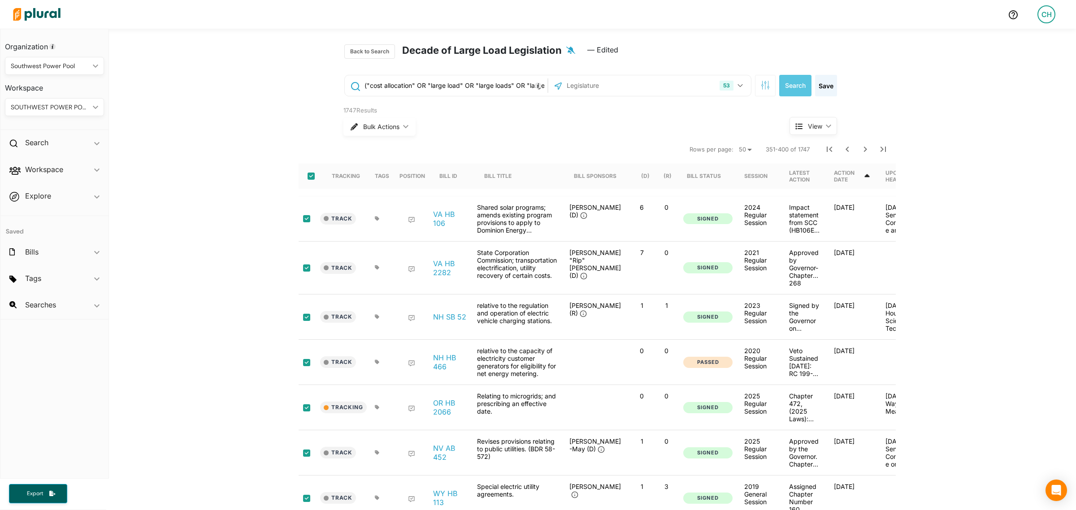
click at [361, 146] on nav "Rows per page: 10 20 50 351-400 of 1747" at bounding box center [597, 149] width 597 height 25
click at [363, 124] on span "Bulk Actions" at bounding box center [381, 127] width 36 height 6
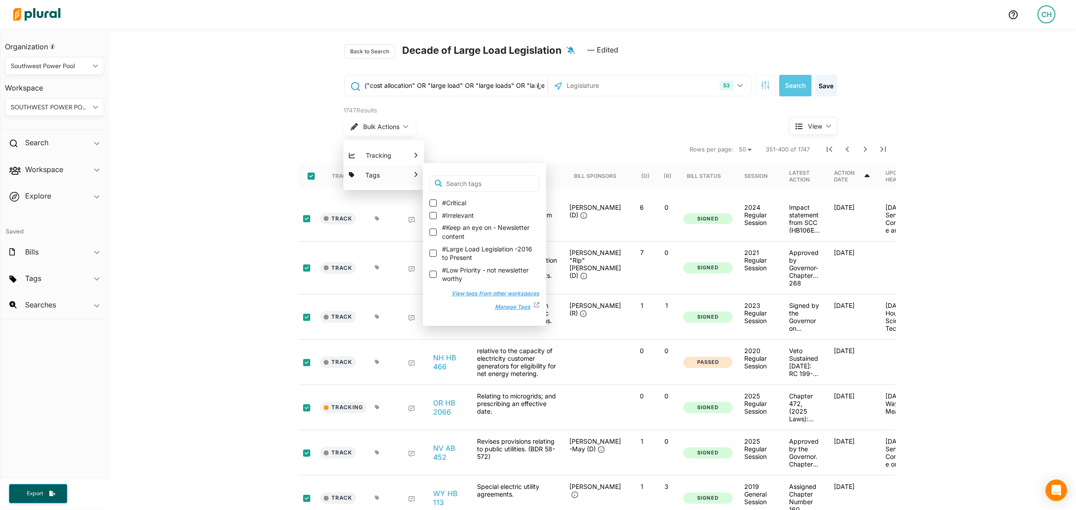
click at [430, 249] on label "#Large Load Legislation -2016 to Present" at bounding box center [485, 253] width 110 height 17
click at [430, 250] on input "#Large Load Legislation -2016 to Present" at bounding box center [433, 253] width 7 height 7
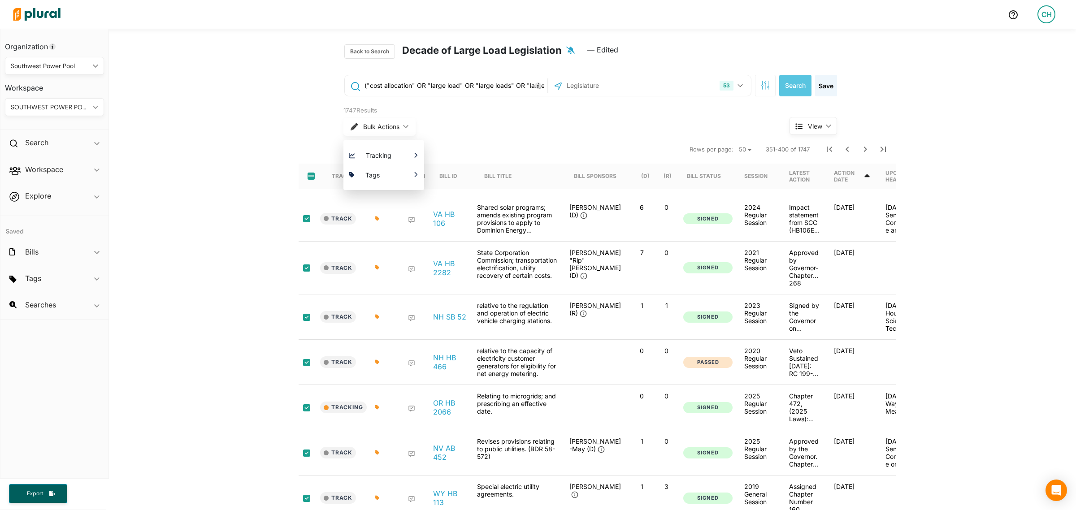
click at [518, 128] on div "Bulk Actions ic_keyboard_arrow_down Tracking Which Workspace(s) should be notif…" at bounding box center [549, 126] width 413 height 23
click at [673, 117] on div "Bulk Actions ic_keyboard_arrow_down Tracking Which Workspace(s) should be notif…" at bounding box center [549, 126] width 413 height 23
click at [861, 154] on icon "Next Page" at bounding box center [865, 149] width 11 height 11
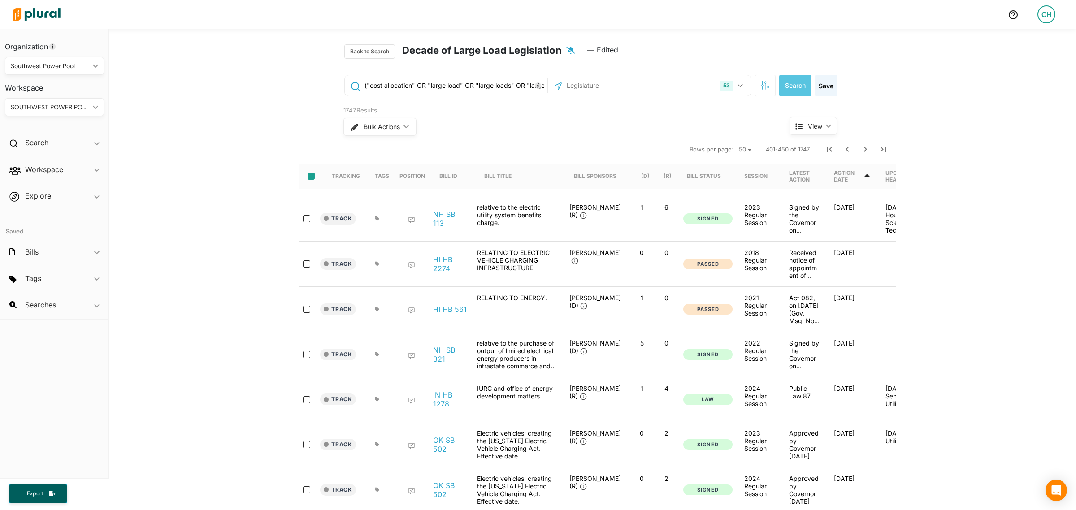
click at [308, 180] on input "select-all-rows" at bounding box center [311, 176] width 7 height 7
click at [353, 132] on button "Bulk Actions ic_keyboard_arrow_down" at bounding box center [379, 127] width 72 height 18
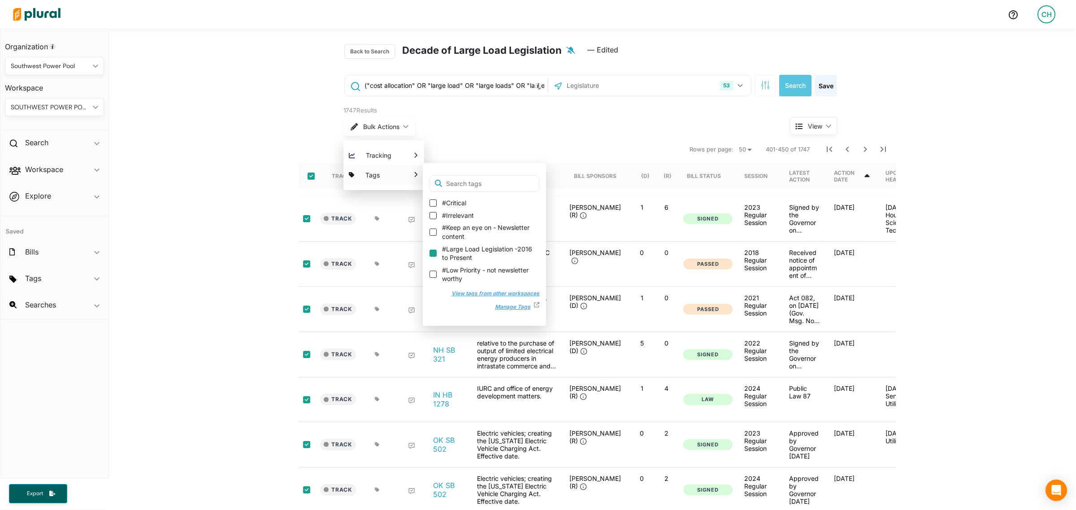
click at [430, 254] on input "#Large Load Legislation -2016 to Present" at bounding box center [433, 253] width 7 height 7
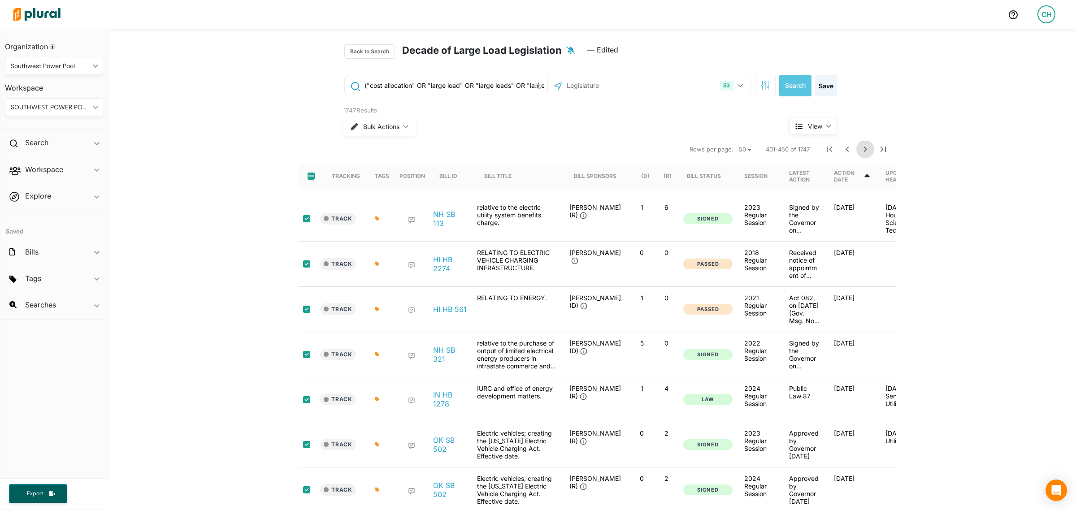
click at [863, 147] on icon "Next Page" at bounding box center [865, 149] width 11 height 11
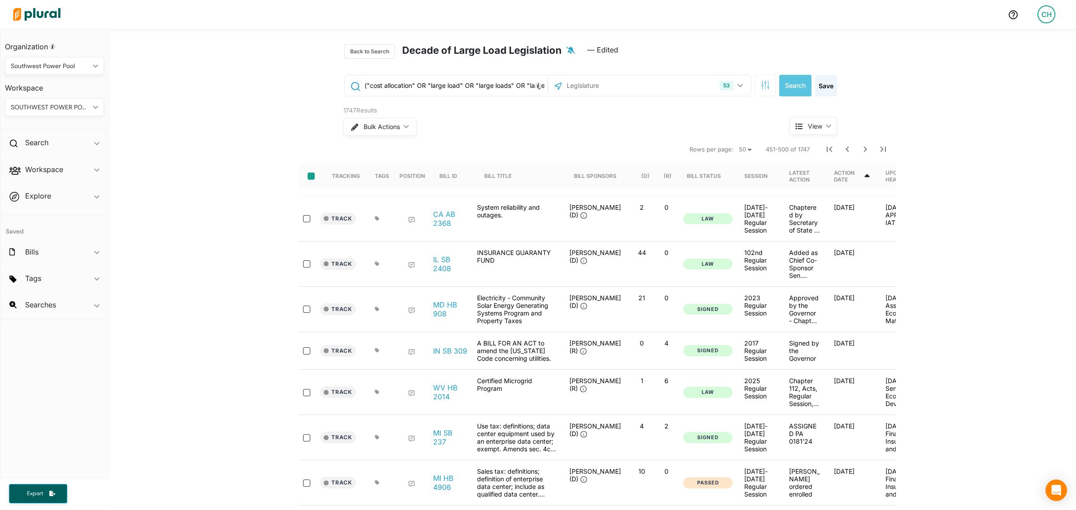
click at [310, 178] on input "select-all-rows" at bounding box center [311, 176] width 7 height 7
click at [384, 126] on span "Bulk Actions" at bounding box center [381, 127] width 36 height 6
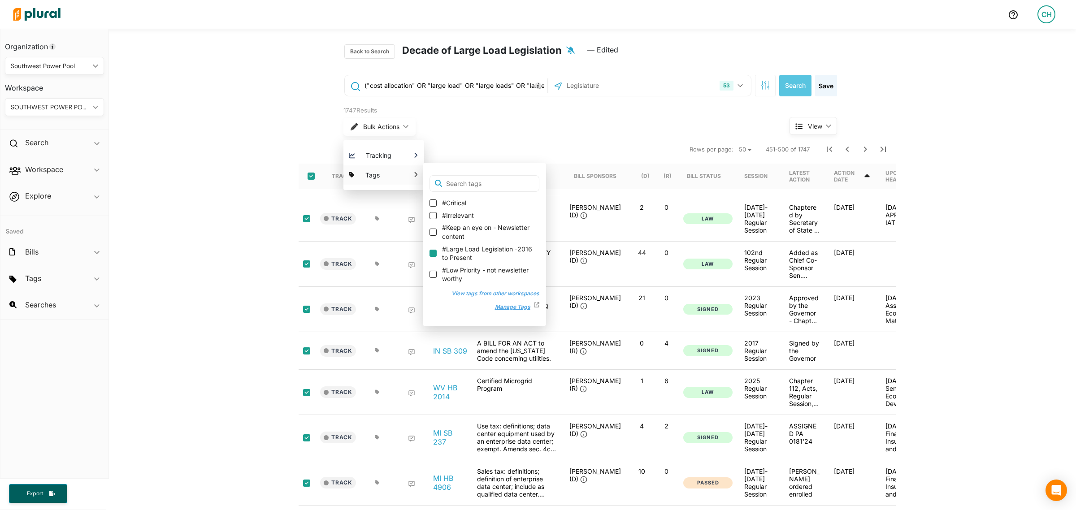
click at [430, 254] on input "#Large Load Legislation -2016 to Present" at bounding box center [433, 253] width 7 height 7
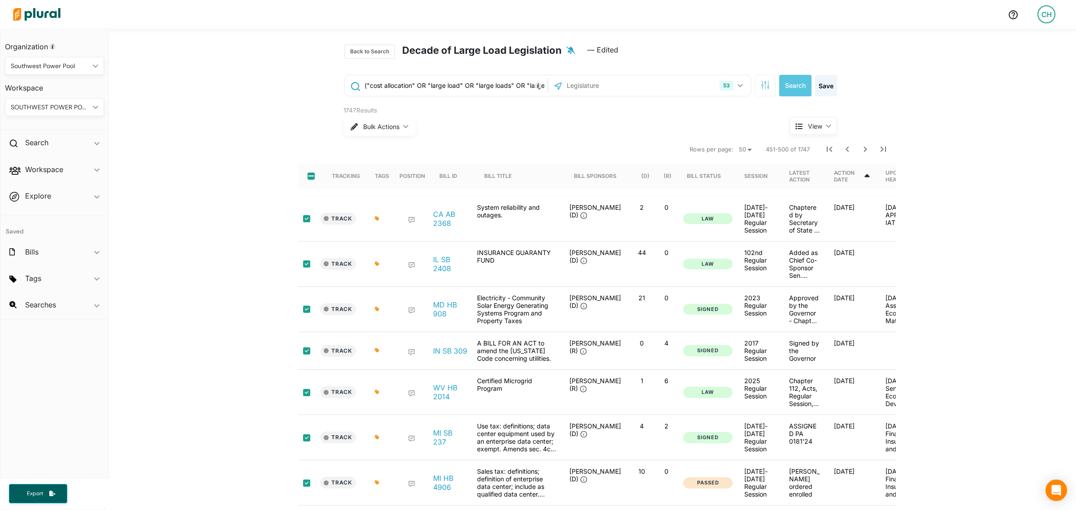
click at [586, 177] on div "Bill Sponsors" at bounding box center [595, 176] width 43 height 7
click at [860, 152] on icon "Next Page" at bounding box center [865, 149] width 11 height 11
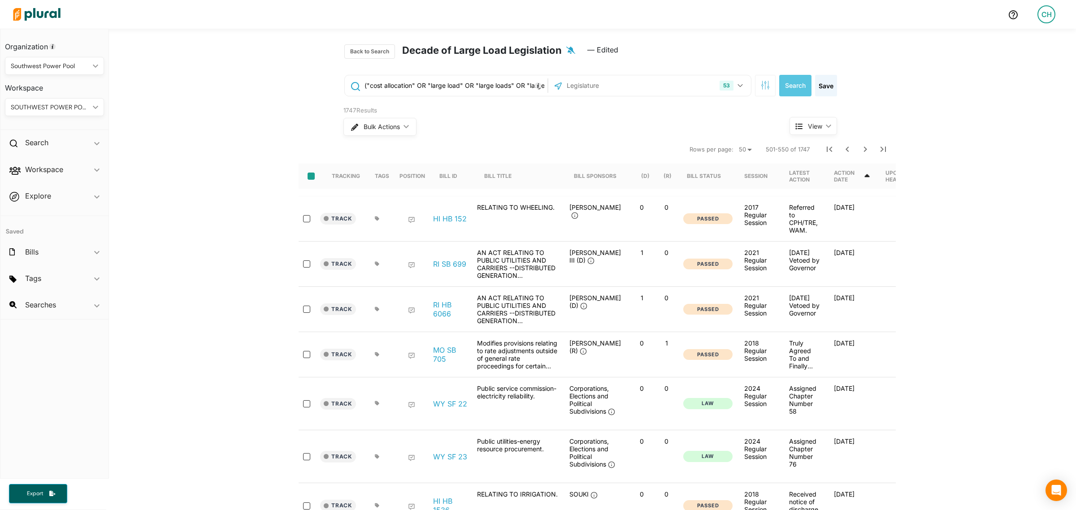
click at [308, 178] on input "select-all-rows" at bounding box center [311, 176] width 7 height 7
click at [395, 128] on span "Bulk Actions" at bounding box center [381, 127] width 36 height 6
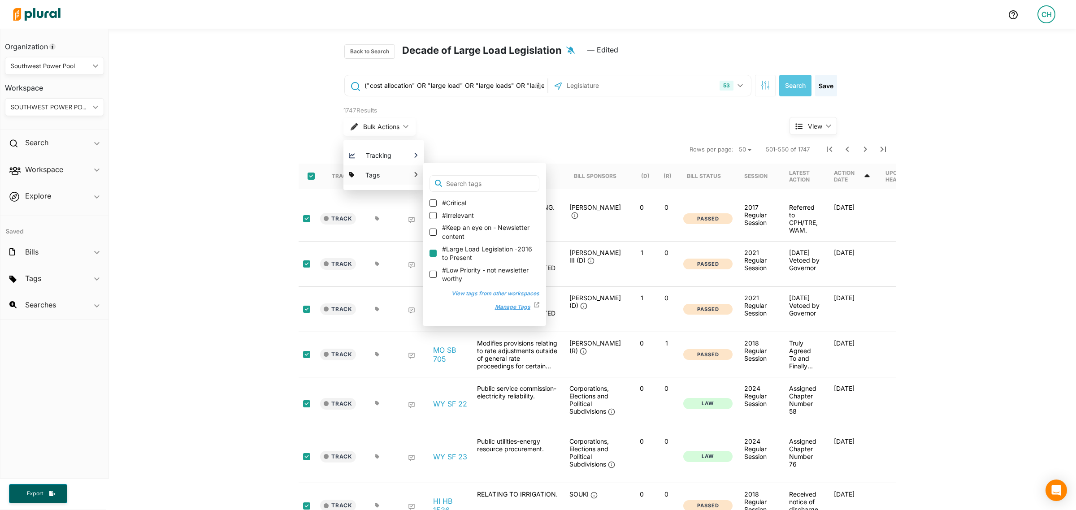
click at [430, 252] on input "#Large Load Legislation -2016 to Present" at bounding box center [433, 253] width 7 height 7
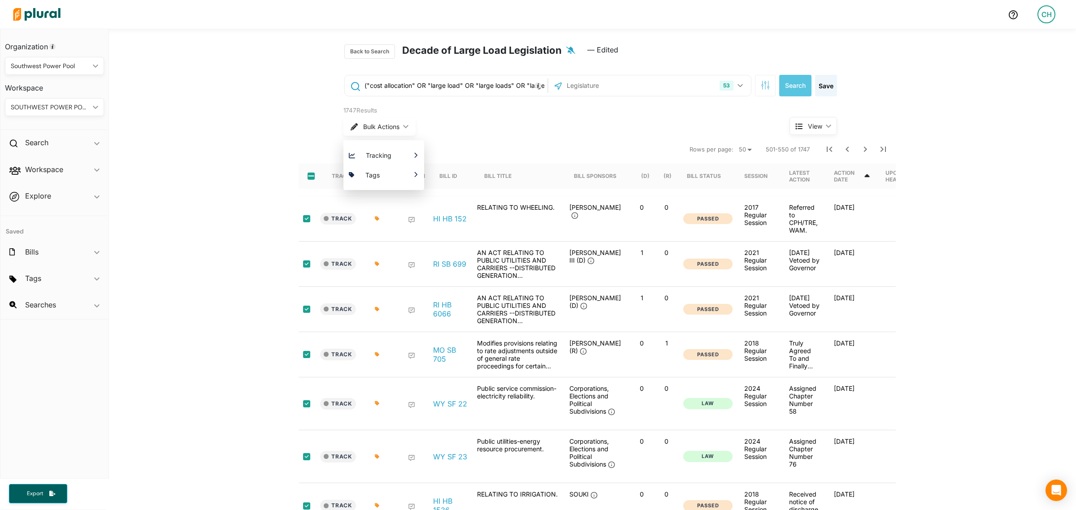
click at [498, 133] on div "Bulk Actions ic_keyboard_arrow_down Tracking Which Workspace(s) should be notif…" at bounding box center [549, 126] width 413 height 23
click at [861, 150] on icon "Next Page" at bounding box center [865, 149] width 11 height 11
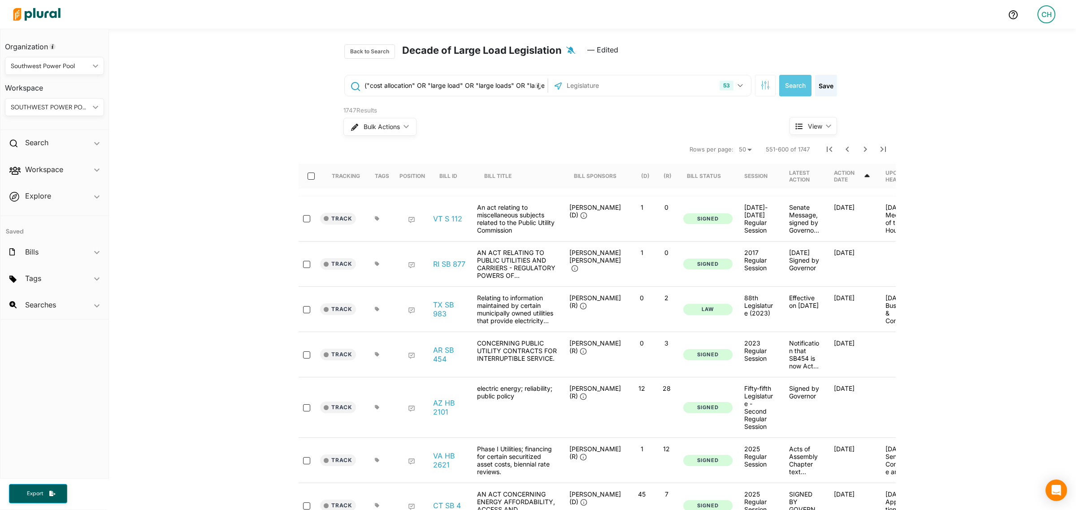
click at [308, 181] on div at bounding box center [314, 176] width 22 height 25
click at [308, 177] on input "select-all-rows" at bounding box center [311, 176] width 7 height 7
click at [395, 131] on button "Bulk Actions ic_keyboard_arrow_down" at bounding box center [379, 127] width 72 height 18
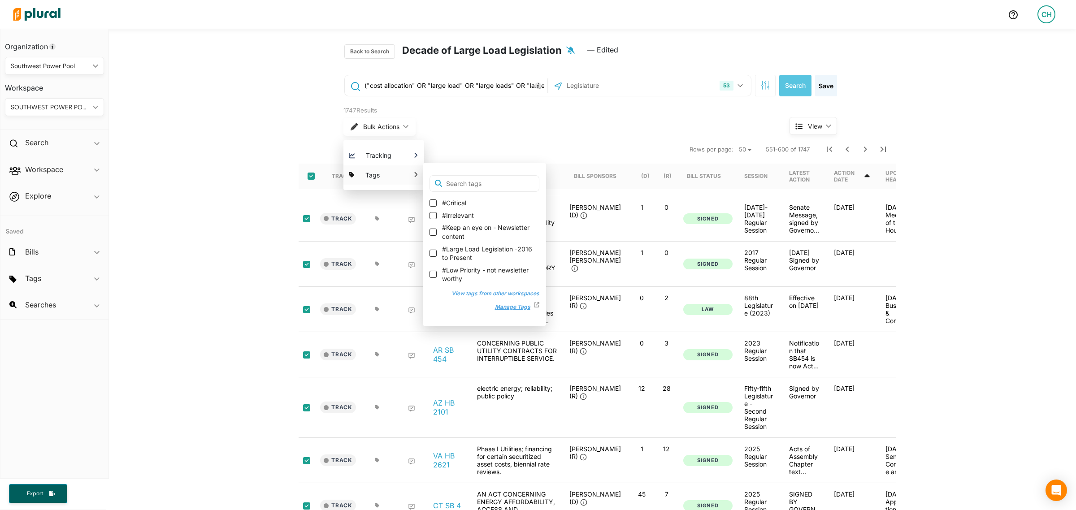
click at [433, 255] on label "#Large Load Legislation -2016 to Present" at bounding box center [485, 253] width 110 height 17
click at [433, 255] on input "#Large Load Legislation -2016 to Present" at bounding box center [433, 253] width 7 height 7
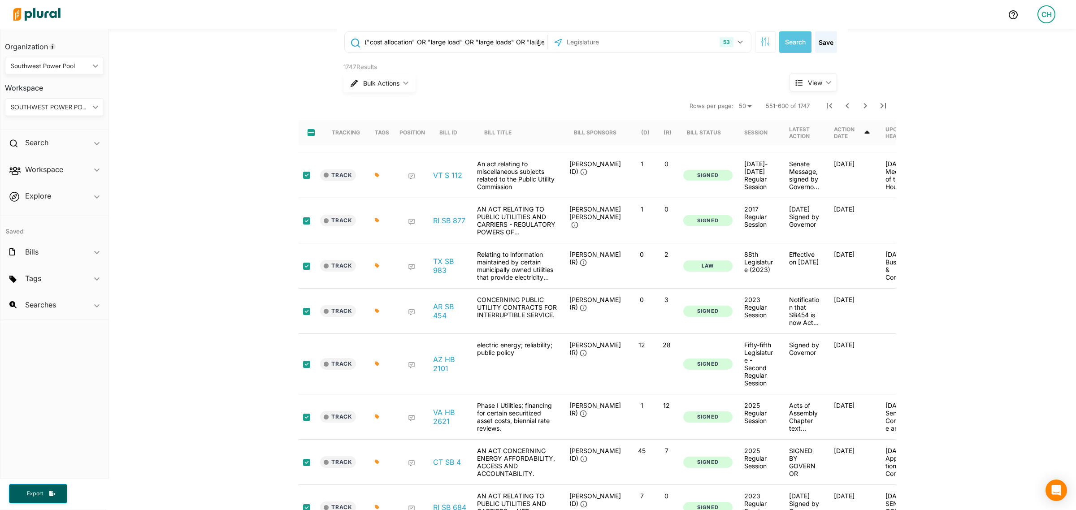
click at [585, 109] on nav "Rows per page: 10 20 50 551-600 of 1747" at bounding box center [597, 105] width 597 height 25
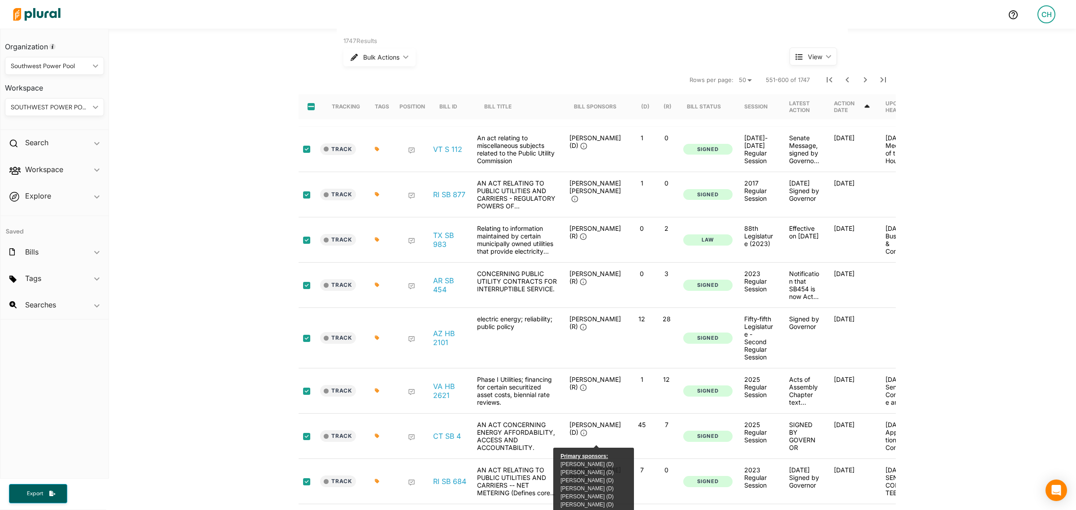
scroll to position [69, 0]
click at [585, 109] on div "Bill Sponsors" at bounding box center [595, 107] width 43 height 7
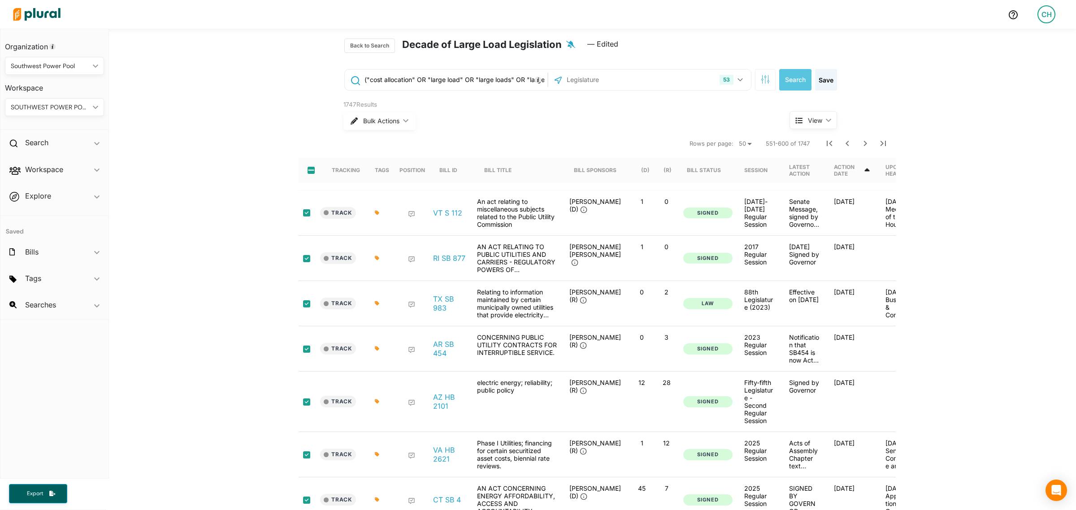
scroll to position [0, 0]
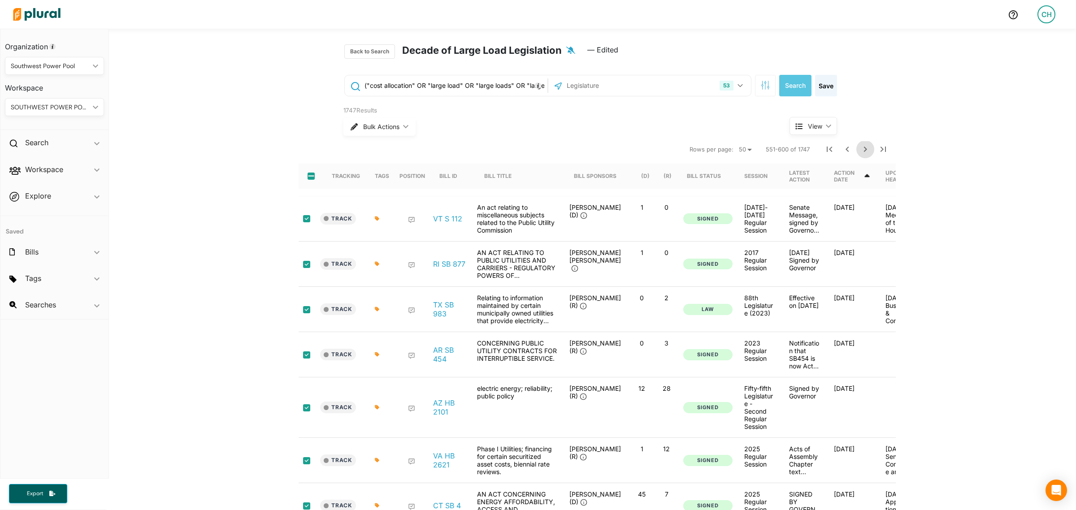
click at [863, 157] on button "Next Page" at bounding box center [865, 149] width 18 height 18
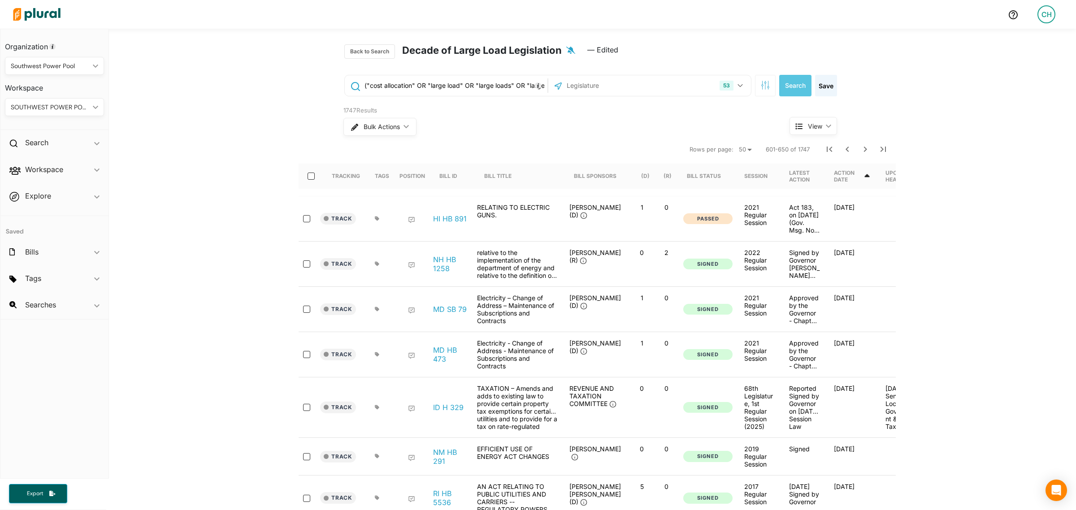
click at [310, 177] on input "select-all-rows" at bounding box center [311, 176] width 7 height 7
click at [389, 131] on button "Bulk Actions ic_keyboard_arrow_down" at bounding box center [379, 127] width 72 height 18
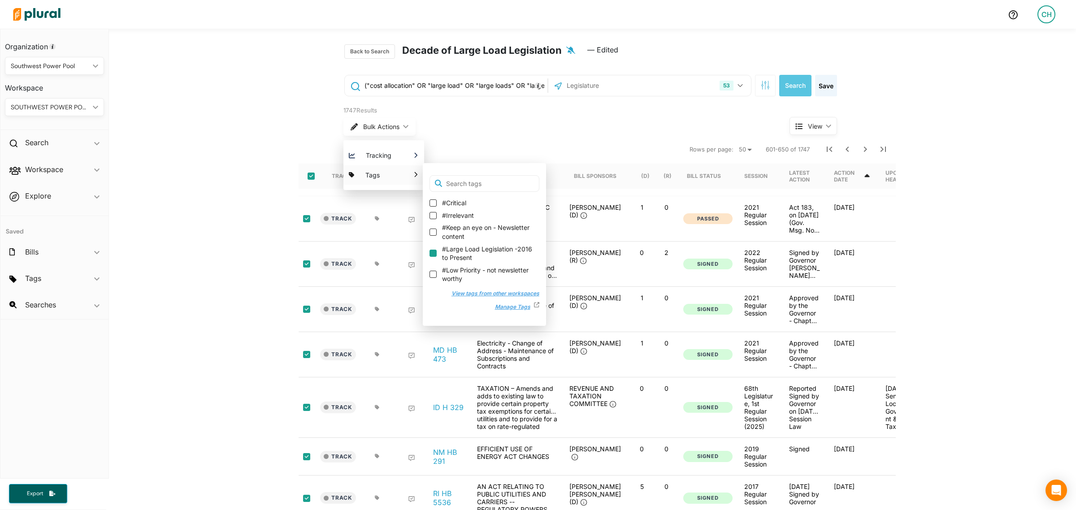
click at [430, 250] on input "#Large Load Legislation -2016 to Present" at bounding box center [433, 253] width 7 height 7
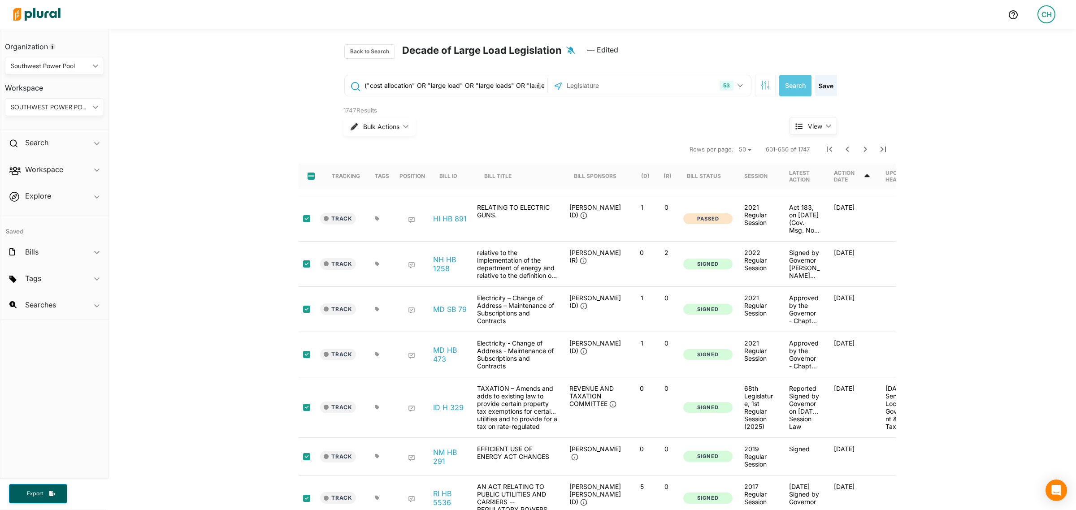
click at [415, 241] on div "Track HI HB 891 RELATING TO ELECTRIC GUNS. [PERSON_NAME] (D) 1 0 Passed 2021 Re…" at bounding box center [611, 218] width 625 height 45
click at [370, 127] on span "Bulk Actions" at bounding box center [381, 127] width 36 height 6
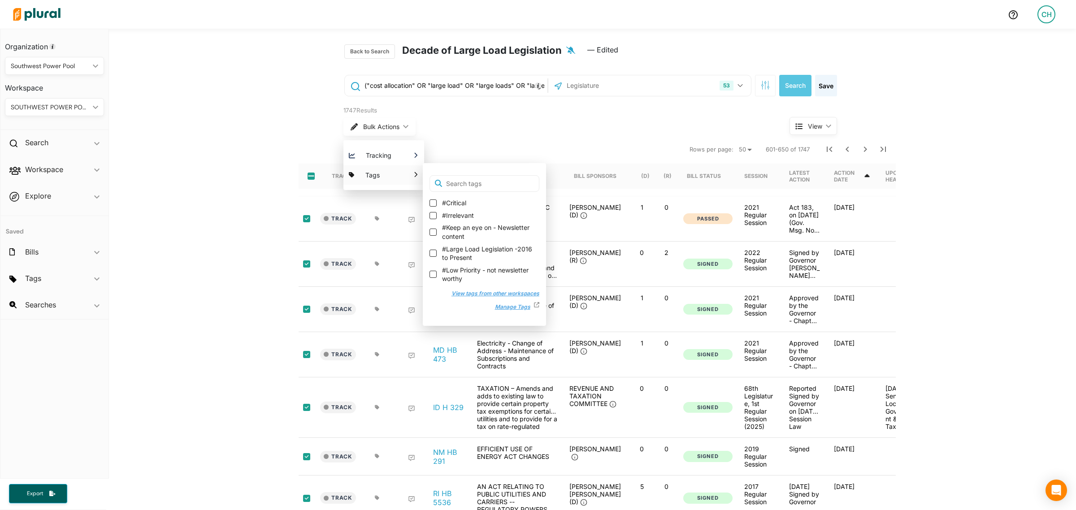
click at [430, 247] on label "#Large Load Legislation -2016 to Present" at bounding box center [485, 253] width 110 height 17
click at [430, 250] on input "#Large Load Legislation -2016 to Present" at bounding box center [433, 253] width 7 height 7
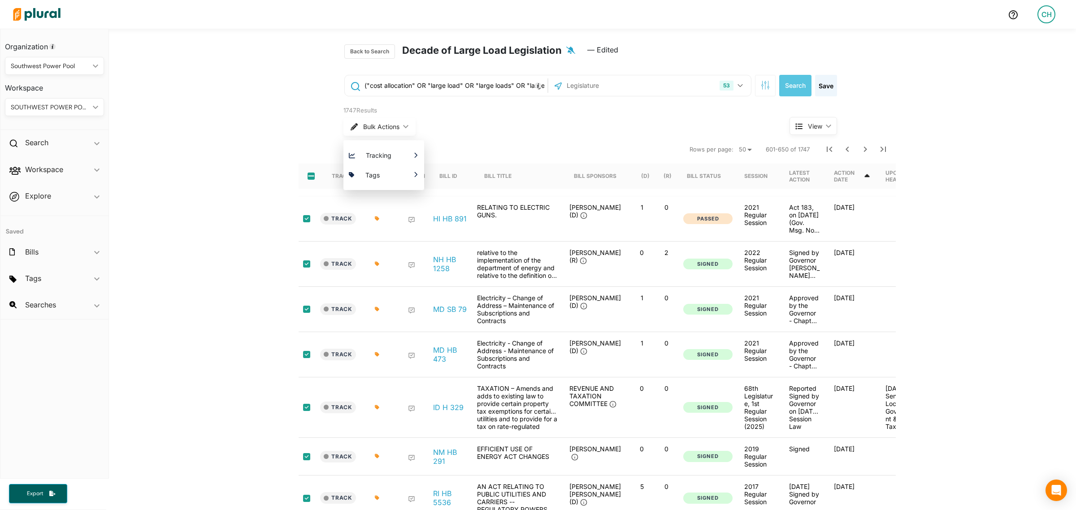
click at [552, 128] on div "Bulk Actions ic_keyboard_arrow_down Tracking Which Workspace(s) should be notif…" at bounding box center [549, 126] width 413 height 23
click at [860, 151] on icon "Next Page" at bounding box center [865, 149] width 11 height 11
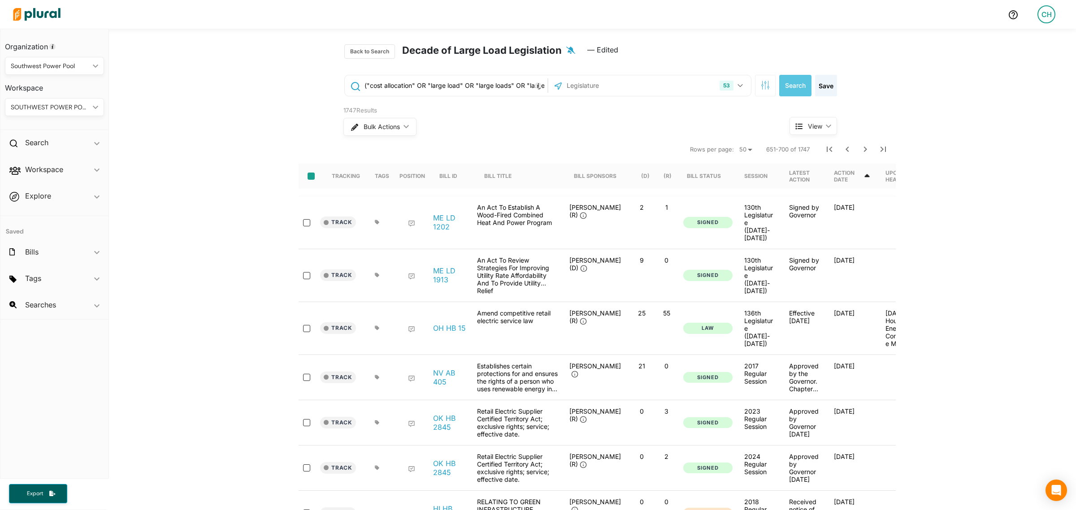
click at [308, 177] on input "select-all-rows" at bounding box center [311, 176] width 7 height 7
click at [363, 133] on button "Bulk Actions ic_keyboard_arrow_down" at bounding box center [379, 127] width 72 height 18
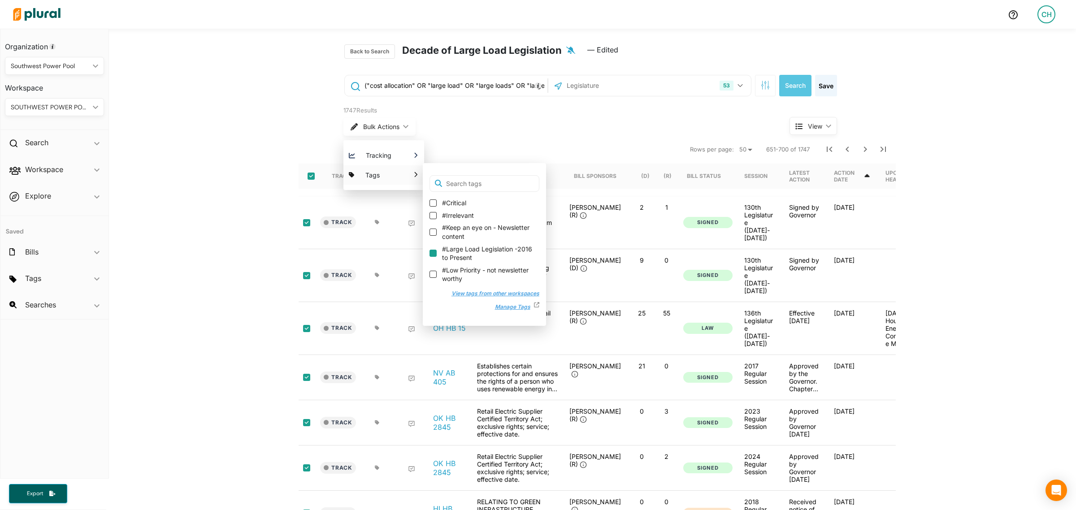
click at [430, 252] on input "#Large Load Legislation -2016 to Present" at bounding box center [433, 253] width 7 height 7
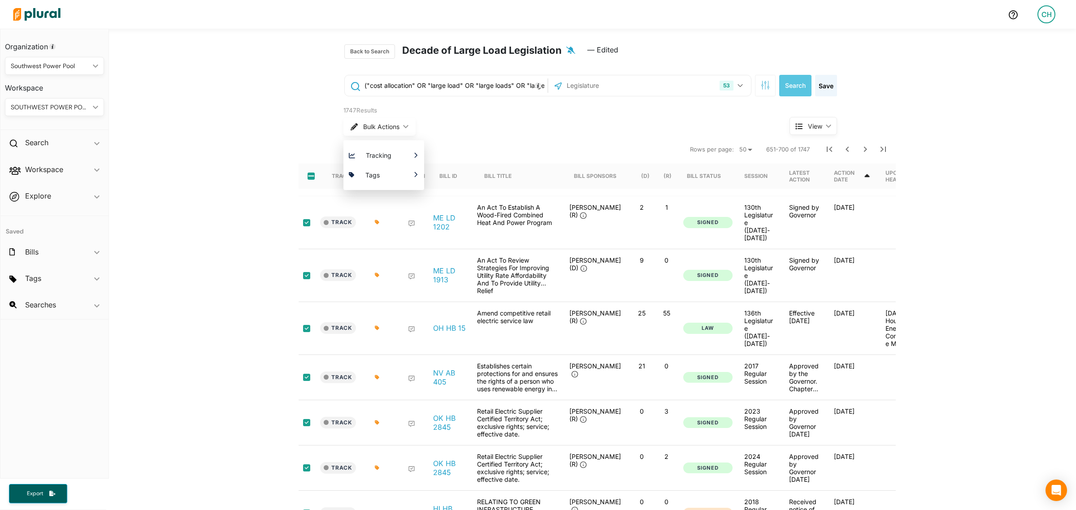
click at [611, 117] on div "Bulk Actions ic_keyboard_arrow_down Tracking Which Workspace(s) should be notif…" at bounding box center [549, 126] width 413 height 23
click at [503, 139] on div "1747 Results Bulk Actions ic_keyboard_arrow_down Tracking Which Workspace(s) sh…" at bounding box center [550, 123] width 426 height 38
click at [860, 146] on icon "Next Page" at bounding box center [865, 149] width 11 height 11
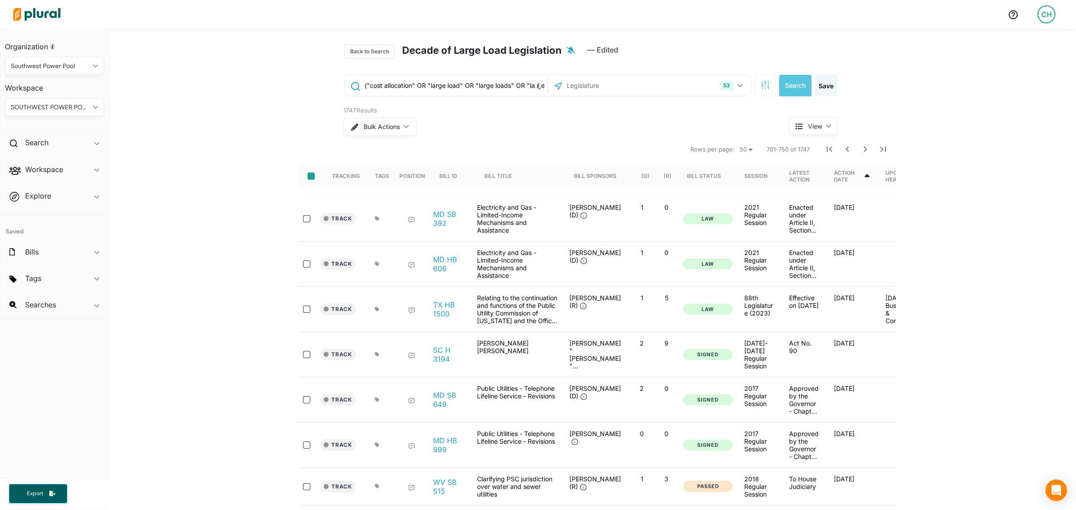
click at [309, 175] on input "select-all-rows" at bounding box center [311, 176] width 7 height 7
click at [371, 131] on button "Bulk Actions ic_keyboard_arrow_down" at bounding box center [379, 127] width 72 height 18
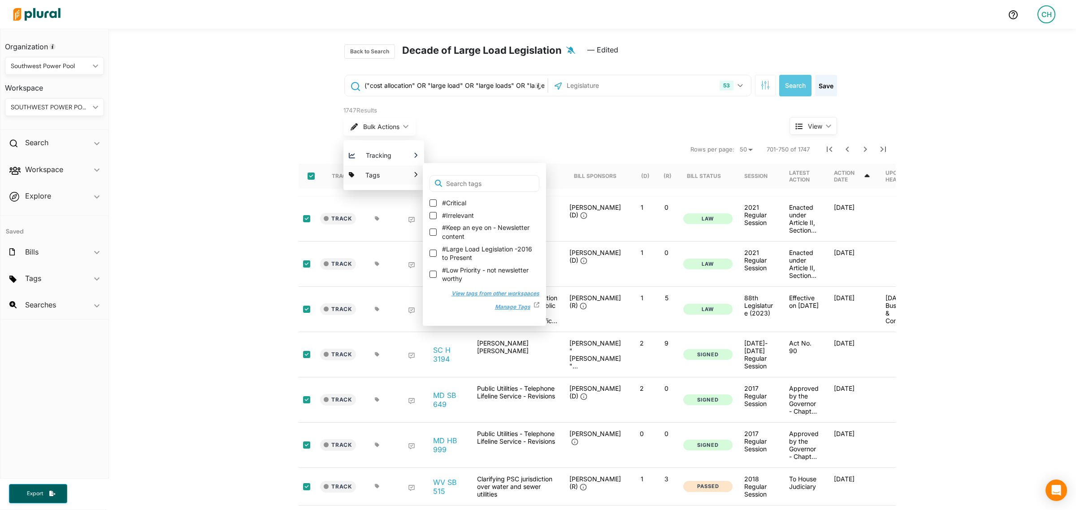
click at [430, 250] on label "#Large Load Legislation -2016 to Present" at bounding box center [485, 253] width 110 height 17
click at [430, 250] on input "#Large Load Legislation -2016 to Present" at bounding box center [433, 253] width 7 height 7
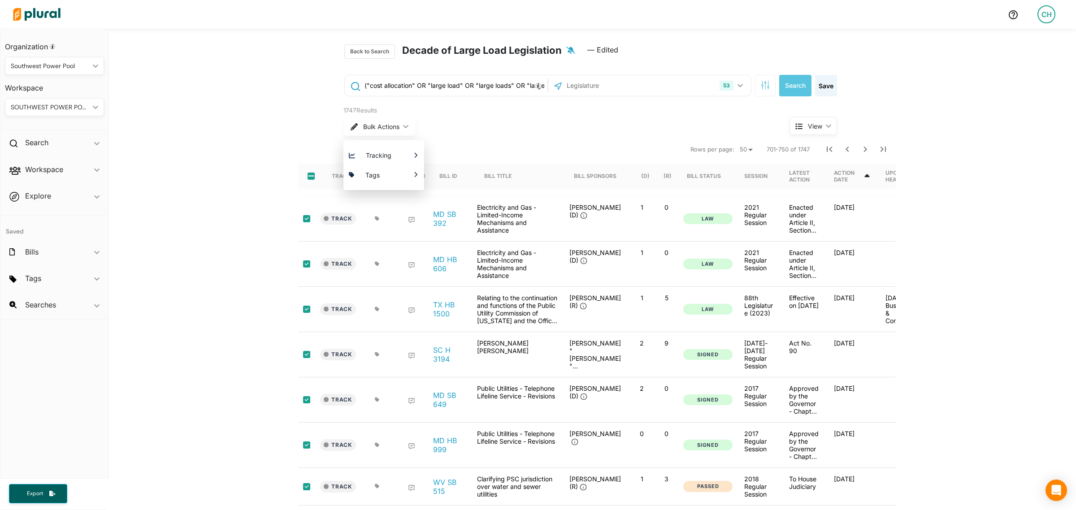
click at [500, 131] on div "Bulk Actions ic_keyboard_arrow_down Tracking Which Workspace(s) should be notif…" at bounding box center [549, 126] width 413 height 23
